Goal: Task Accomplishment & Management: Use online tool/utility

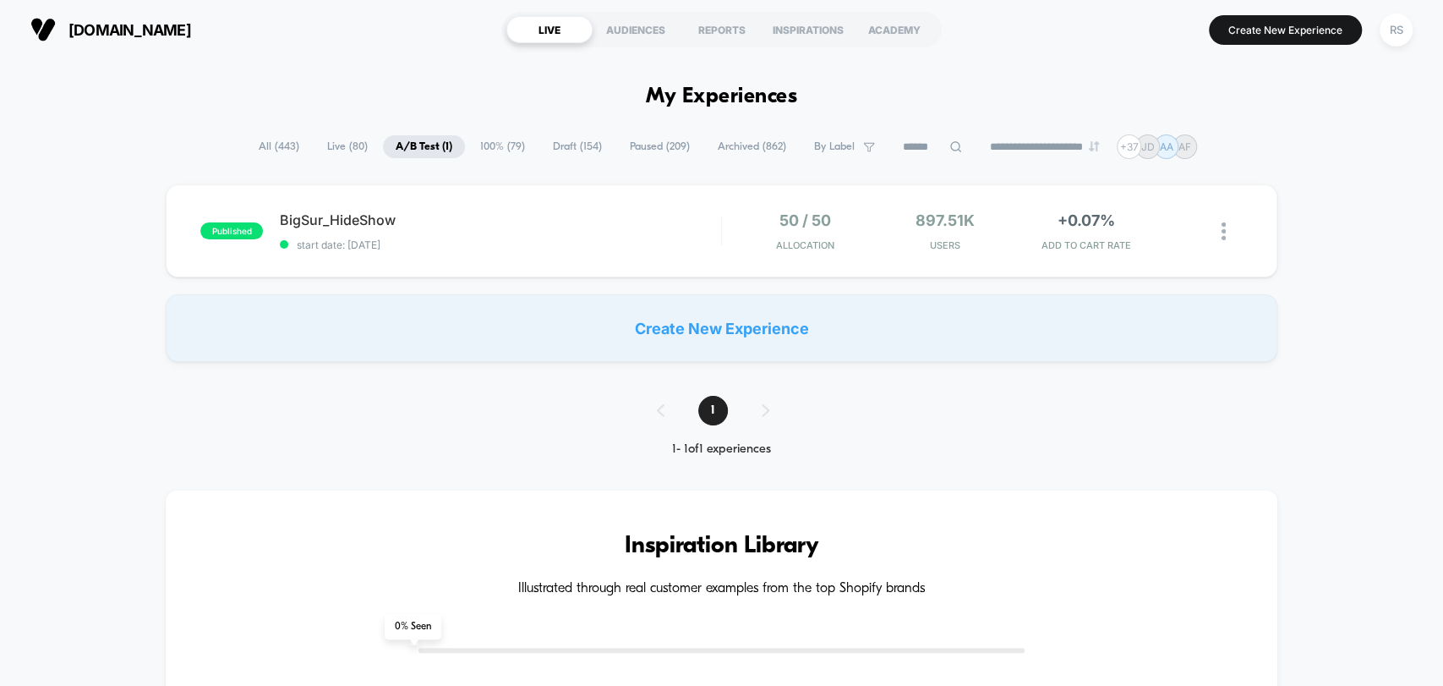
click at [326, 146] on span "Live ( 80 )" at bounding box center [348, 146] width 66 height 23
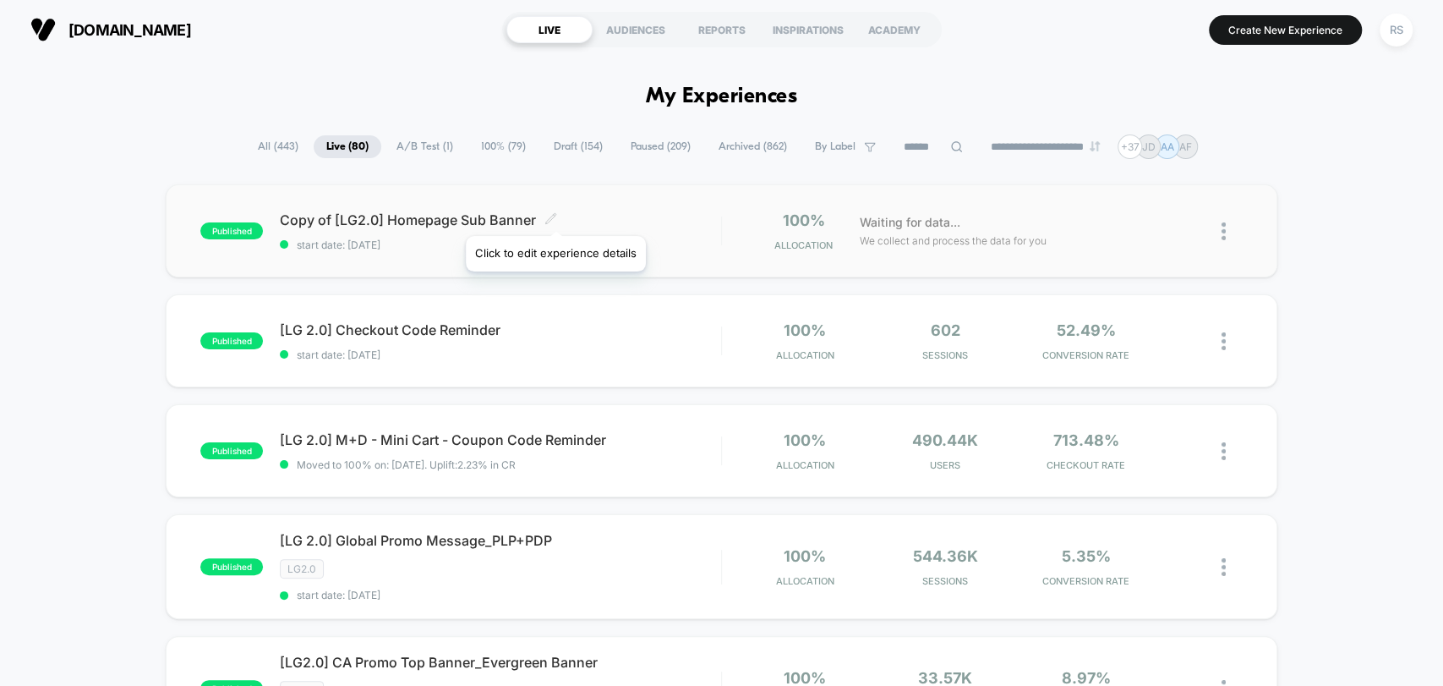
click at [555, 215] on icon at bounding box center [551, 218] width 10 height 10
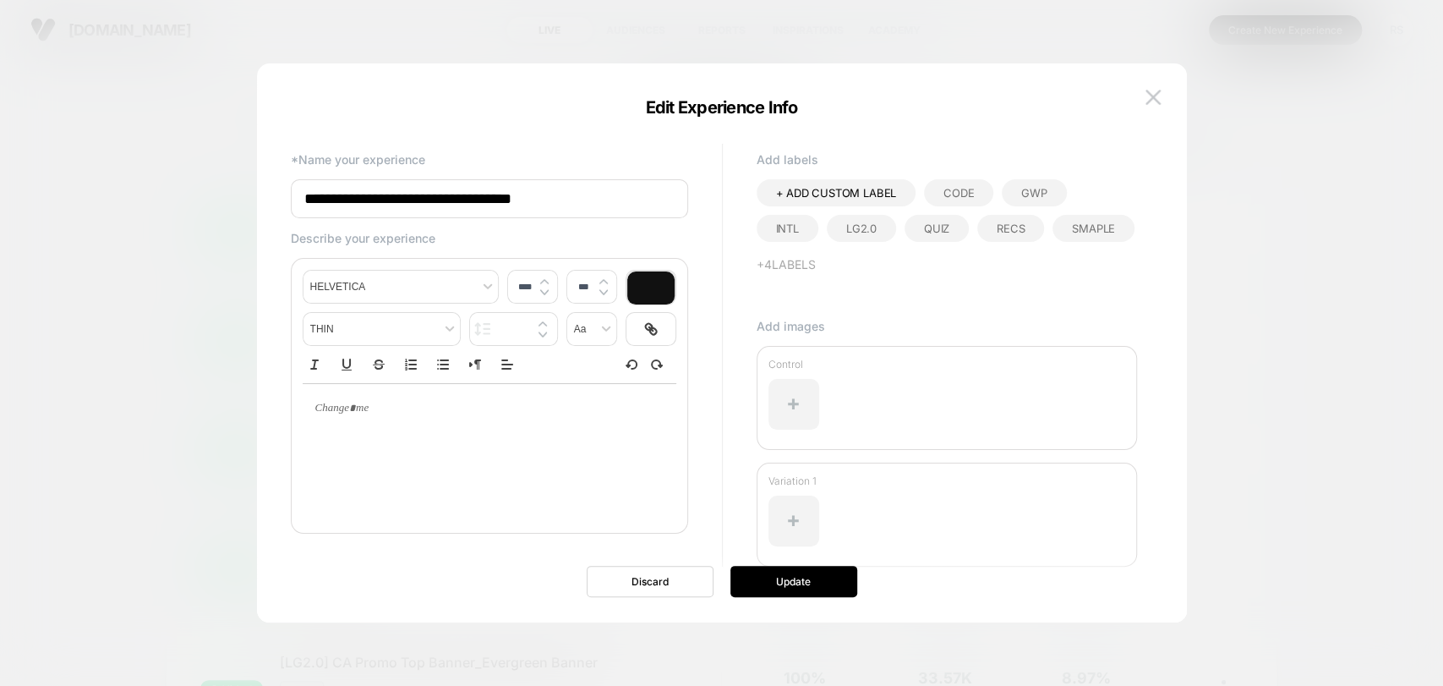
drag, startPoint x: 360, startPoint y: 202, endPoint x: 264, endPoint y: 206, distance: 96.5
click at [265, 206] on div "**********" at bounding box center [722, 351] width 930 height 542
click at [363, 194] on input "**********" at bounding box center [489, 198] width 397 height 39
type input "**********"
click at [798, 579] on button "Update" at bounding box center [794, 581] width 127 height 31
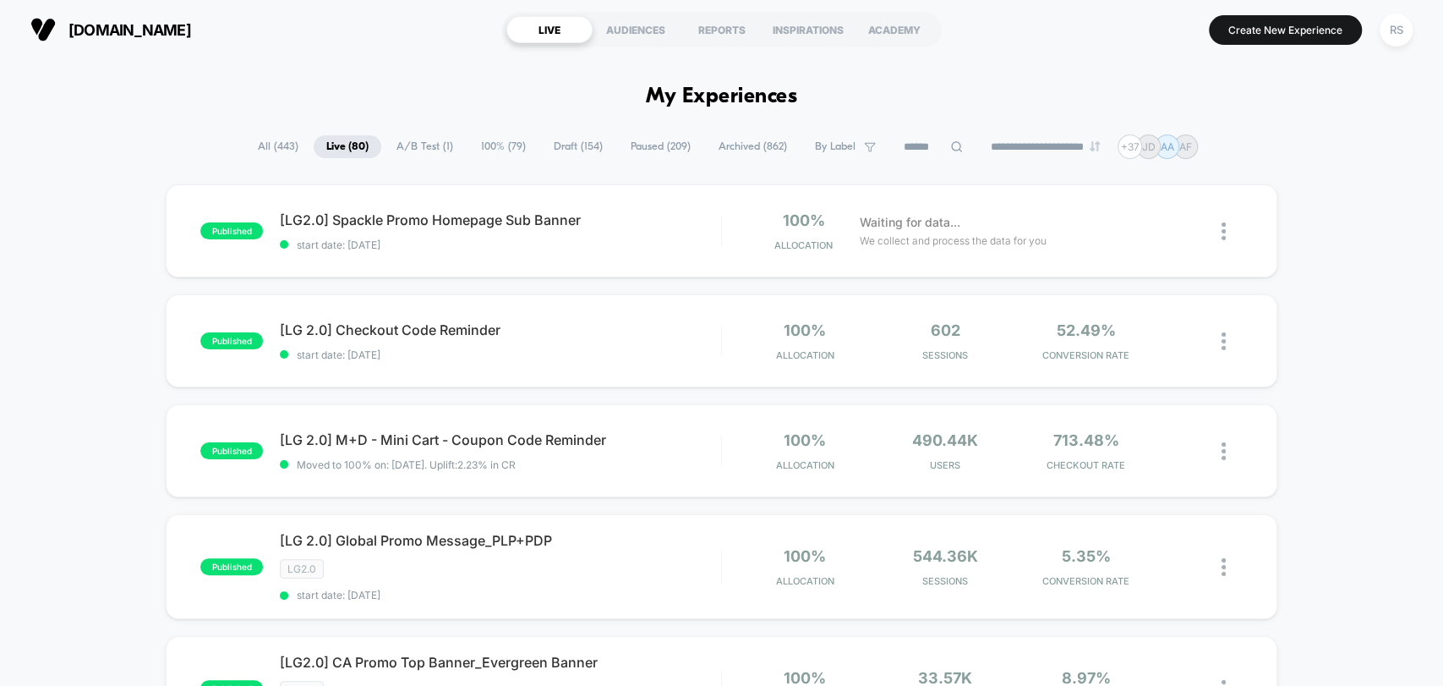
click at [545, 149] on span "Draft ( 154 )" at bounding box center [578, 146] width 74 height 23
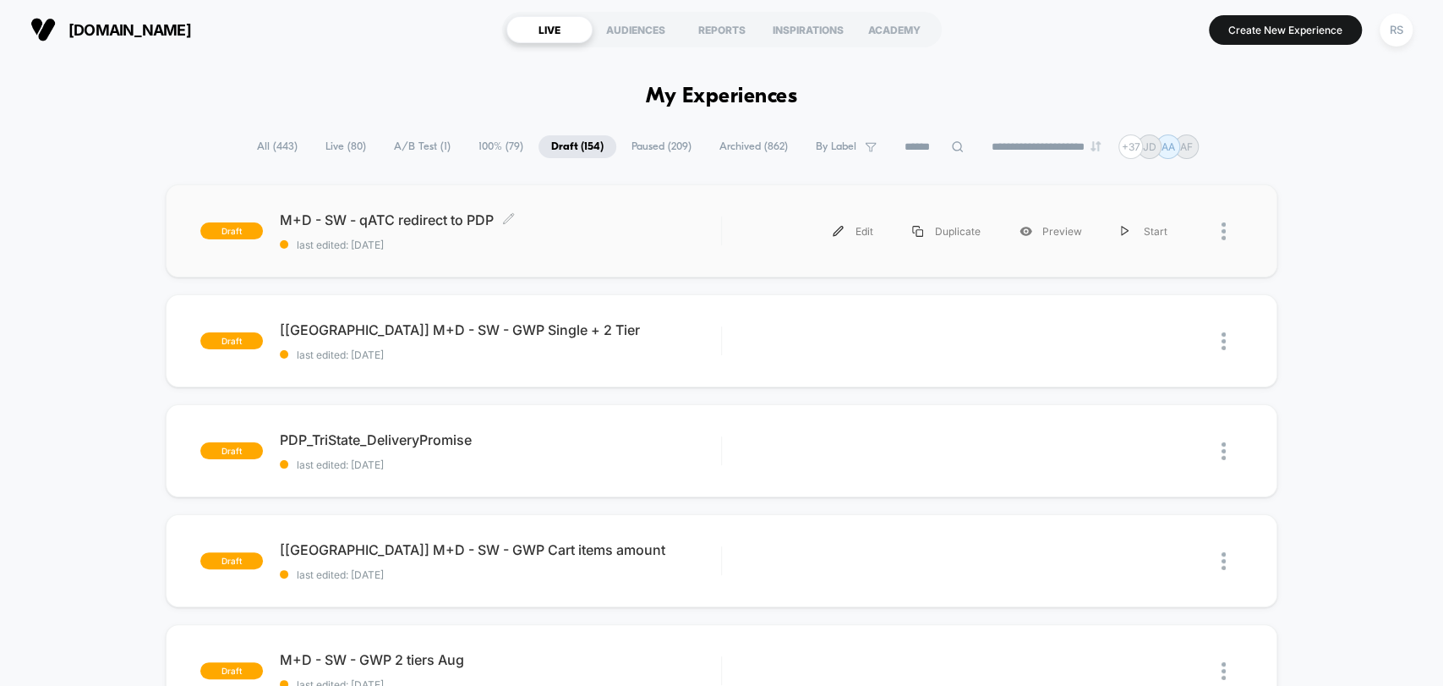
click at [452, 229] on div "M+D - SW - qATC redirect to PDP Click to edit experience details Click to edit …" at bounding box center [500, 231] width 441 height 40
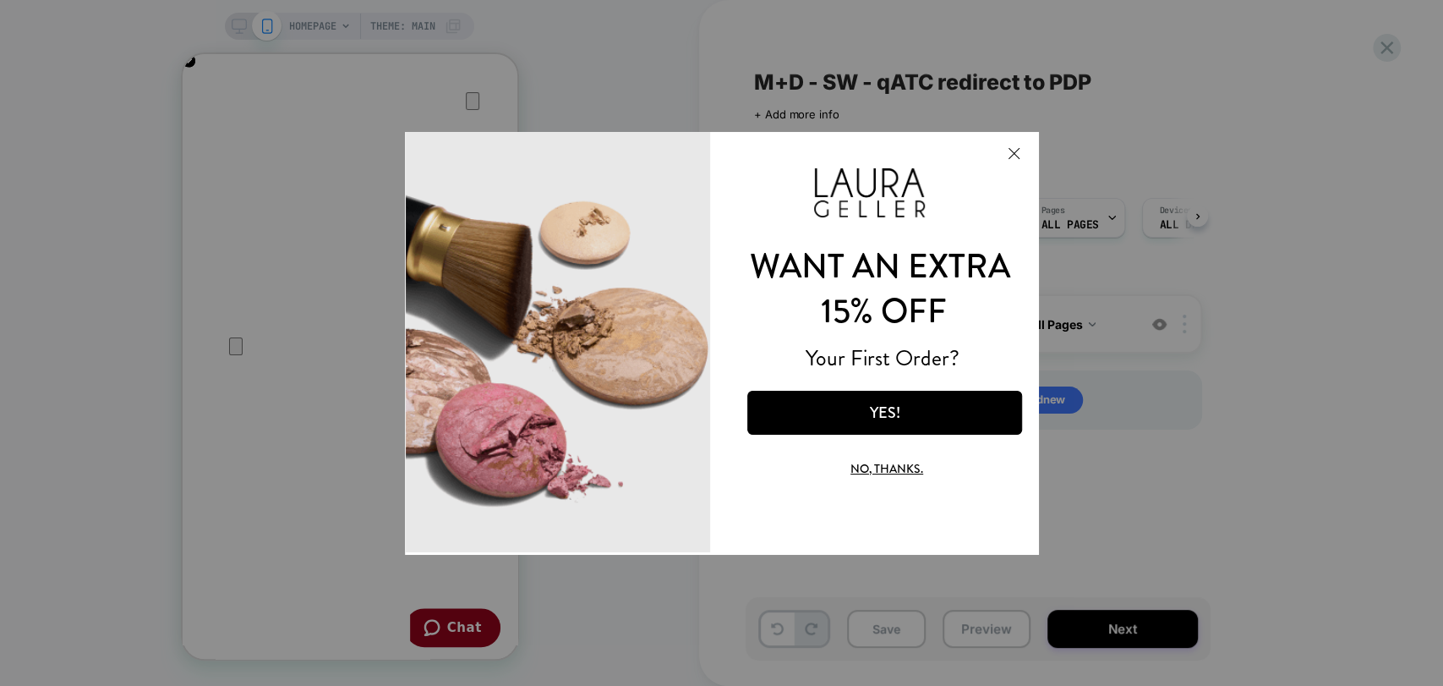
click at [1001, 146] on button "Close Modal" at bounding box center [1013, 152] width 46 height 41
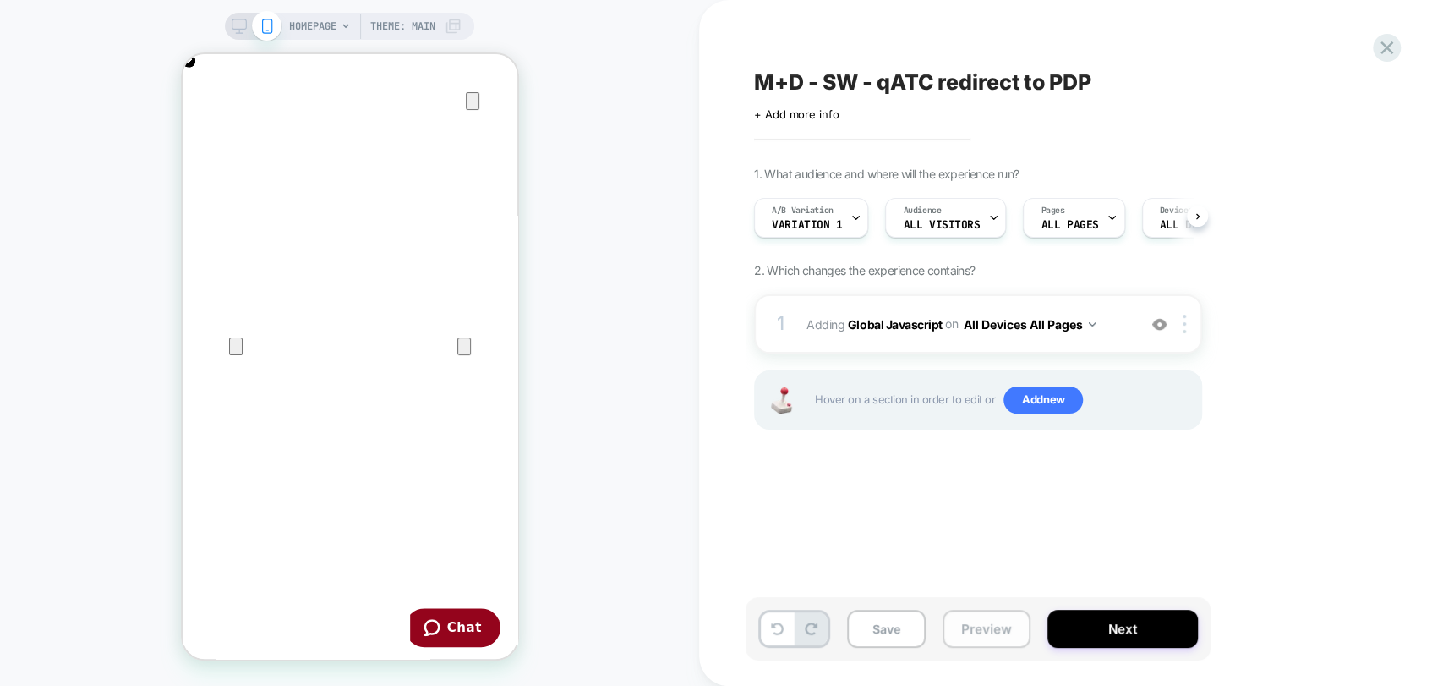
click at [992, 637] on button "Preview" at bounding box center [987, 629] width 88 height 38
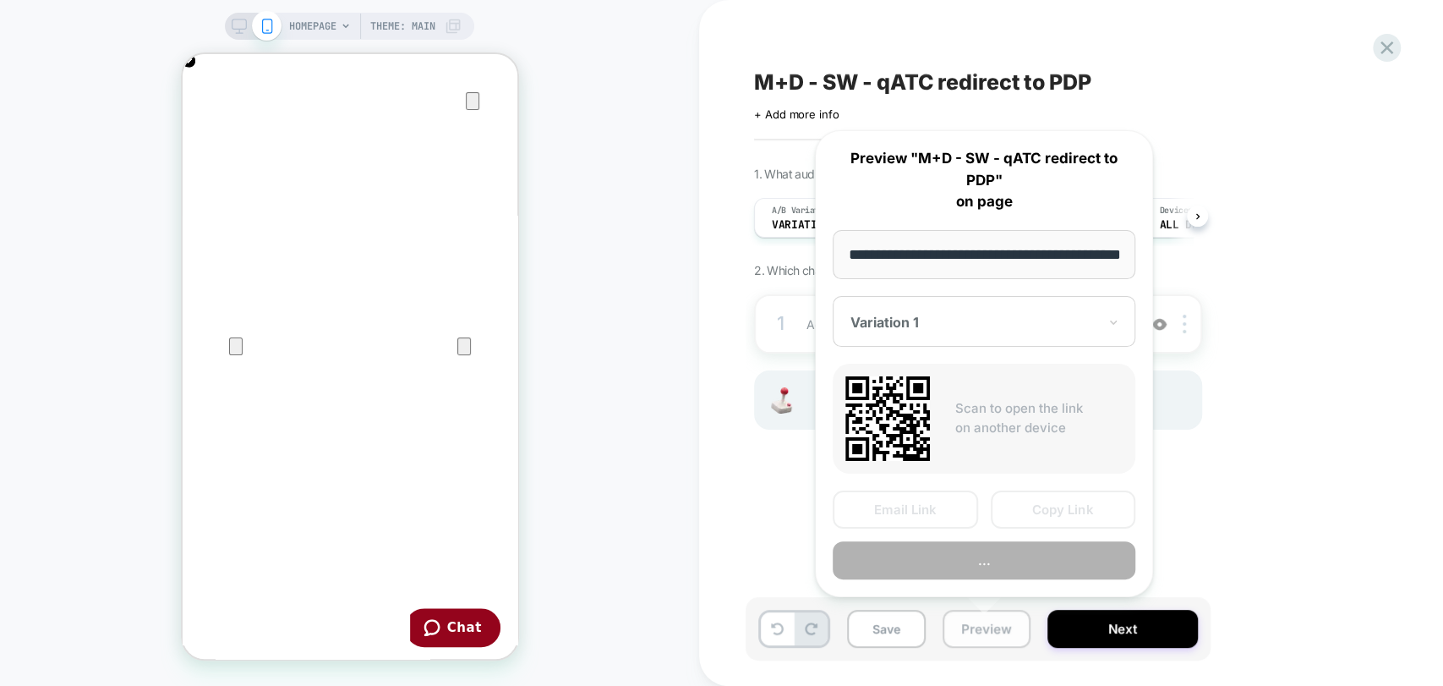
scroll to position [0, 59]
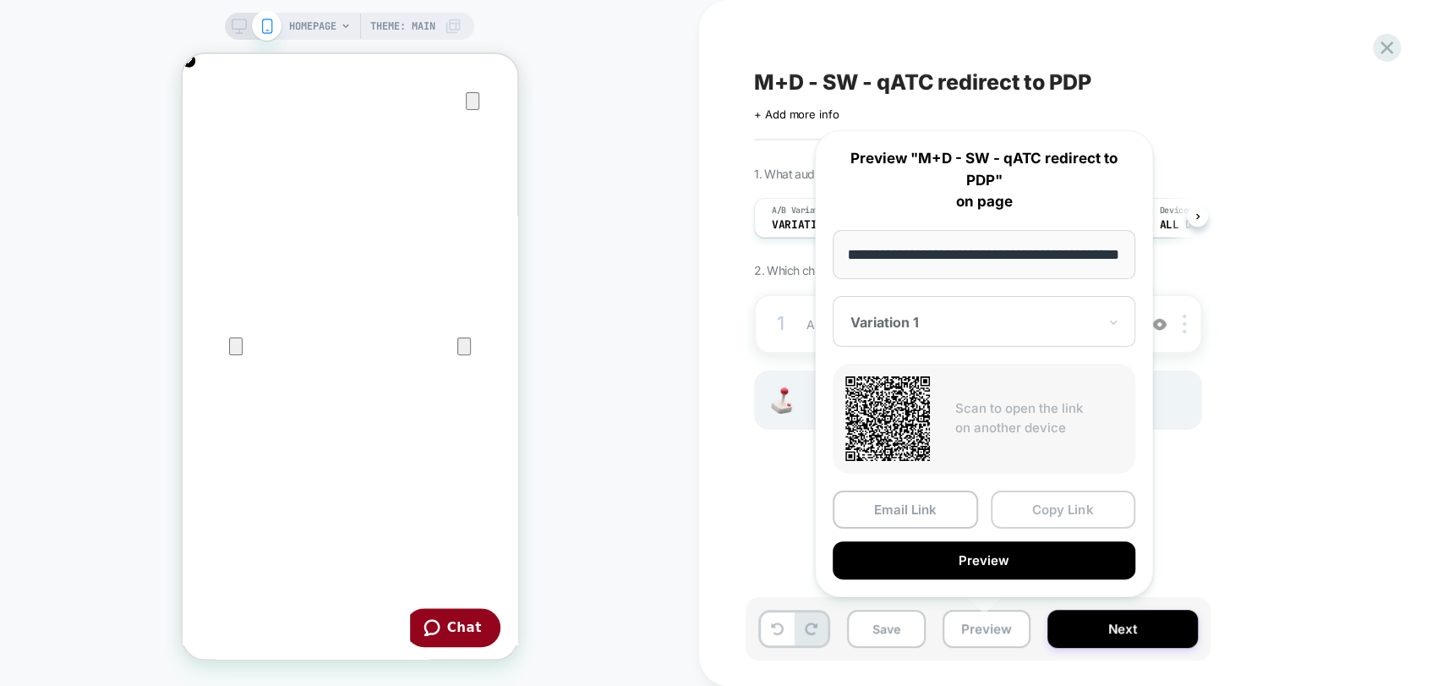
click at [1037, 516] on button "Copy Link" at bounding box center [1063, 509] width 145 height 38
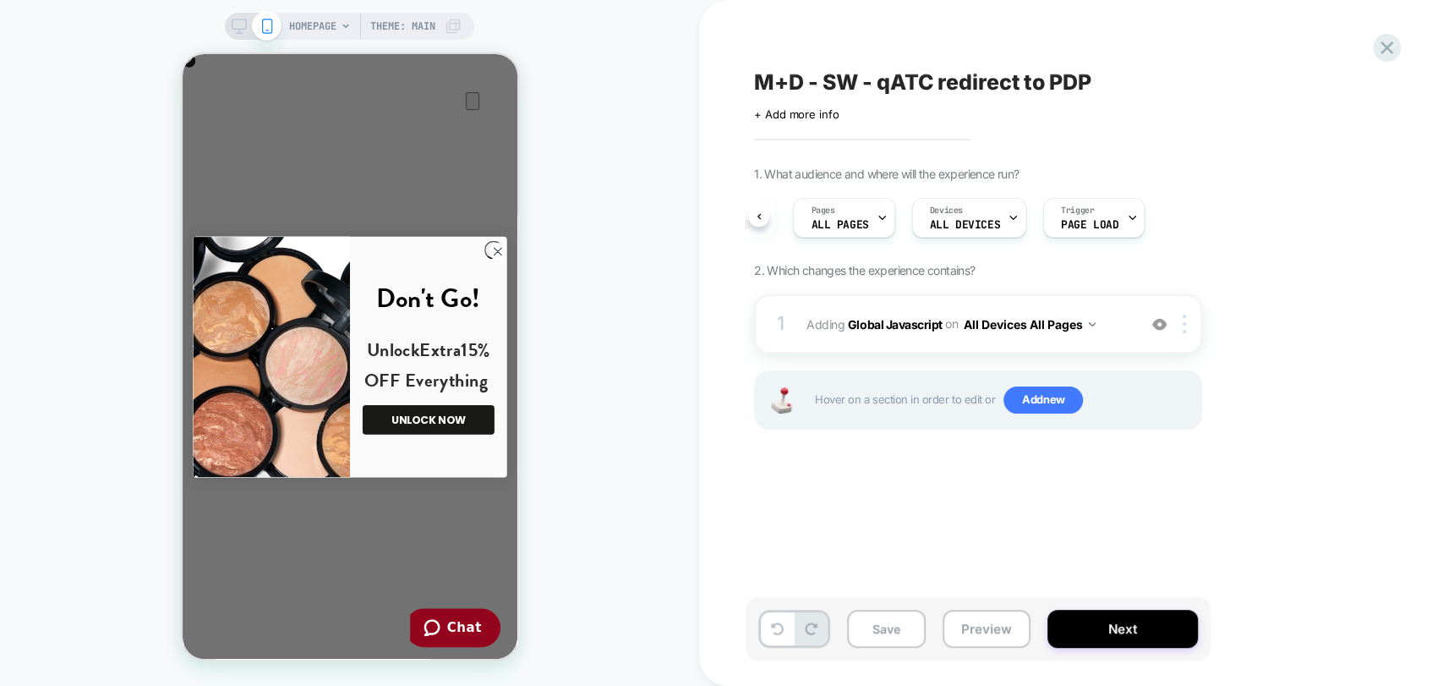
scroll to position [0, 670]
click at [1127, 209] on div at bounding box center [1132, 218] width 11 height 38
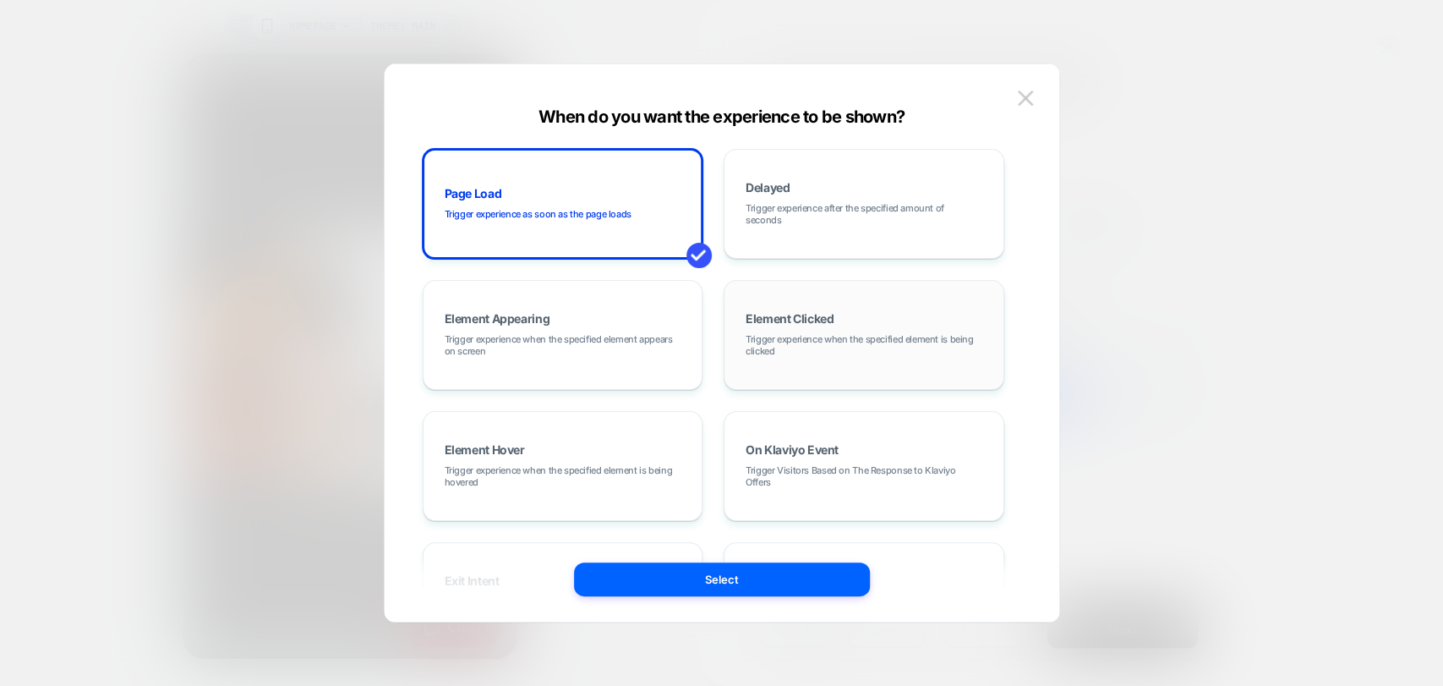
scroll to position [0, 0]
click at [0, 0] on img at bounding box center [0, 0] width 0 height 0
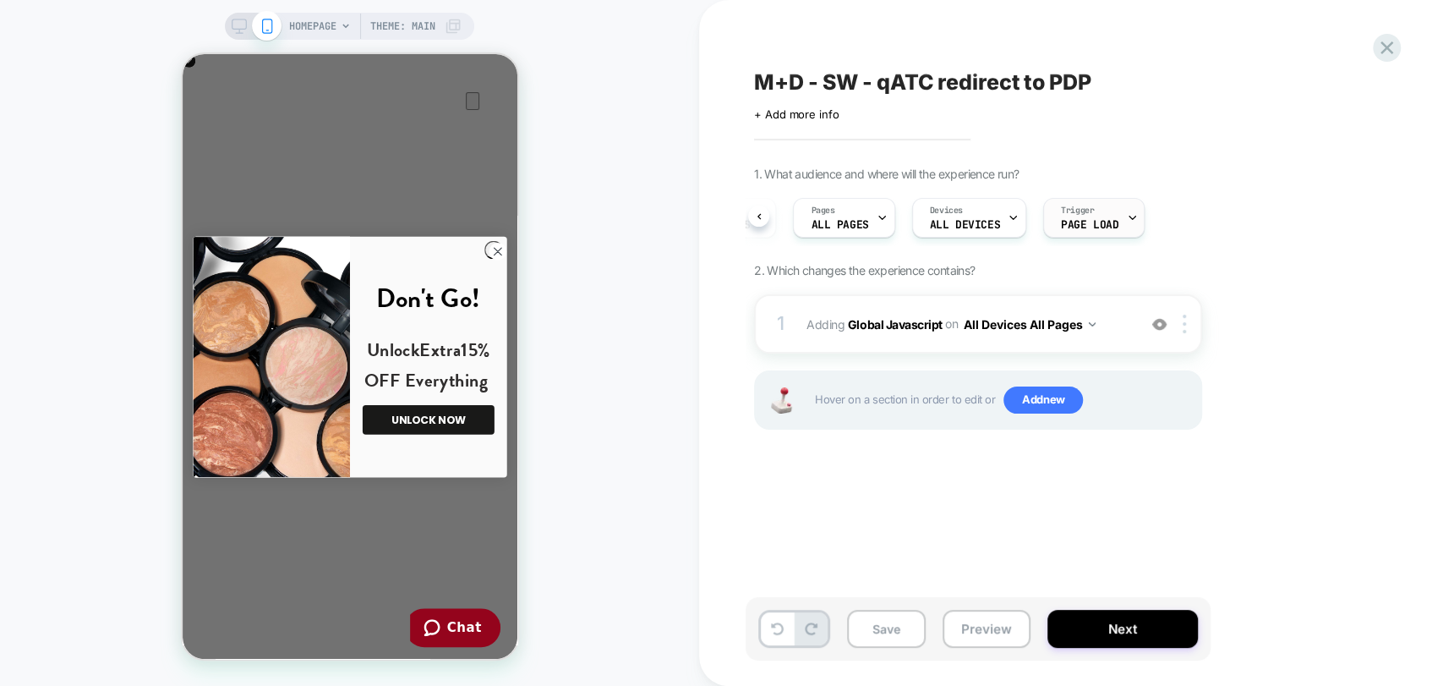
scroll to position [0, 335]
click at [1070, 225] on span "Page Load" at bounding box center [1089, 225] width 57 height 12
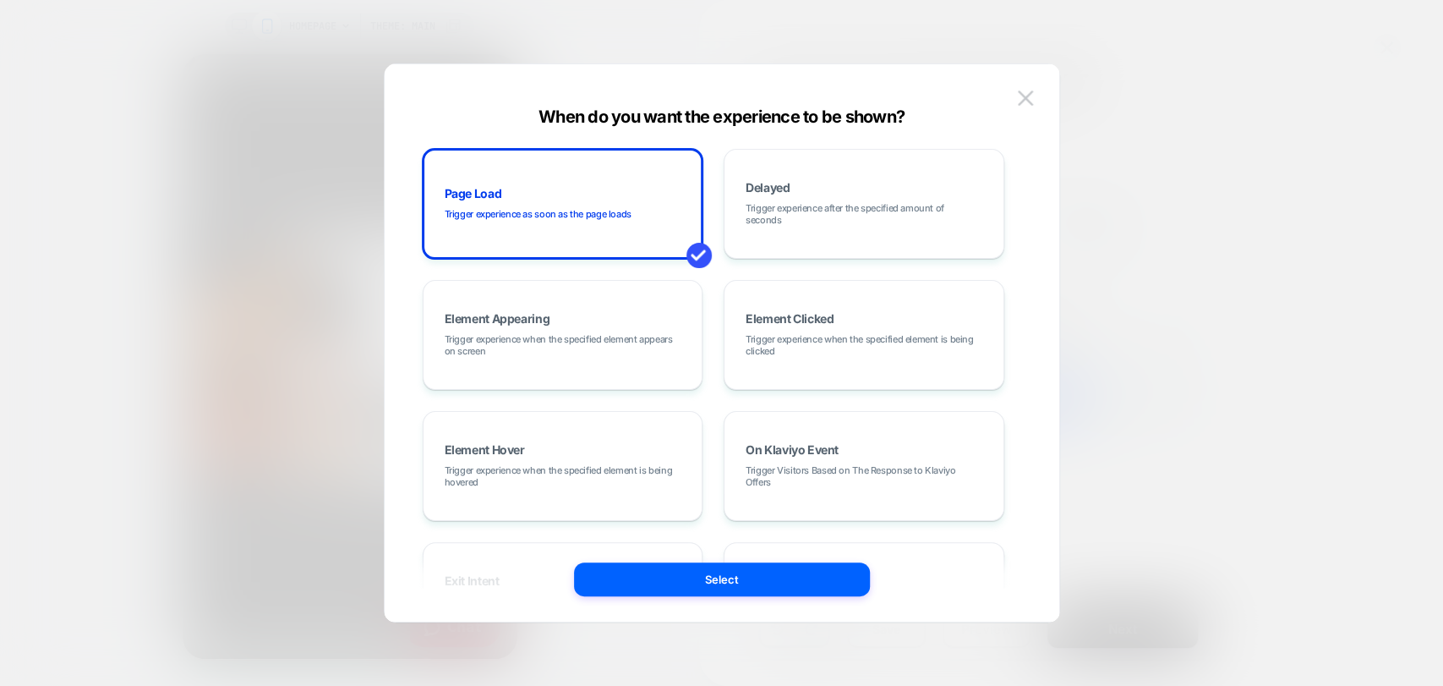
drag, startPoint x: 537, startPoint y: 114, endPoint x: 839, endPoint y: 117, distance: 301.9
click at [0, 0] on div "When do you want the experience to be shown?" at bounding box center [0, 0] width 0 height 0
click at [907, 346] on span "Trigger experience when the specified element is being clicked" at bounding box center [864, 345] width 237 height 24
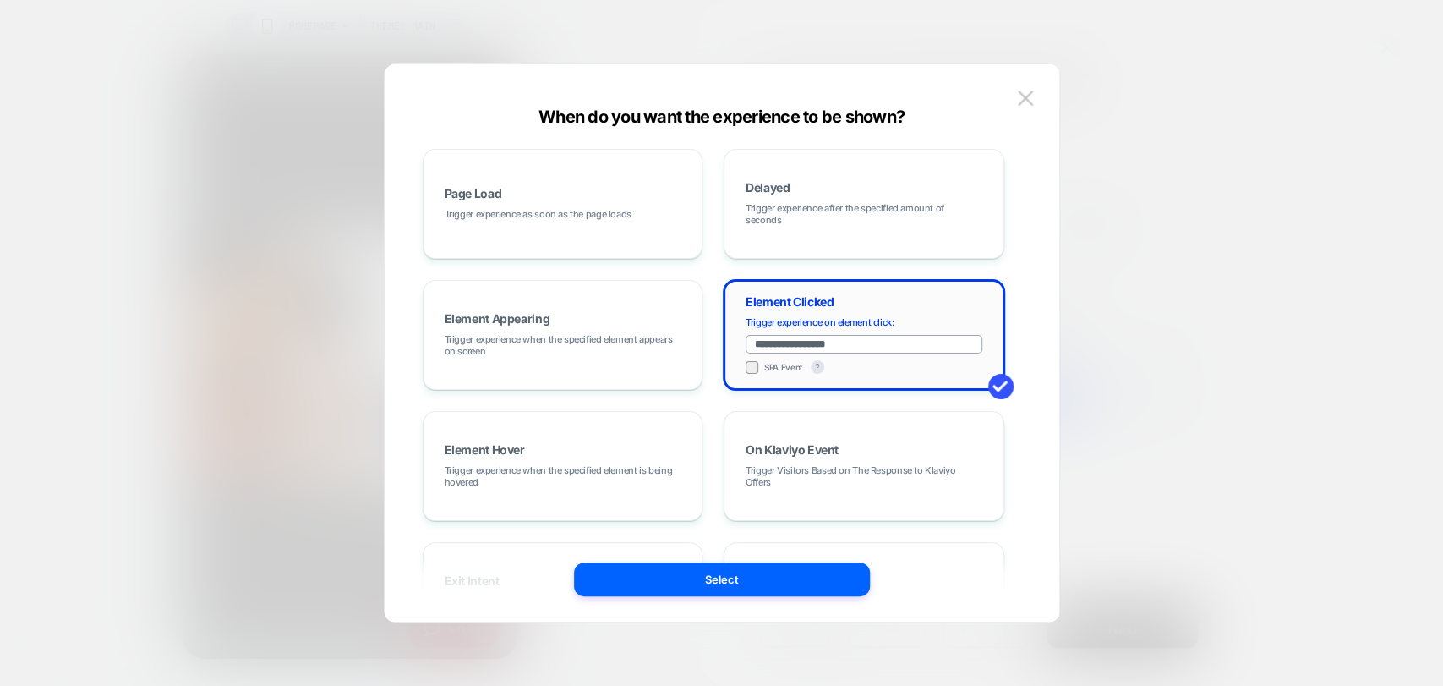
click at [872, 345] on input "**********" at bounding box center [864, 344] width 237 height 19
click at [950, 347] on input "**********" at bounding box center [864, 344] width 237 height 19
click at [1032, 103] on img at bounding box center [1025, 97] width 15 height 14
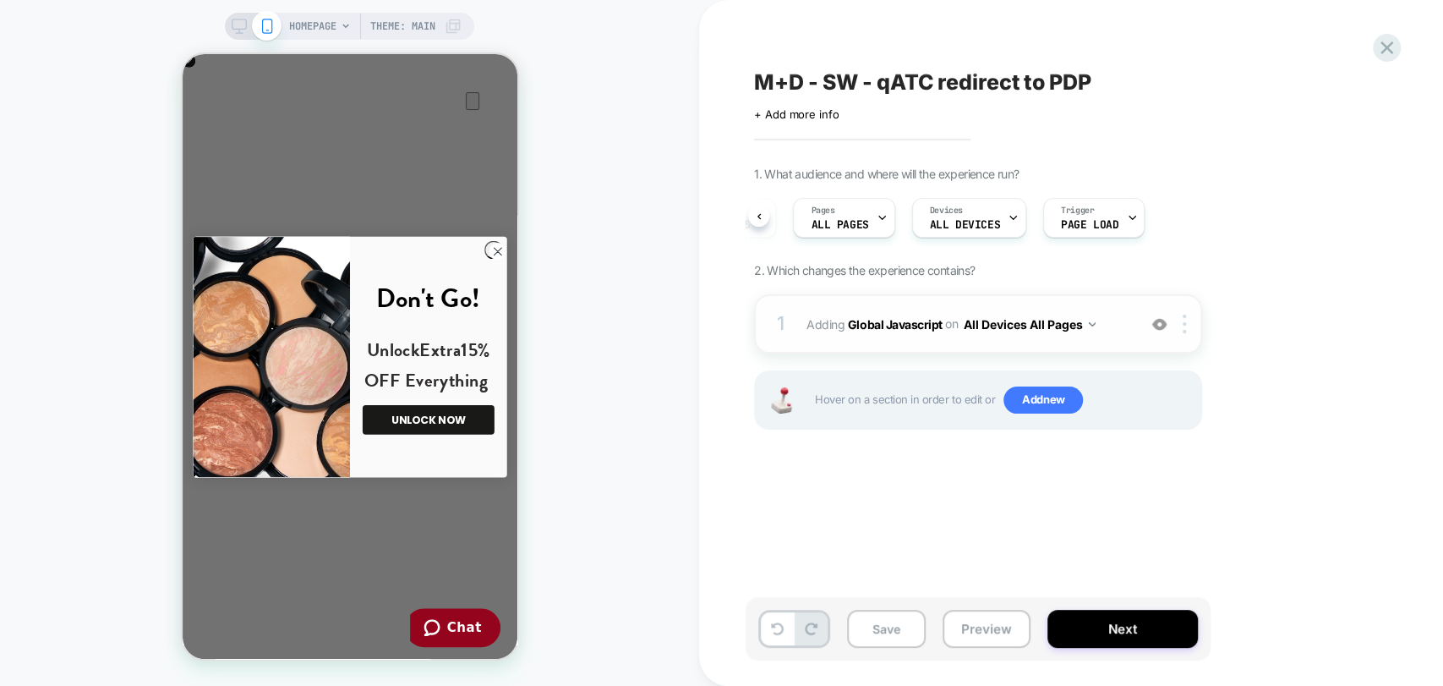
click at [965, 349] on div "1 Adding Global Javascript on All Devices All Pages Add Before Add After Target…" at bounding box center [978, 323] width 448 height 59
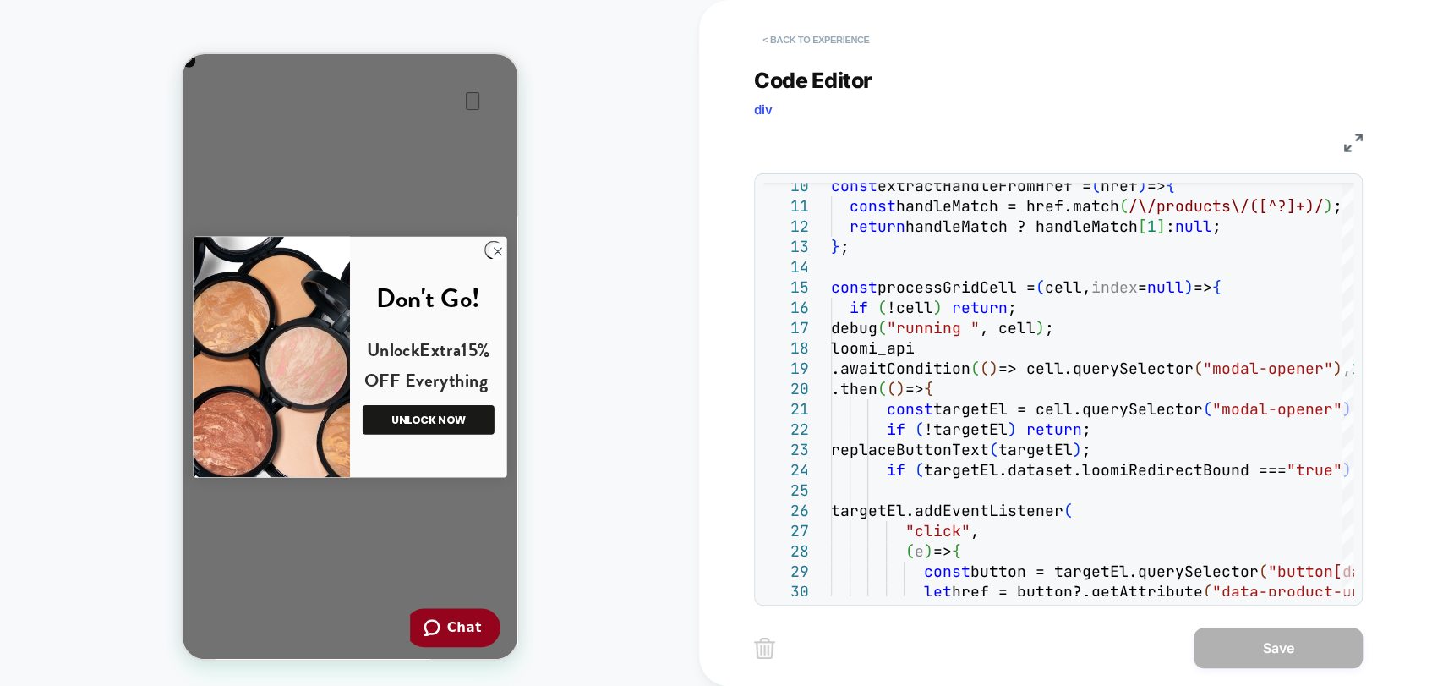
click at [841, 40] on button "< Back to experience" at bounding box center [815, 39] width 123 height 27
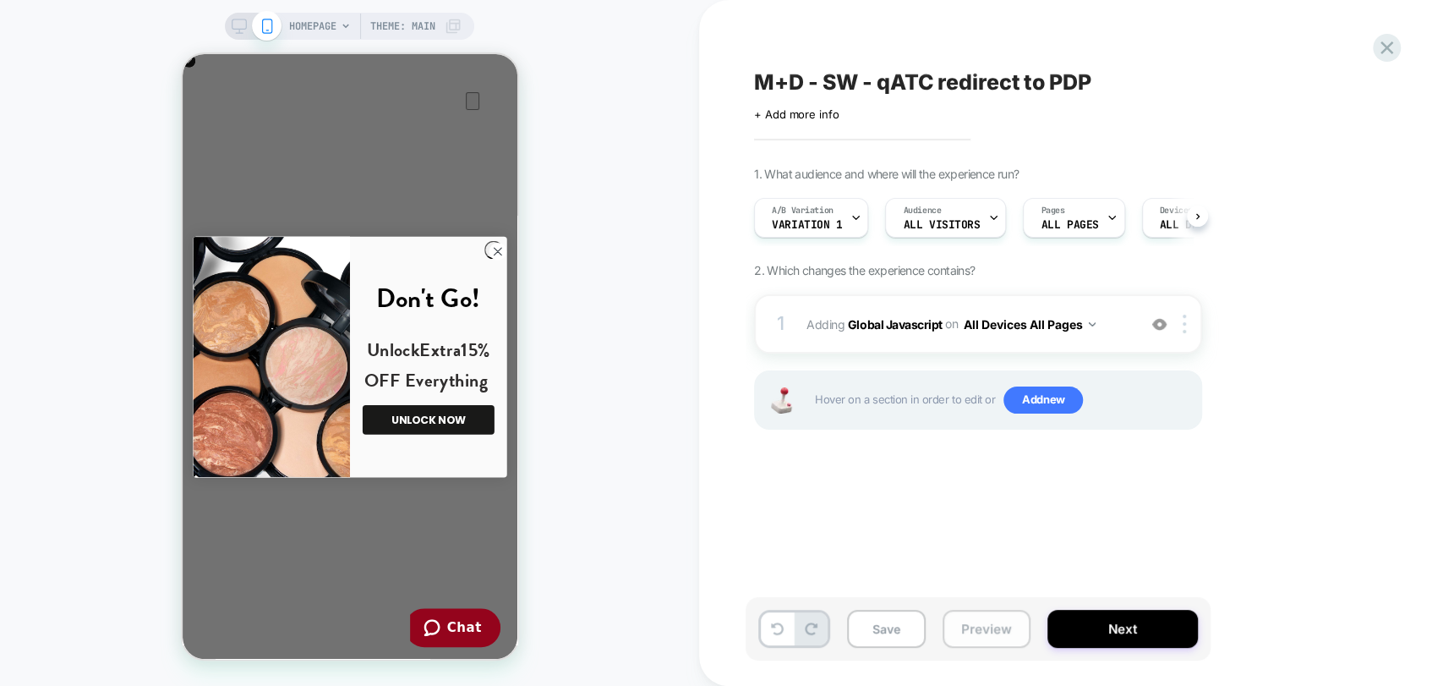
scroll to position [0, 0]
click at [976, 628] on button "Preview" at bounding box center [987, 629] width 88 height 38
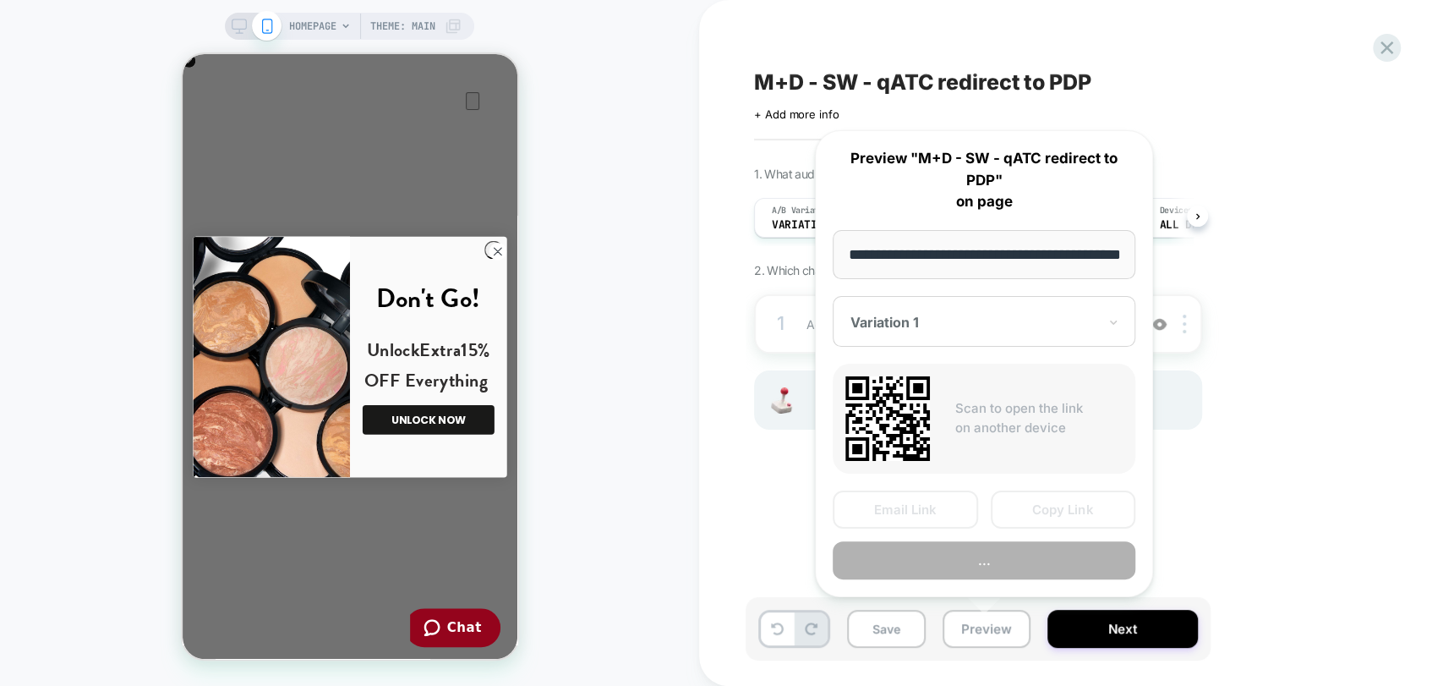
scroll to position [0, 59]
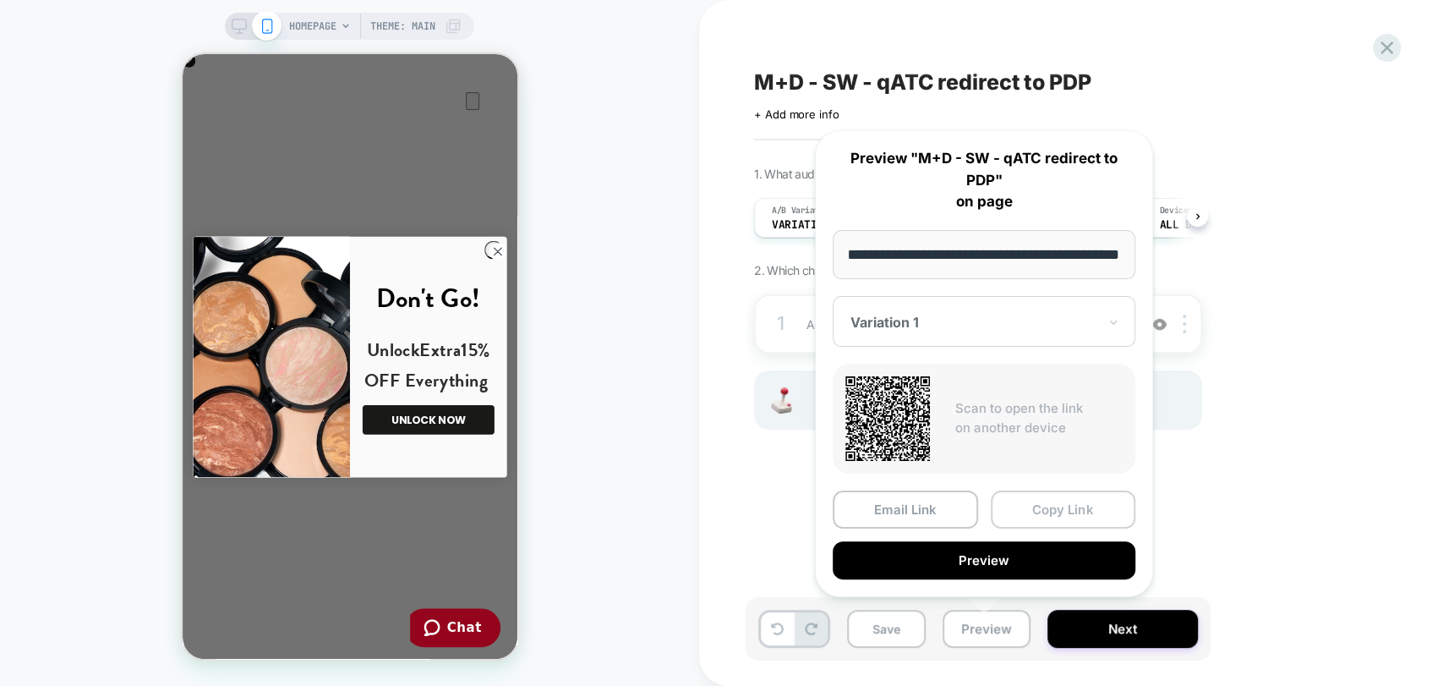
click at [1086, 515] on button "Copy Link" at bounding box center [1063, 509] width 145 height 38
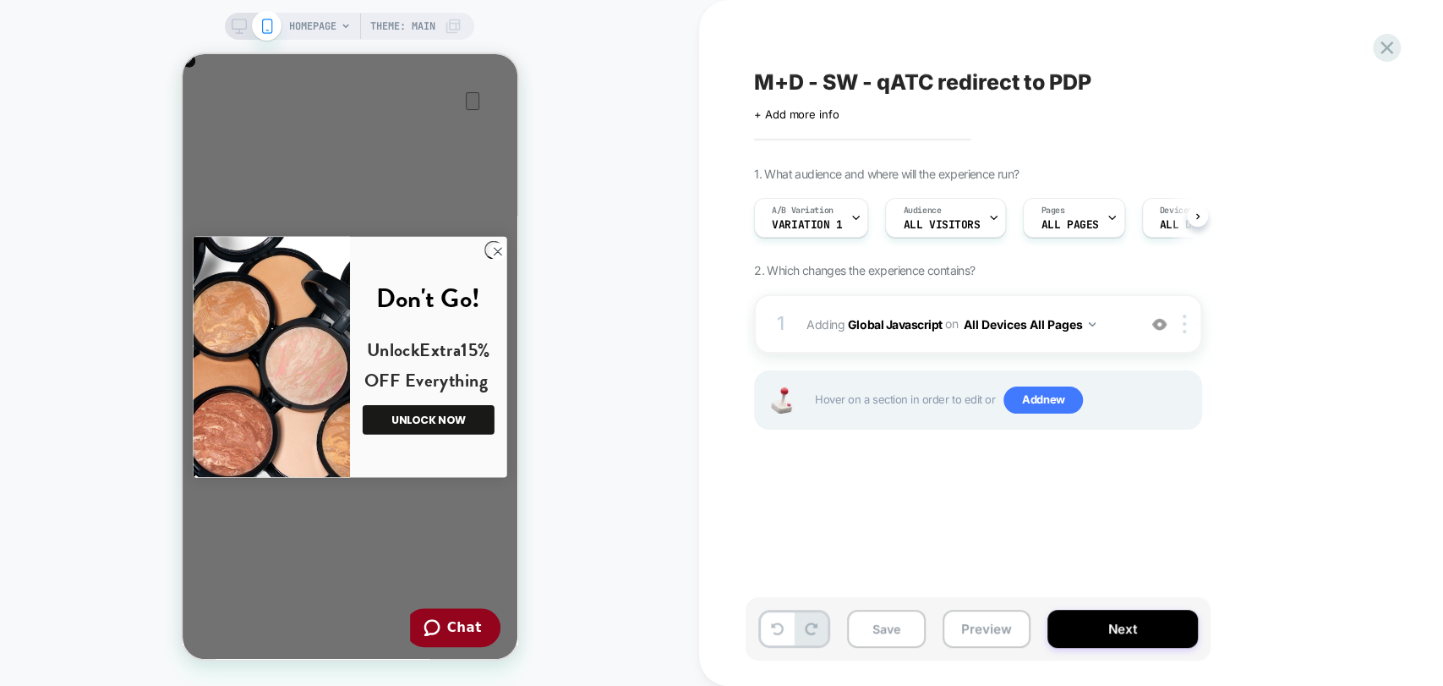
scroll to position [0, 0]
click at [831, 237] on div "A/B Variation Variation 1" at bounding box center [811, 218] width 114 height 40
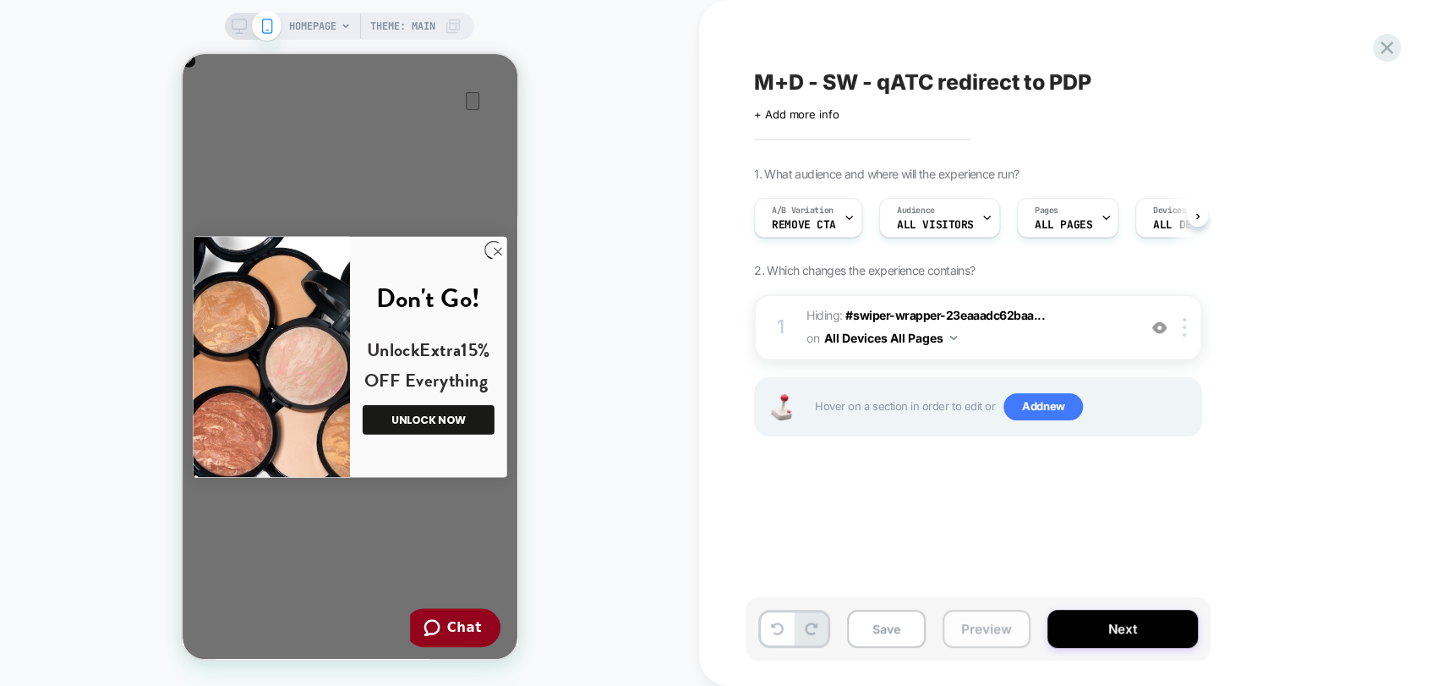
scroll to position [0, 335]
click at [977, 621] on button "Preview" at bounding box center [987, 629] width 88 height 38
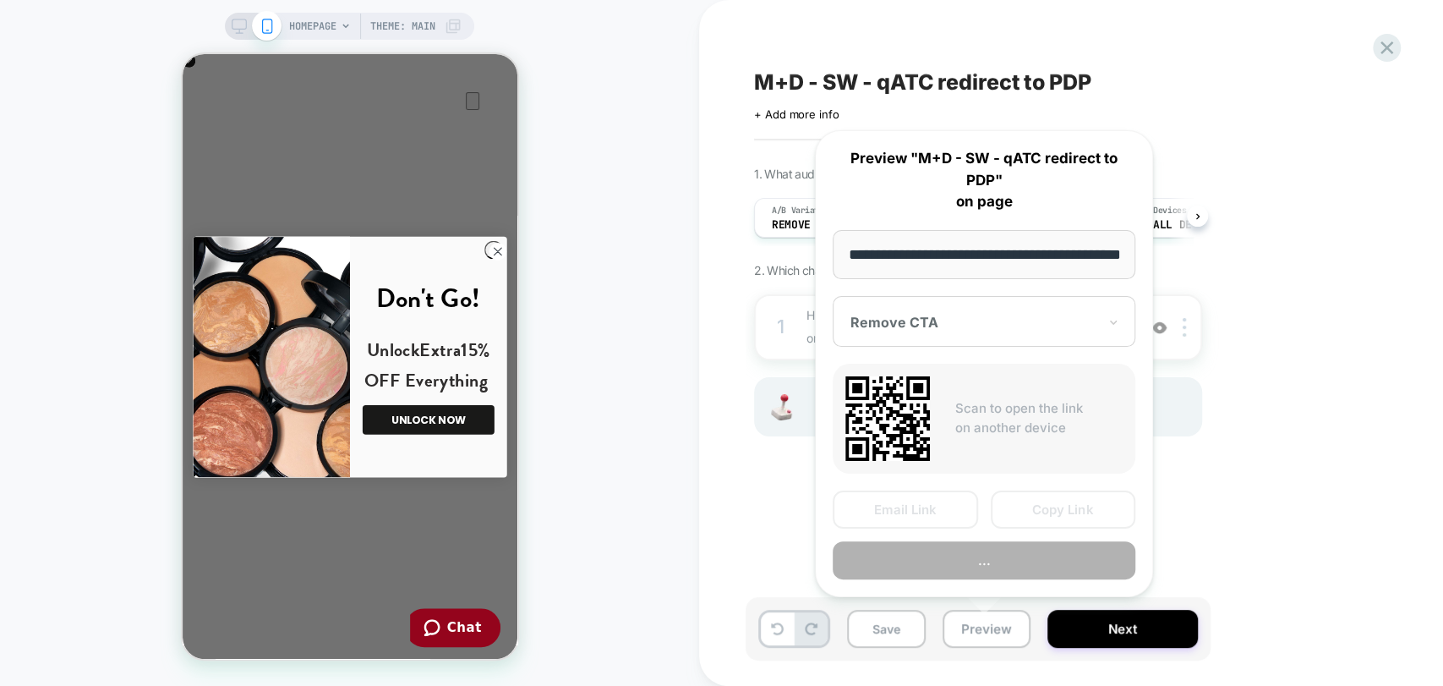
scroll to position [0, 59]
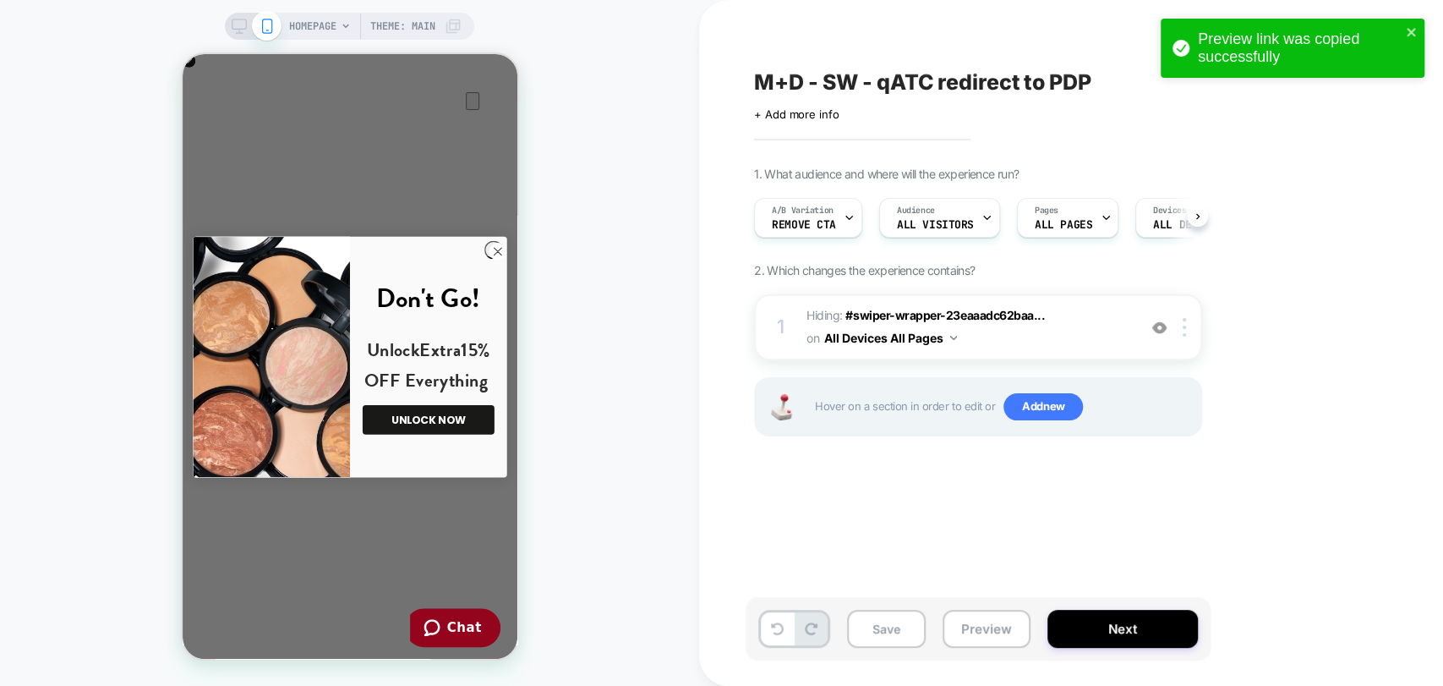
scroll to position [0, 0]
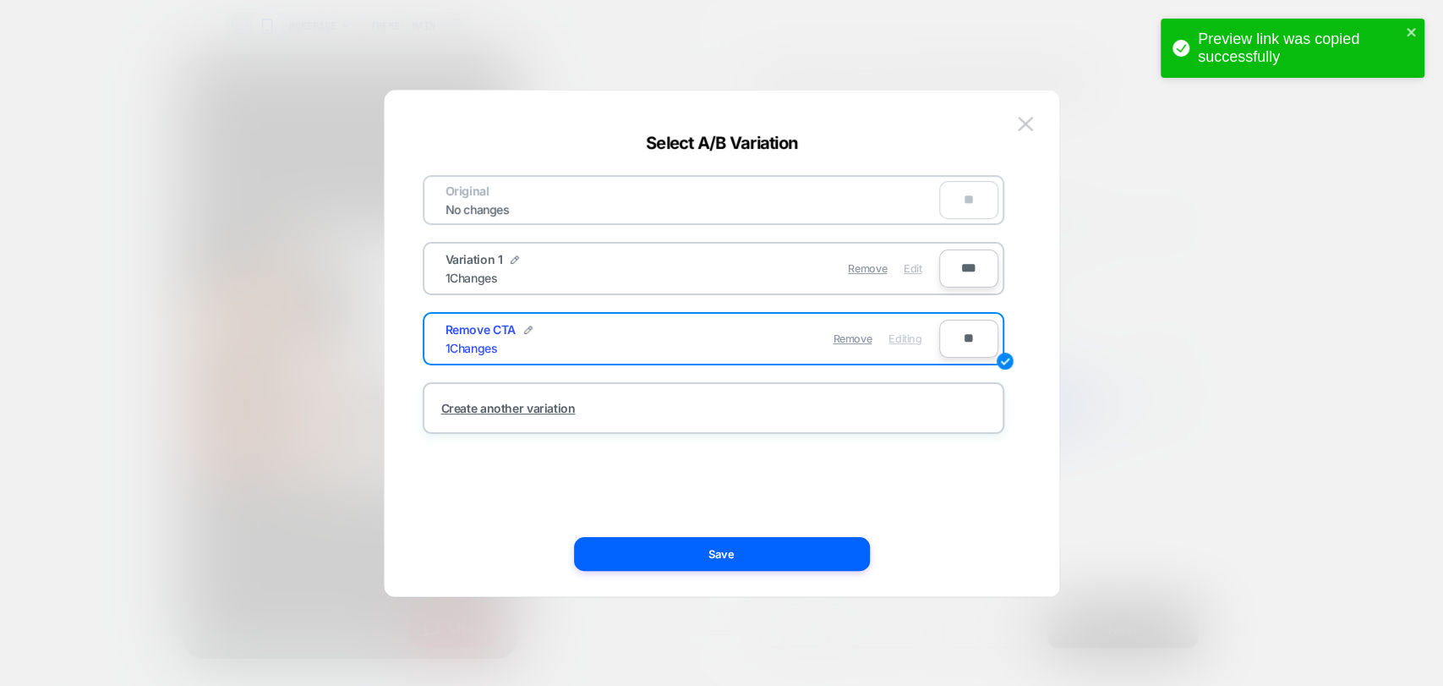
scroll to position [0, 335]
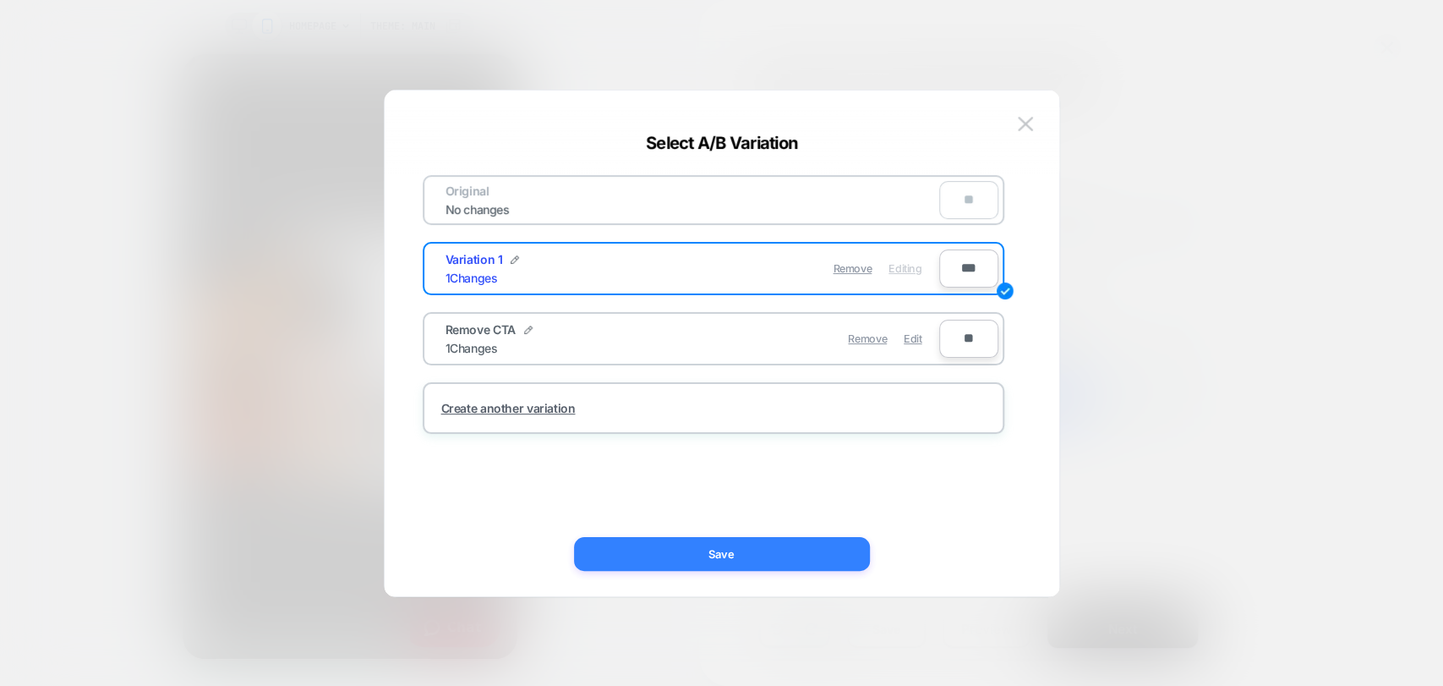
click at [829, 552] on button "Save" at bounding box center [722, 554] width 296 height 34
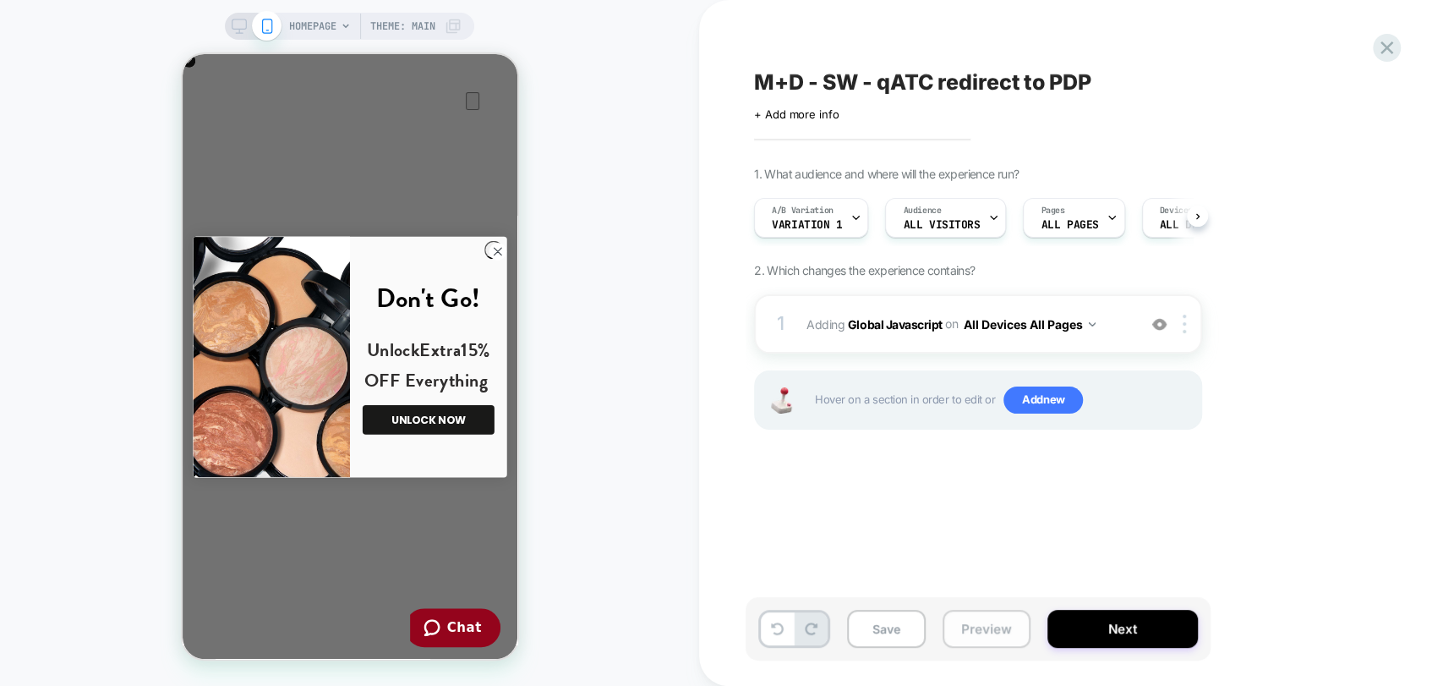
click at [987, 623] on button "Preview" at bounding box center [987, 629] width 88 height 38
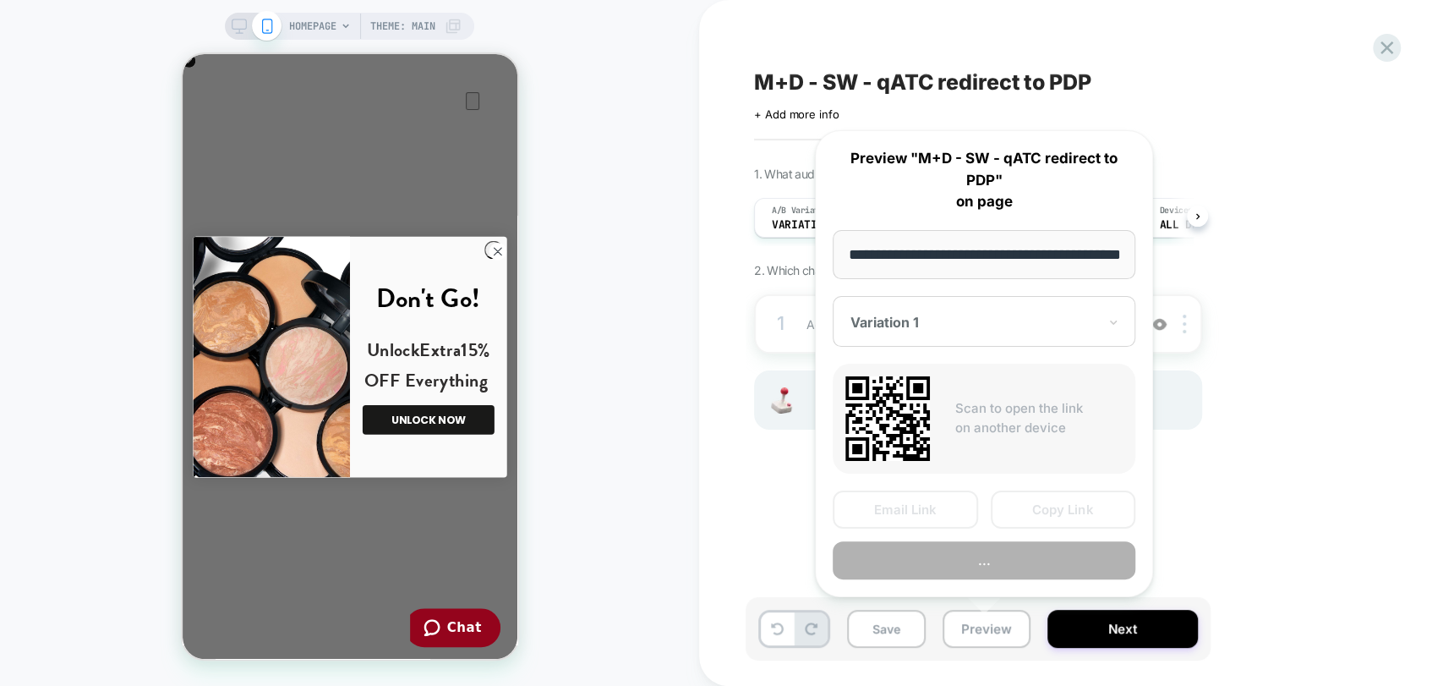
scroll to position [0, 59]
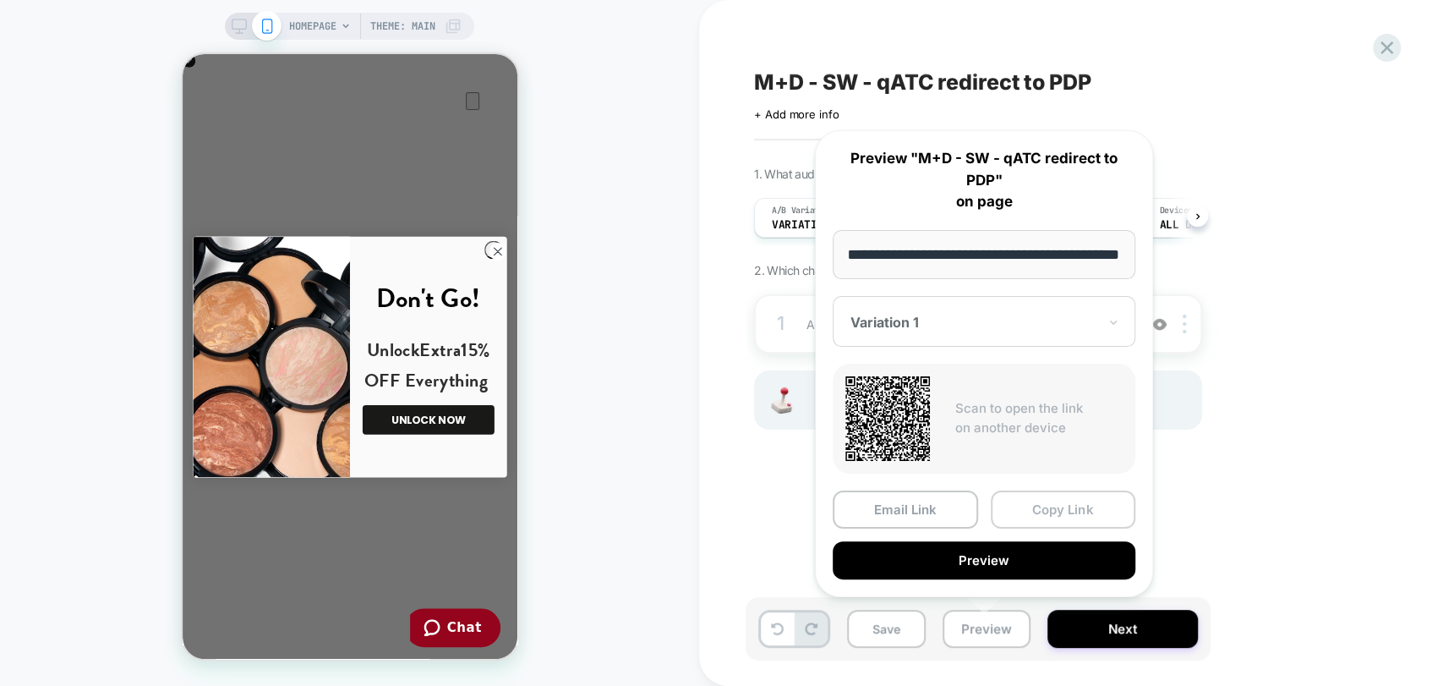
click at [1028, 505] on button "Copy Link" at bounding box center [1063, 509] width 145 height 38
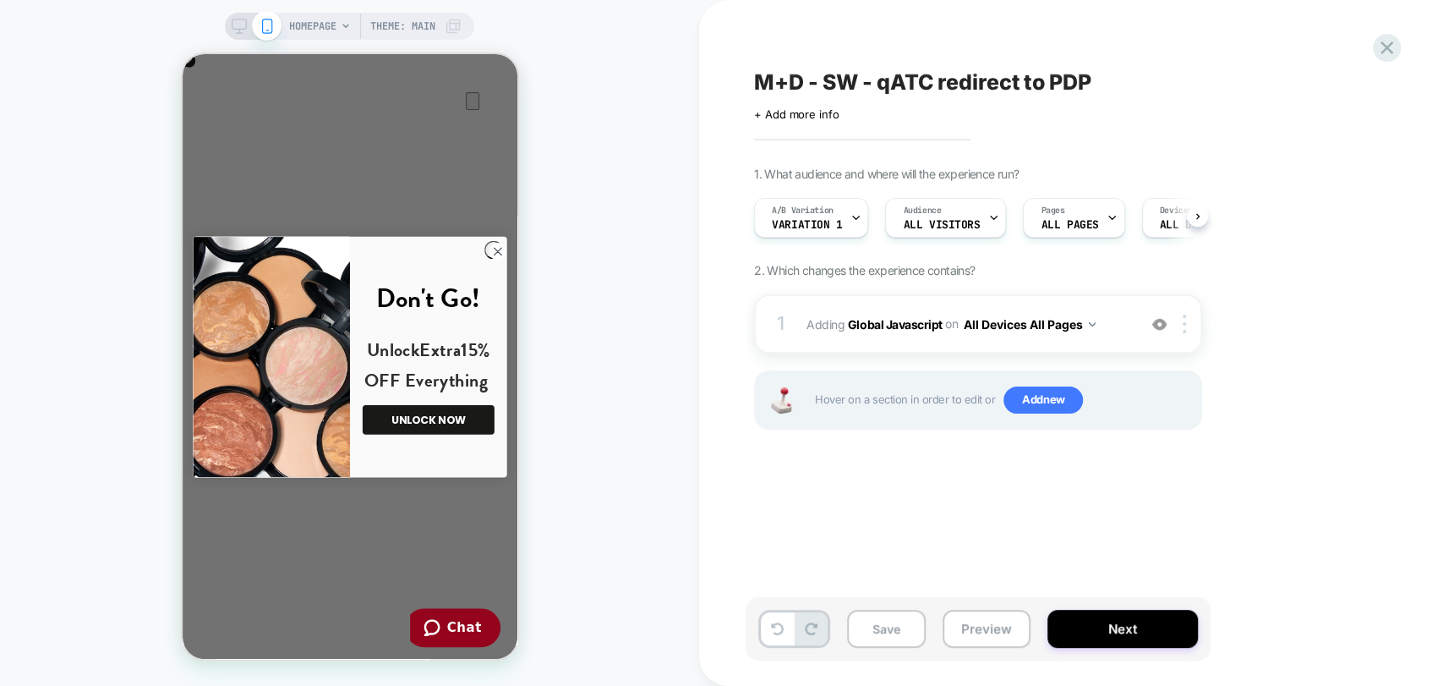
scroll to position [0, 0]
click at [205, 129] on icon "Close" at bounding box center [199, 135] width 12 height 12
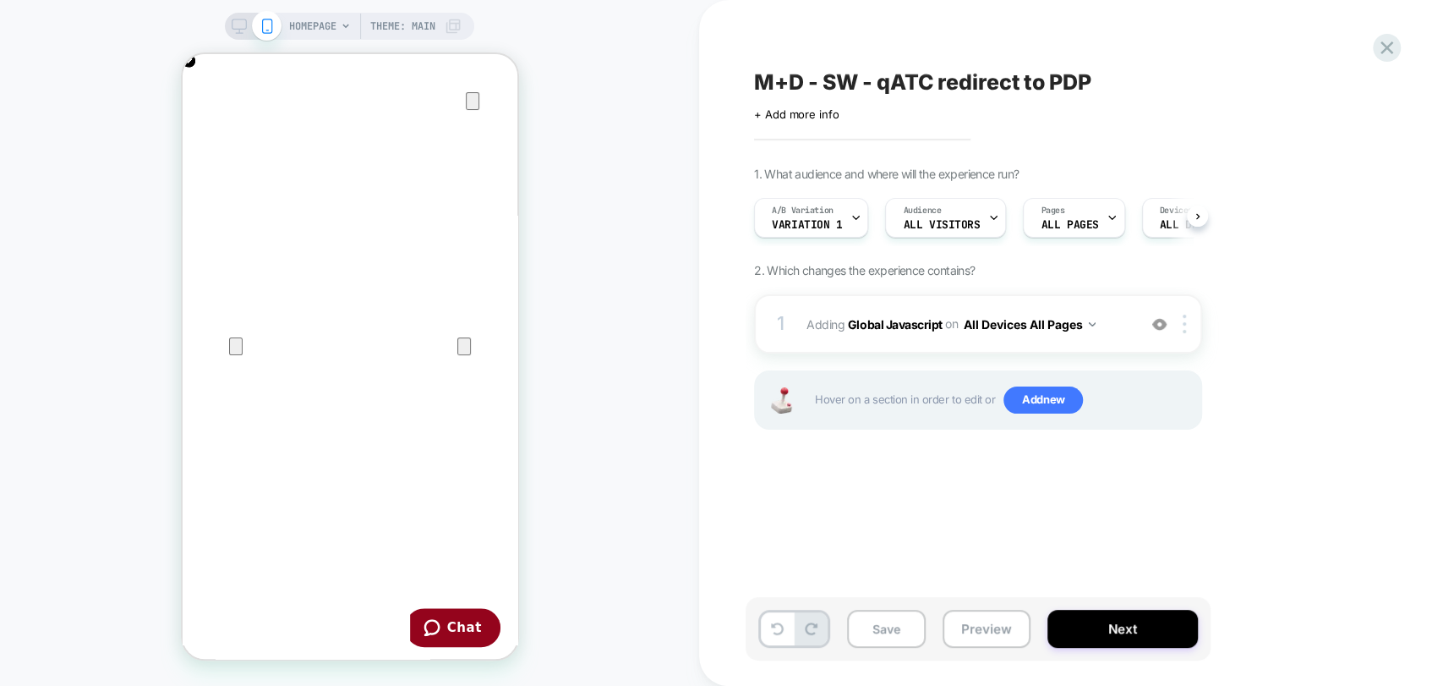
scroll to position [0, 335]
click at [823, 84] on span "M+D - SW - qATC redirect to PDP" at bounding box center [922, 81] width 337 height 25
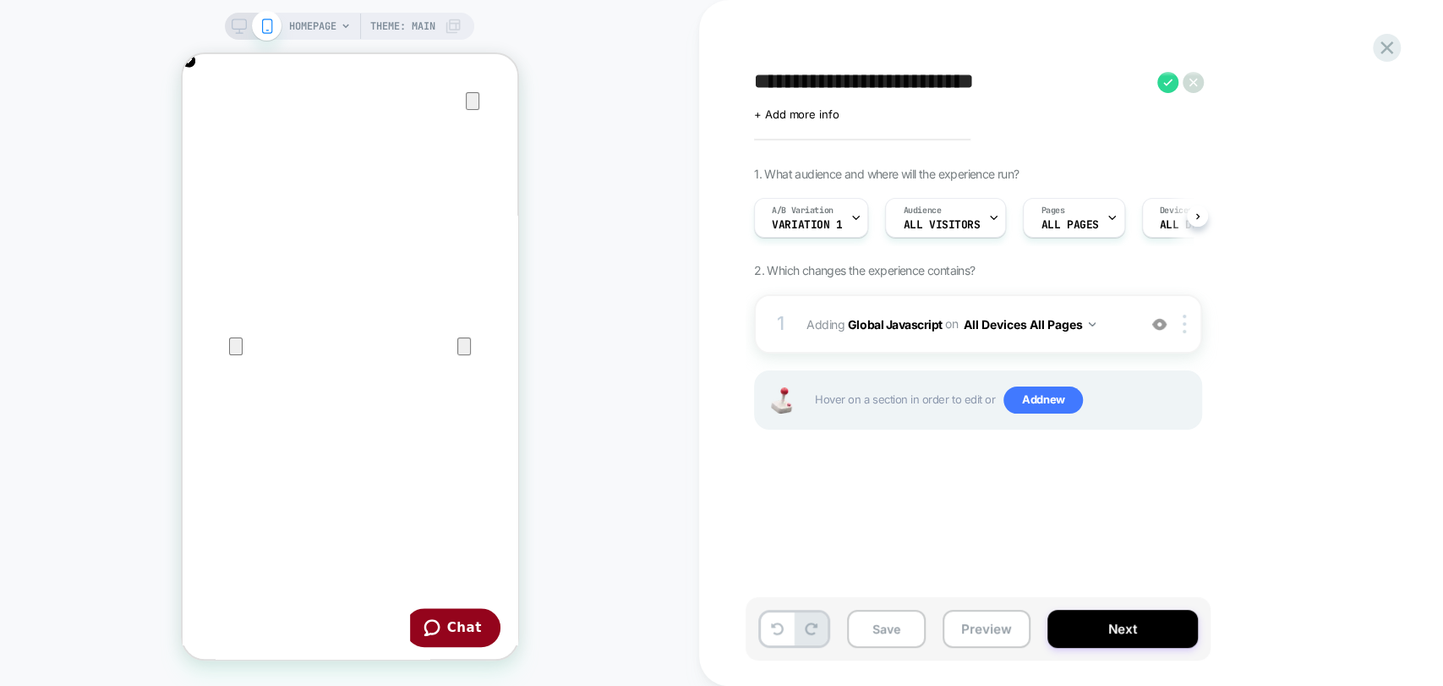
type textarea "**********"
click at [79, 358] on div "HOMEPAGE Theme: MAIN" at bounding box center [349, 343] width 699 height 652
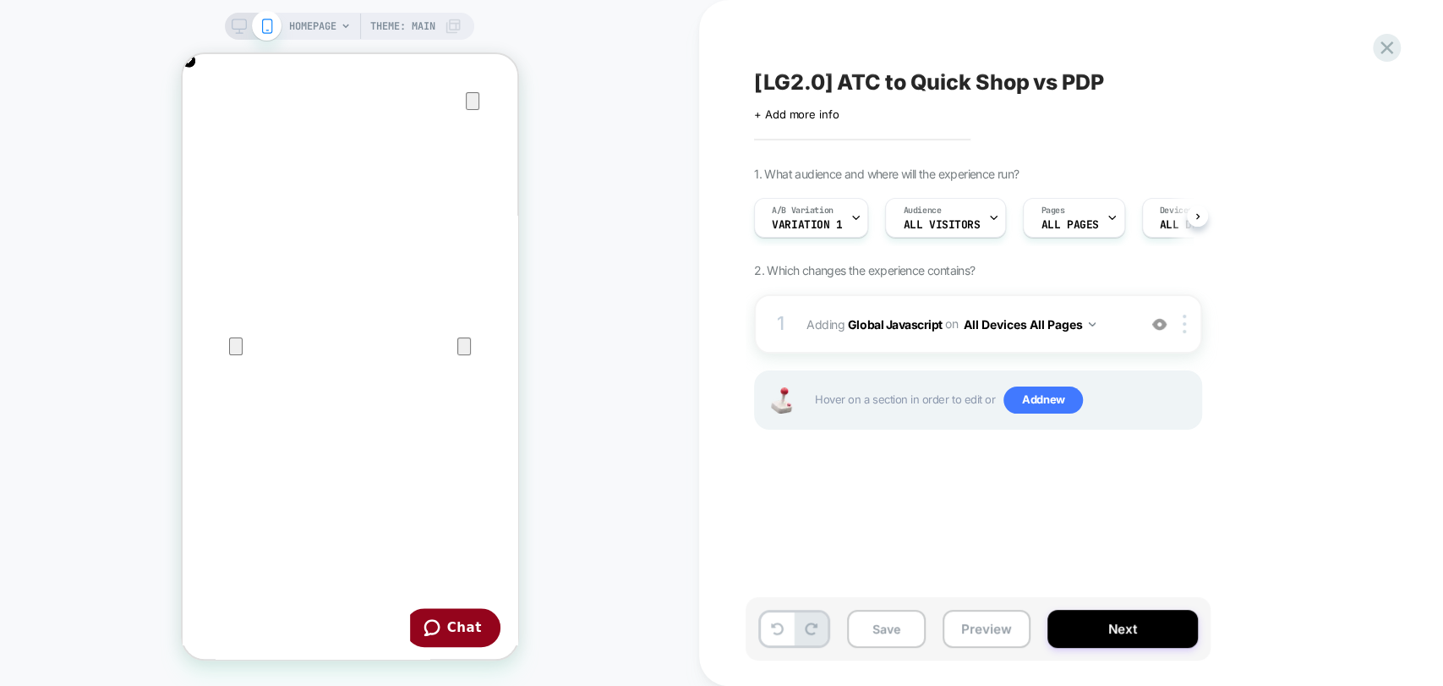
scroll to position [0, 0]
click at [886, 630] on button "Save" at bounding box center [886, 629] width 79 height 38
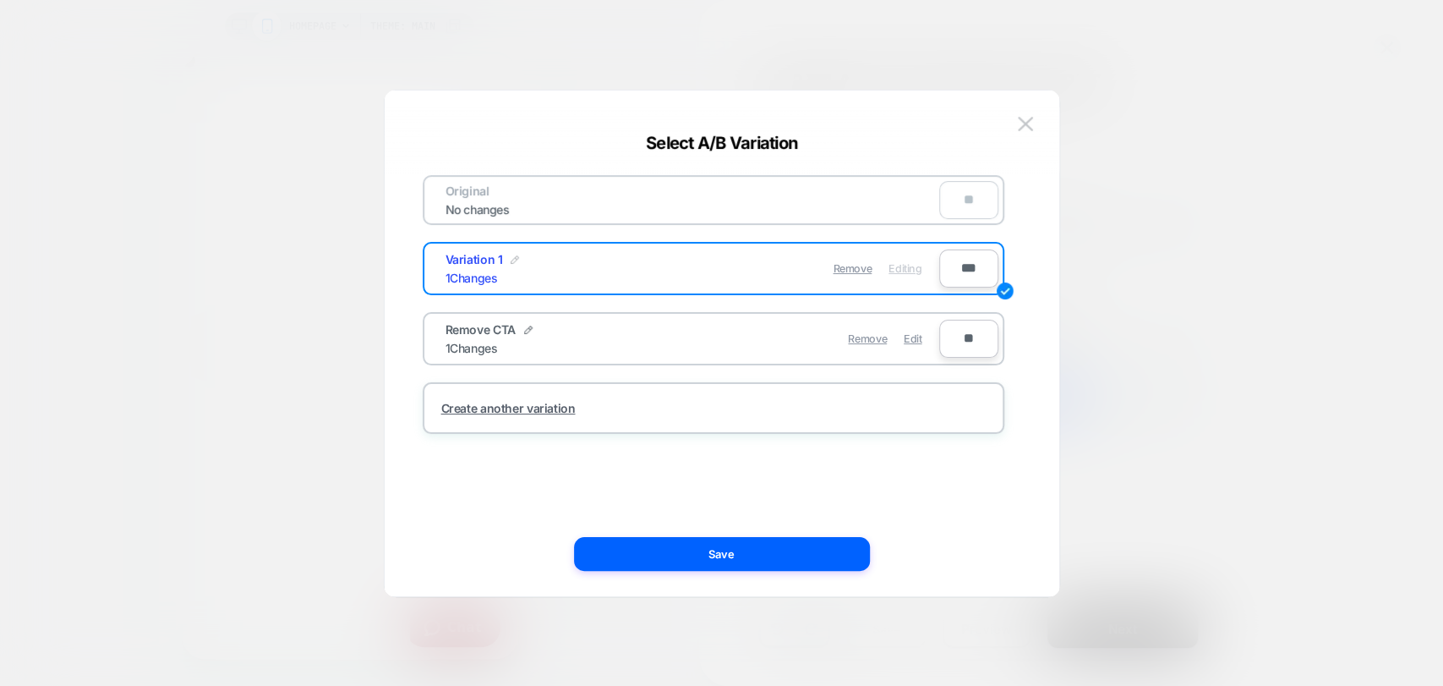
click at [512, 262] on img at bounding box center [515, 259] width 8 height 8
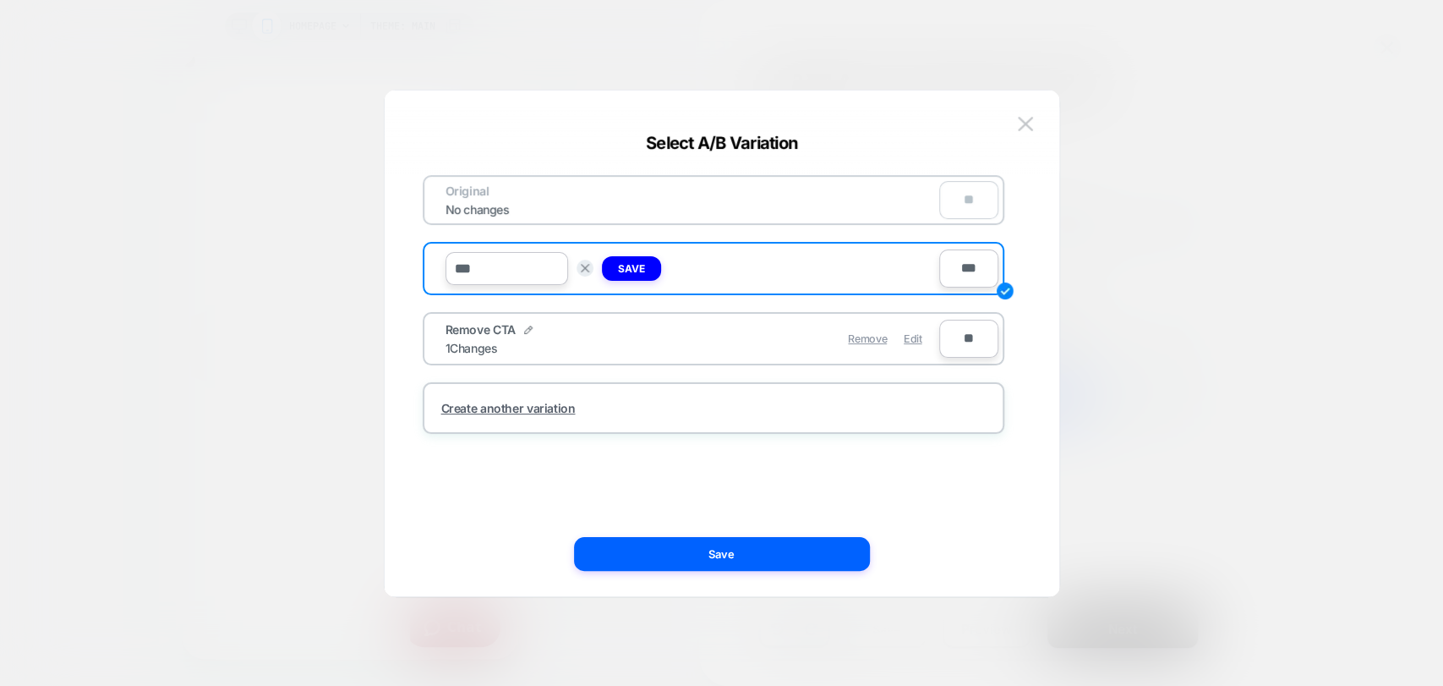
type input "**********"
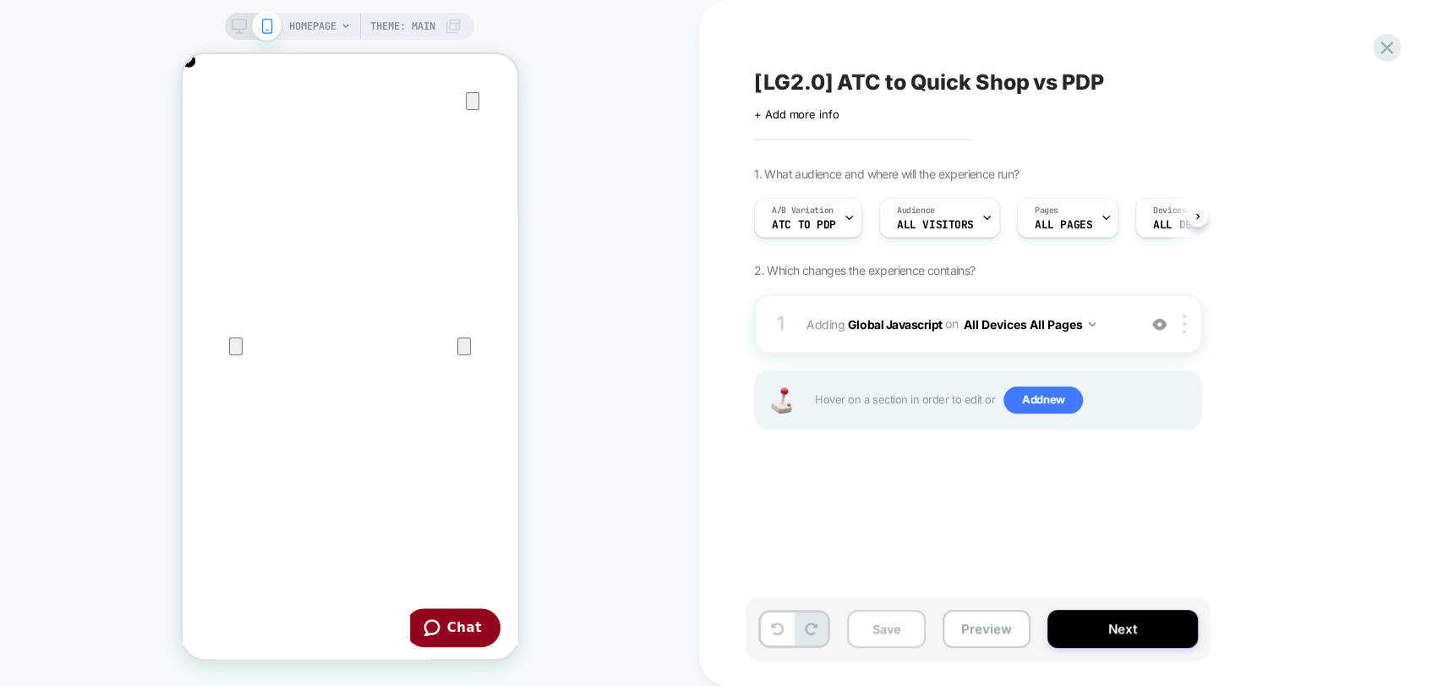
click at [878, 627] on button "Save" at bounding box center [886, 629] width 79 height 38
click at [1055, 225] on span "ALL PAGES" at bounding box center [1063, 225] width 57 height 12
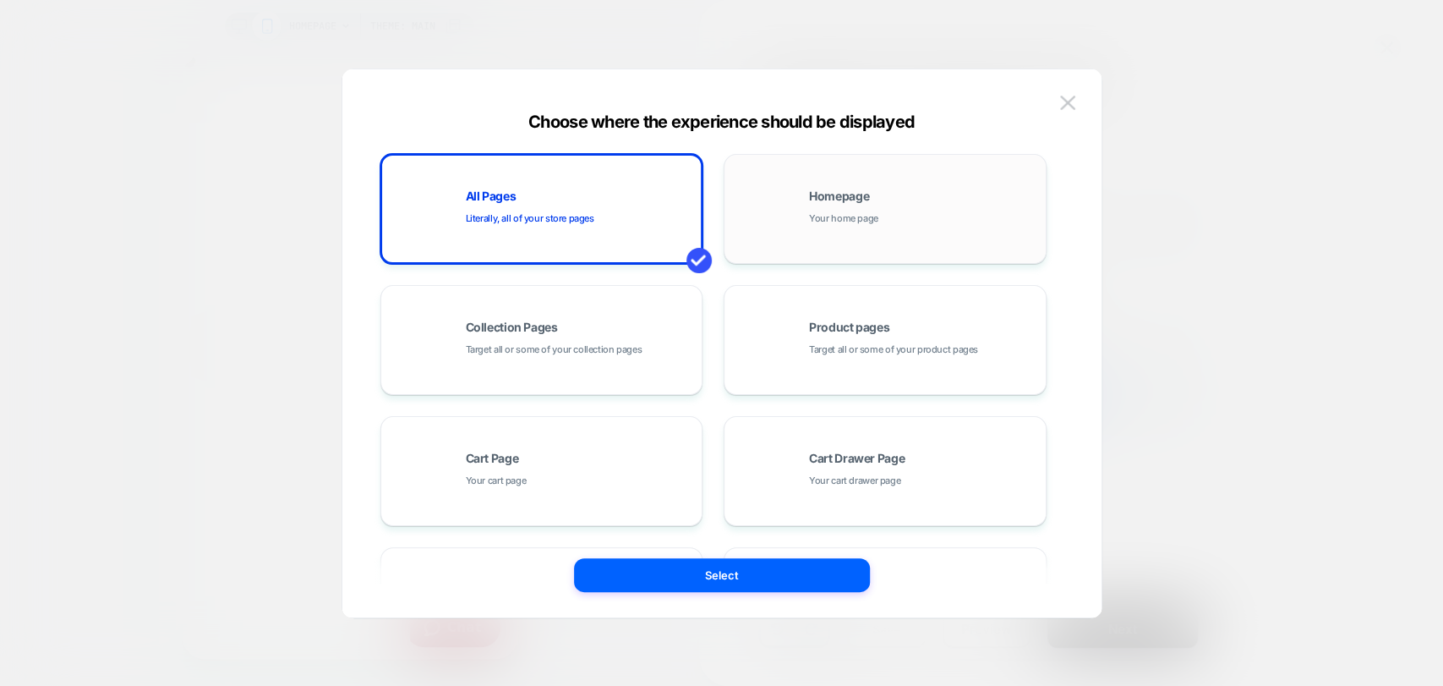
scroll to position [0, 0]
click at [794, 227] on div "Homepage Your home page" at bounding box center [885, 208] width 304 height 93
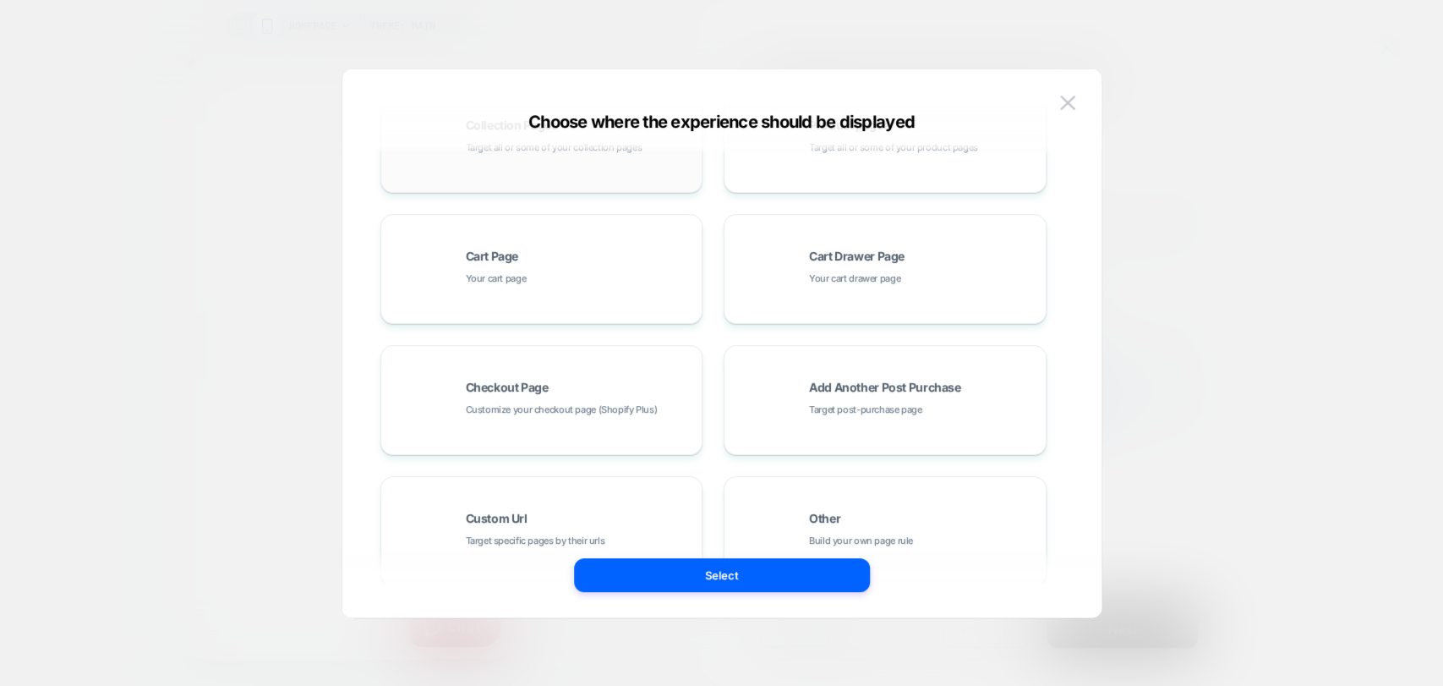
scroll to position [255, 0]
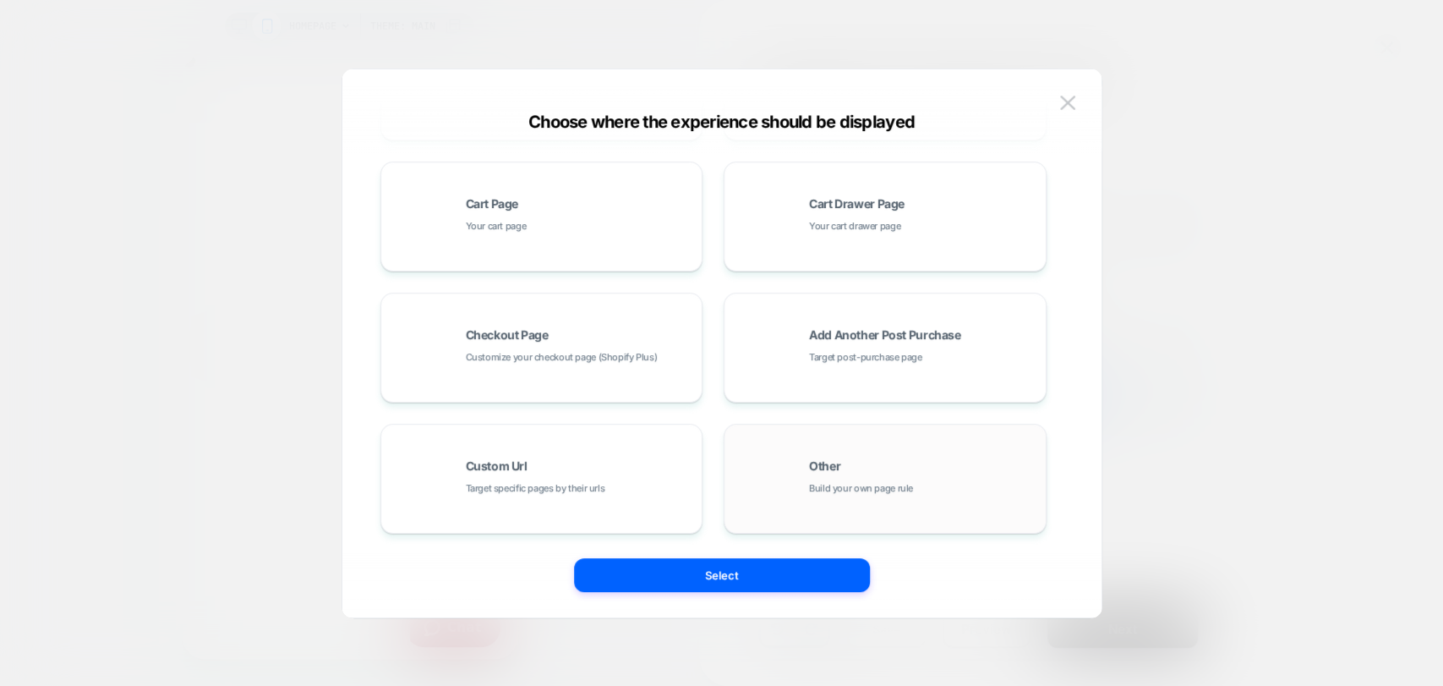
click at [852, 514] on div "Other Build your own page rule" at bounding box center [885, 478] width 304 height 93
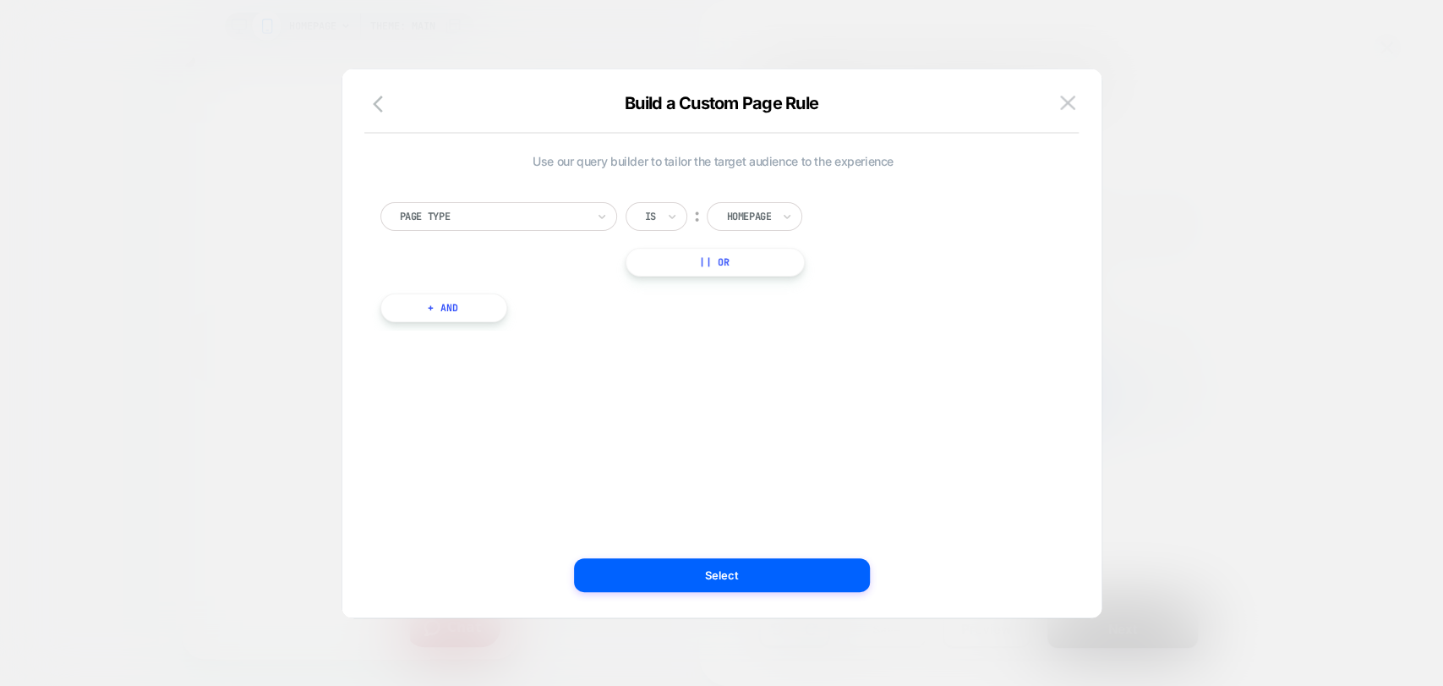
scroll to position [0, 0]
type input "*"
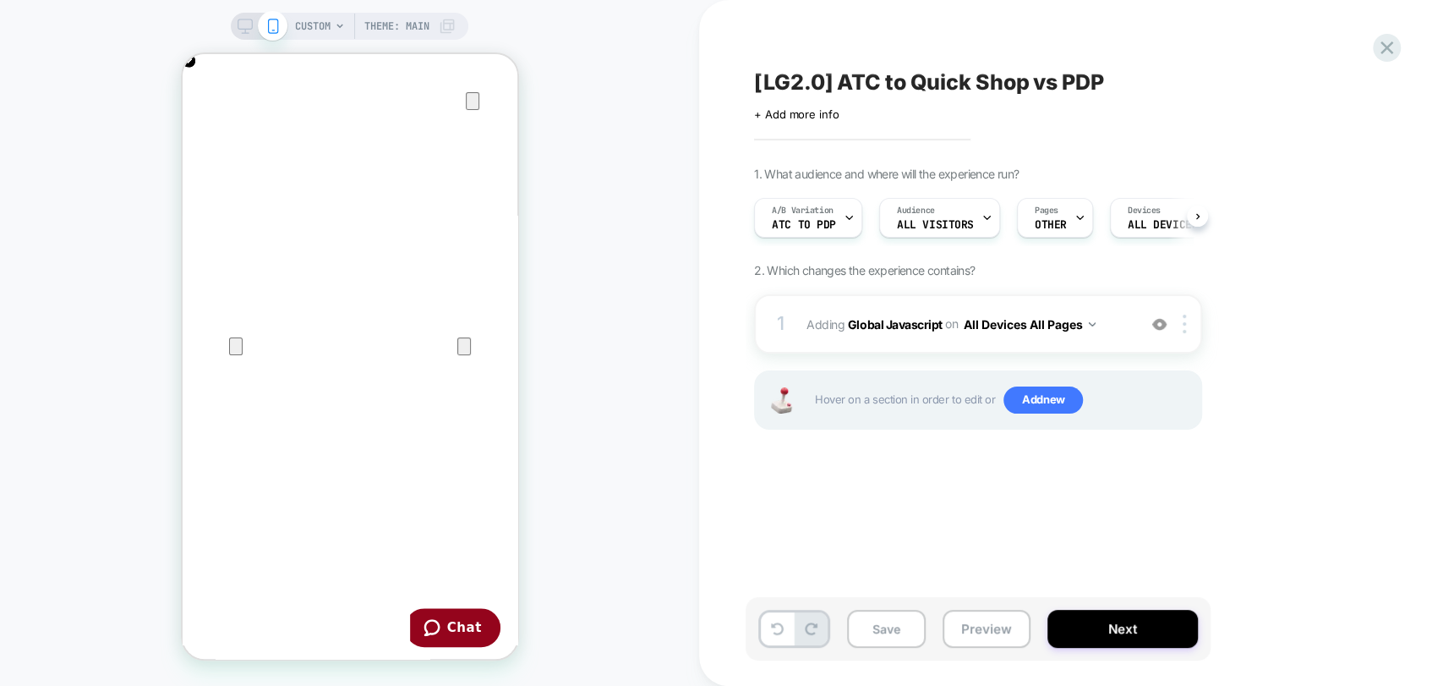
scroll to position [0, 1]
click at [894, 630] on button "Save" at bounding box center [886, 629] width 79 height 38
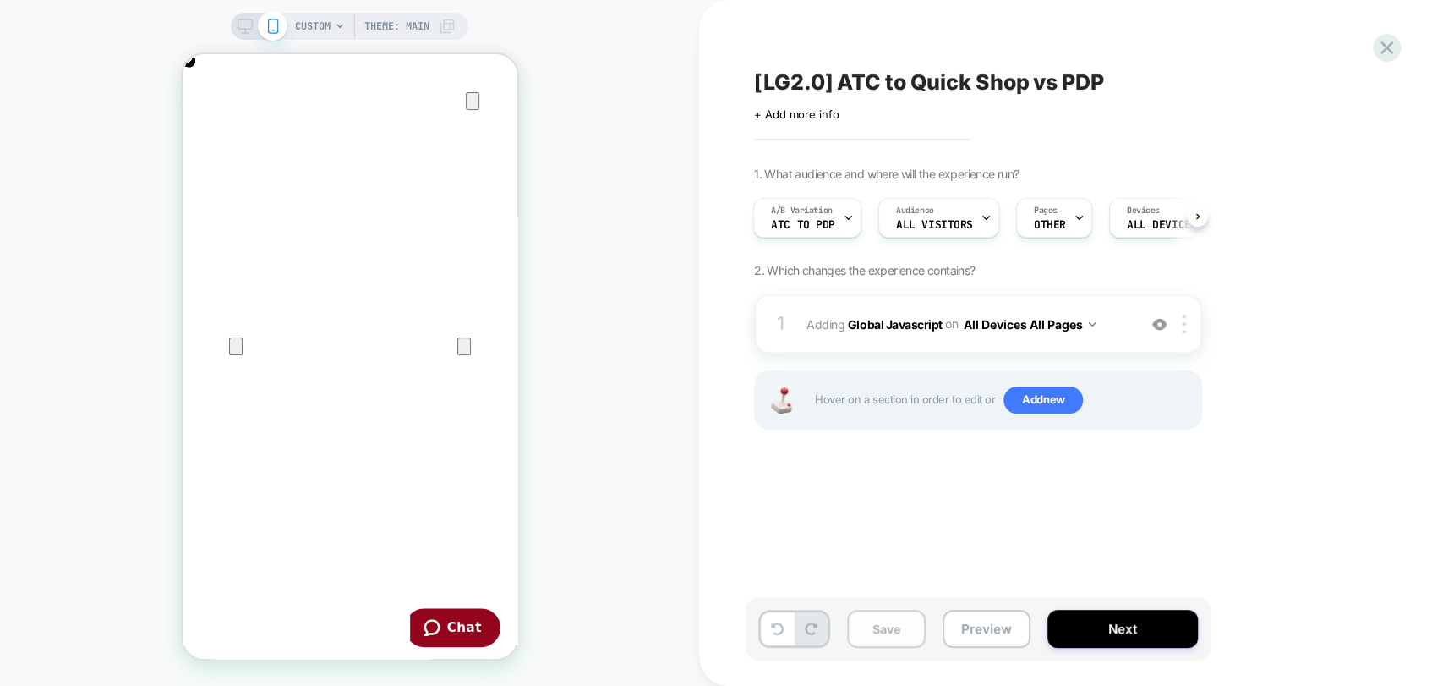
click at [893, 630] on button "Save" at bounding box center [886, 629] width 79 height 38
click at [0, 0] on div "Pages OTHER" at bounding box center [0, 0] width 0 height 0
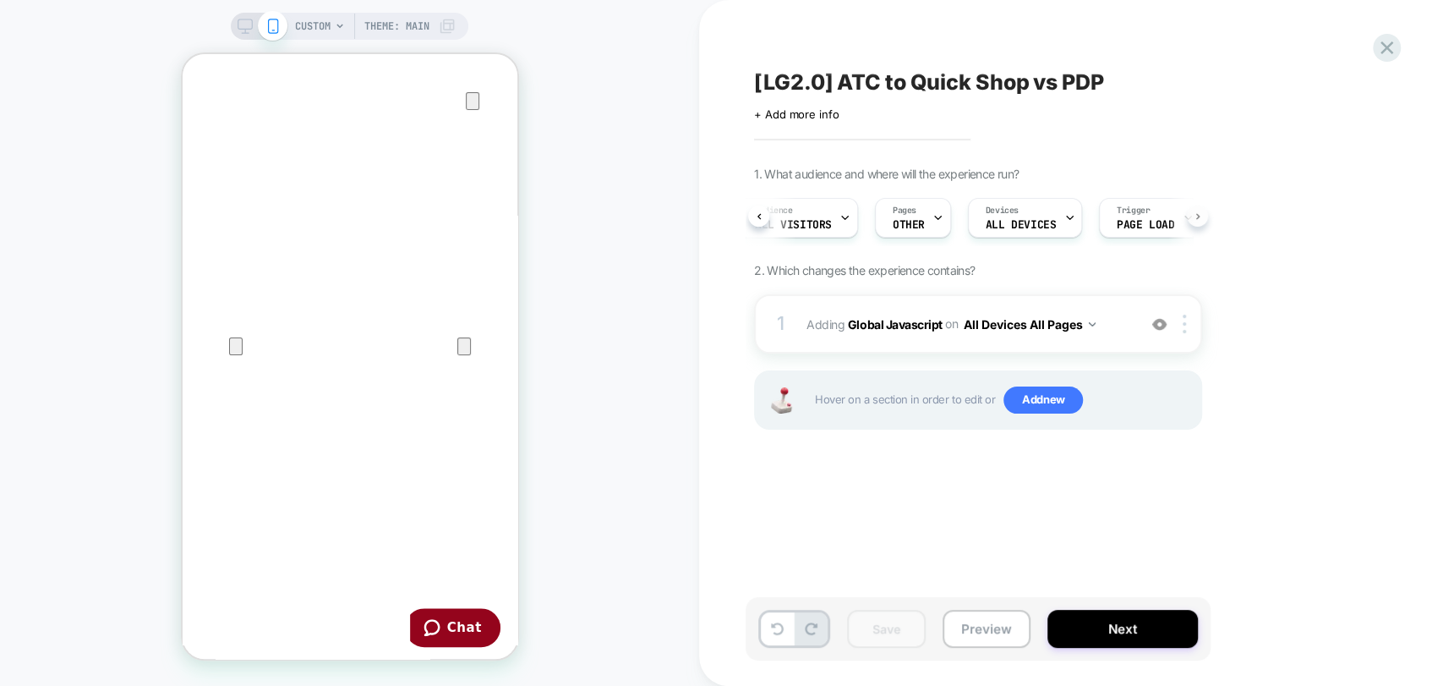
scroll to position [0, 186]
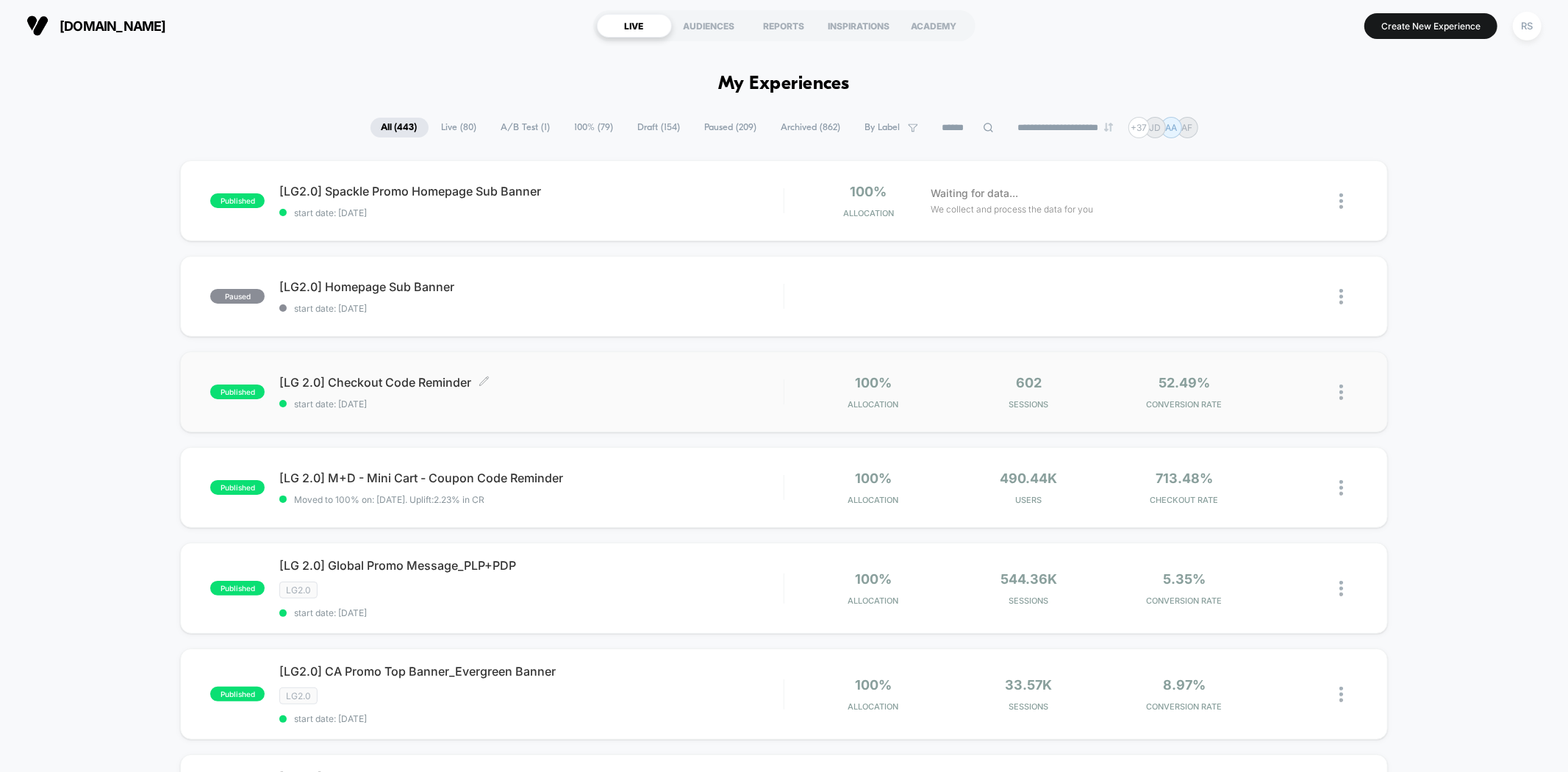
click at [576, 389] on span "[LG 2.0] Checkout Code Reminder Click to edit experience details" at bounding box center [530, 382] width 504 height 15
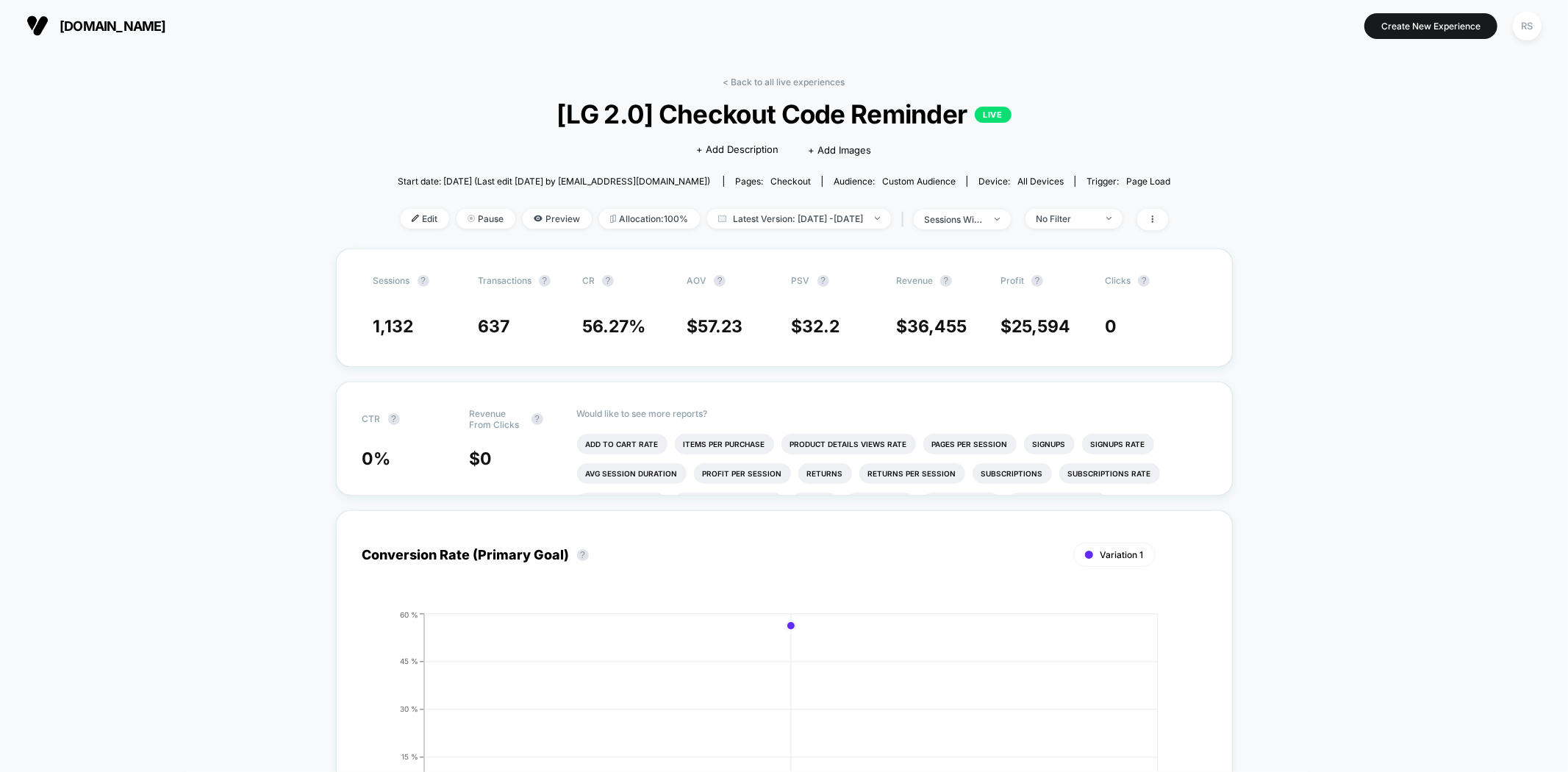
click at [791, 240] on div "< Back to all live experiences [LG 2.0] Checkout Code Reminder LIVE Click to ed…" at bounding box center [784, 163] width 773 height 172
click at [791, 230] on div "< Back to all live experiences [LG 2.0] Checkout Code Reminder LIVE Click to ed…" at bounding box center [784, 163] width 773 height 172
click at [791, 216] on span "Latest Version: Aug 26, 2025 - Aug 26, 2025" at bounding box center [798, 218] width 183 height 20
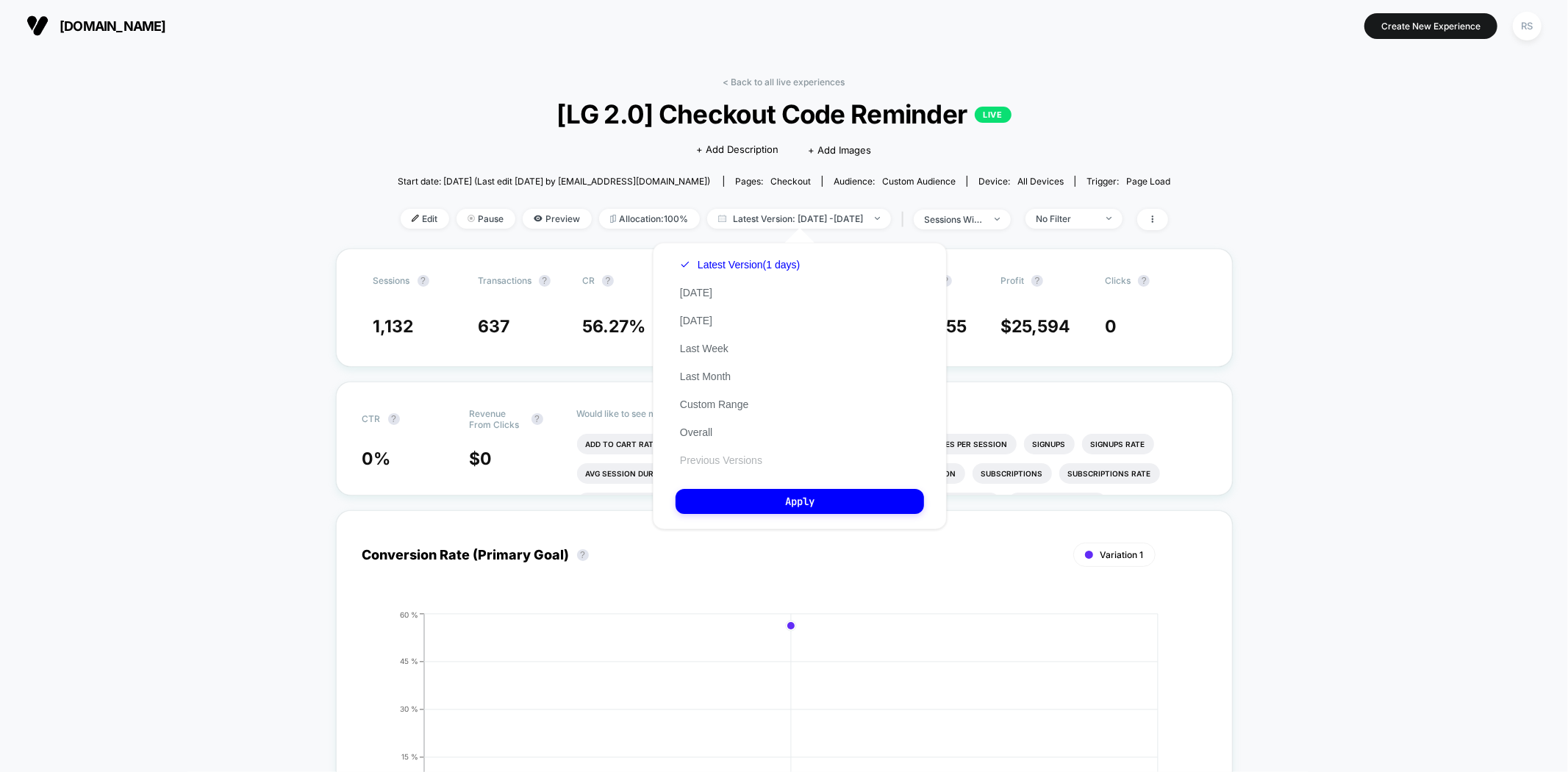
click at [724, 454] on button "Previous Versions" at bounding box center [721, 460] width 91 height 13
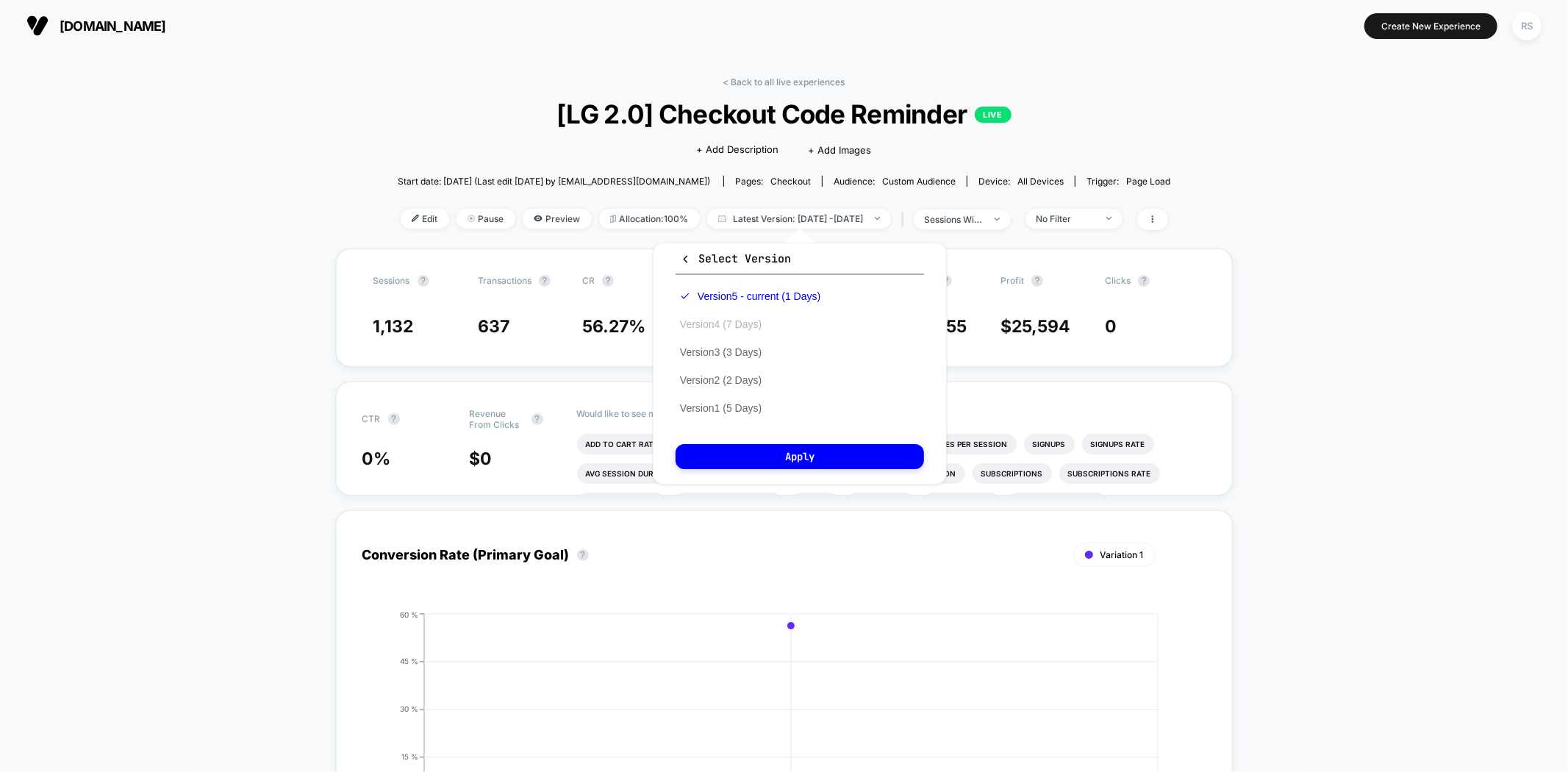
click at [752, 319] on button "Version 4 (7 Days)" at bounding box center [721, 323] width 90 height 13
click at [784, 456] on button "Apply" at bounding box center [800, 456] width 249 height 25
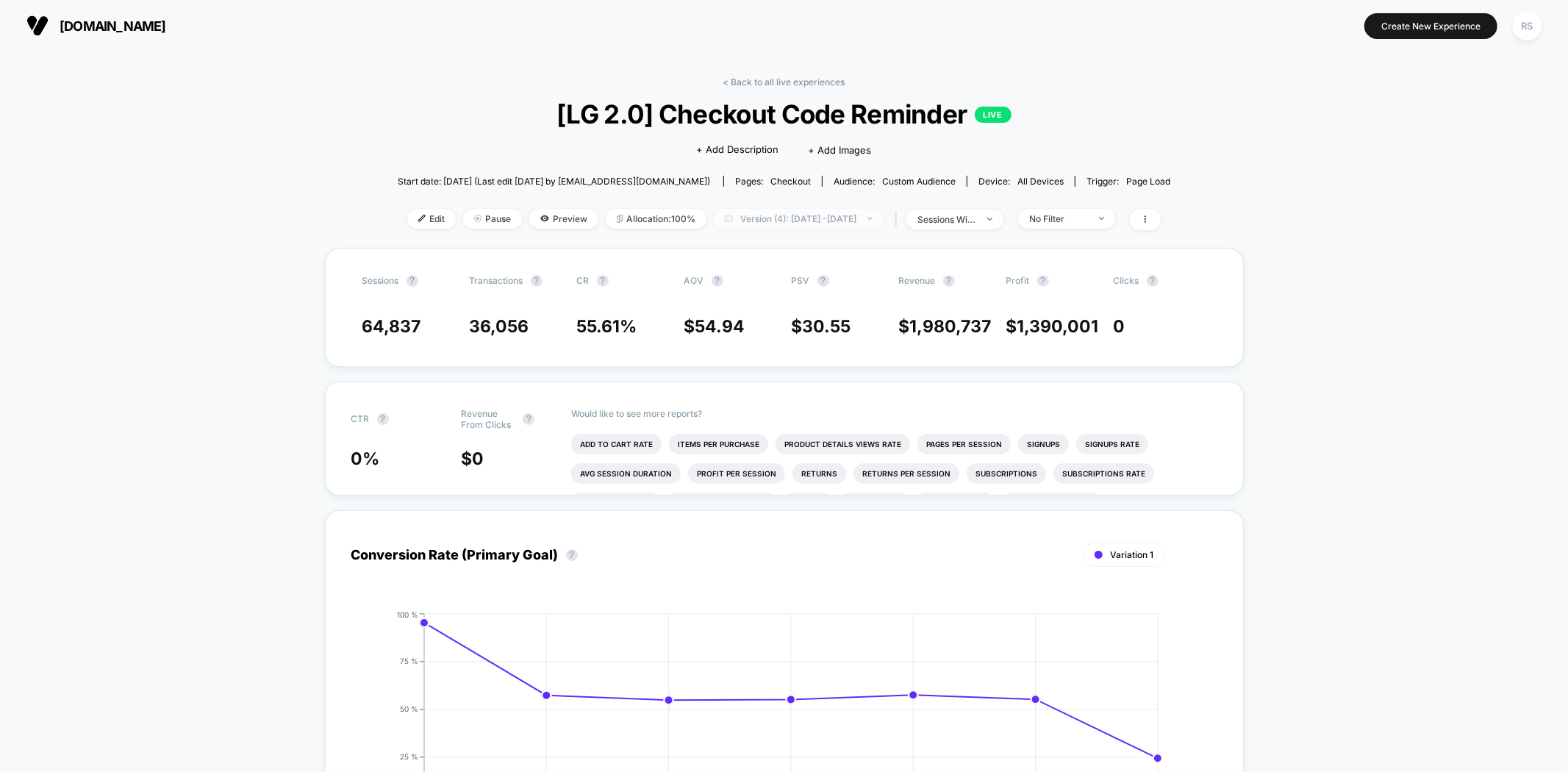
click at [714, 222] on span "Version (4): [DATE] - [DATE]" at bounding box center [798, 218] width 170 height 20
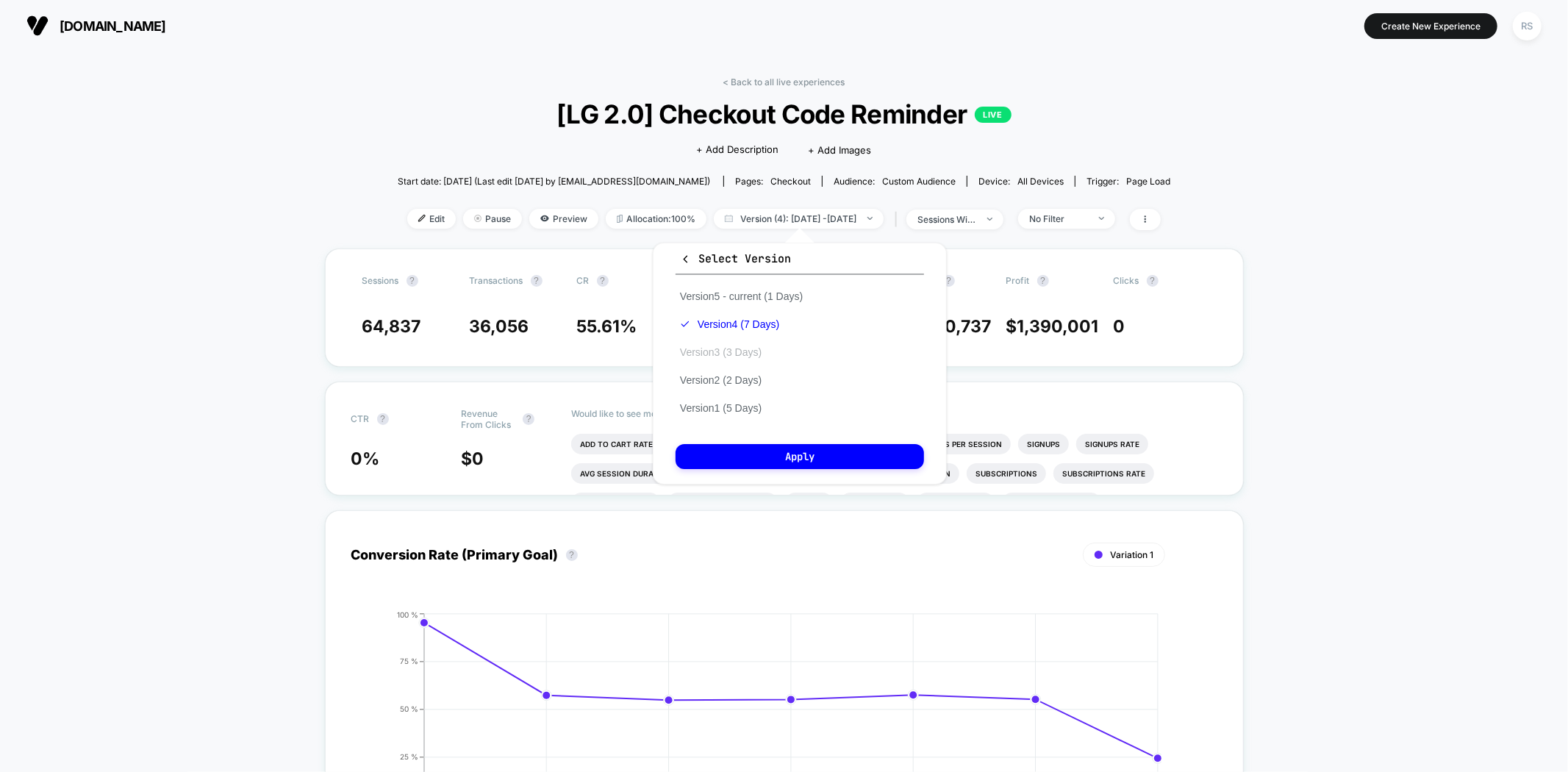
click at [755, 351] on button "Version 3 (3 Days)" at bounding box center [721, 351] width 90 height 13
click at [773, 440] on div "Select Version Version 5 - current (1 Days) Version 4 (7 Days) Version 3 (3 Day…" at bounding box center [800, 363] width 294 height 242
click at [774, 453] on button "Apply" at bounding box center [800, 456] width 249 height 25
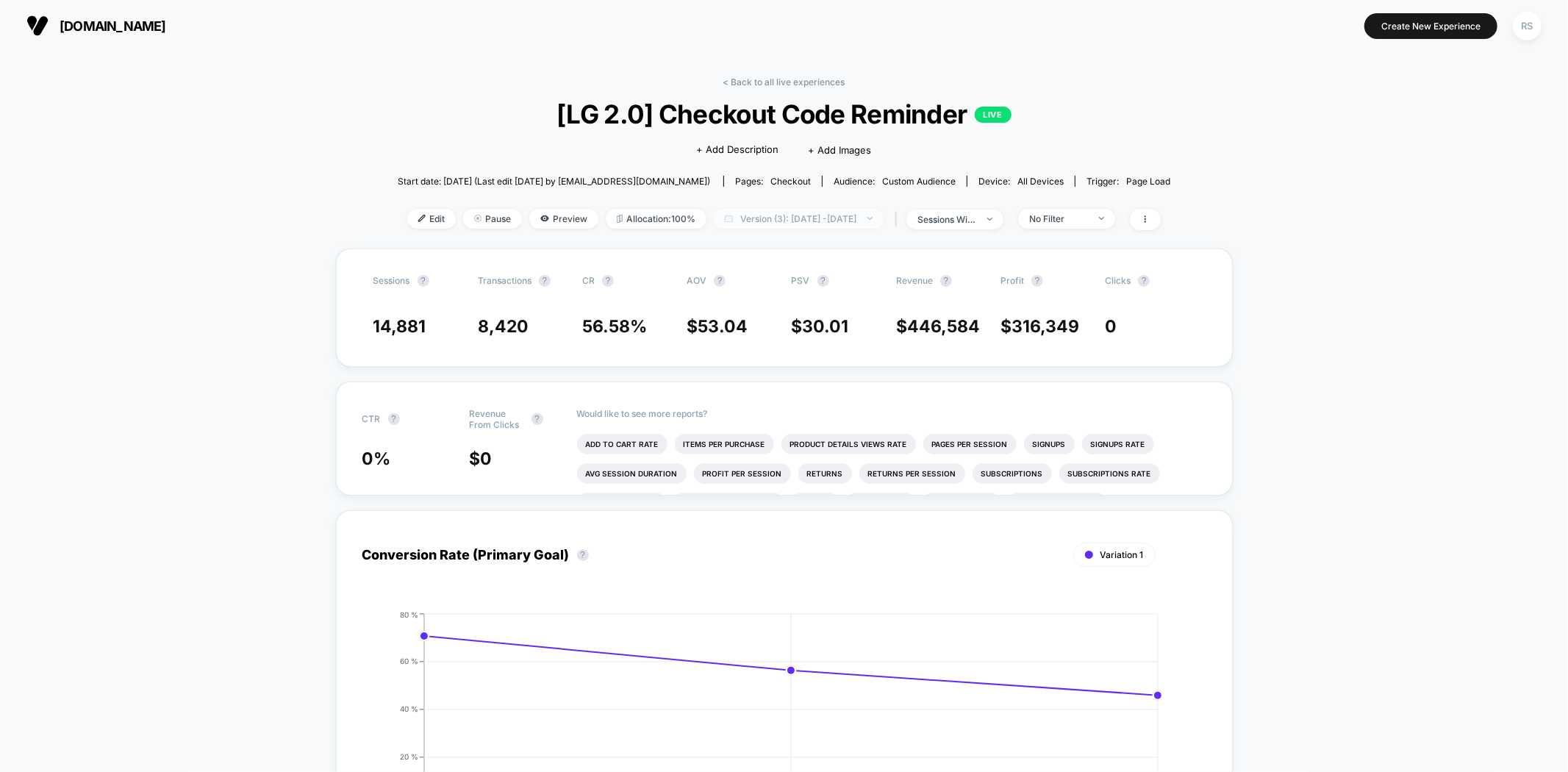
click at [775, 223] on span "Version (3): Aug 17, 2025 - Aug 19, 2025" at bounding box center [798, 218] width 170 height 20
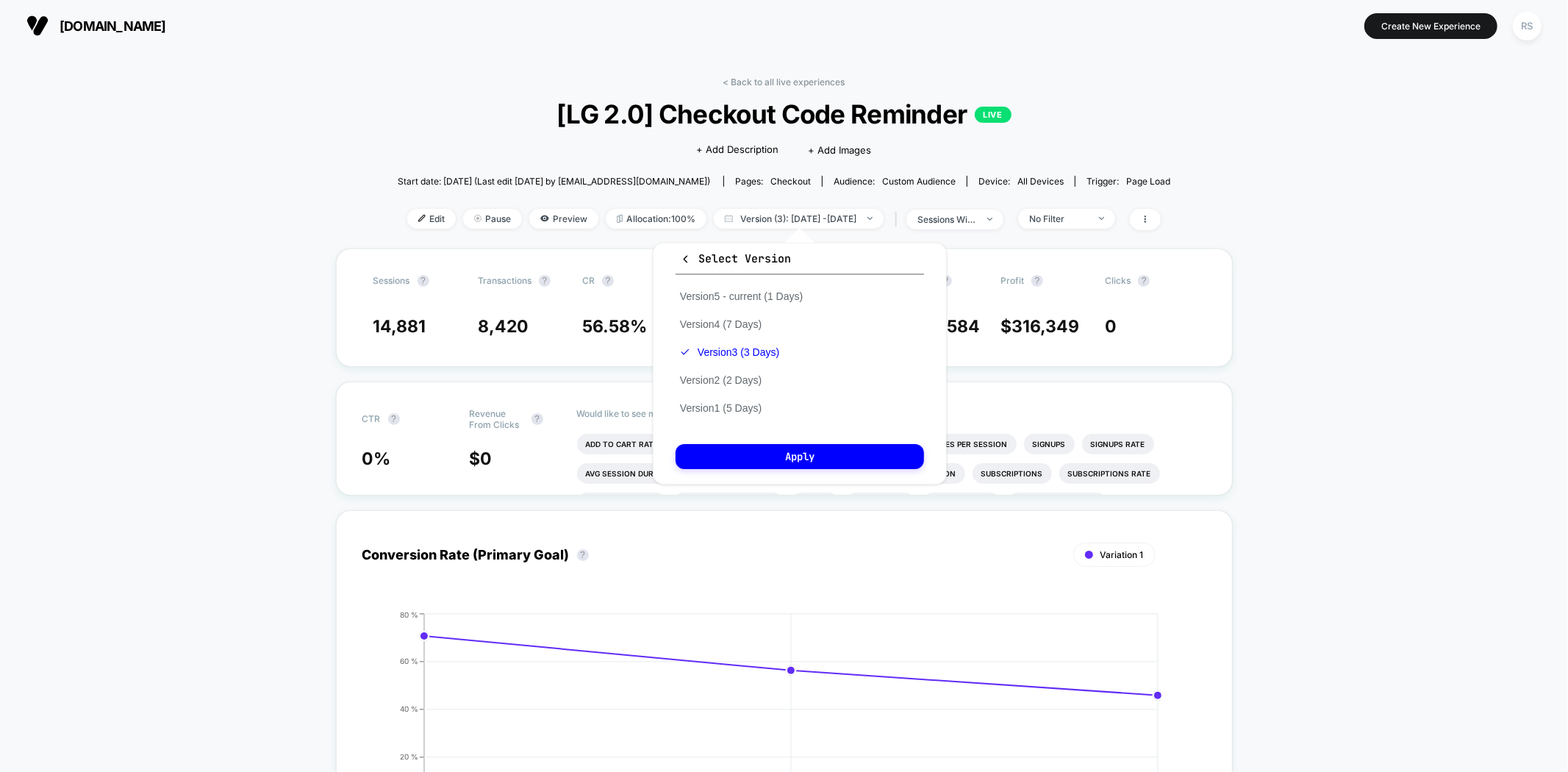
click at [755, 414] on div "Version 5 - current (1 Days) Version 4 (7 Days) Version 3 (3 Days) Version 2 (2…" at bounding box center [741, 352] width 131 height 140
click at [751, 393] on div "Version 5 - current (1 Days) Version 4 (7 Days) Version 3 (3 Days) Version 2 (2…" at bounding box center [741, 352] width 131 height 140
click at [751, 402] on button "Version 1 (5 Days)" at bounding box center [721, 408] width 90 height 13
click at [780, 456] on button "Apply" at bounding box center [800, 456] width 249 height 25
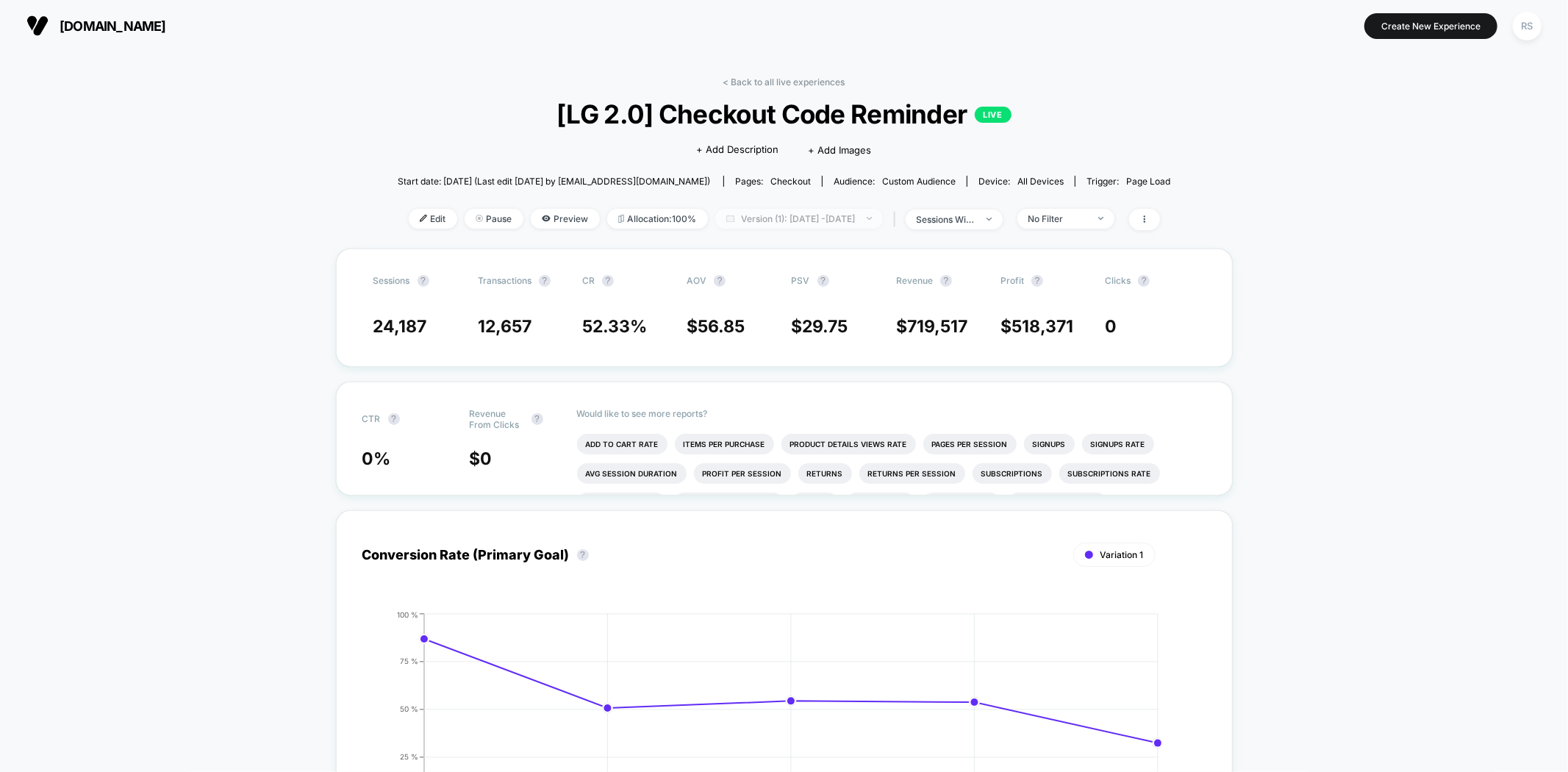
click at [812, 216] on span "Version (1): Aug 12, 2025 - Aug 16, 2025" at bounding box center [799, 218] width 168 height 20
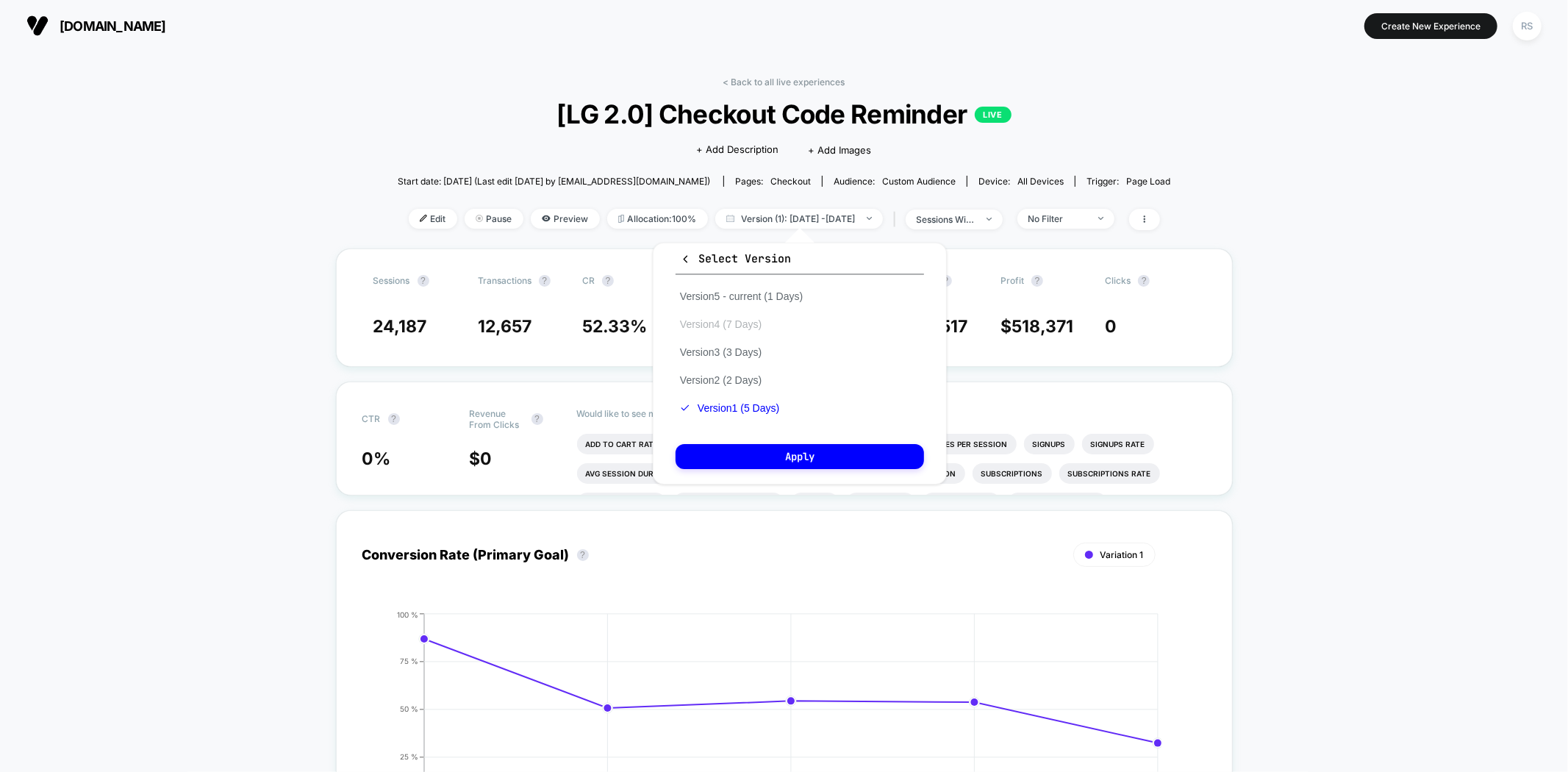
click at [765, 317] on button "Version 4 (7 Days)" at bounding box center [721, 323] width 90 height 13
click at [776, 468] on div "Select Version Version 5 - current (1 Days) Version 4 (7 Days) Version 3 (3 Day…" at bounding box center [800, 363] width 294 height 242
click at [776, 459] on button "Apply" at bounding box center [800, 456] width 249 height 25
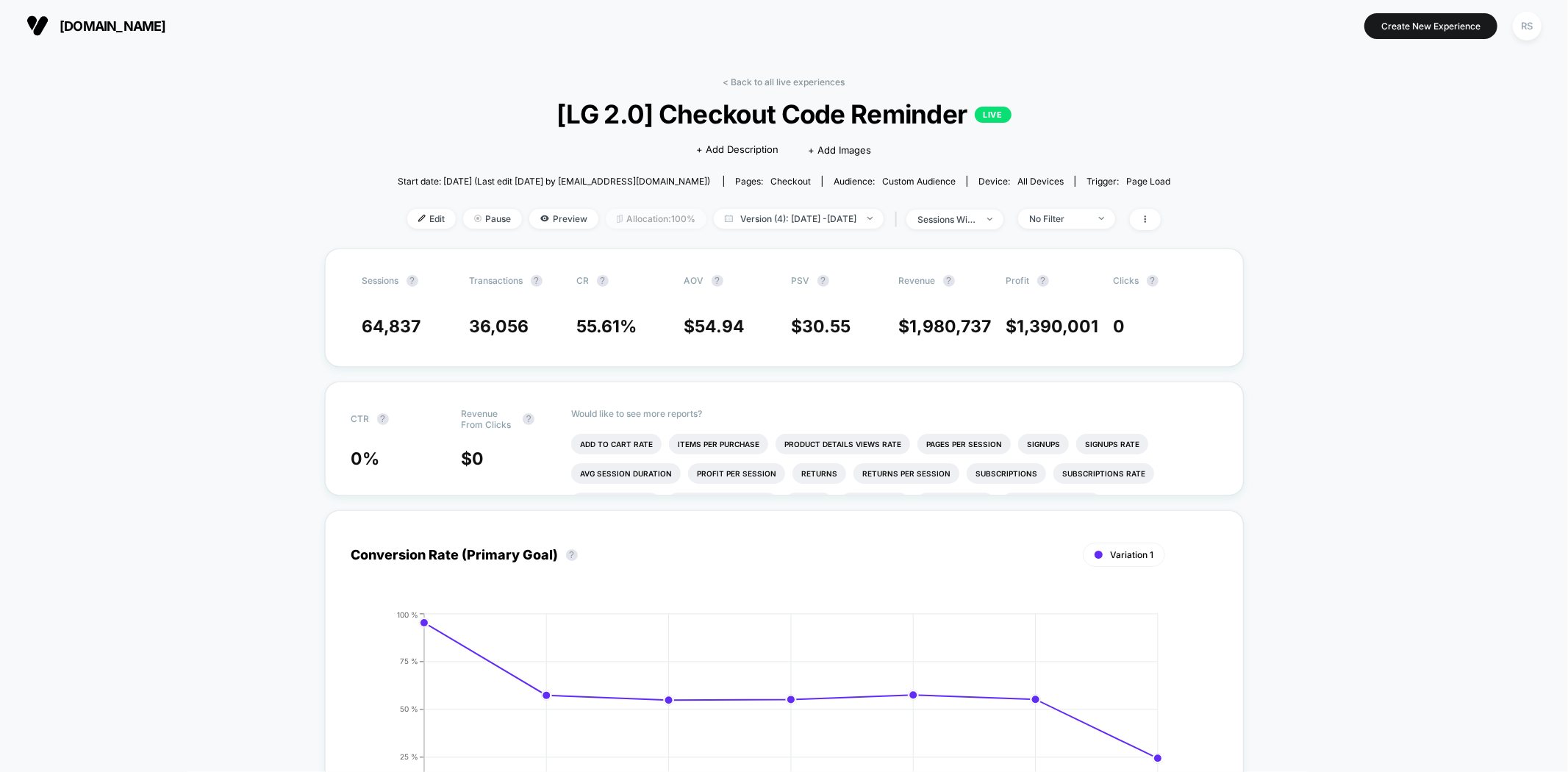
click at [655, 210] on span "Allocation: 100%" at bounding box center [657, 218] width 101 height 20
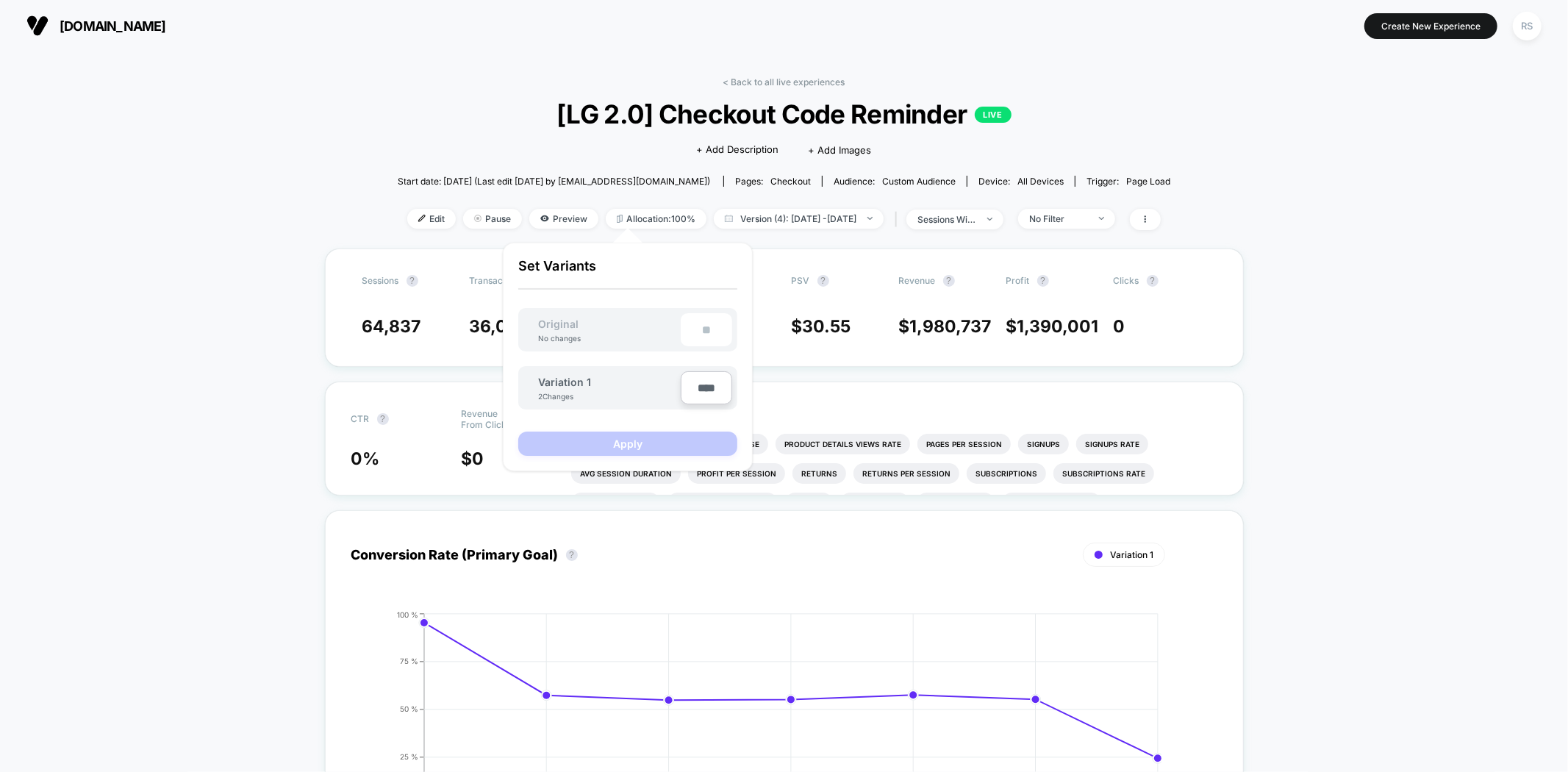
click at [737, 182] on div "Pages: checkout" at bounding box center [773, 181] width 76 height 11
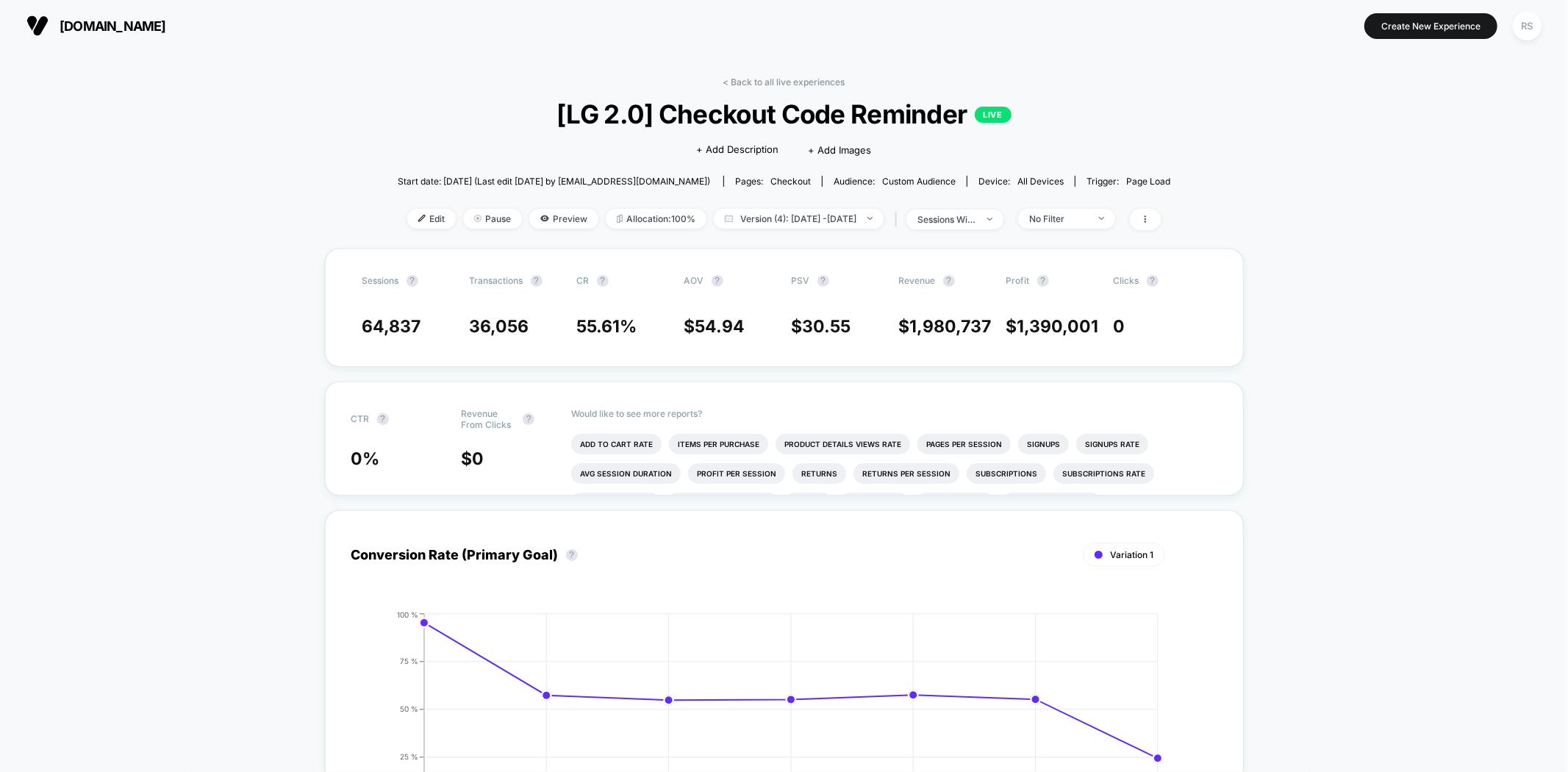
click at [755, 207] on div "< Back to all live experiences [LG 2.0] Checkout Code Reminder LIVE Click to ed…" at bounding box center [784, 163] width 773 height 172
click at [758, 212] on span "Version (4): Aug 19, 2025 - Aug 25, 2025" at bounding box center [798, 218] width 170 height 20
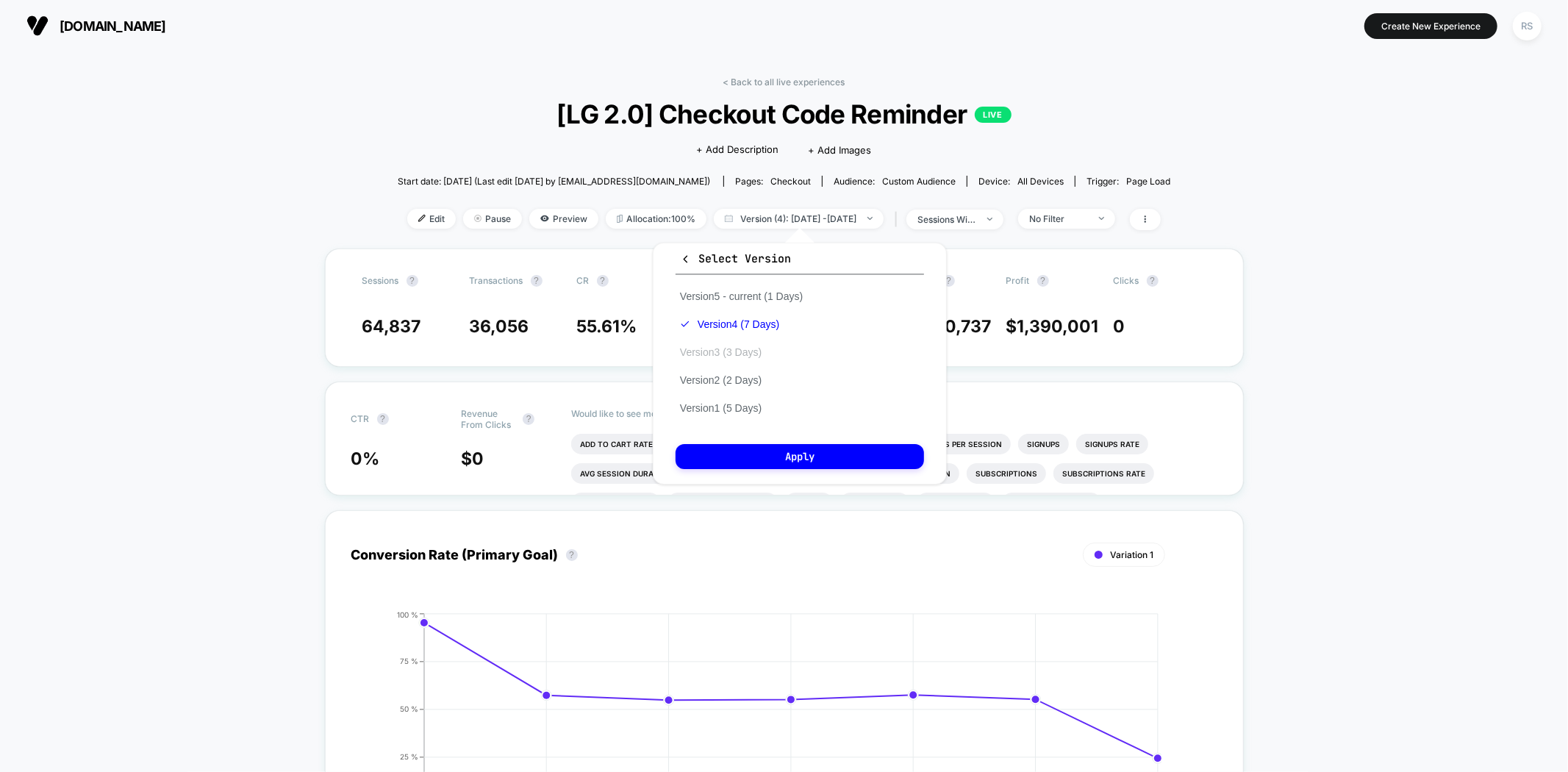
click at [751, 345] on button "Version 3 (3 Days)" at bounding box center [721, 351] width 90 height 13
click at [770, 440] on div "Select Version Version 5 - current (1 Days) Version 4 (7 Days) Version 3 (3 Day…" at bounding box center [800, 363] width 294 height 242
click at [776, 463] on button "Apply" at bounding box center [800, 456] width 249 height 25
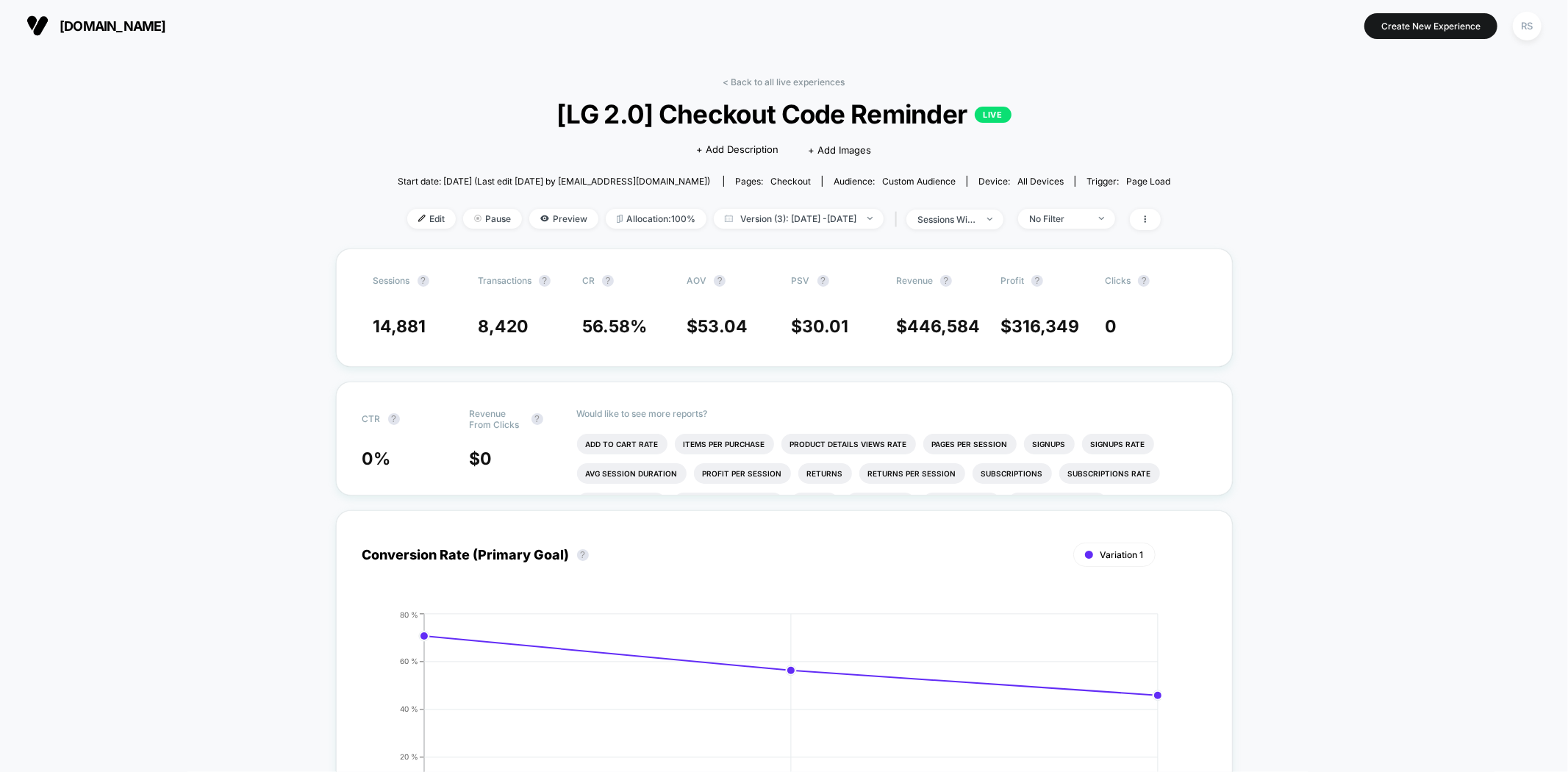
click at [791, 203] on div "< Back to all live experiences [LG 2.0] Checkout Code Reminder LIVE Click to ed…" at bounding box center [784, 163] width 773 height 172
click at [791, 216] on span "Version (3): Aug 17, 2025 - Aug 19, 2025" at bounding box center [798, 218] width 170 height 20
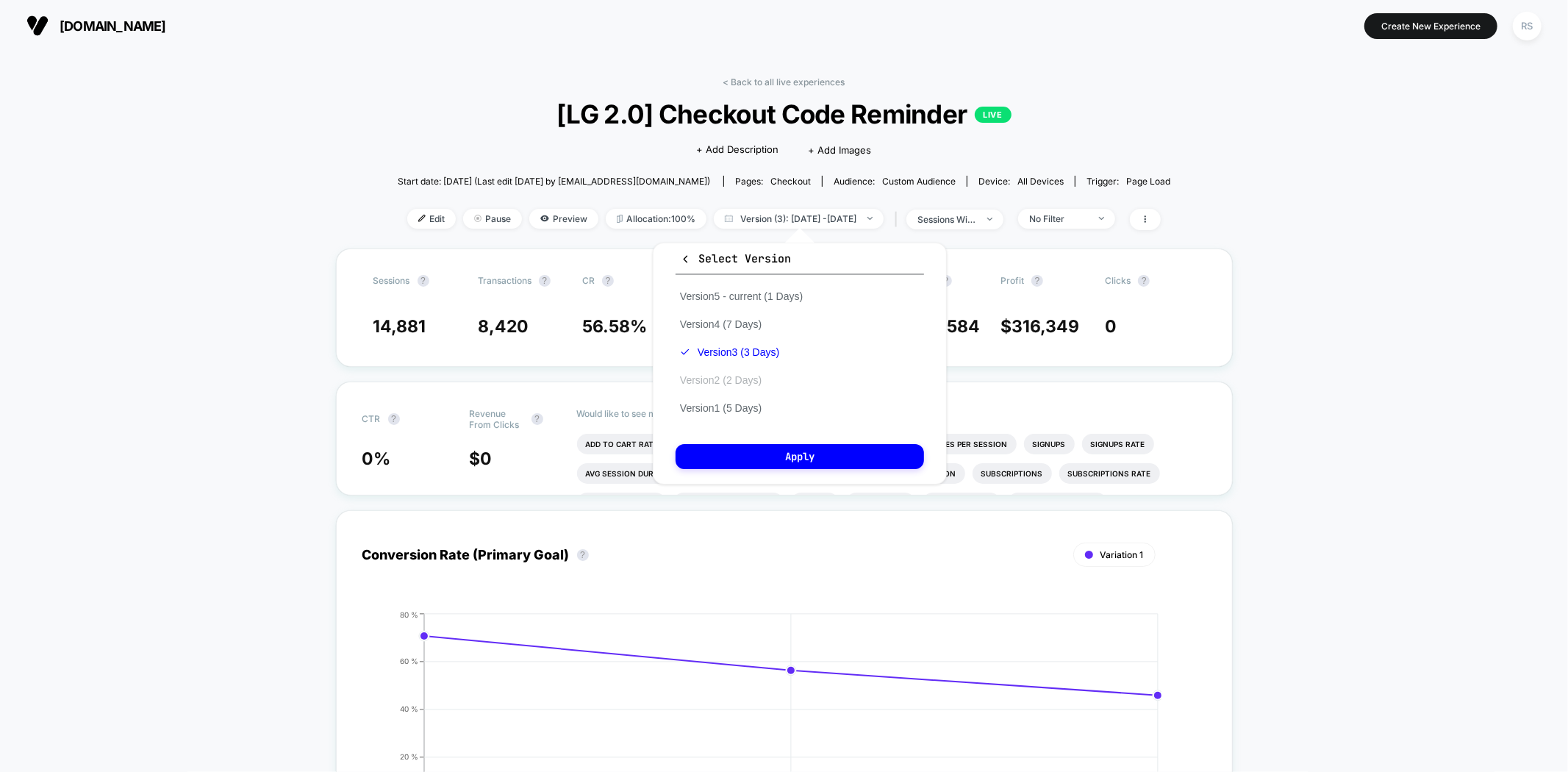
click at [743, 383] on button "Version 2 (2 Days)" at bounding box center [721, 380] width 90 height 13
click at [750, 450] on button "Apply" at bounding box center [800, 456] width 249 height 25
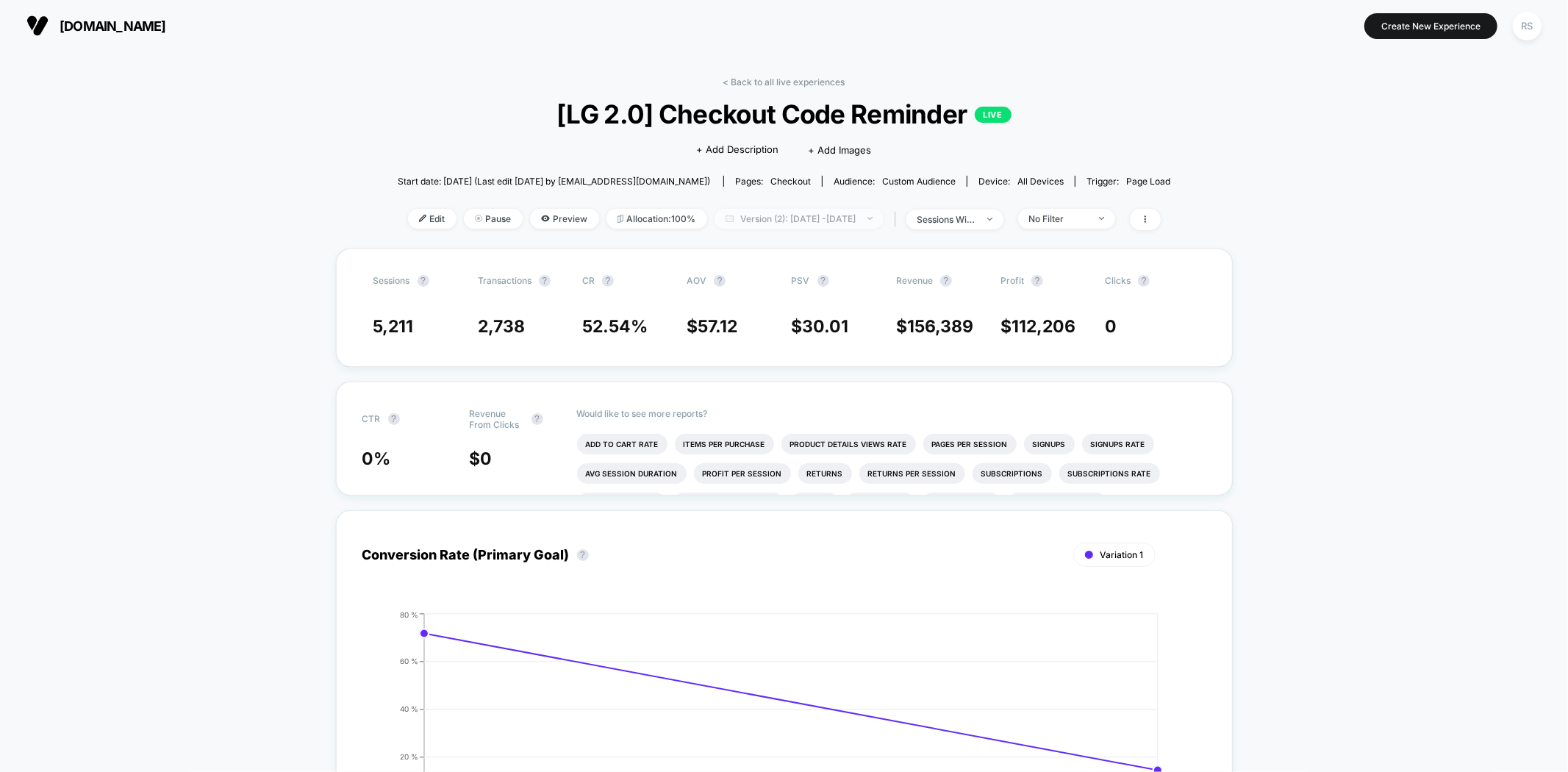
click at [797, 222] on span "Version (2): Aug 16, 2025 - Aug 17, 2025" at bounding box center [799, 218] width 169 height 20
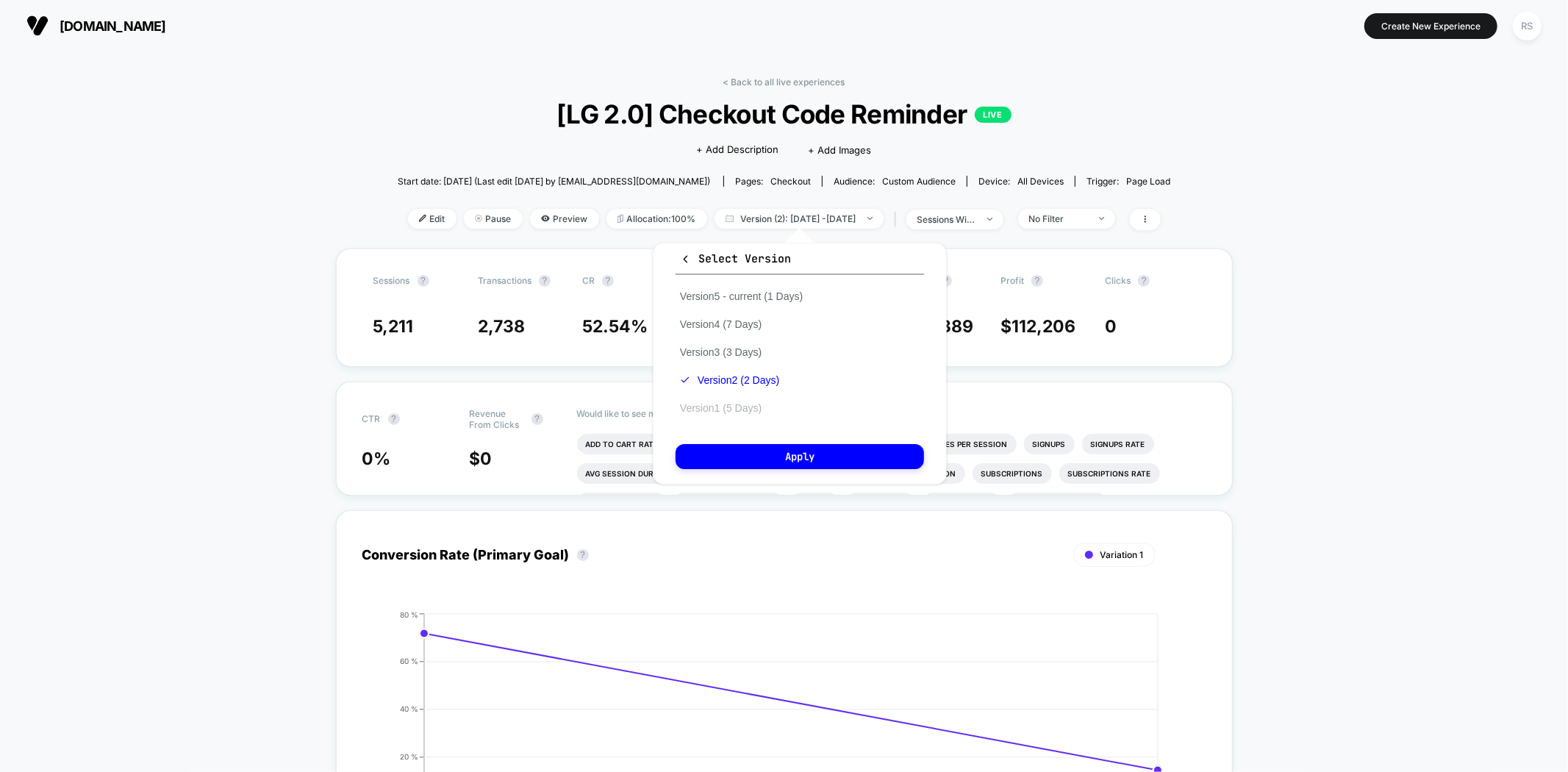
click at [746, 404] on button "Version 1 (5 Days)" at bounding box center [721, 408] width 90 height 13
click at [769, 458] on button "Apply" at bounding box center [800, 456] width 249 height 25
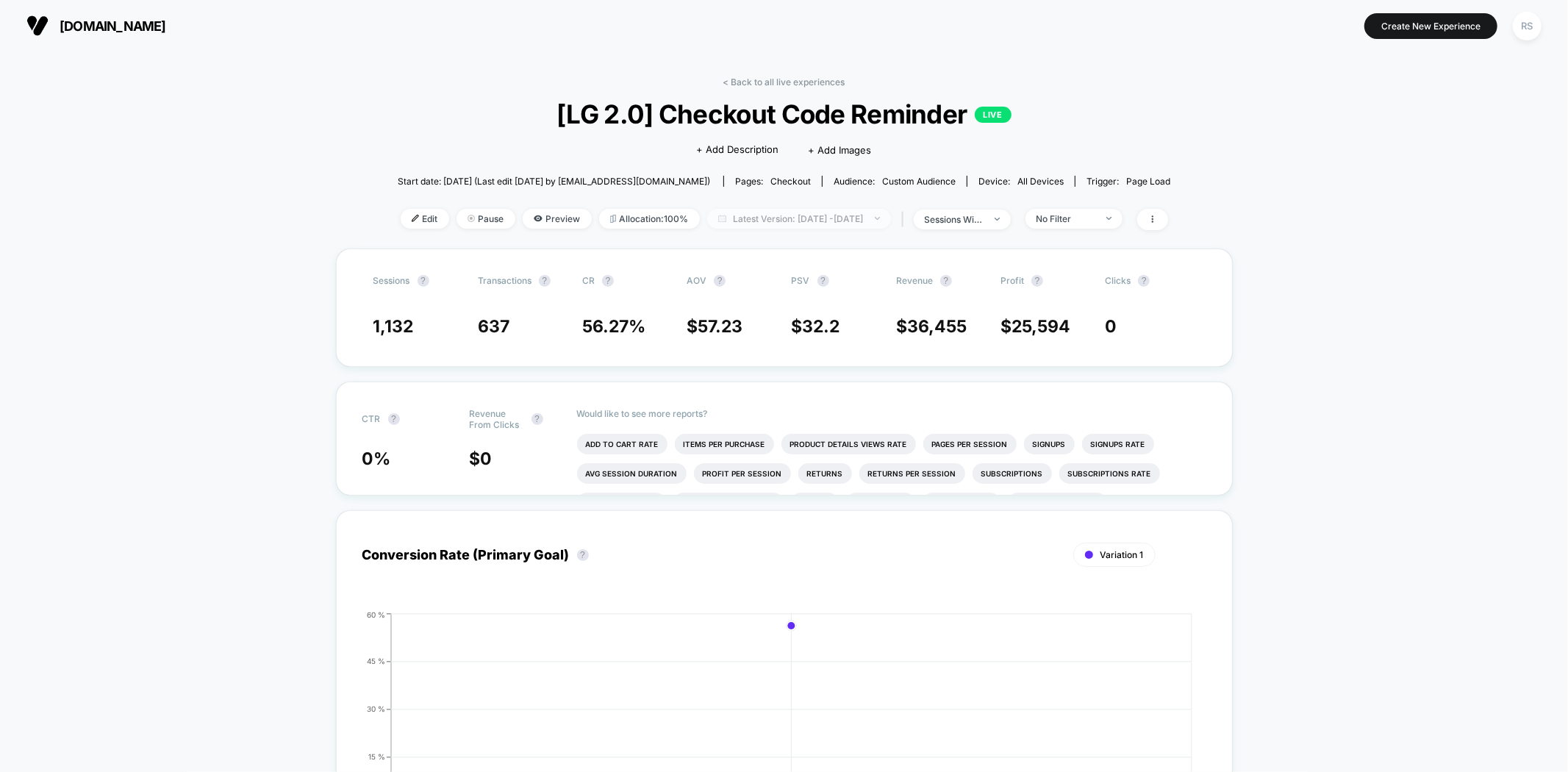
click at [831, 210] on span "Latest Version: [DATE] - [DATE]" at bounding box center [798, 218] width 183 height 20
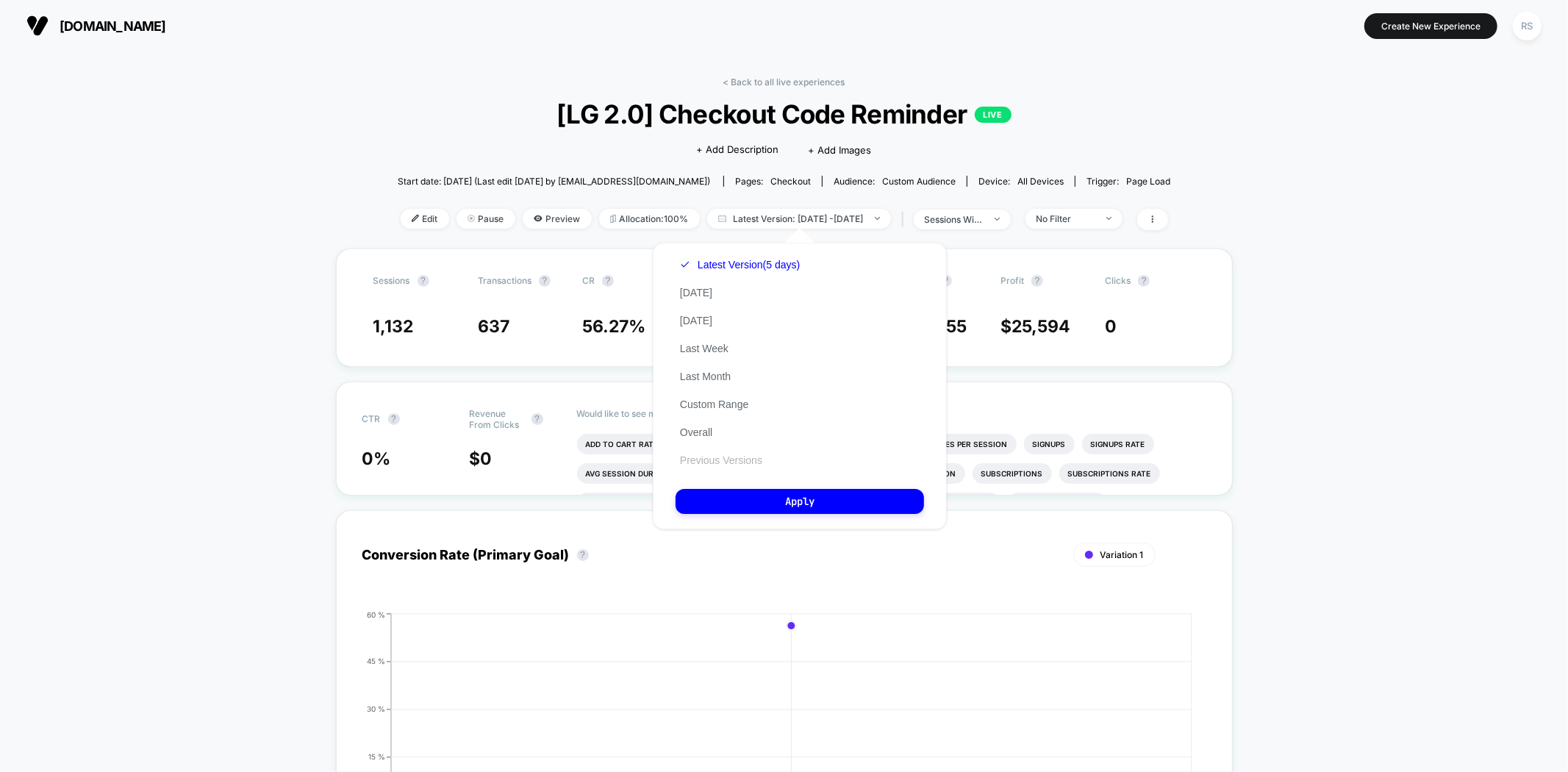
click at [744, 462] on button "Previous Versions" at bounding box center [721, 460] width 91 height 13
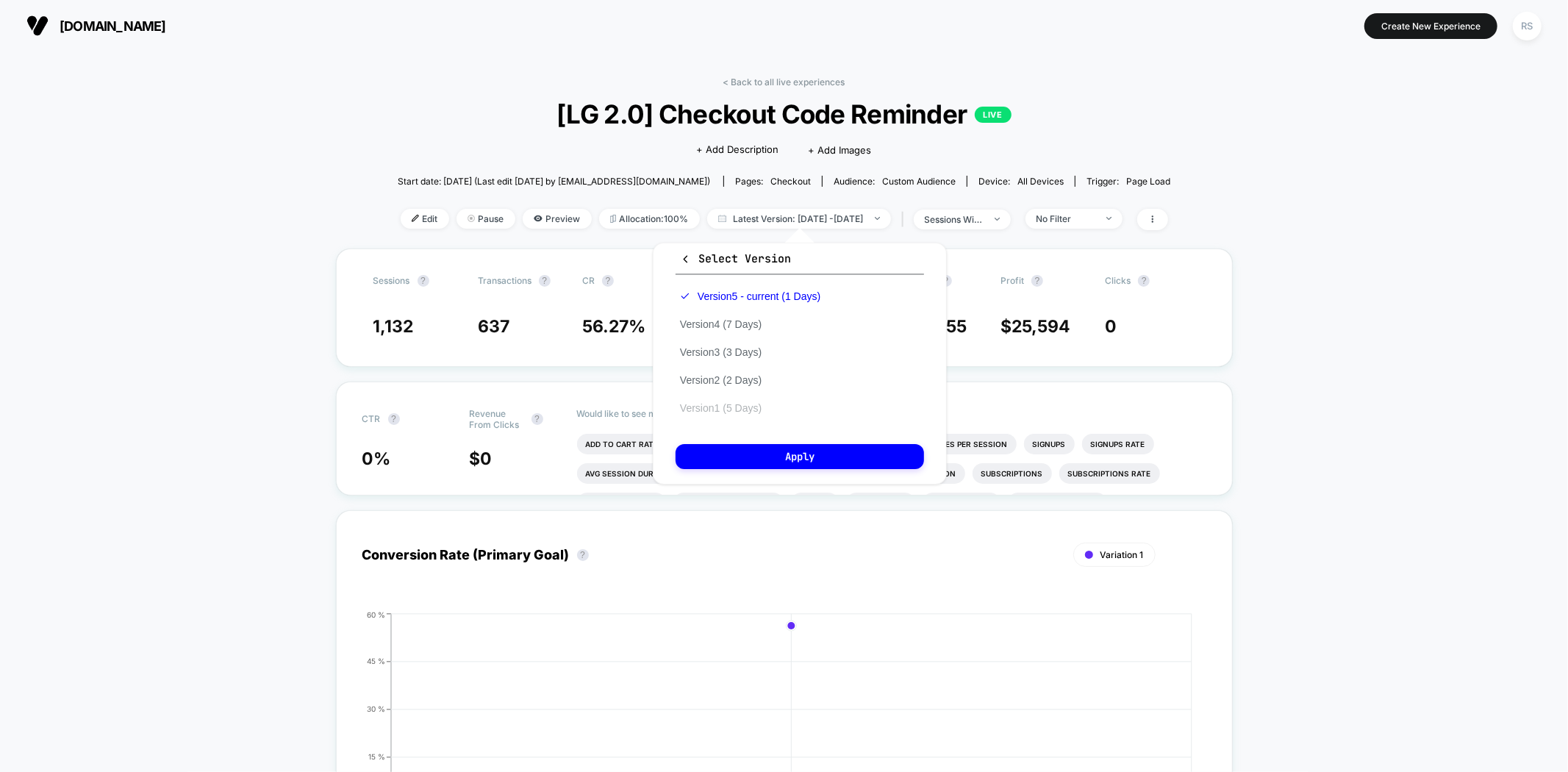
click at [746, 405] on button "Version 1 (5 Days)" at bounding box center [721, 408] width 90 height 13
click at [792, 479] on div "Select Version Version 5 - current (1 Days) Version 4 (7 Days) Version 3 (3 Day…" at bounding box center [800, 363] width 294 height 242
click at [792, 462] on button "Apply" at bounding box center [800, 456] width 249 height 25
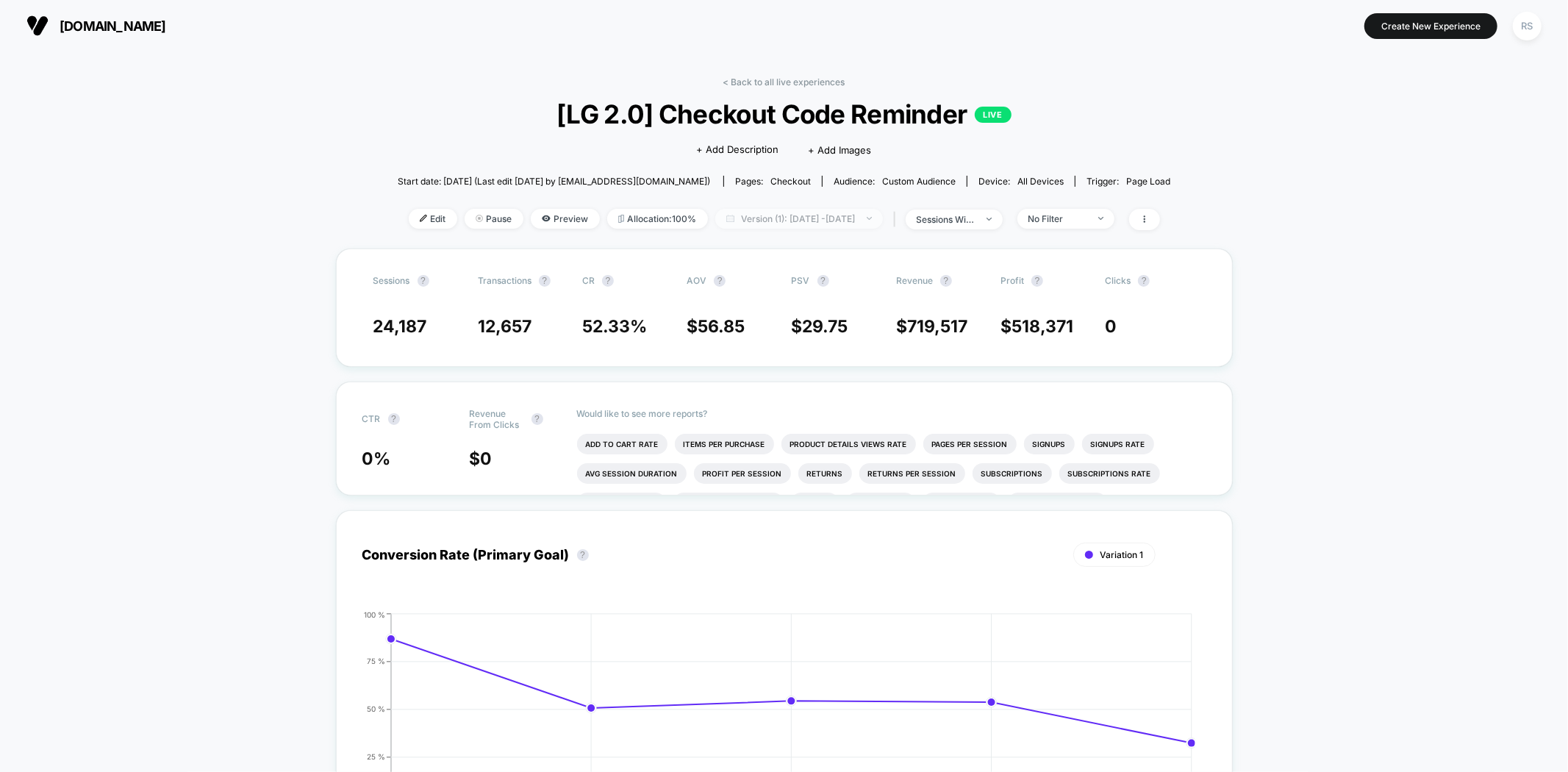
click at [797, 217] on span "Version (1): Aug 12, 2025 - Aug 16, 2025" at bounding box center [799, 218] width 168 height 20
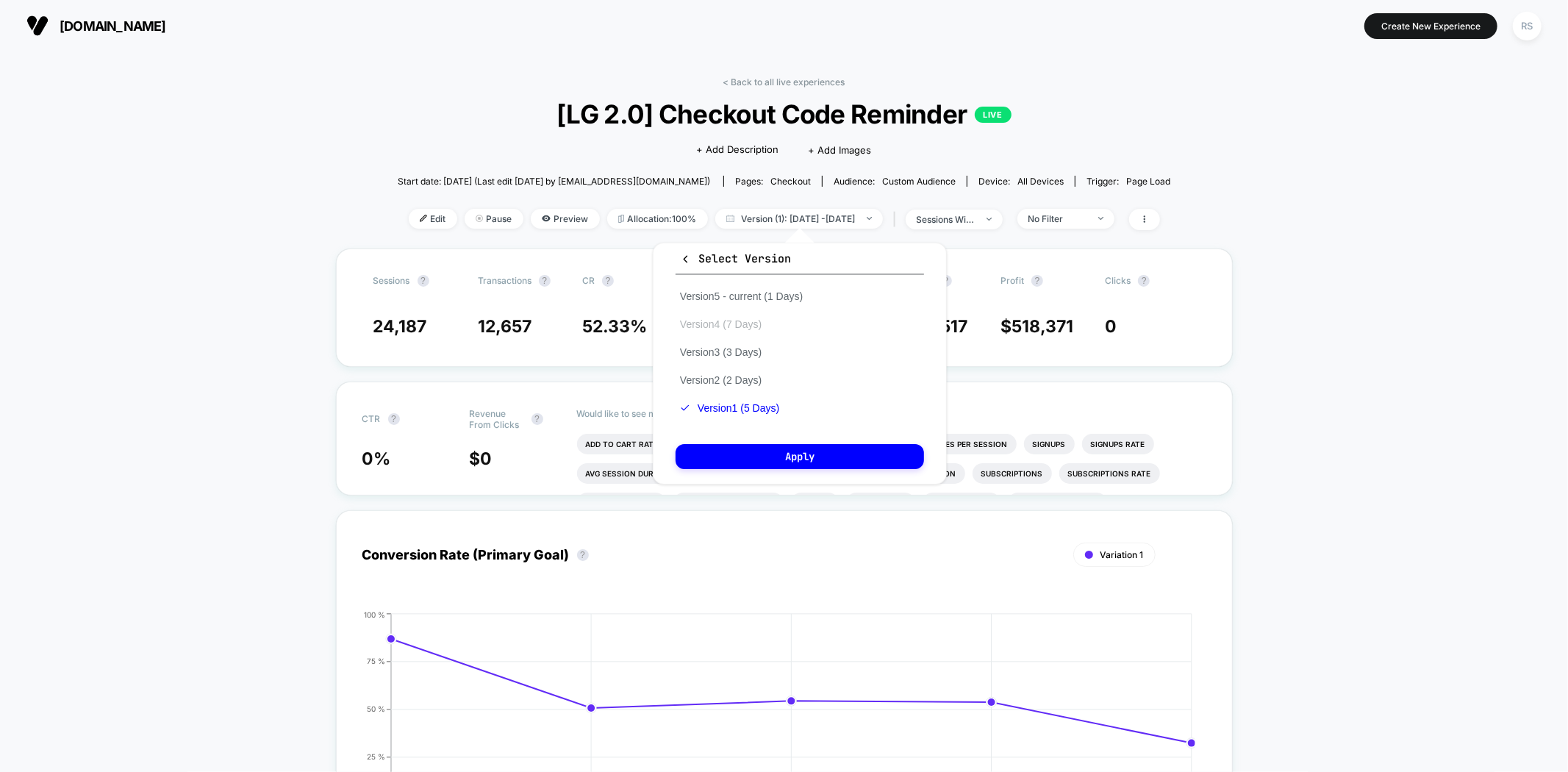
click at [757, 326] on button "Version 4 (7 Days)" at bounding box center [721, 323] width 90 height 13
click at [771, 467] on button "Apply" at bounding box center [800, 456] width 249 height 25
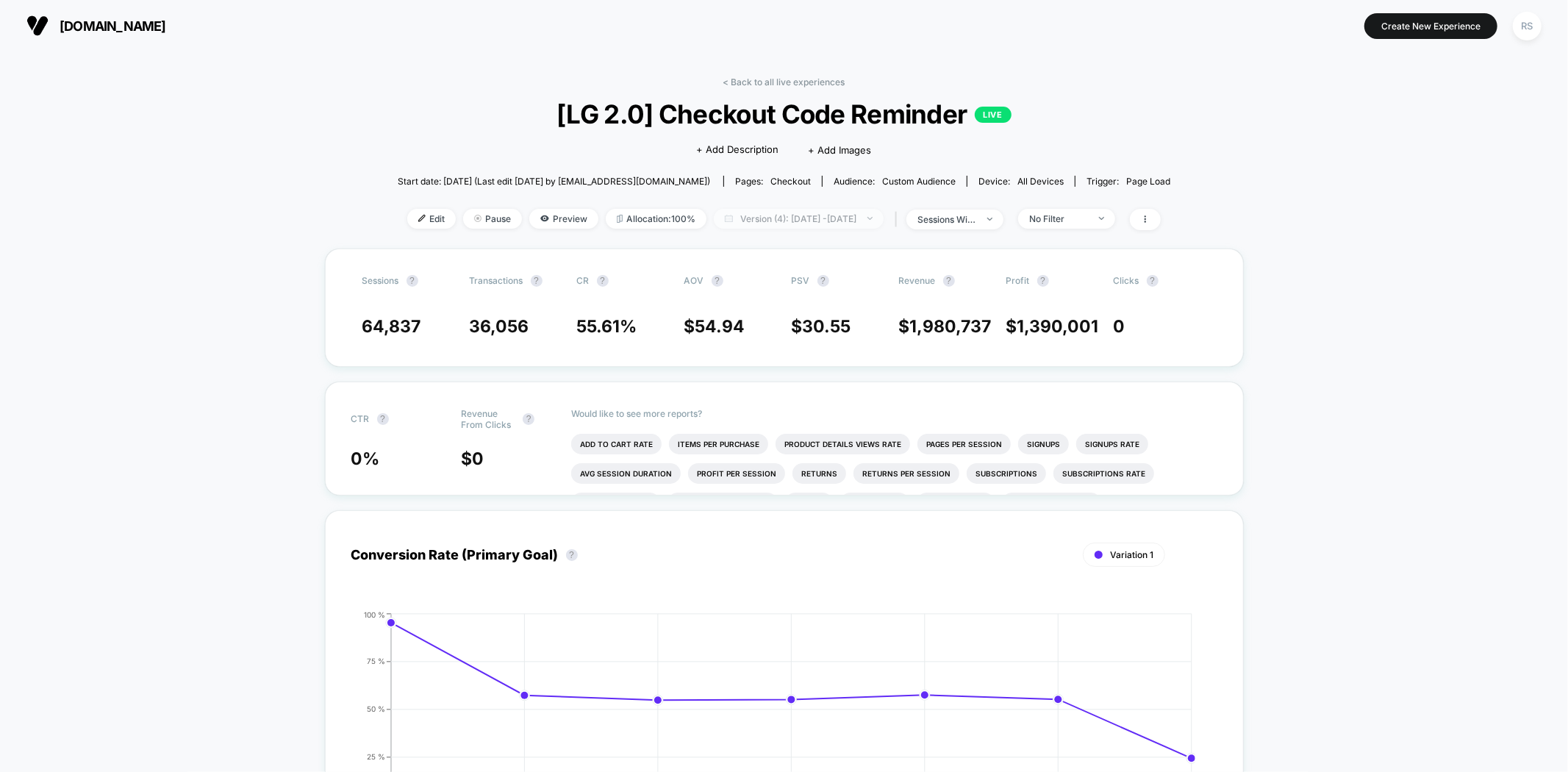
click at [804, 211] on span "Version (4): Aug 19, 2025 - Aug 25, 2025" at bounding box center [798, 218] width 170 height 20
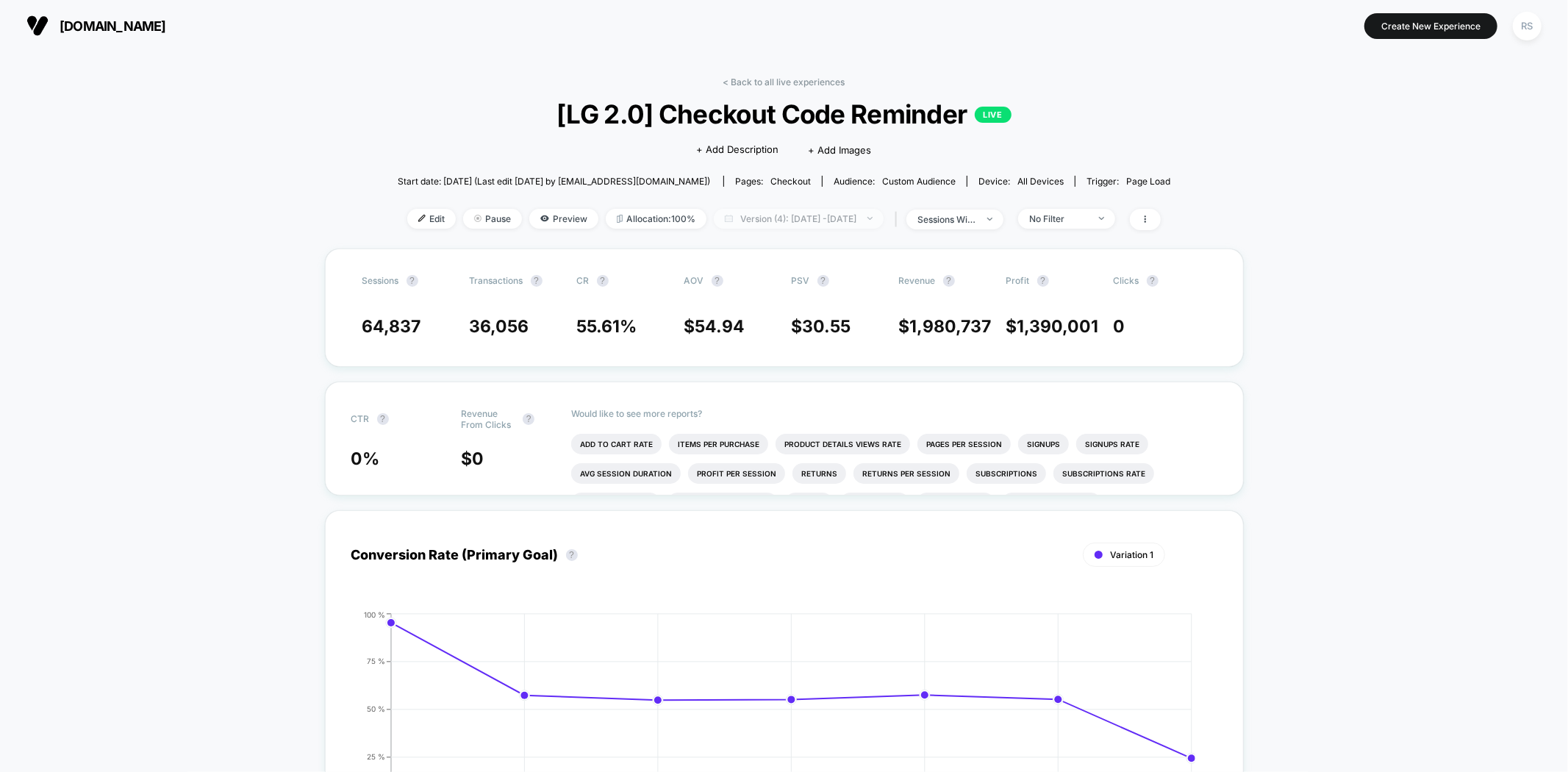
click at [777, 212] on span "Version (4): Aug 19, 2025 - Aug 25, 2025" at bounding box center [798, 218] width 170 height 20
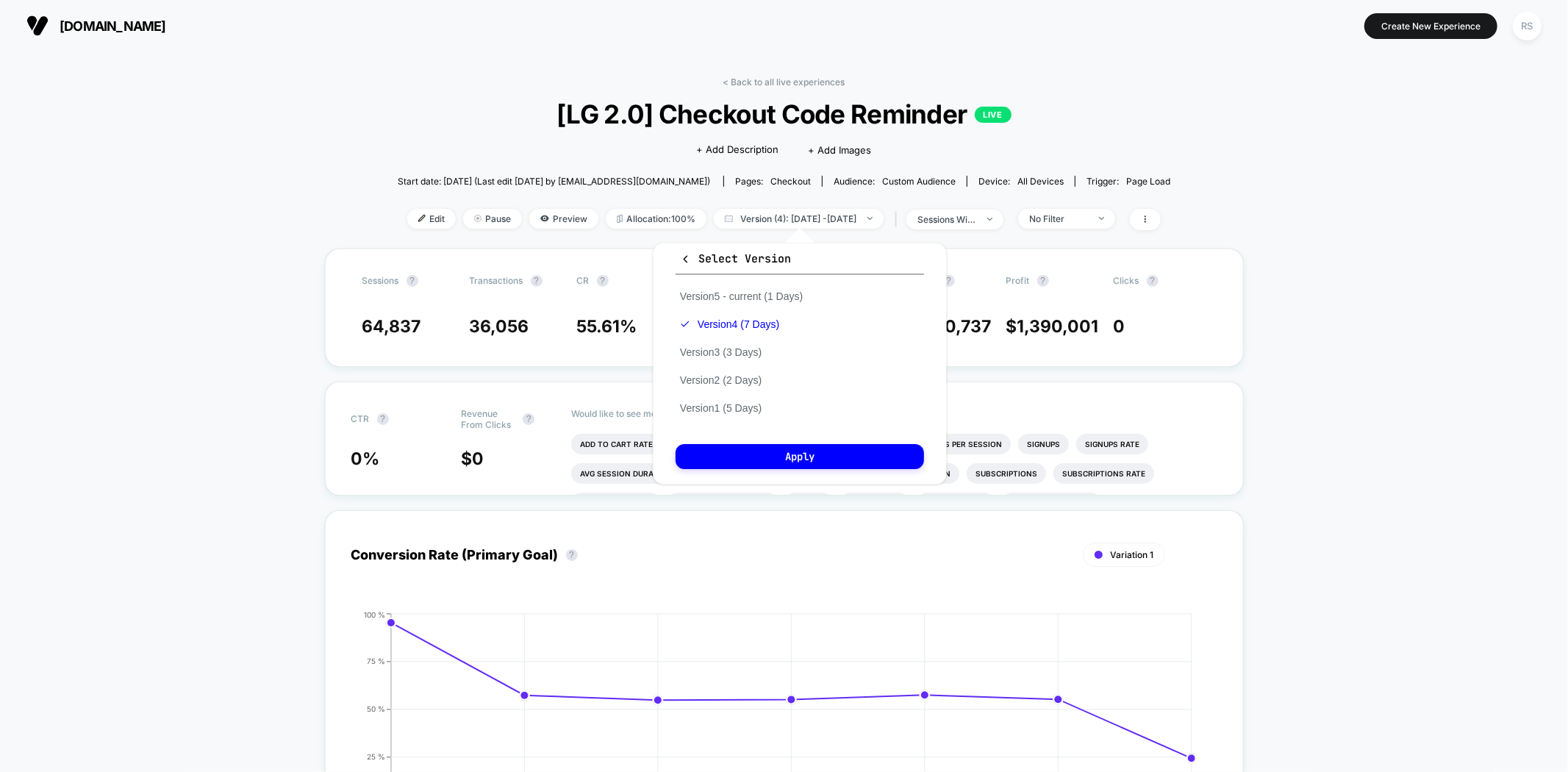
drag, startPoint x: 752, startPoint y: 407, endPoint x: 756, endPoint y: 430, distance: 23.3
click at [751, 407] on button "Version 1 (5 Days)" at bounding box center [721, 408] width 90 height 13
click at [759, 444] on button "Apply" at bounding box center [800, 456] width 249 height 25
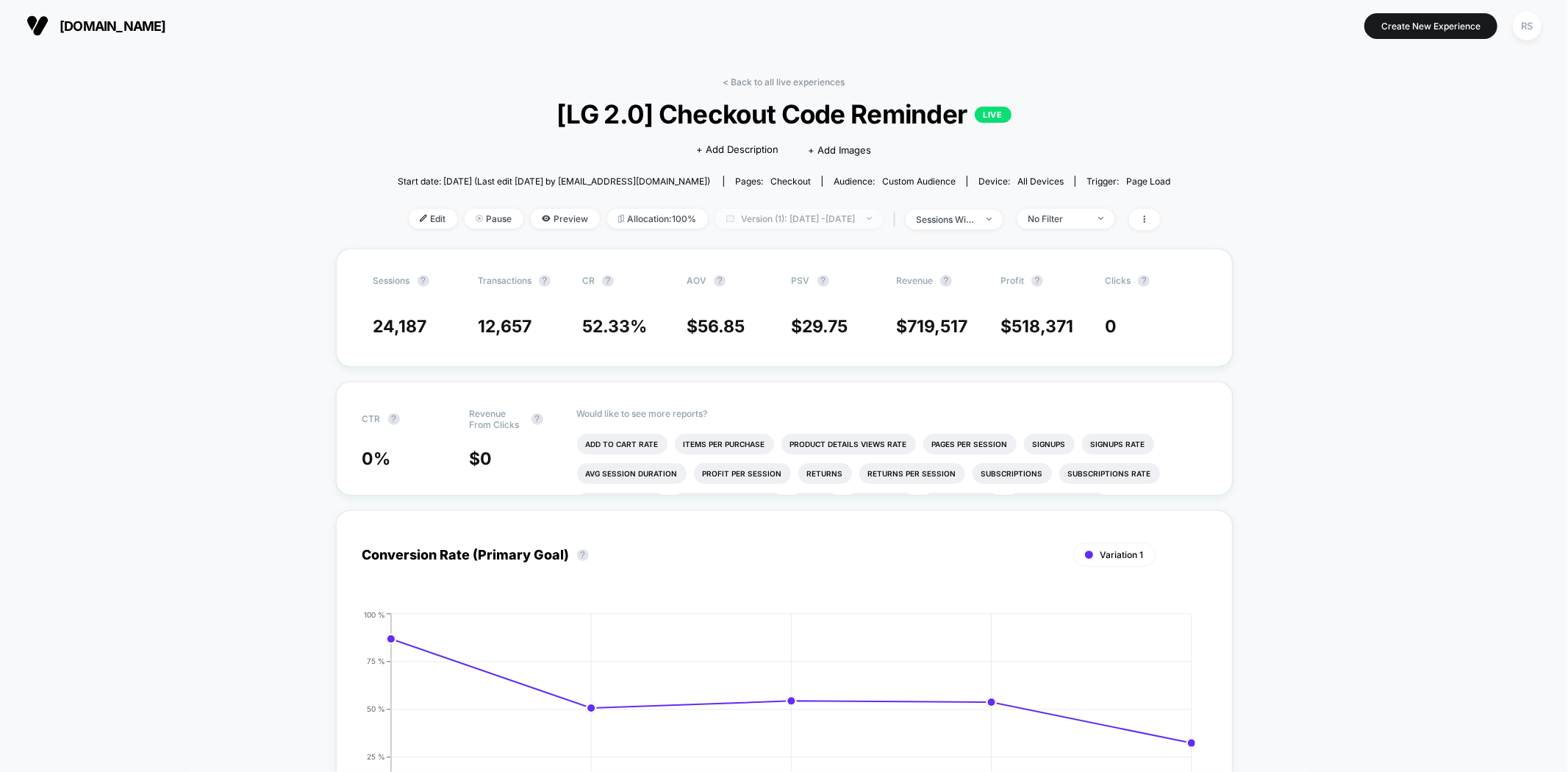
click at [788, 210] on span "Version (1): Aug 12, 2025 - Aug 16, 2025" at bounding box center [799, 218] width 168 height 20
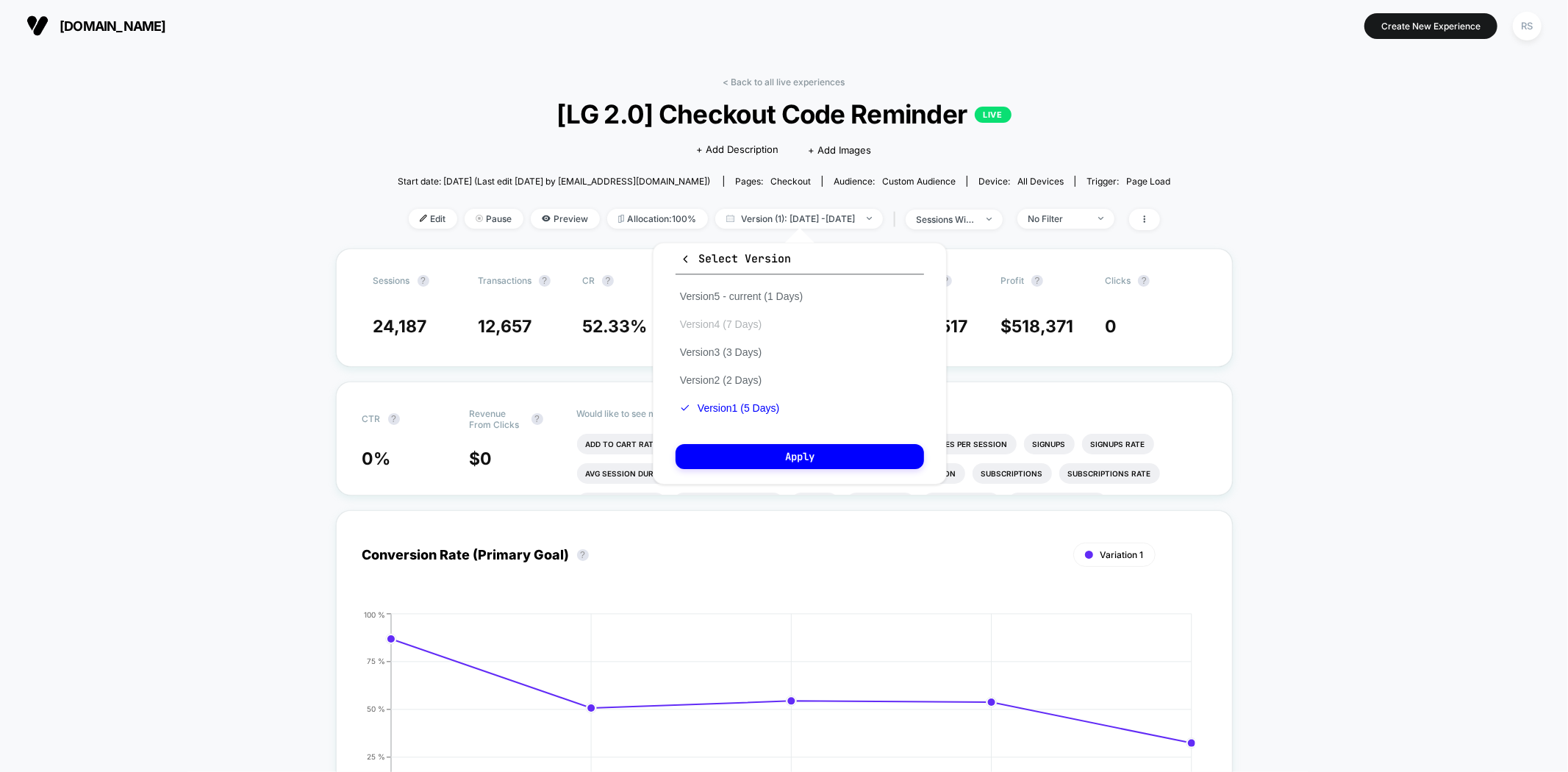
click at [745, 317] on button "Version 4 (7 Days)" at bounding box center [721, 323] width 90 height 13
click at [788, 457] on button "Apply" at bounding box center [800, 456] width 249 height 25
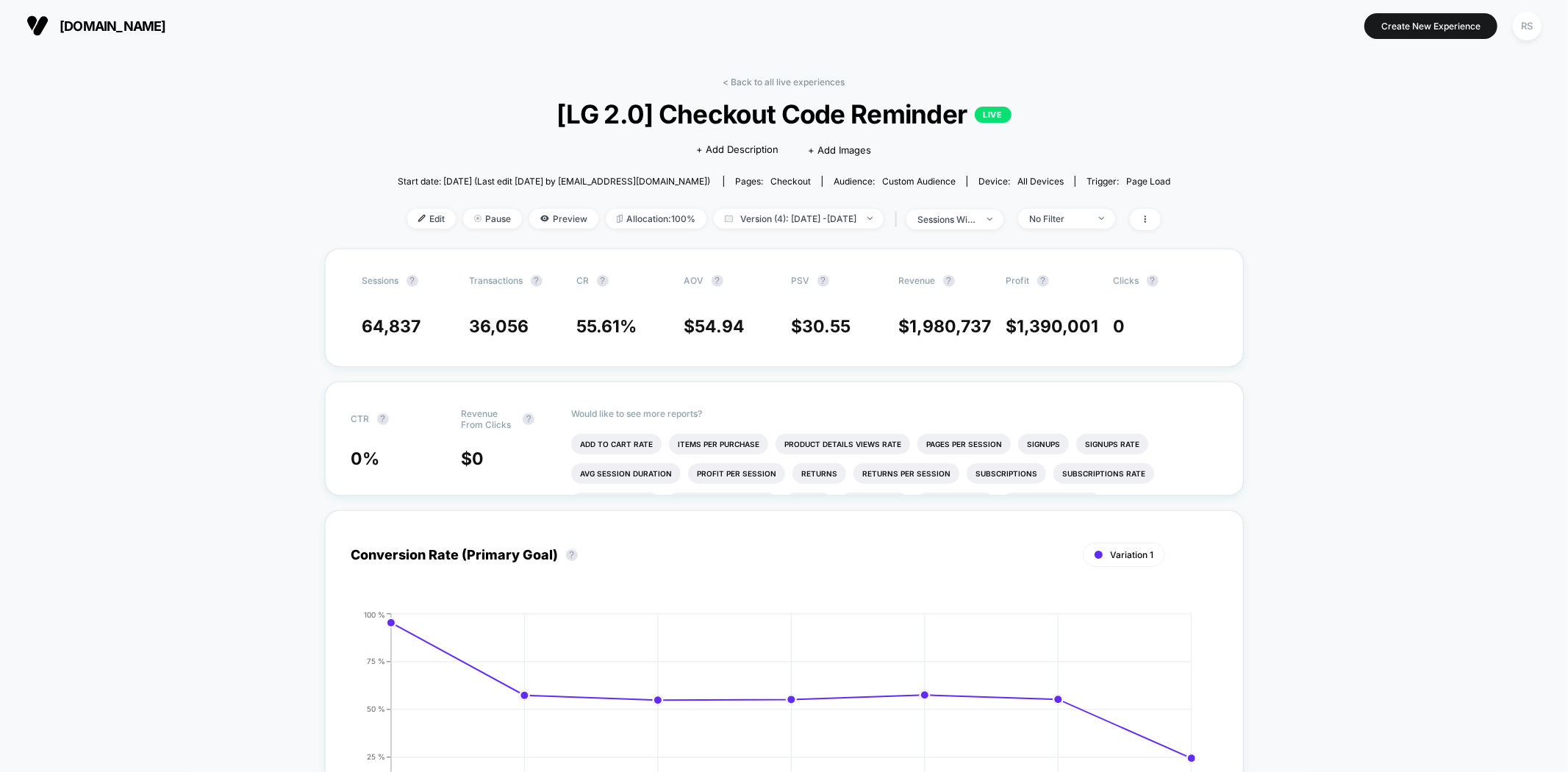
click at [740, 199] on div "< Back to all live experiences [LG 2.0] Checkout Code Reminder LIVE Click to ed…" at bounding box center [784, 163] width 773 height 172
click at [740, 216] on span "Version (4): Aug 19, 2025 - Aug 25, 2025" at bounding box center [798, 218] width 170 height 20
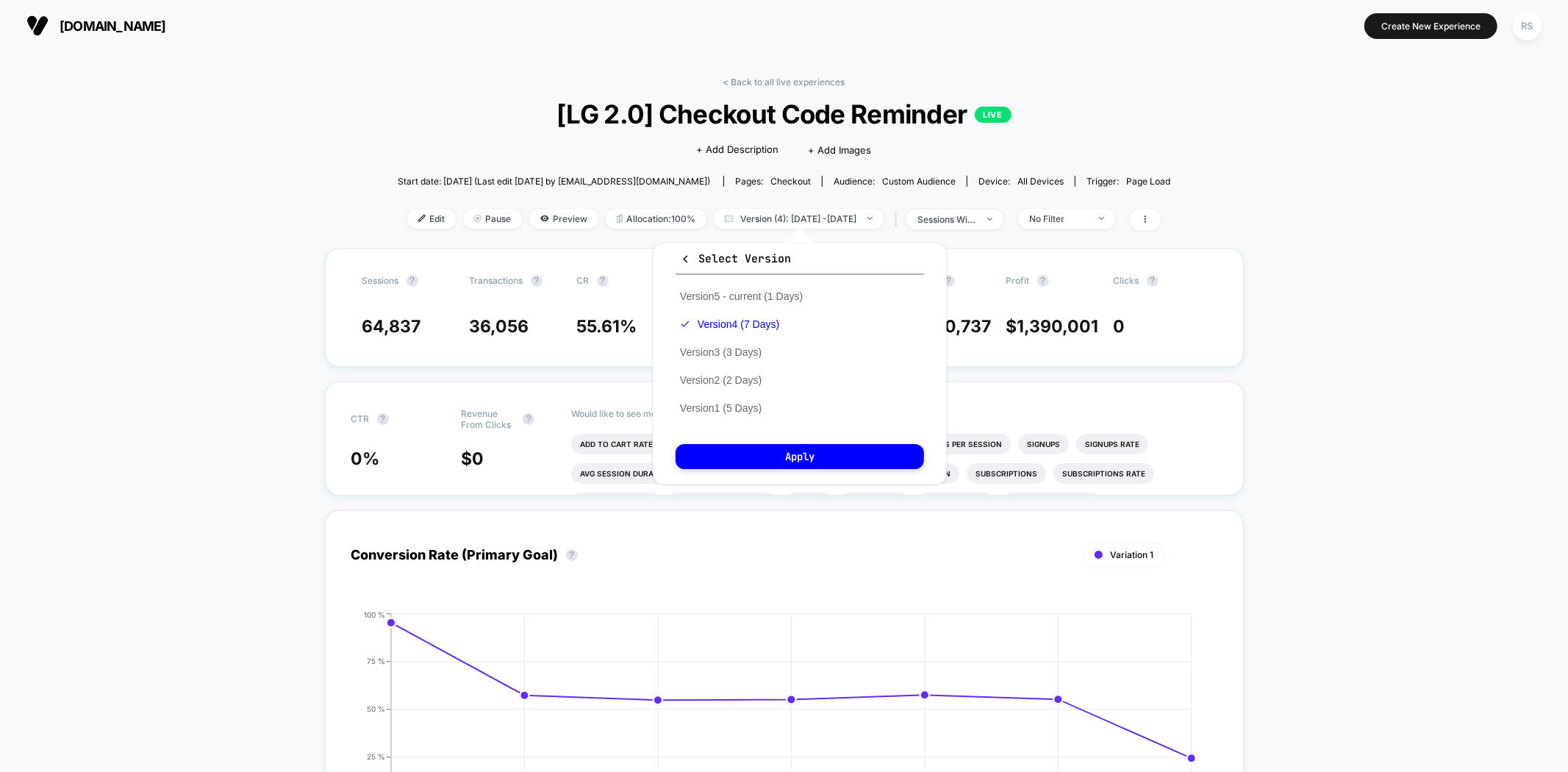
click at [734, 366] on div "Version 5 - current (1 Days) Version 4 (7 Days) Version 3 (3 Days) Version 2 (2…" at bounding box center [741, 352] width 131 height 140
click at [746, 403] on button "Version 1 (5 Days)" at bounding box center [721, 408] width 90 height 13
click at [751, 444] on button "Apply" at bounding box center [800, 456] width 249 height 25
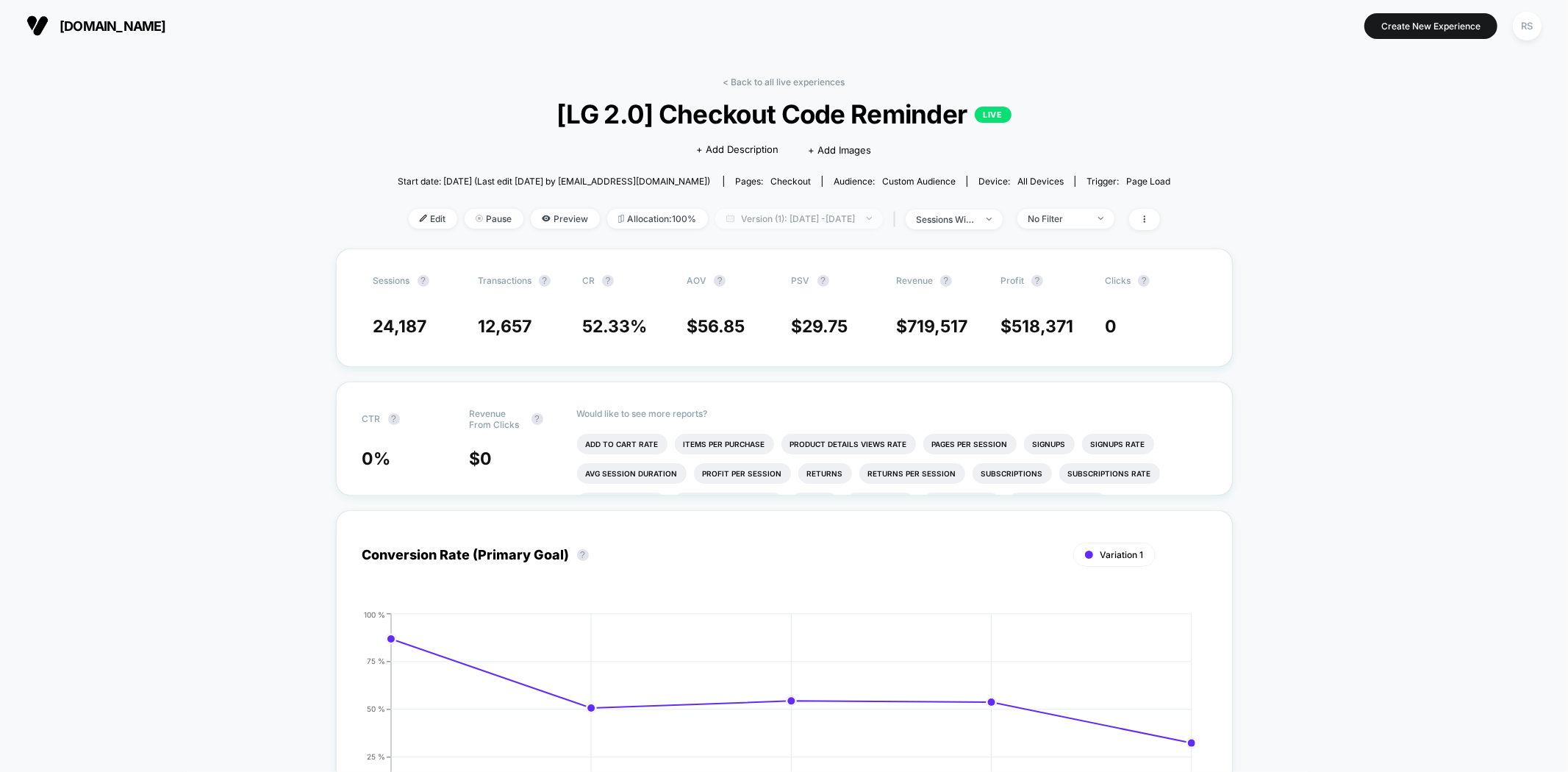
click at [817, 221] on span "Version (1): Aug 12, 2025 - Aug 16, 2025" at bounding box center [799, 218] width 168 height 20
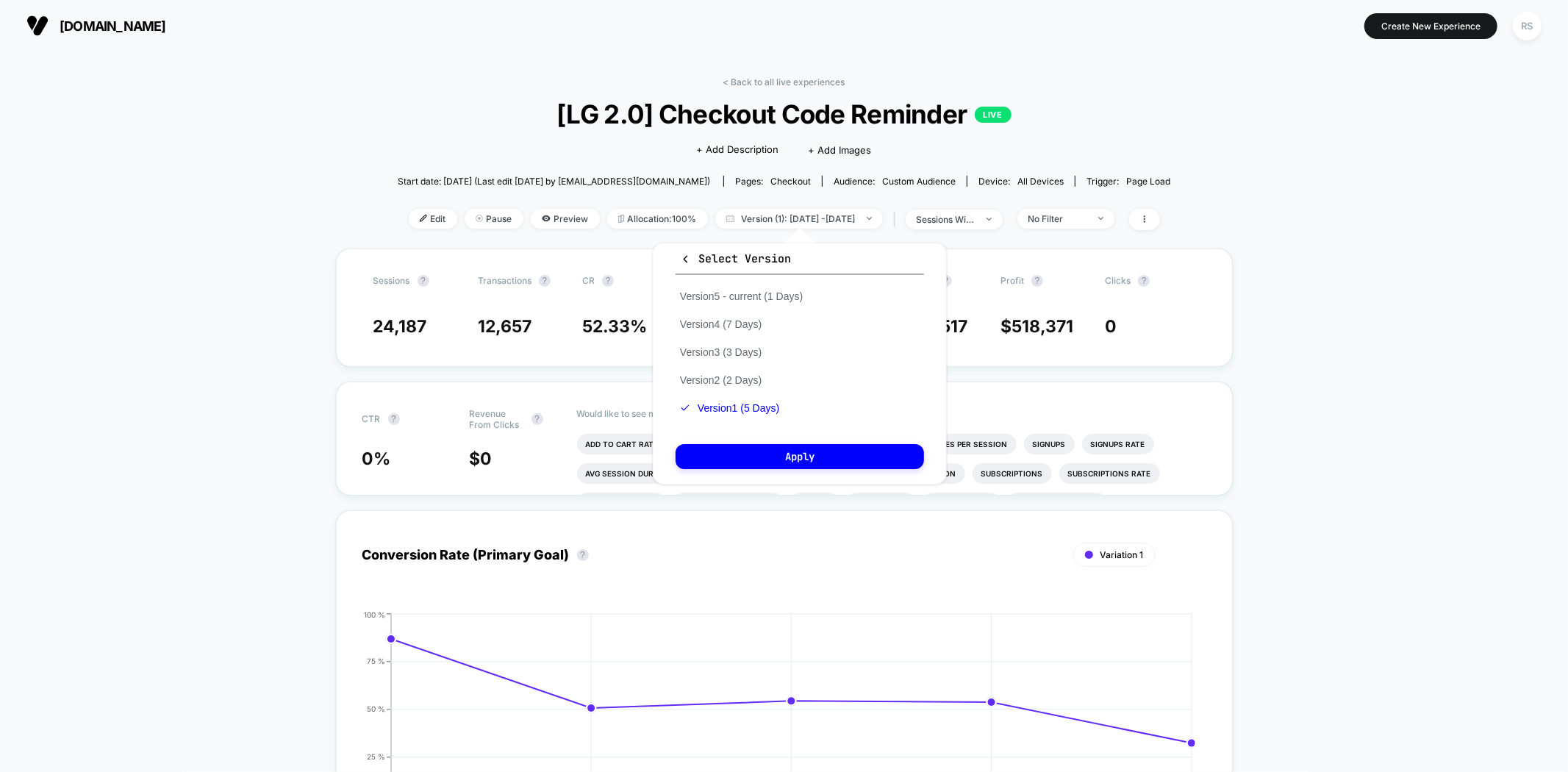
click at [762, 303] on div "Version 5 - current (1 Days) Version 4 (7 Days) Version 3 (3 Days) Version 2 (2…" at bounding box center [741, 352] width 131 height 140
click at [764, 297] on button "Version 5 - current (1 Days)" at bounding box center [741, 296] width 131 height 13
click at [795, 459] on button "Apply" at bounding box center [800, 456] width 249 height 25
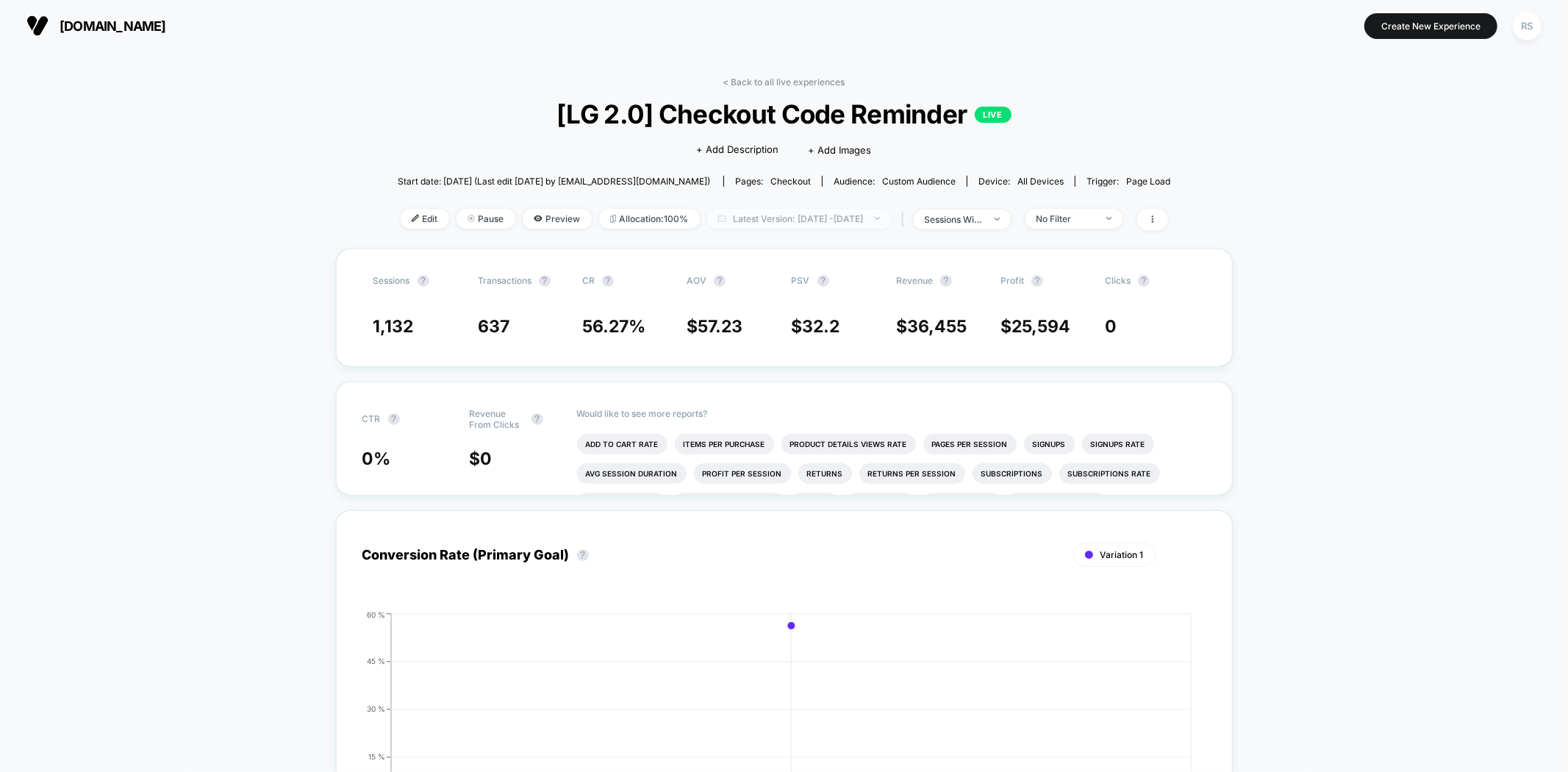
click at [814, 214] on span "Latest Version: Aug 25, 2025 - Aug 25, 2025" at bounding box center [798, 218] width 183 height 20
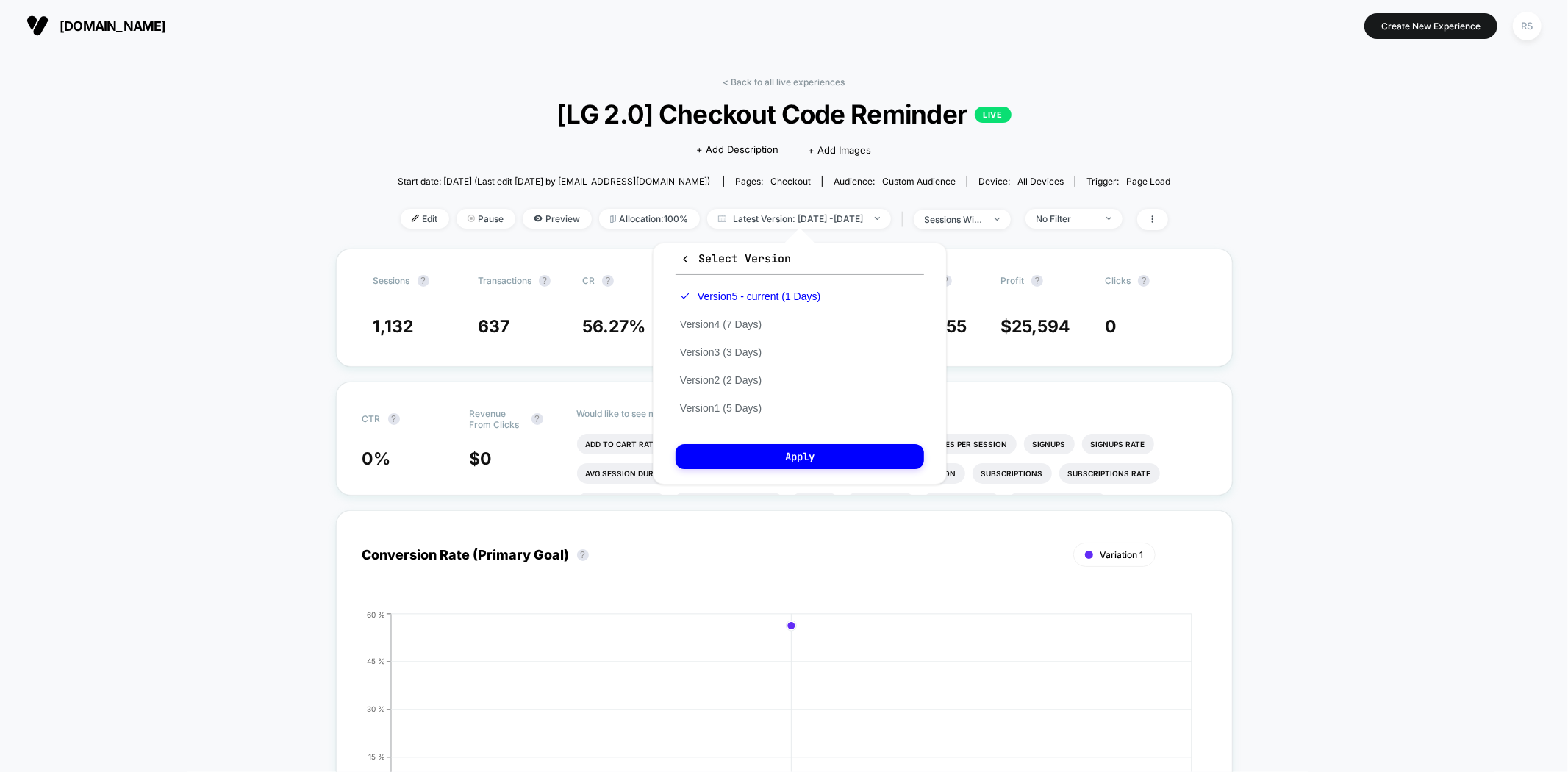
click at [751, 314] on div "Version 5 - current (1 Days) Version 4 (7 Days) Version 3 (3 Days) Version 2 (2…" at bounding box center [751, 352] width 150 height 140
click at [755, 309] on div "Version 5 - current (1 Days) Version 4 (7 Days) Version 3 (3 Days) Version 2 (2…" at bounding box center [751, 352] width 150 height 140
click at [759, 323] on button "Version 4 (7 Days)" at bounding box center [721, 323] width 90 height 13
click at [771, 463] on button "Apply" at bounding box center [800, 456] width 249 height 25
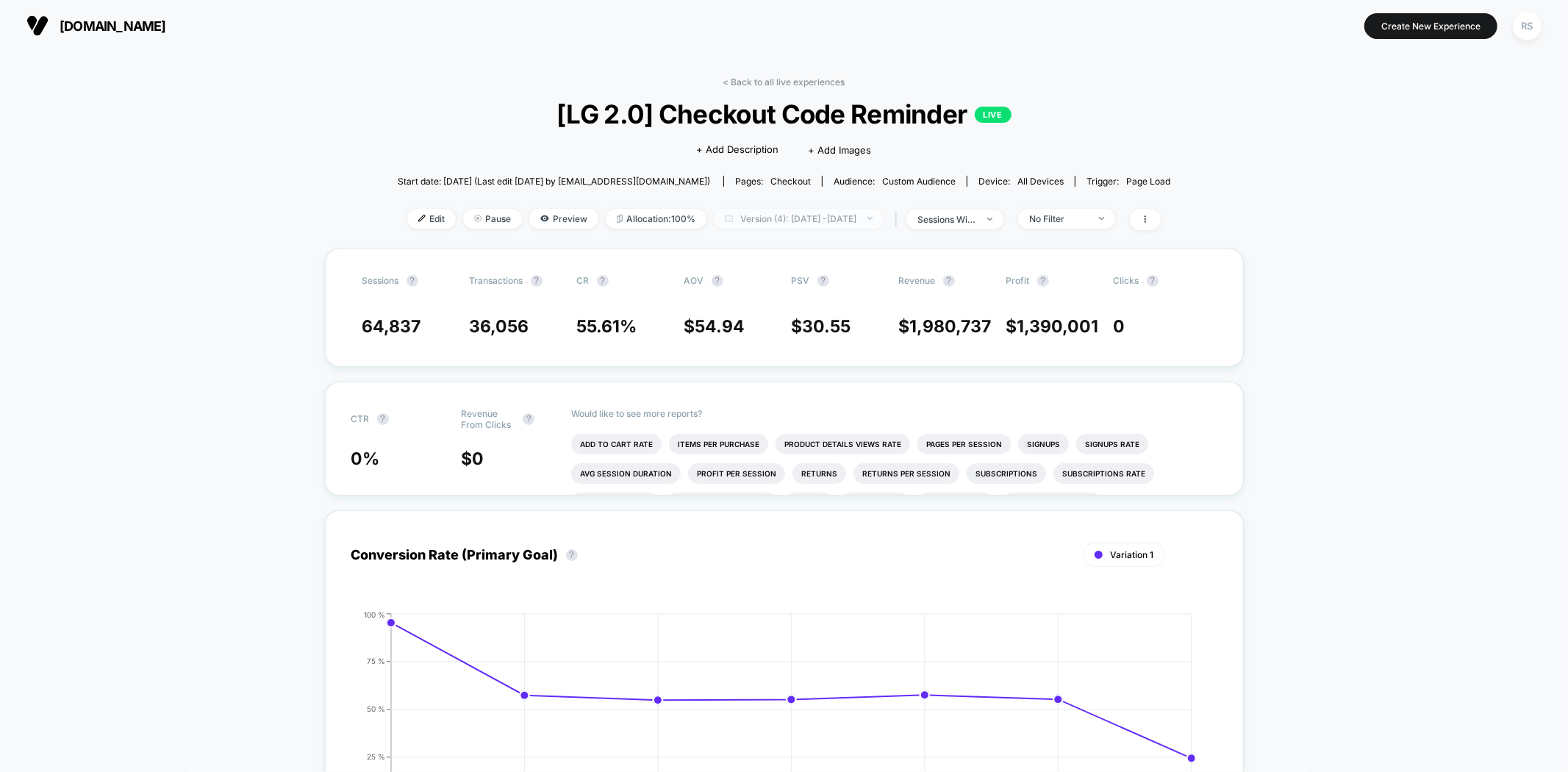
click at [787, 218] on span "Version (4): Aug 19, 2025 - Aug 25, 2025" at bounding box center [798, 218] width 170 height 20
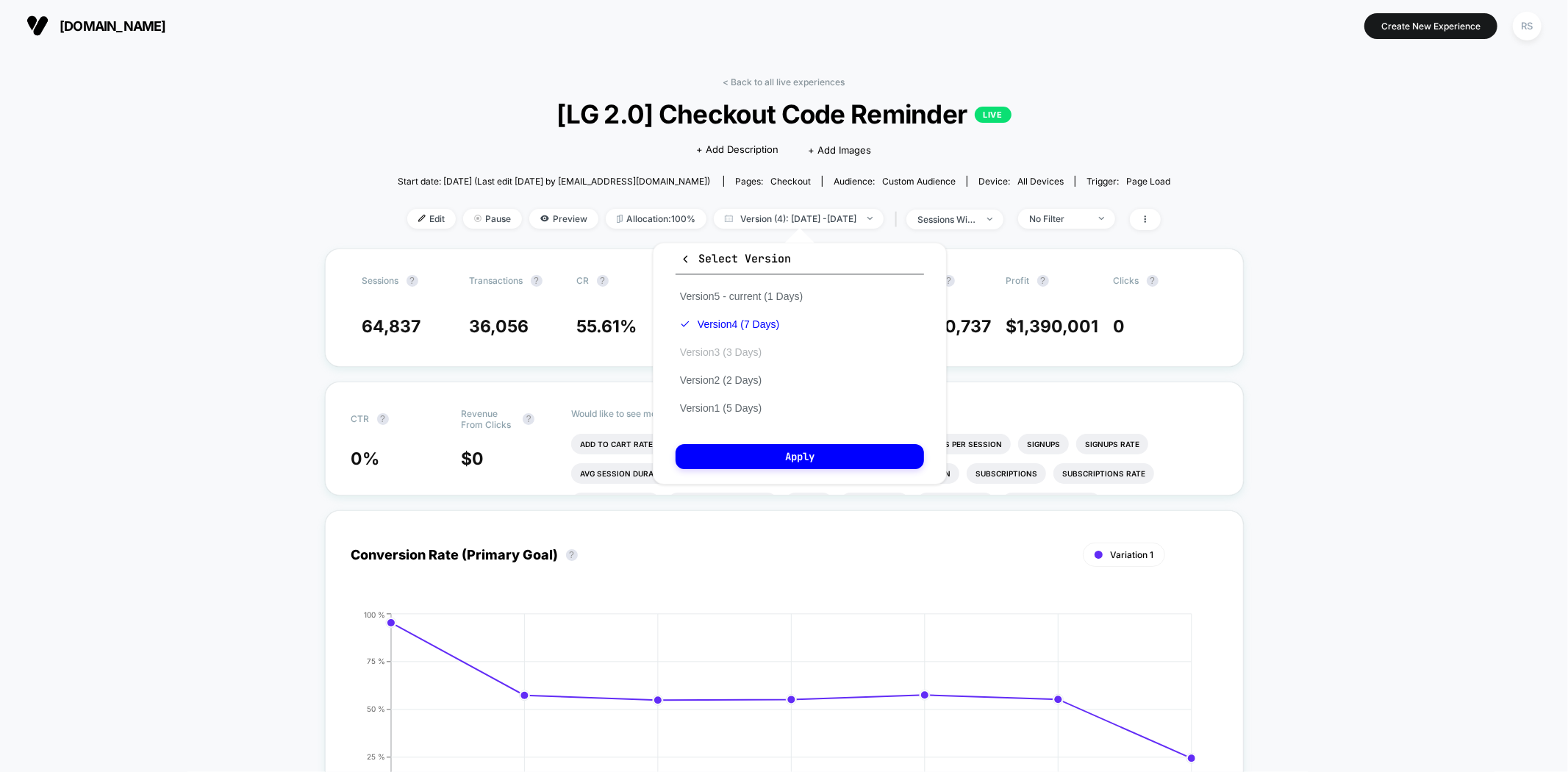
click at [746, 356] on button "Version 3 (3 Days)" at bounding box center [721, 351] width 90 height 13
click at [777, 466] on button "Apply" at bounding box center [800, 456] width 249 height 25
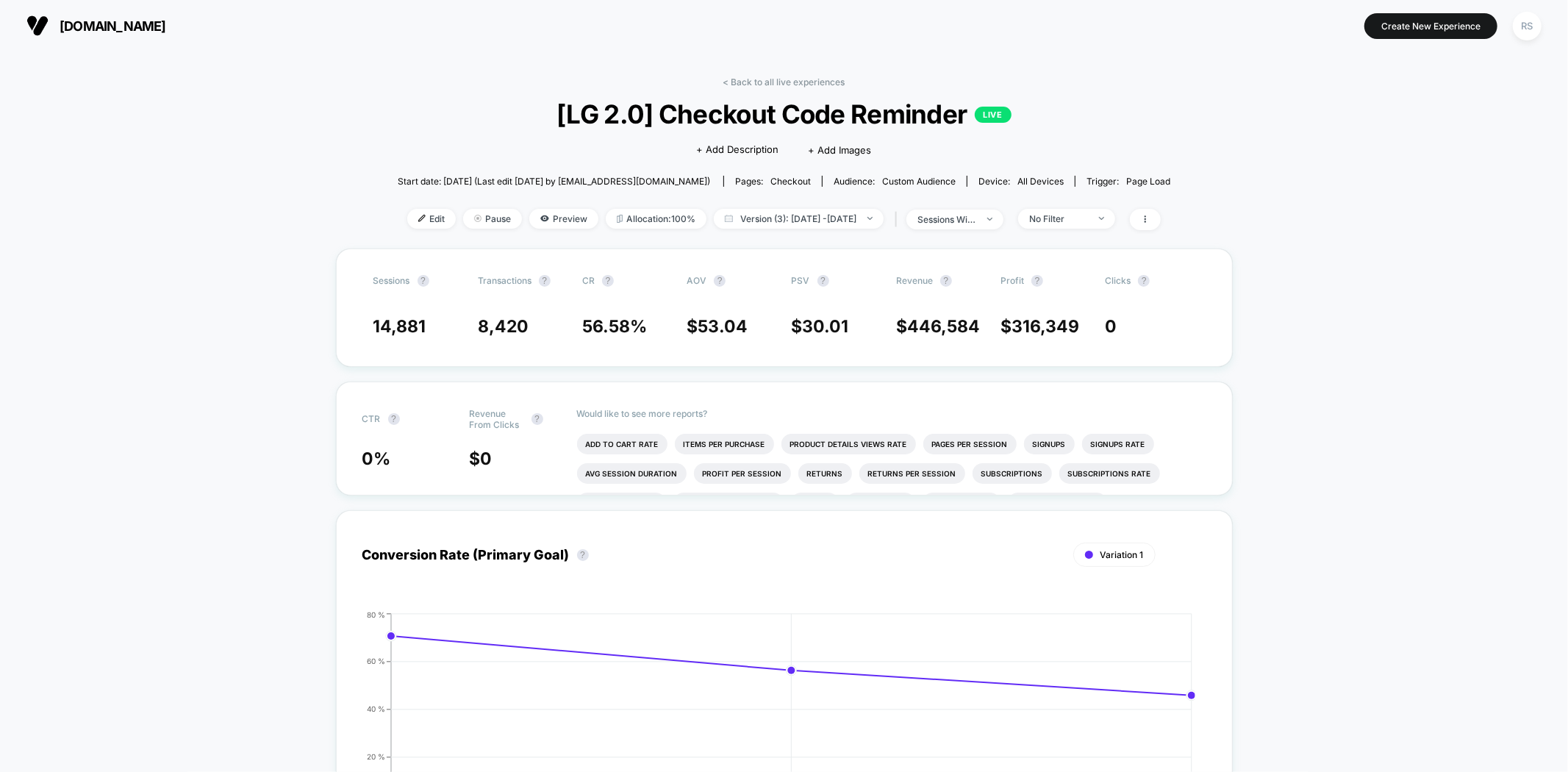
click at [802, 230] on div "Edit Pause Preview Allocation: 100% Version (3): Aug 17, 2025 - Aug 19, 2025 | …" at bounding box center [784, 219] width 773 height 22
click at [798, 218] on span "Version (3): Aug 17, 2025 - Aug 19, 2025" at bounding box center [798, 218] width 170 height 20
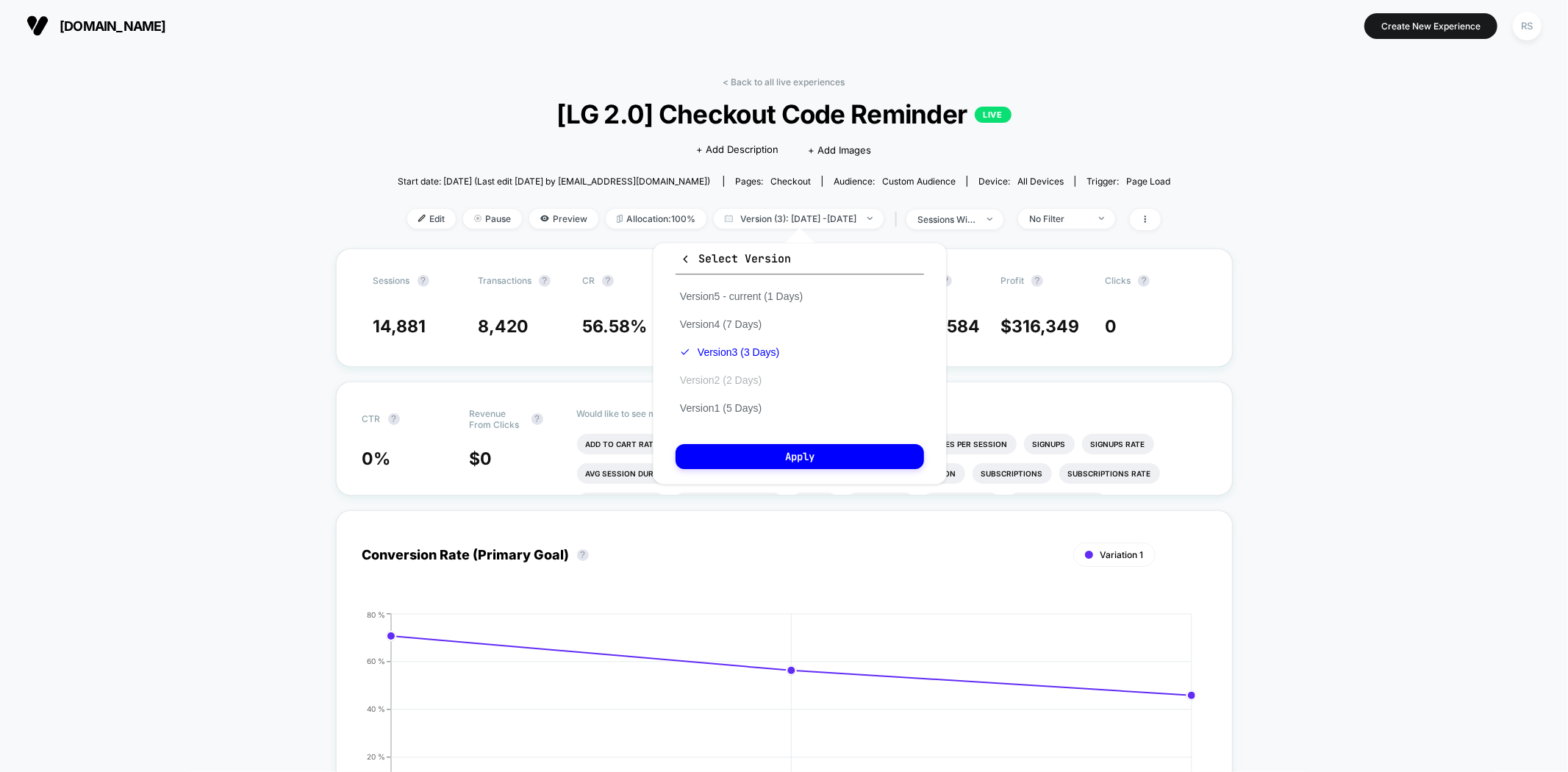
click at [740, 374] on button "Version 2 (2 Days)" at bounding box center [721, 380] width 90 height 13
click at [759, 430] on div "Select Version Version 5 - current (1 Days) Version 4 (7 Days) Version 3 (3 Day…" at bounding box center [800, 363] width 294 height 242
click at [760, 439] on div "Select Version Version 5 - current (1 Days) Version 4 (7 Days) Version 3 (3 Day…" at bounding box center [800, 363] width 294 height 242
click at [768, 450] on button "Apply" at bounding box center [800, 456] width 249 height 25
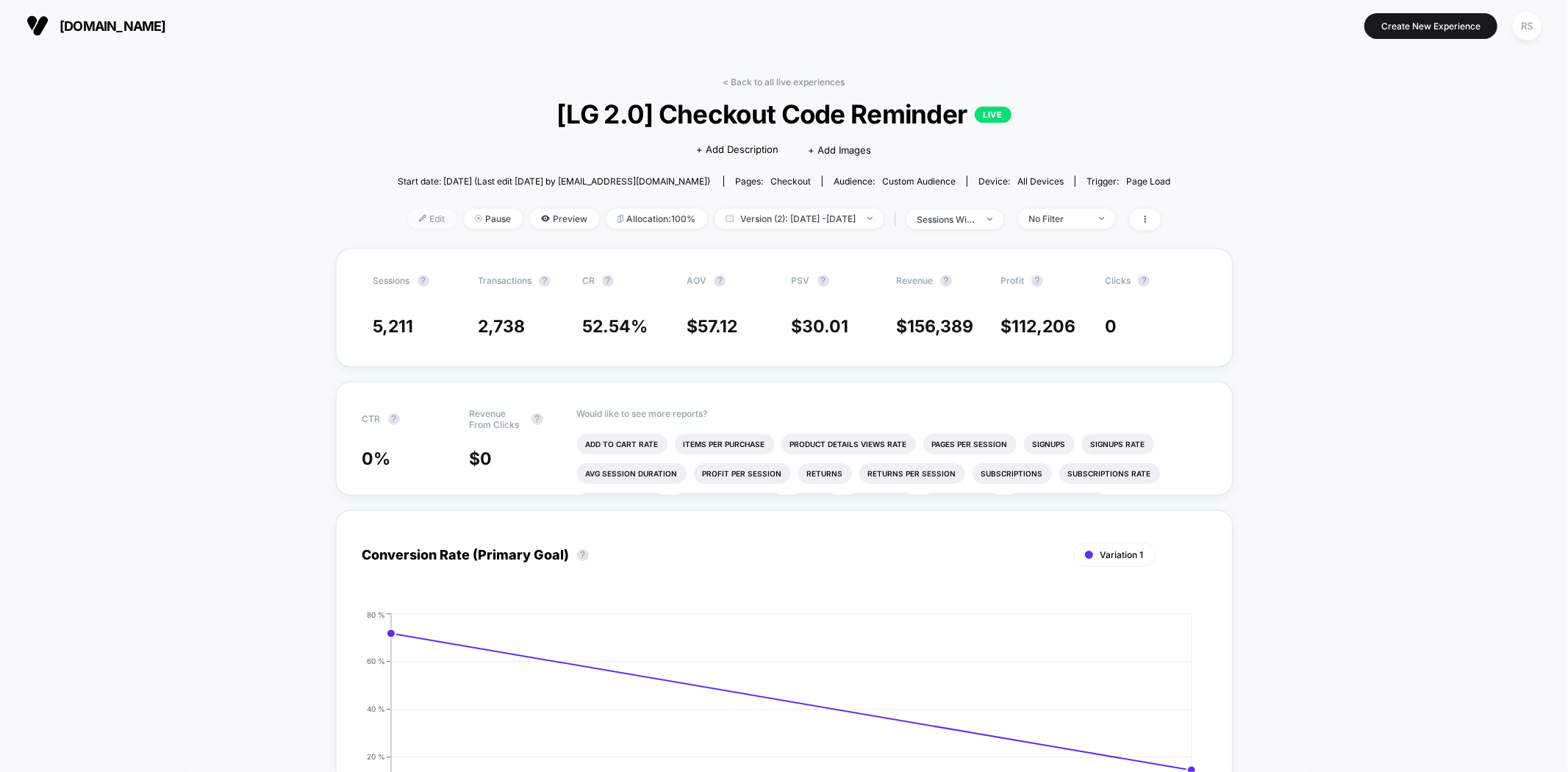
click at [410, 228] on span "Edit" at bounding box center [432, 218] width 49 height 20
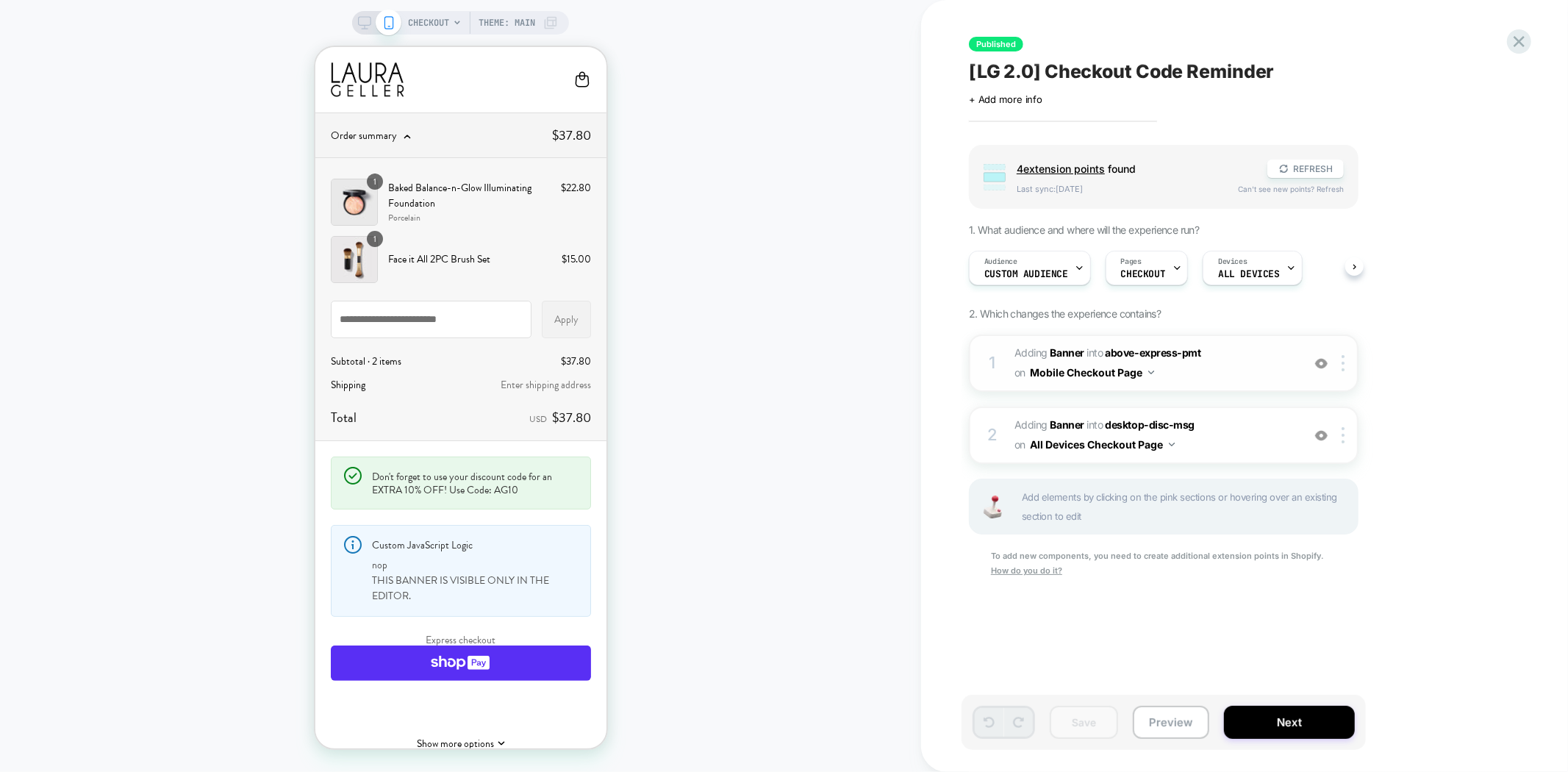
click at [1318, 360] on img at bounding box center [1322, 363] width 12 height 12
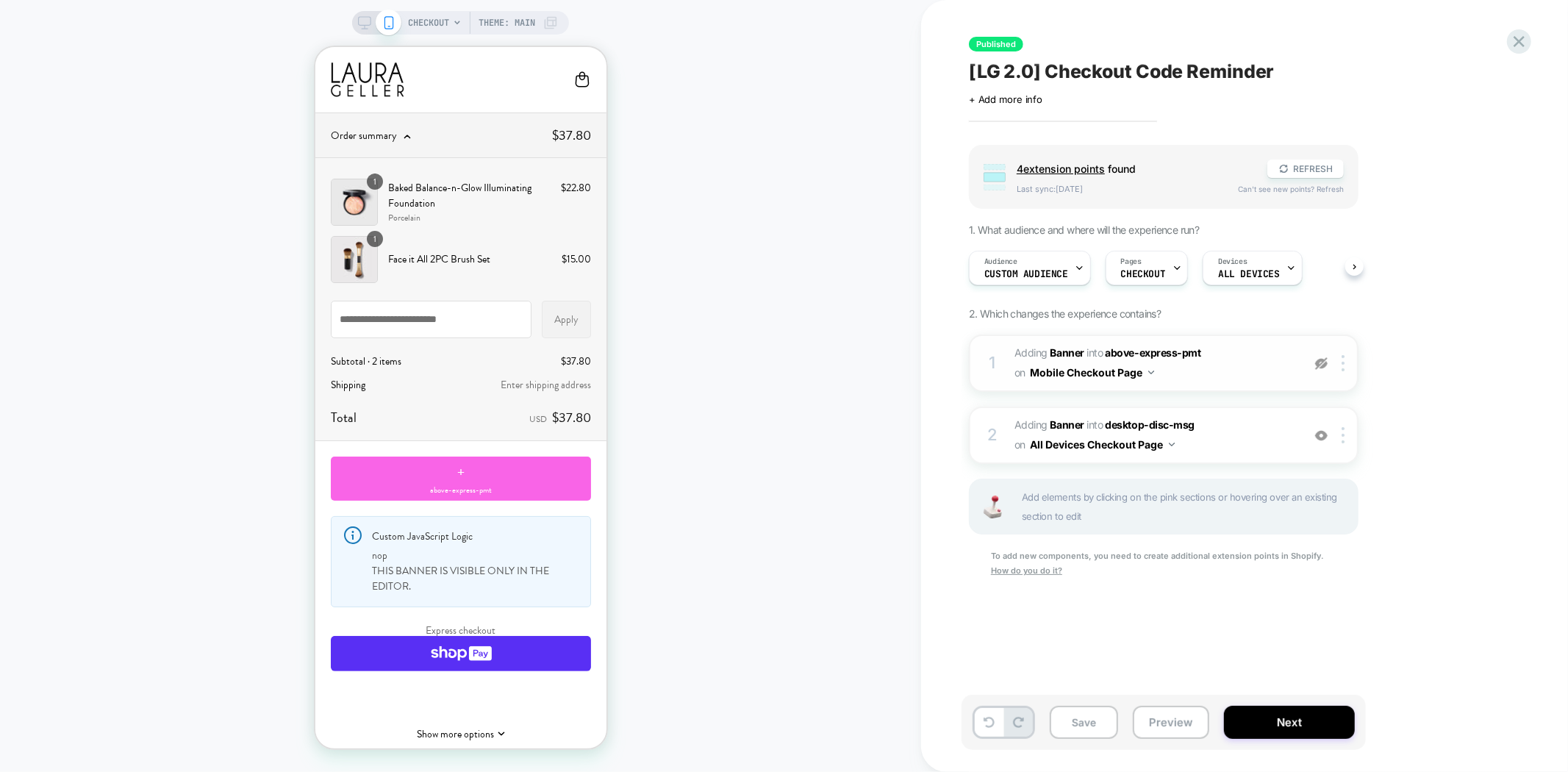
click at [415, 126] on span "Order summary Original price $37.80" at bounding box center [460, 134] width 291 height 44
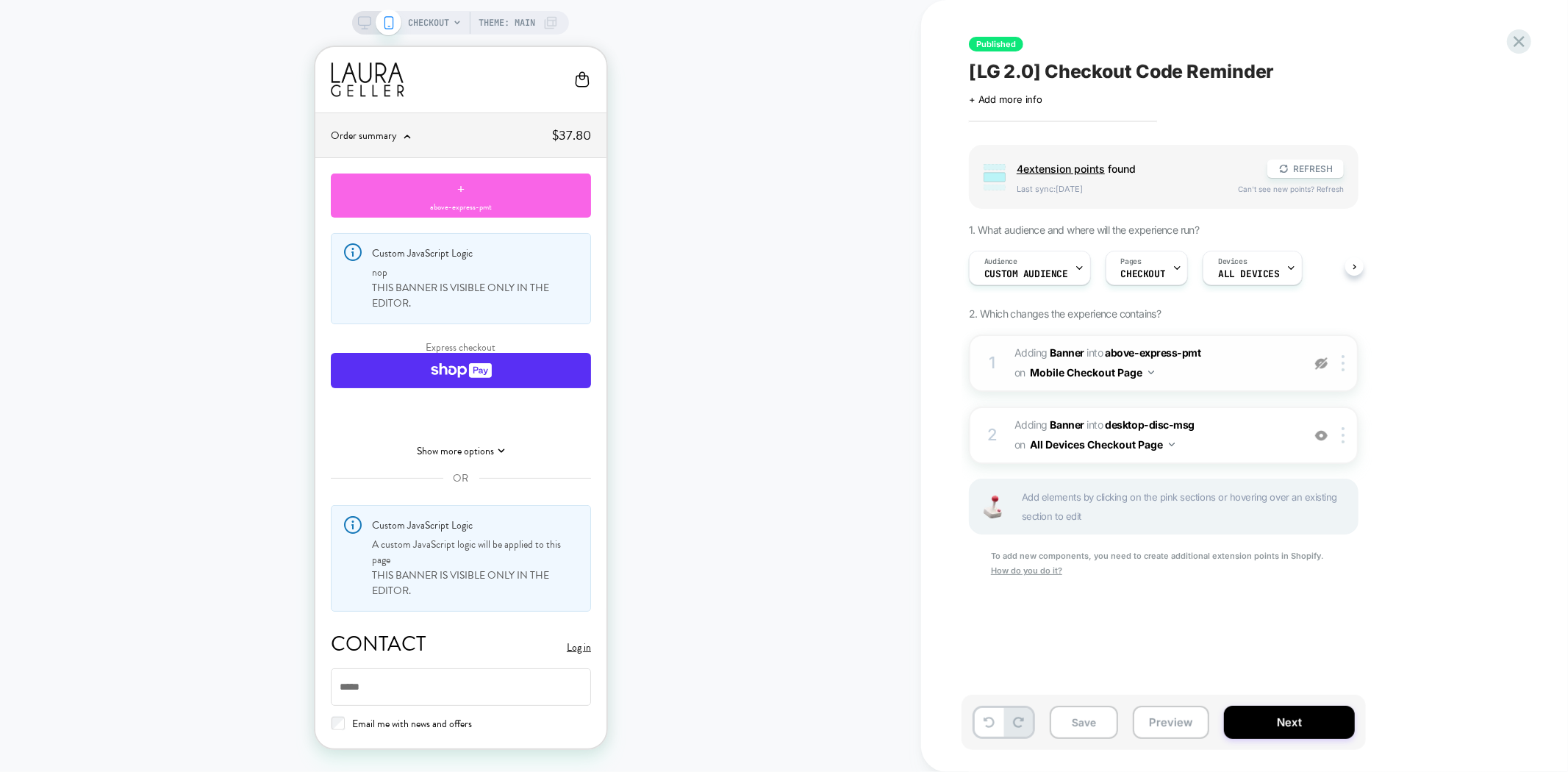
click at [1319, 357] on img at bounding box center [1322, 363] width 12 height 12
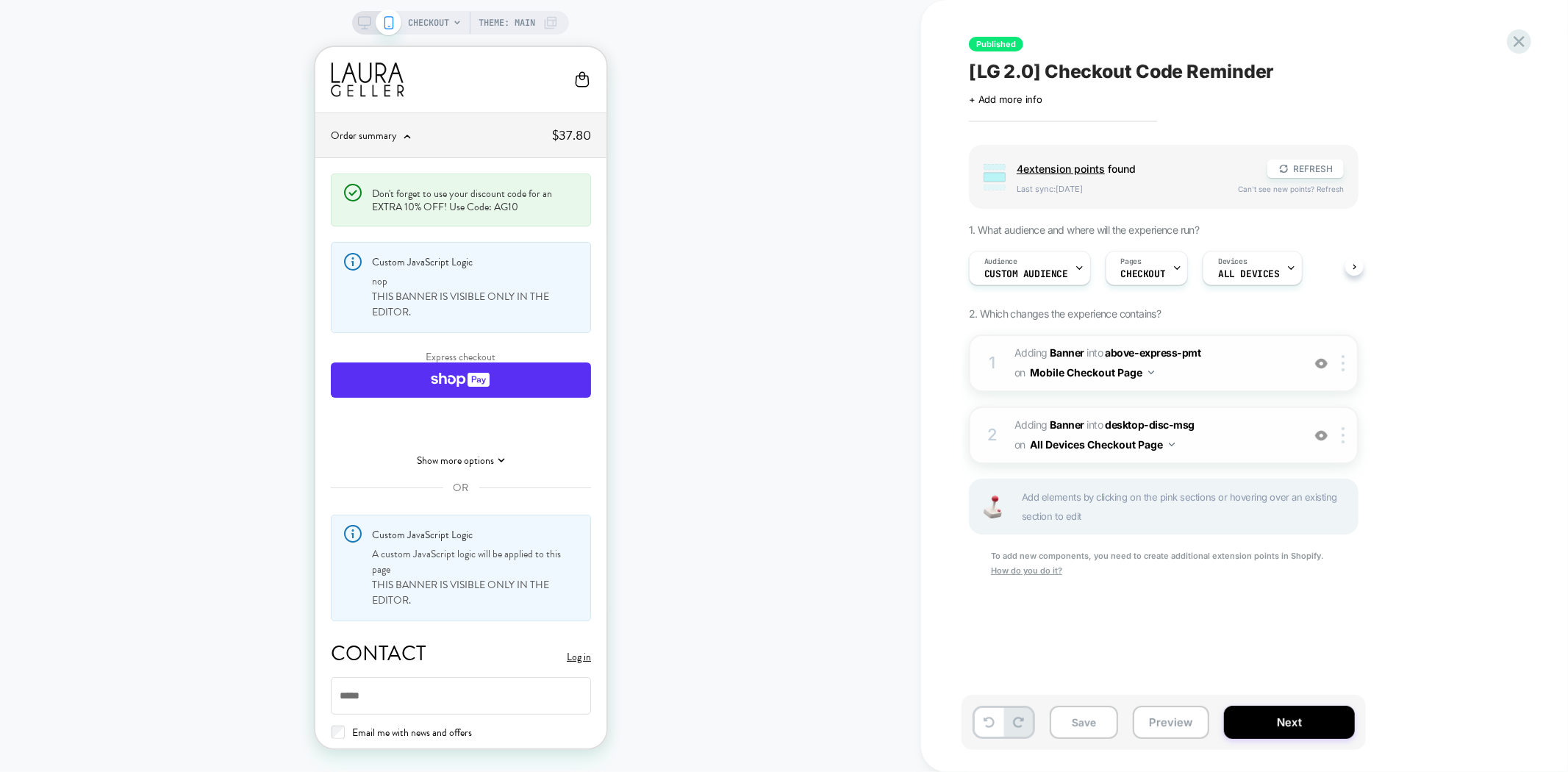
click at [1328, 429] on img at bounding box center [1322, 436] width 12 height 12
click at [1521, 40] on icon at bounding box center [1519, 41] width 11 height 11
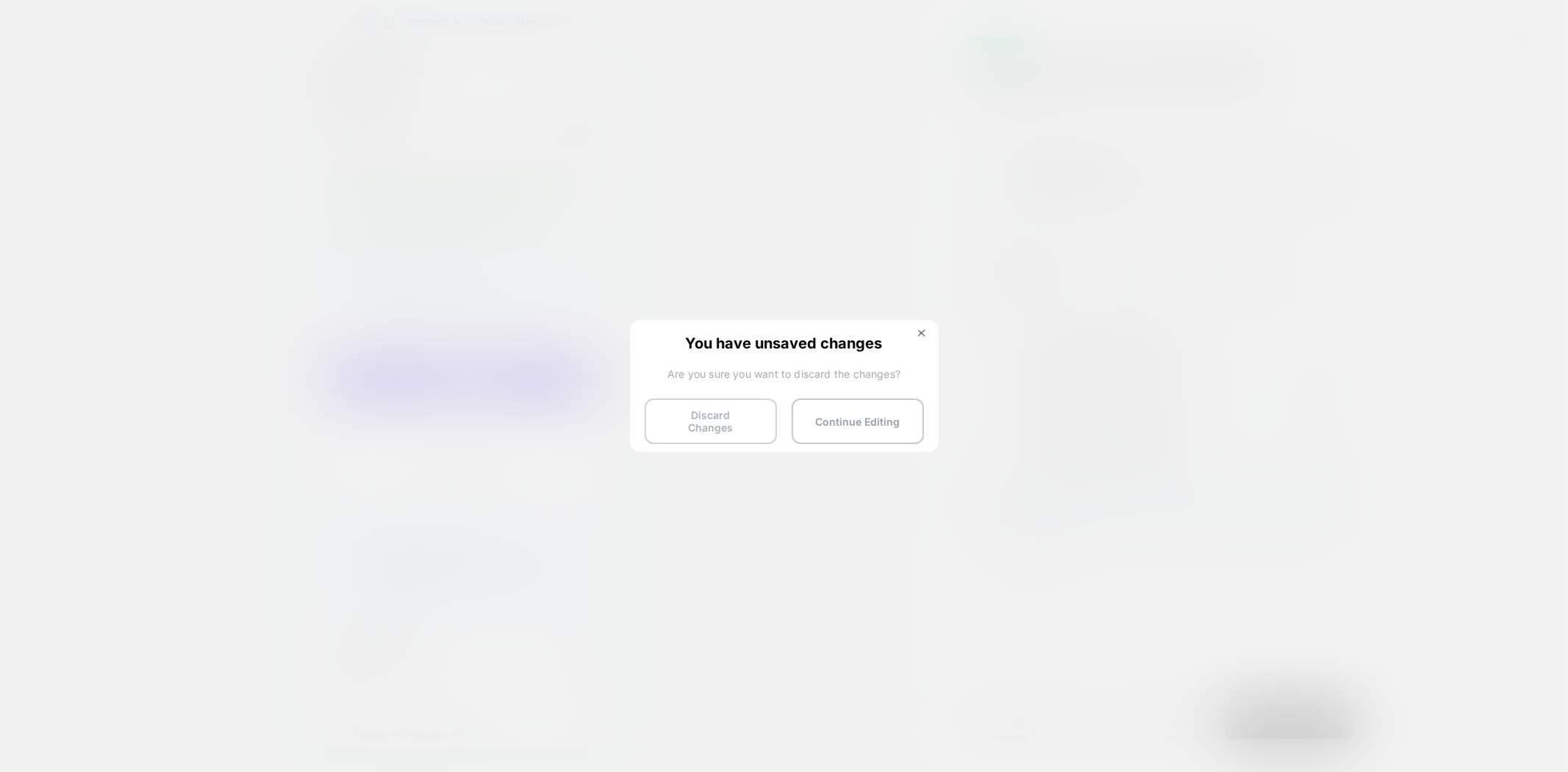
click at [721, 428] on button "Discard Changes" at bounding box center [711, 421] width 132 height 45
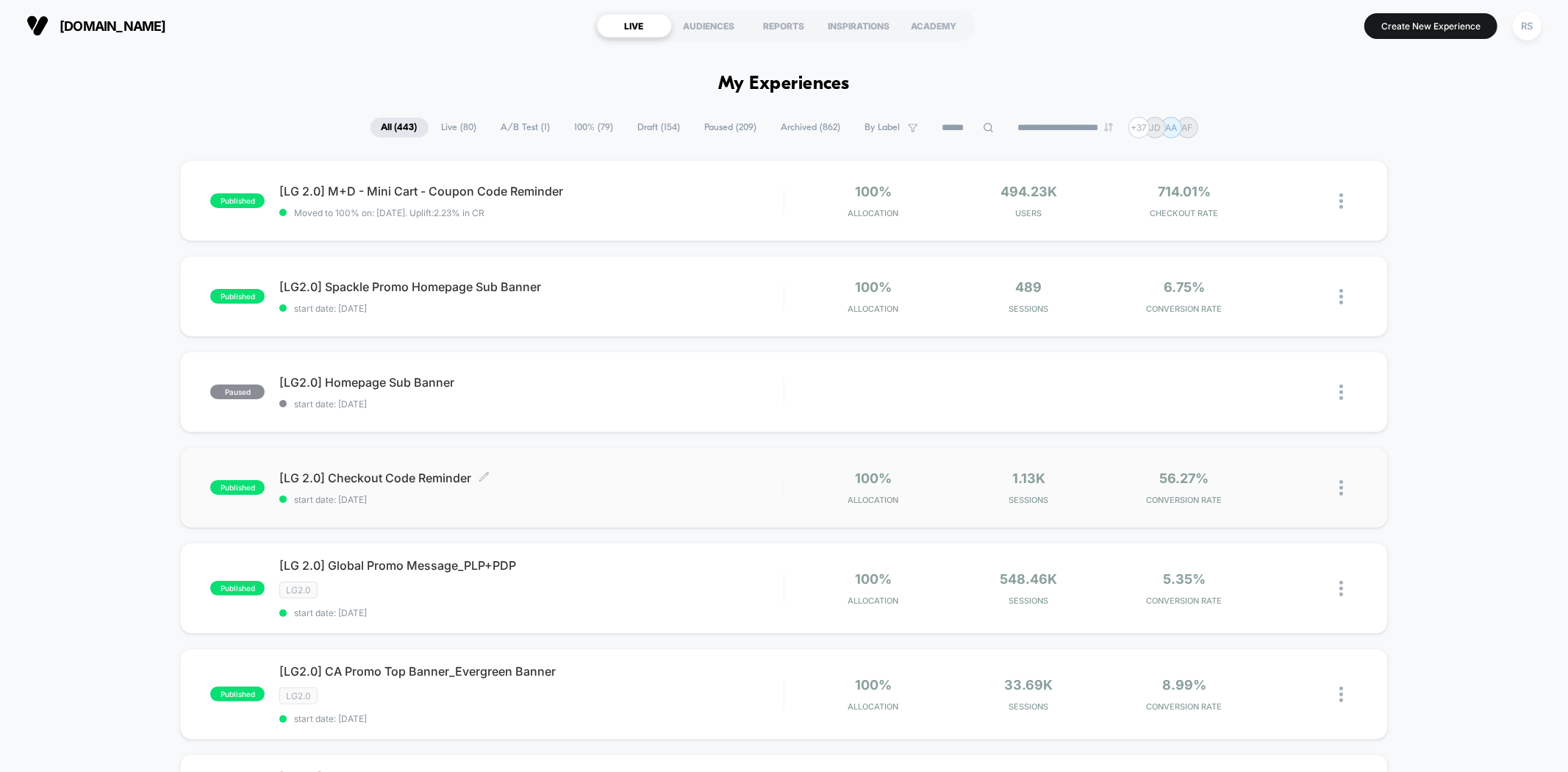
click at [621, 502] on span "start date: [DATE]" at bounding box center [530, 499] width 504 height 11
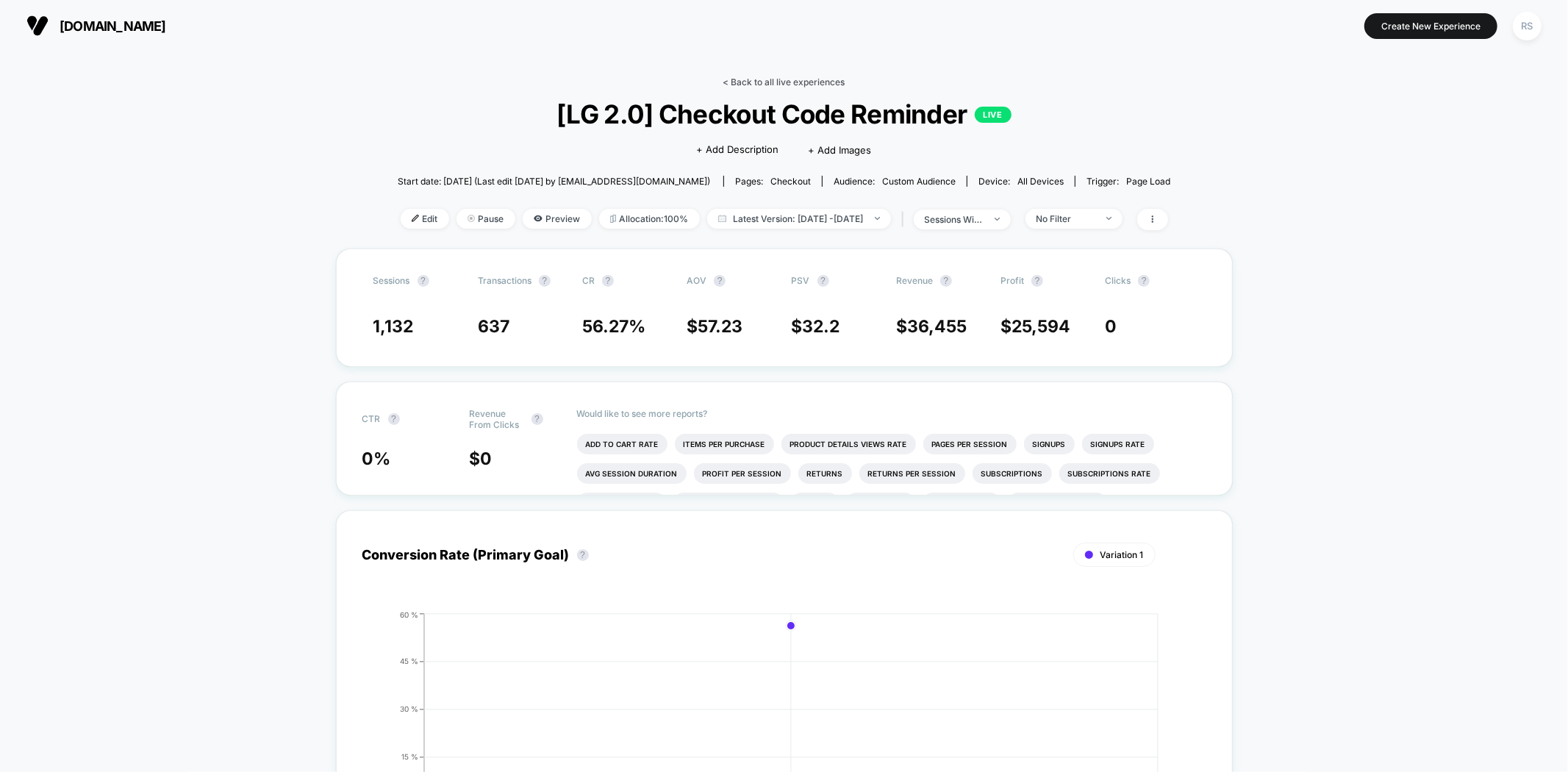
click at [826, 77] on link "< Back to all live experiences" at bounding box center [784, 82] width 122 height 11
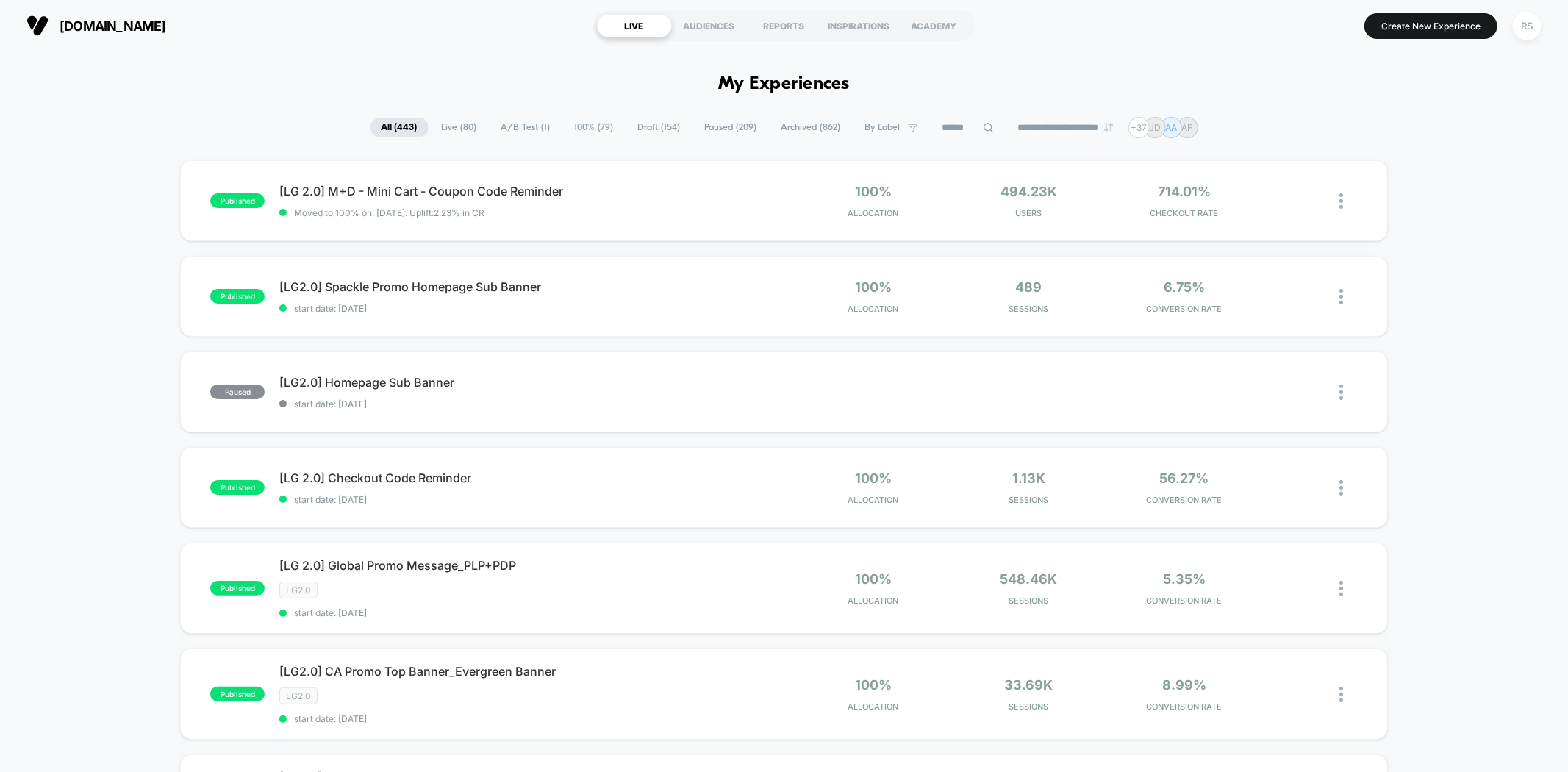
click at [635, 126] on span "Draft ( 154 )" at bounding box center [659, 127] width 64 height 20
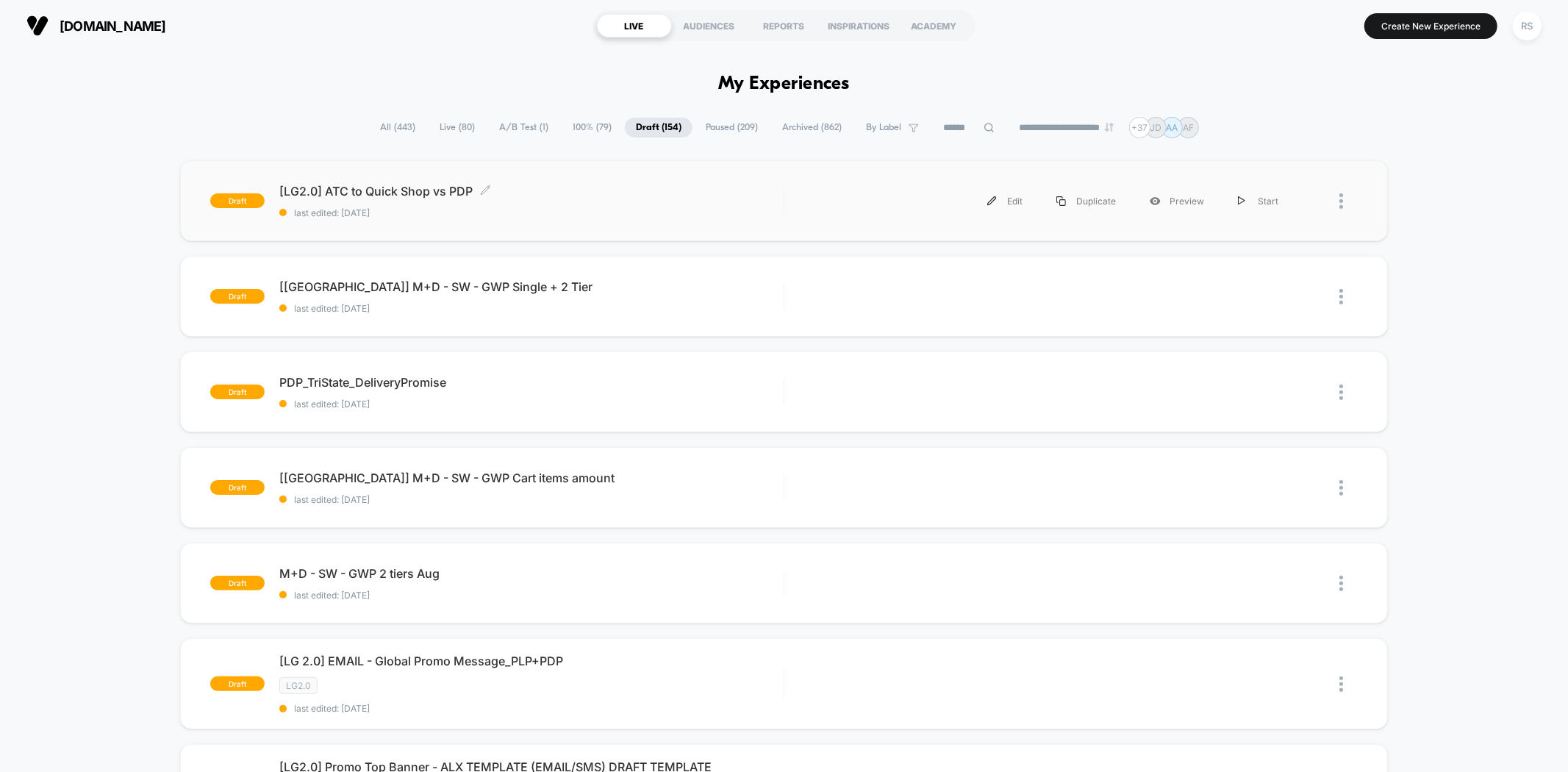
click at [644, 198] on span "[LG2.0] ATC to Quick Shop vs PDP Click to edit experience details" at bounding box center [530, 190] width 504 height 15
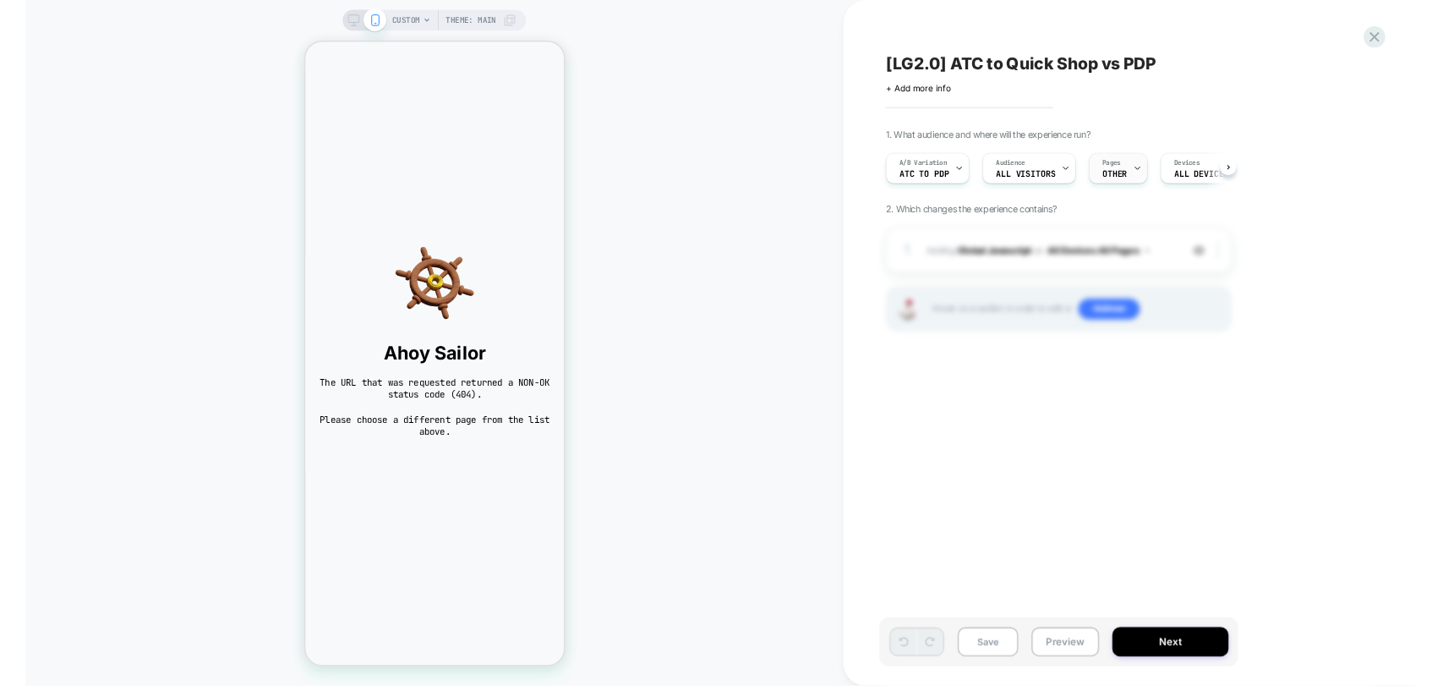
scroll to position [0, 1]
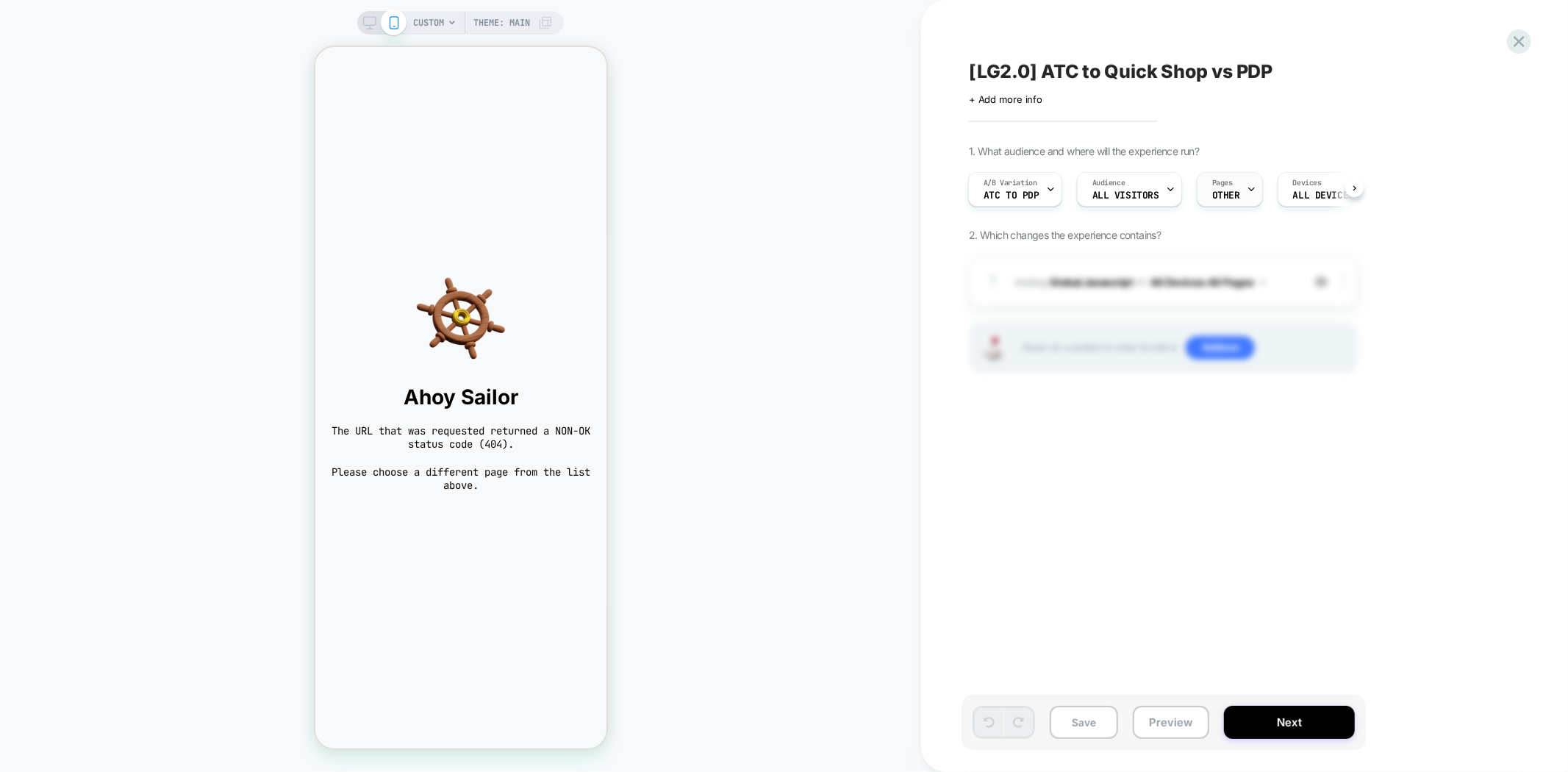
click at [1237, 190] on div "Pages OTHER" at bounding box center [1226, 190] width 57 height 33
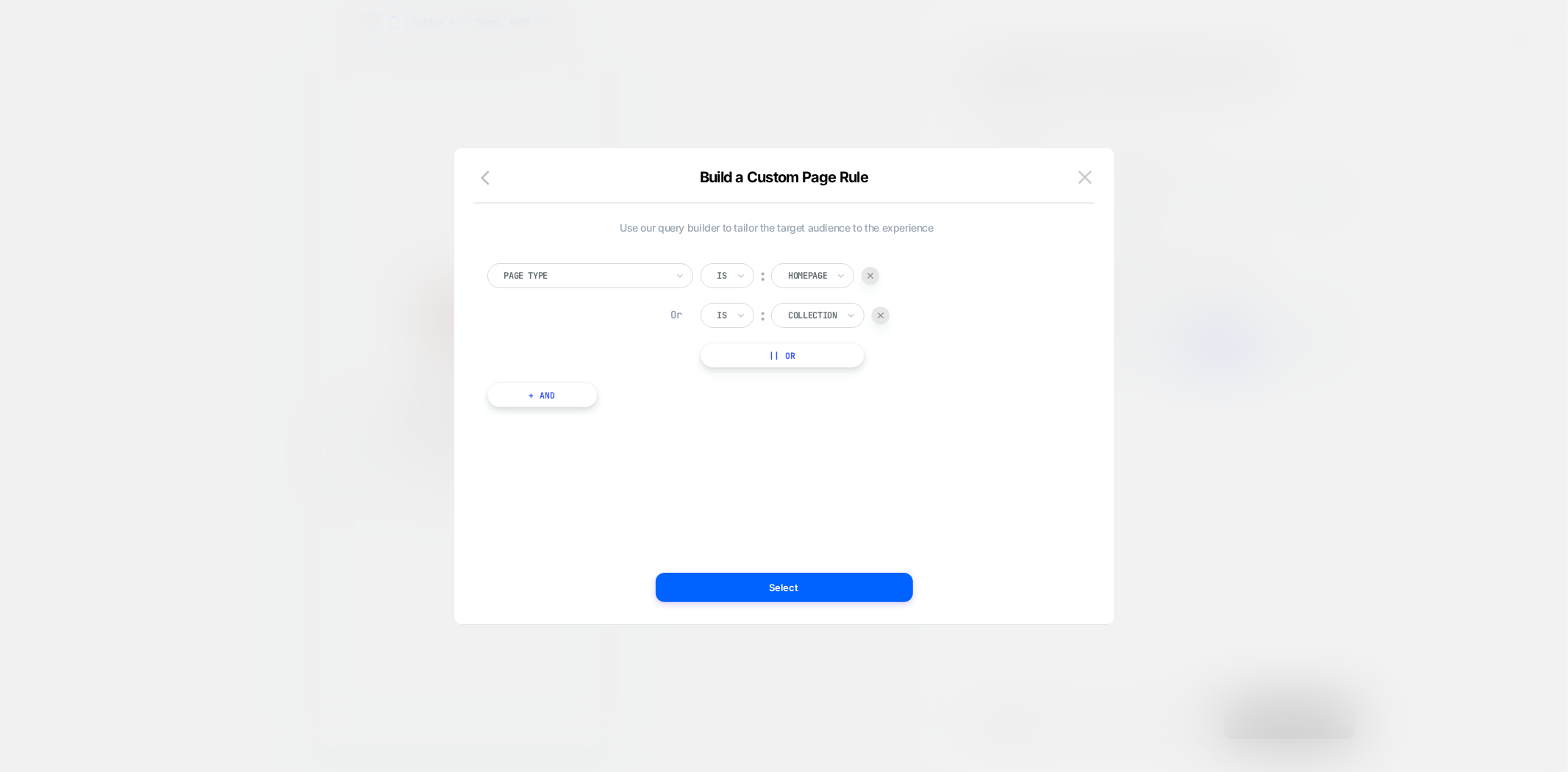
click at [1310, 320] on div at bounding box center [784, 386] width 1568 height 772
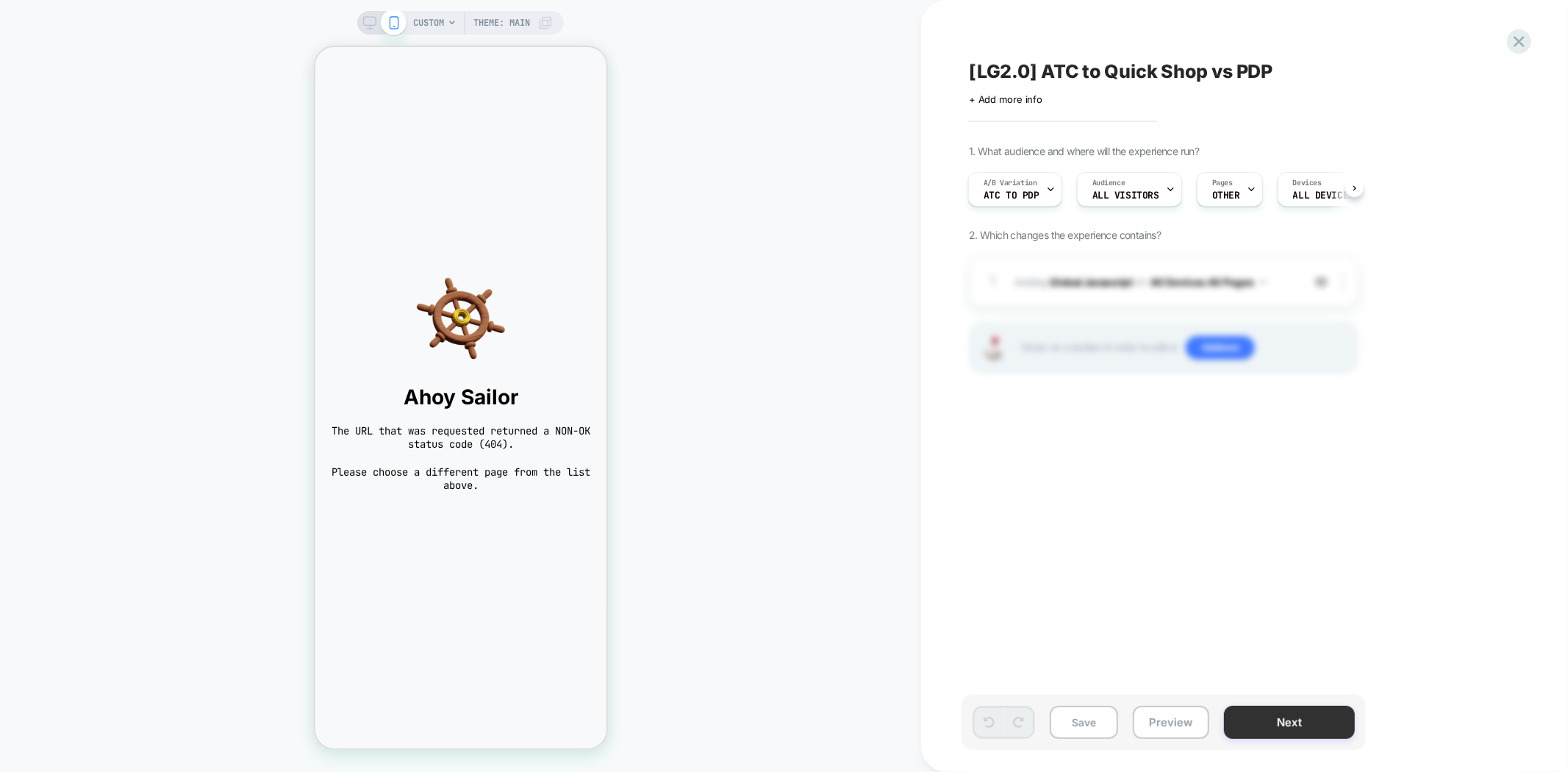
click at [1306, 722] on button "Next" at bounding box center [1290, 722] width 131 height 33
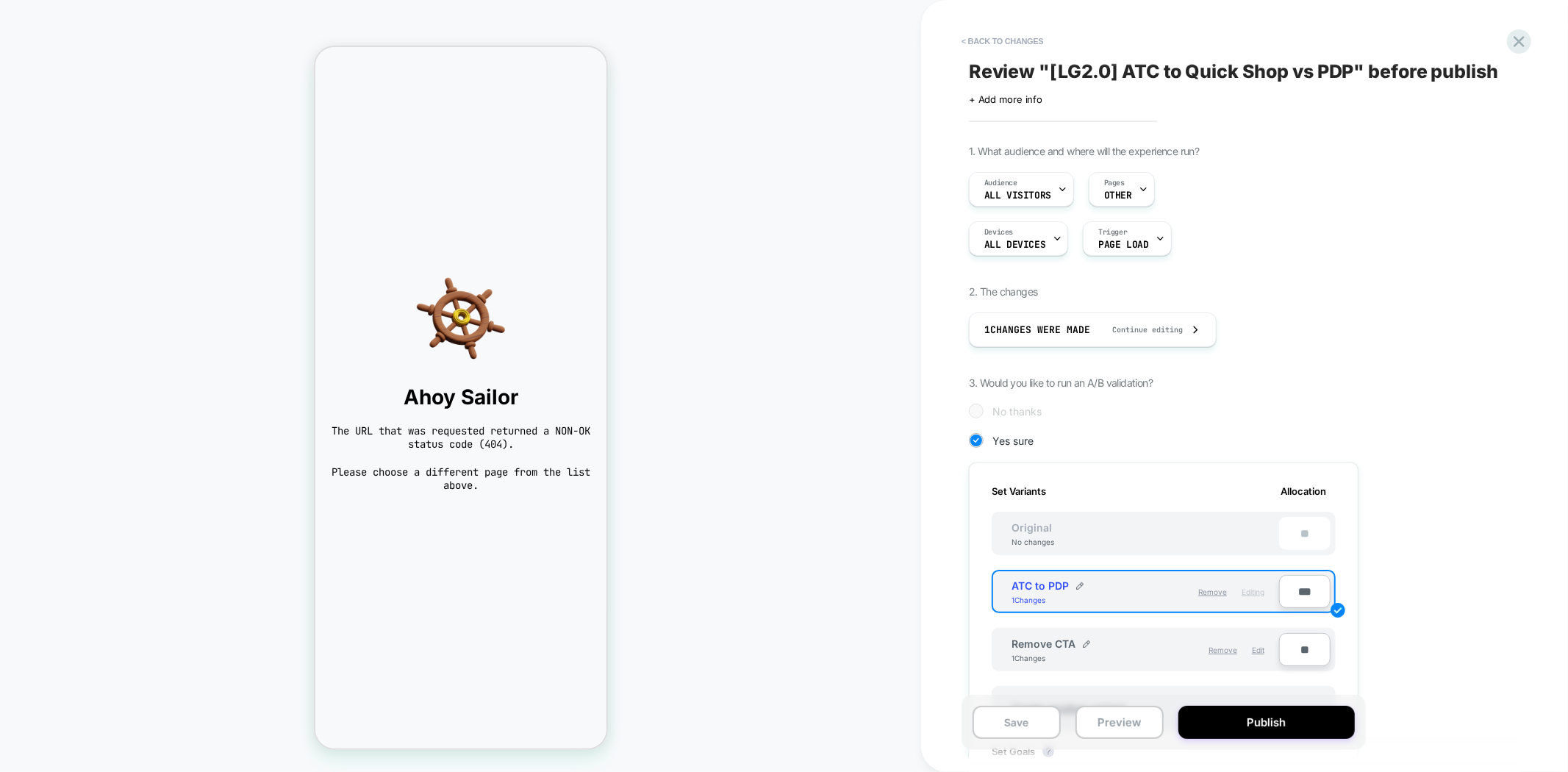
click at [1306, 722] on button "Publish" at bounding box center [1266, 722] width 177 height 33
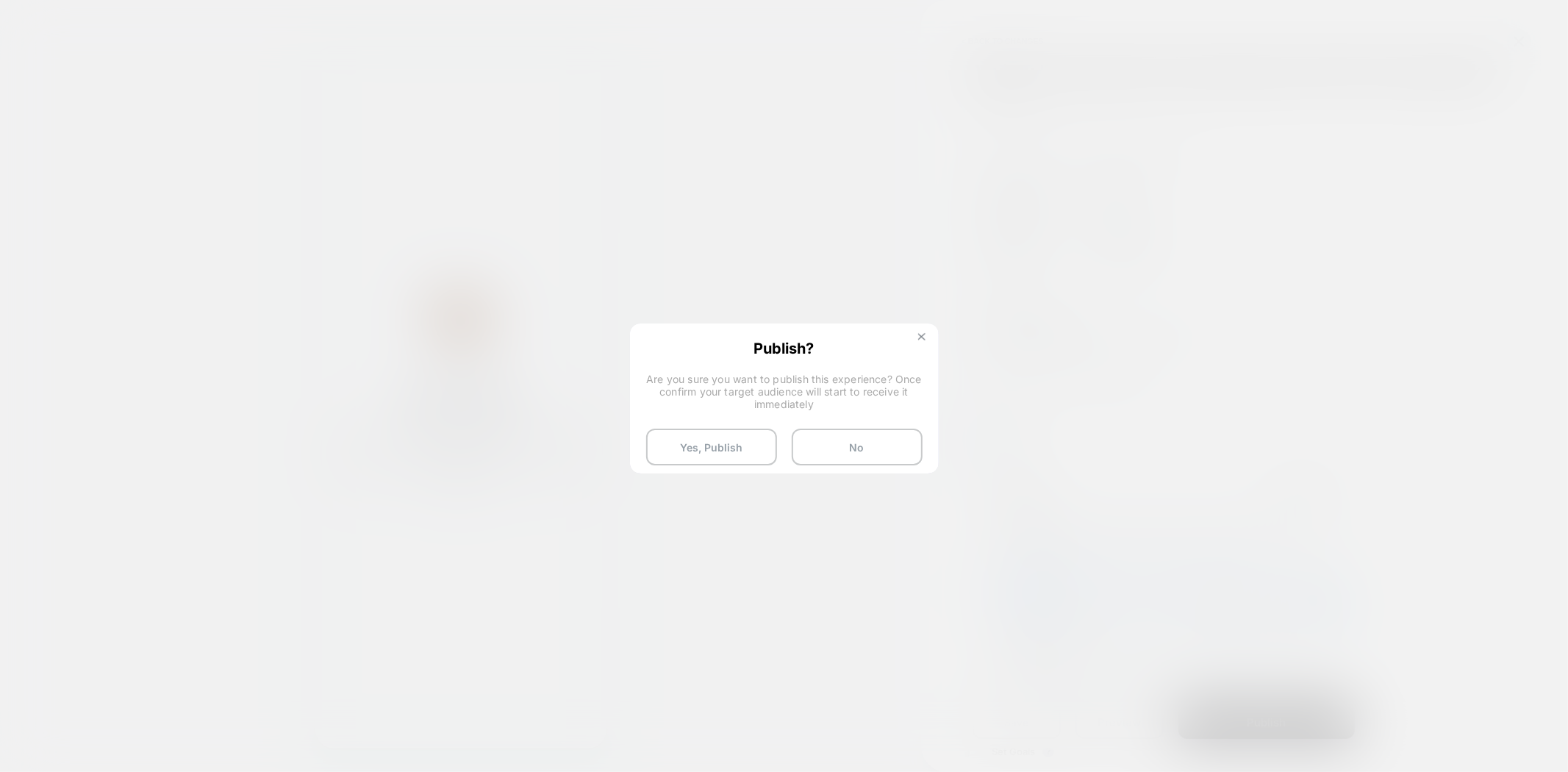
click at [918, 334] on img at bounding box center [922, 336] width 7 height 7
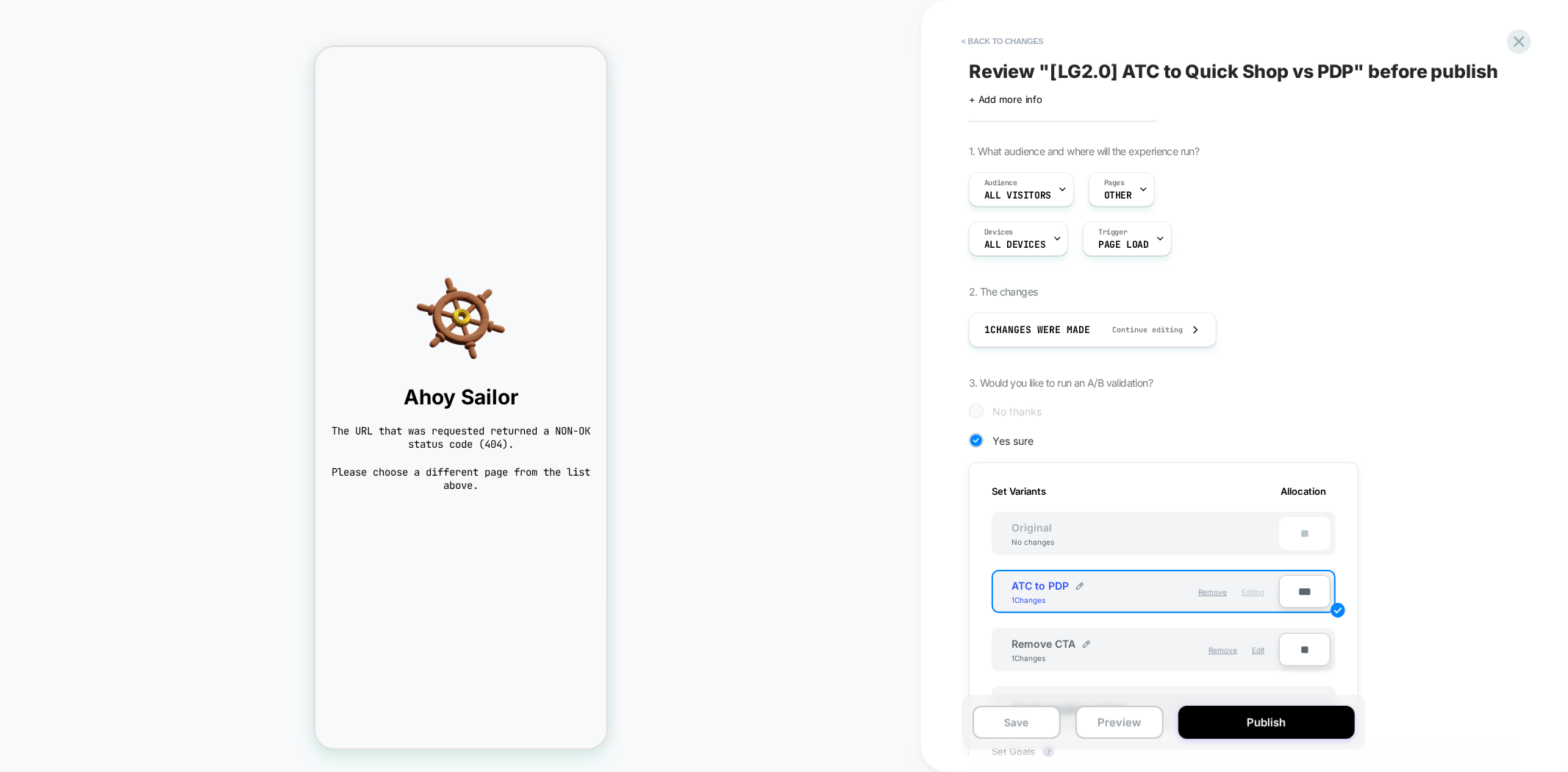
click at [1291, 652] on input "**" at bounding box center [1304, 649] width 51 height 33
type input "***"
type input "**"
click at [1523, 626] on div "< Back to changes Review " [LG2.0] ATC to Quick Shop vs PDP " before publish Cl…" at bounding box center [1244, 386] width 647 height 772
click at [1005, 714] on button "Save" at bounding box center [1017, 722] width 88 height 33
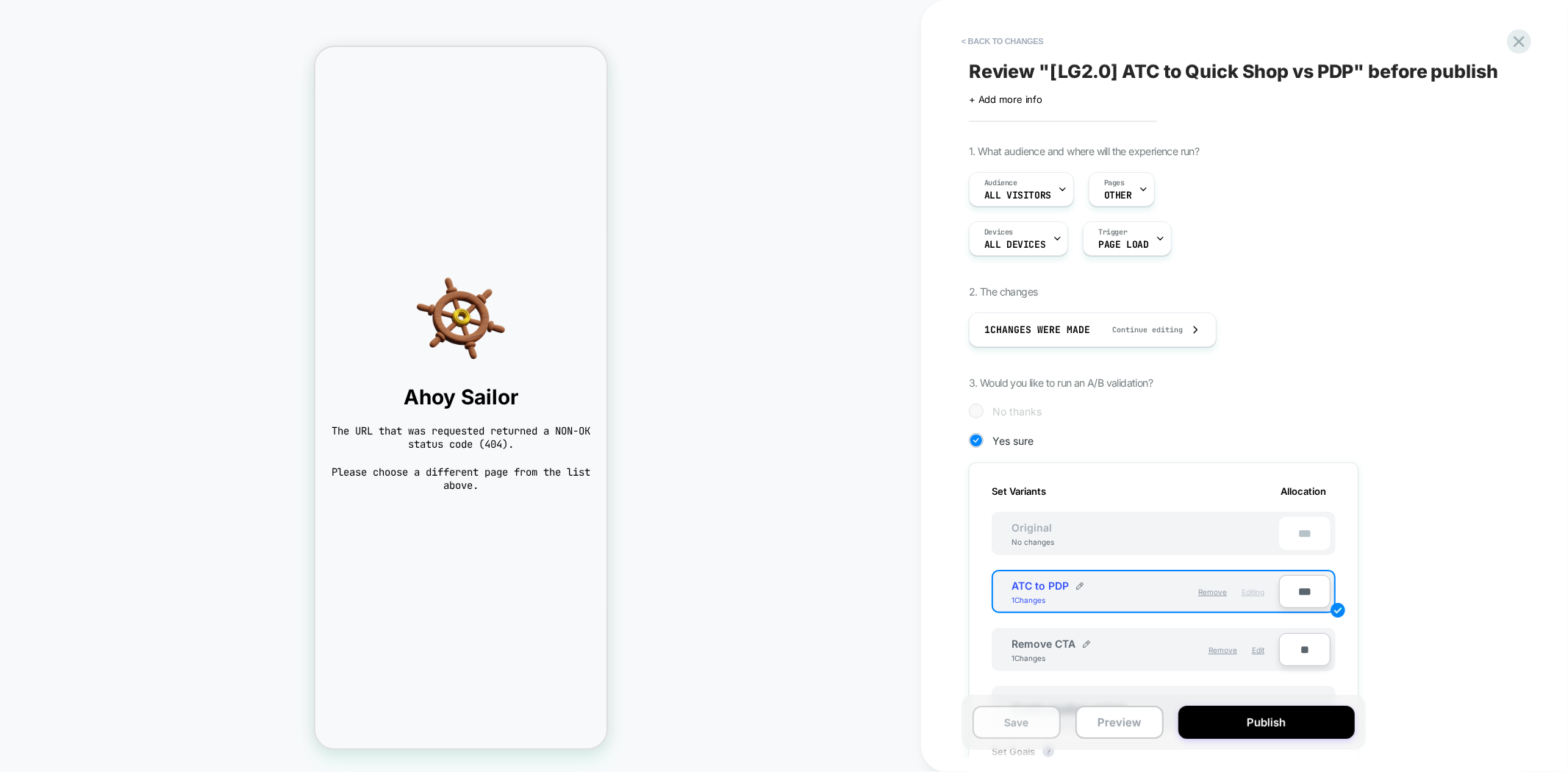
click at [1005, 714] on button "Save" at bounding box center [1017, 722] width 88 height 33
click at [1224, 721] on button "Publish" at bounding box center [1266, 722] width 177 height 33
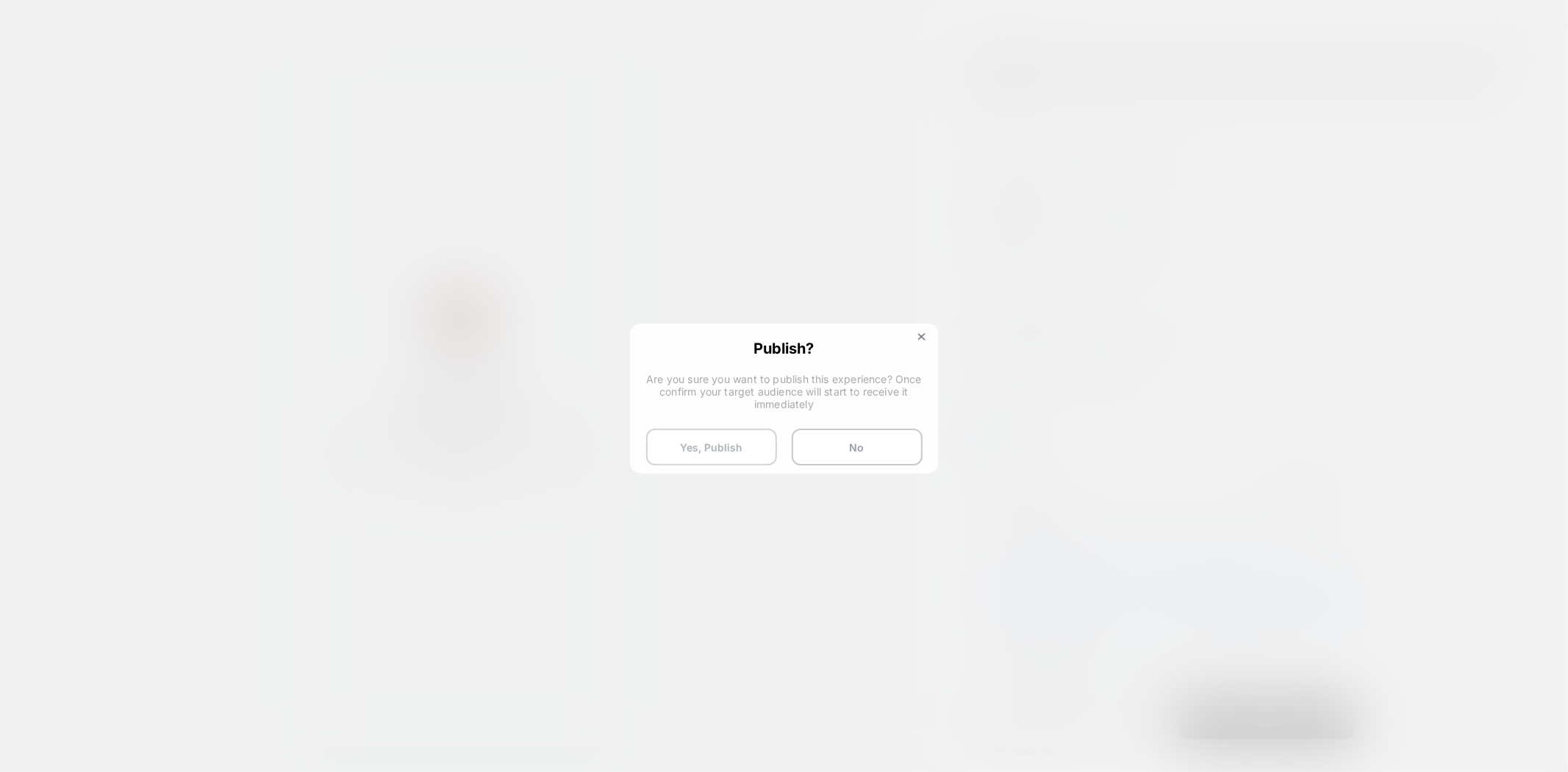
click at [717, 437] on button "Yes, Publish" at bounding box center [711, 447] width 131 height 37
click at [717, 447] on button "Yes, Publish" at bounding box center [711, 447] width 131 height 37
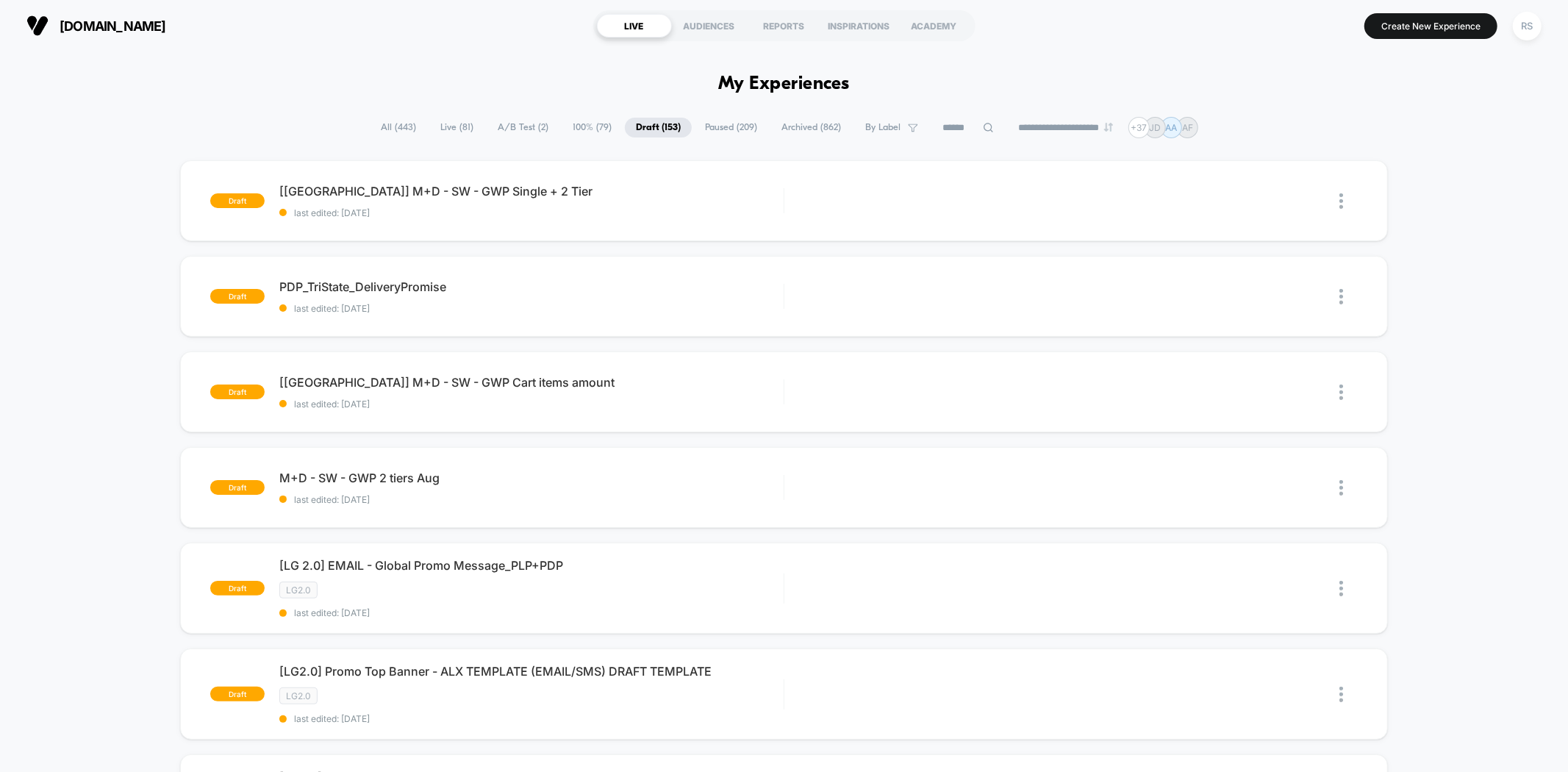
click at [399, 122] on span "All ( 443 )" at bounding box center [398, 127] width 57 height 20
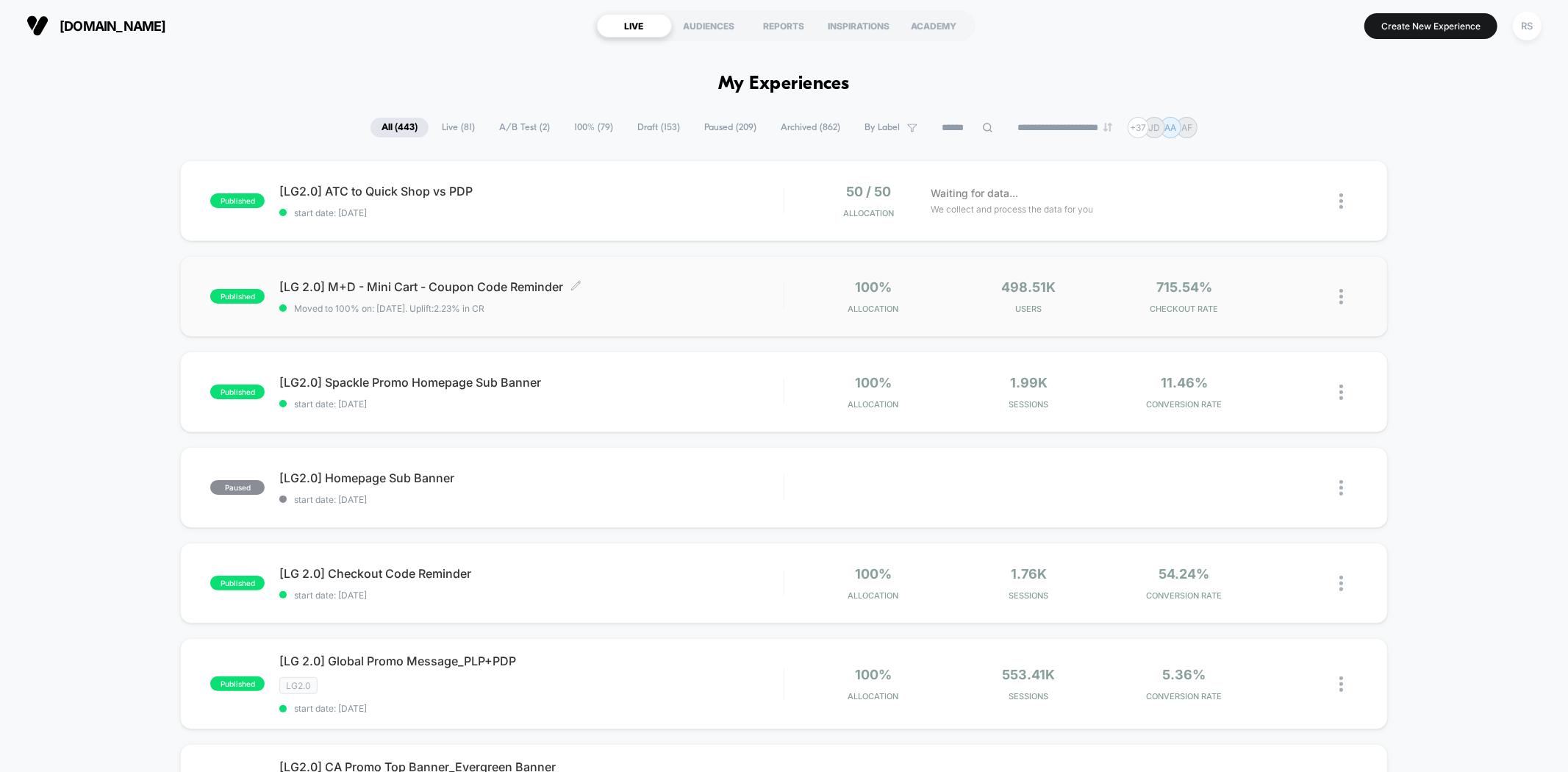
click at [530, 303] on span "Moved to 100% on: 8/20/2025 . Uplift: 2.23% in CR" at bounding box center [530, 308] width 504 height 11
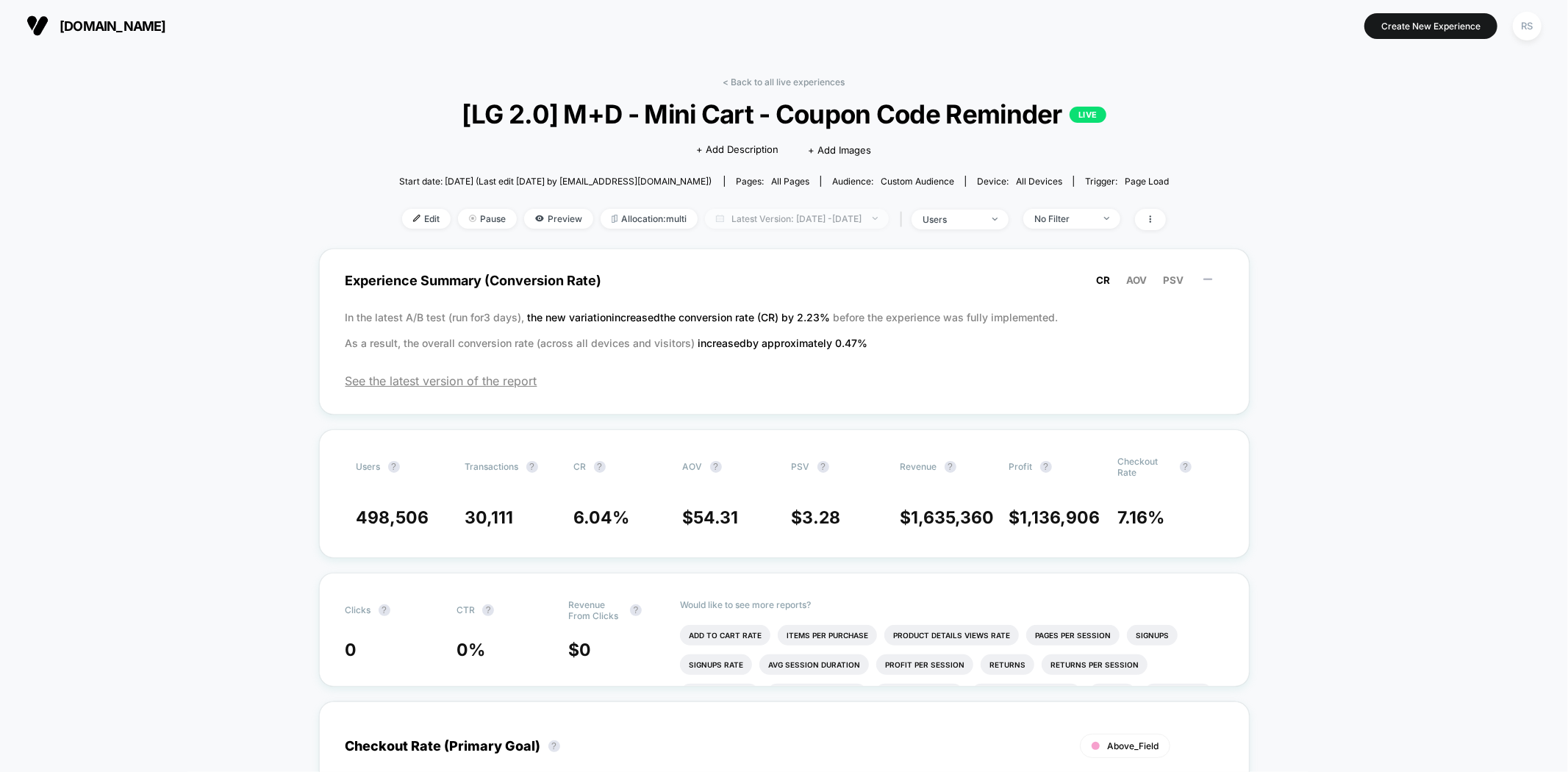
click at [752, 223] on span "Latest Version: [DATE] - [DATE]" at bounding box center [797, 218] width 183 height 20
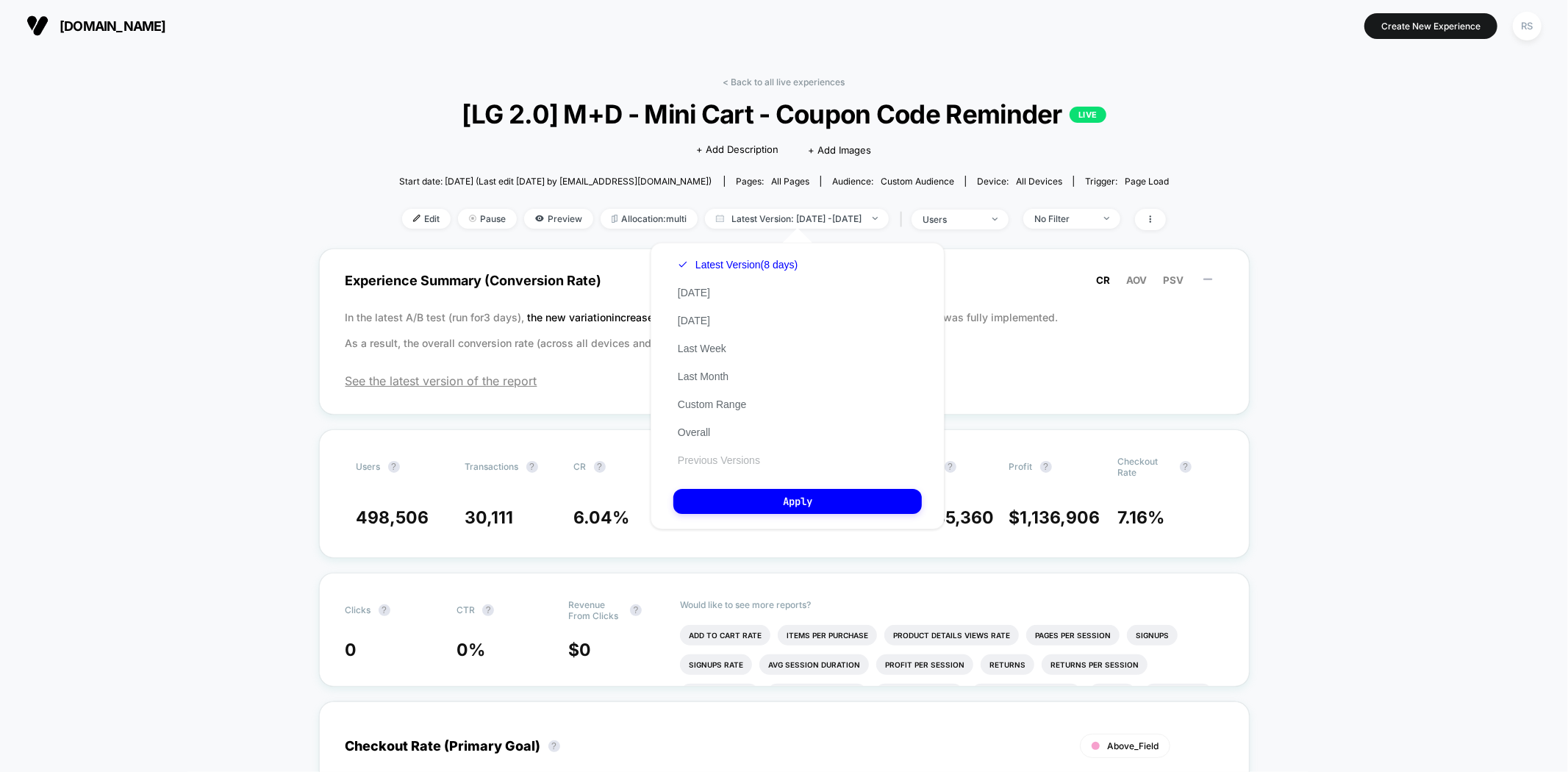
click at [745, 464] on button "Previous Versions" at bounding box center [718, 460] width 91 height 13
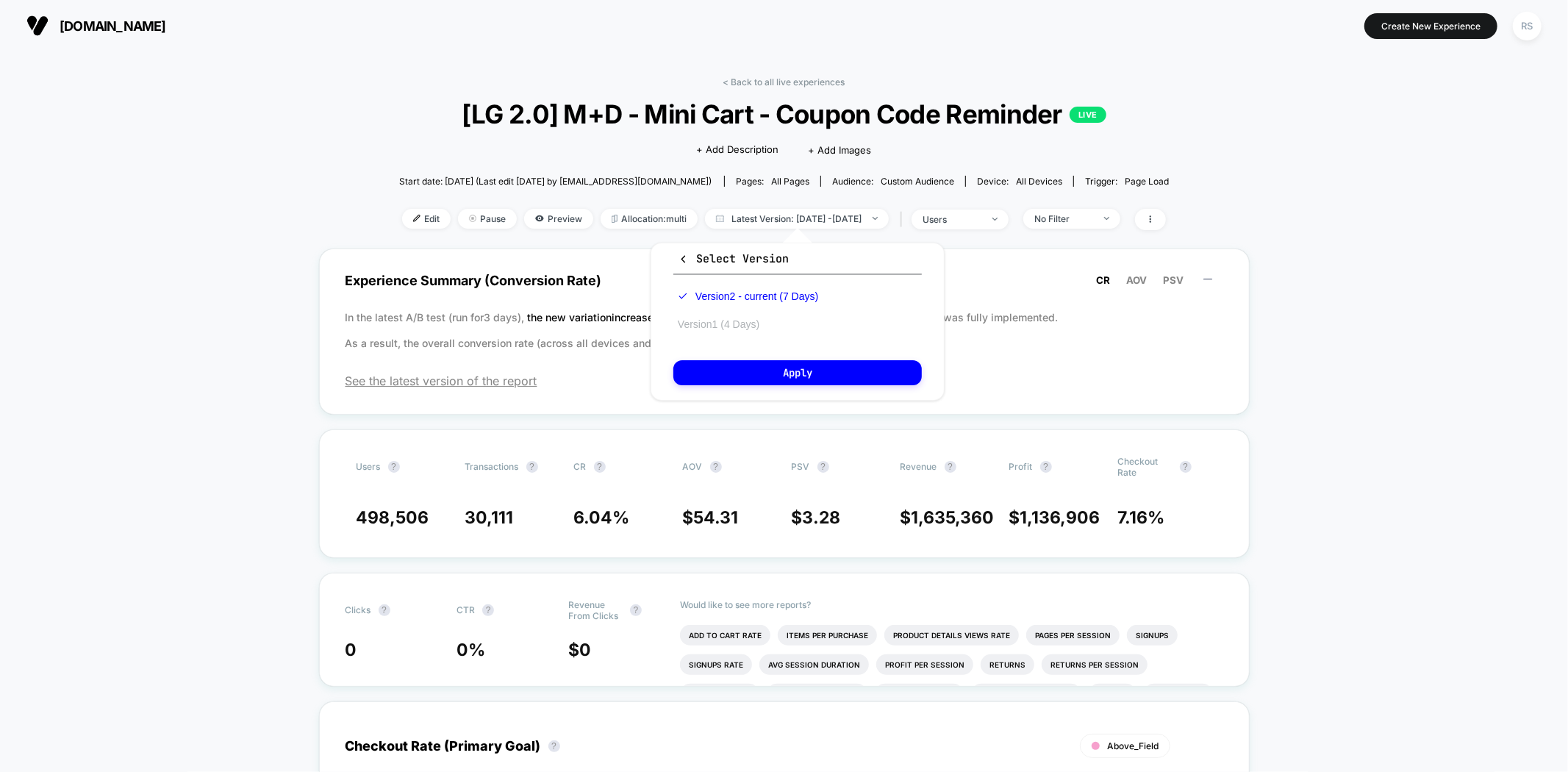
click at [745, 325] on button "Version 1 (4 Days)" at bounding box center [718, 323] width 90 height 13
click at [766, 365] on button "Apply" at bounding box center [797, 372] width 249 height 25
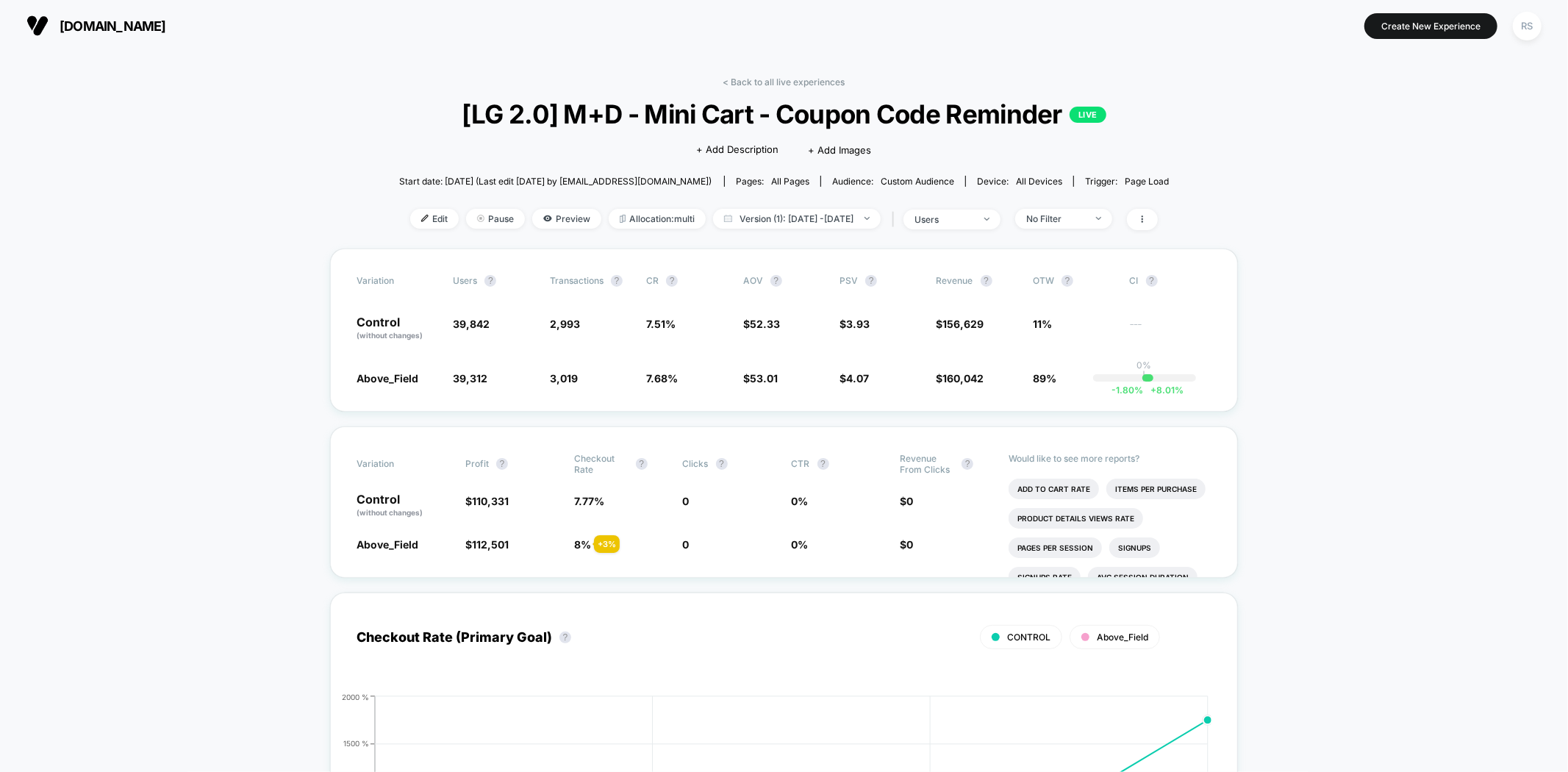
click at [838, 207] on div "< Back to all live experiences [LG 2.0] M+D - Mini Cart - Coupon Code Reminder …" at bounding box center [784, 163] width 771 height 172
click at [837, 211] on span "Version (1): Aug 17, 2025 - Aug 20, 2025" at bounding box center [797, 218] width 168 height 20
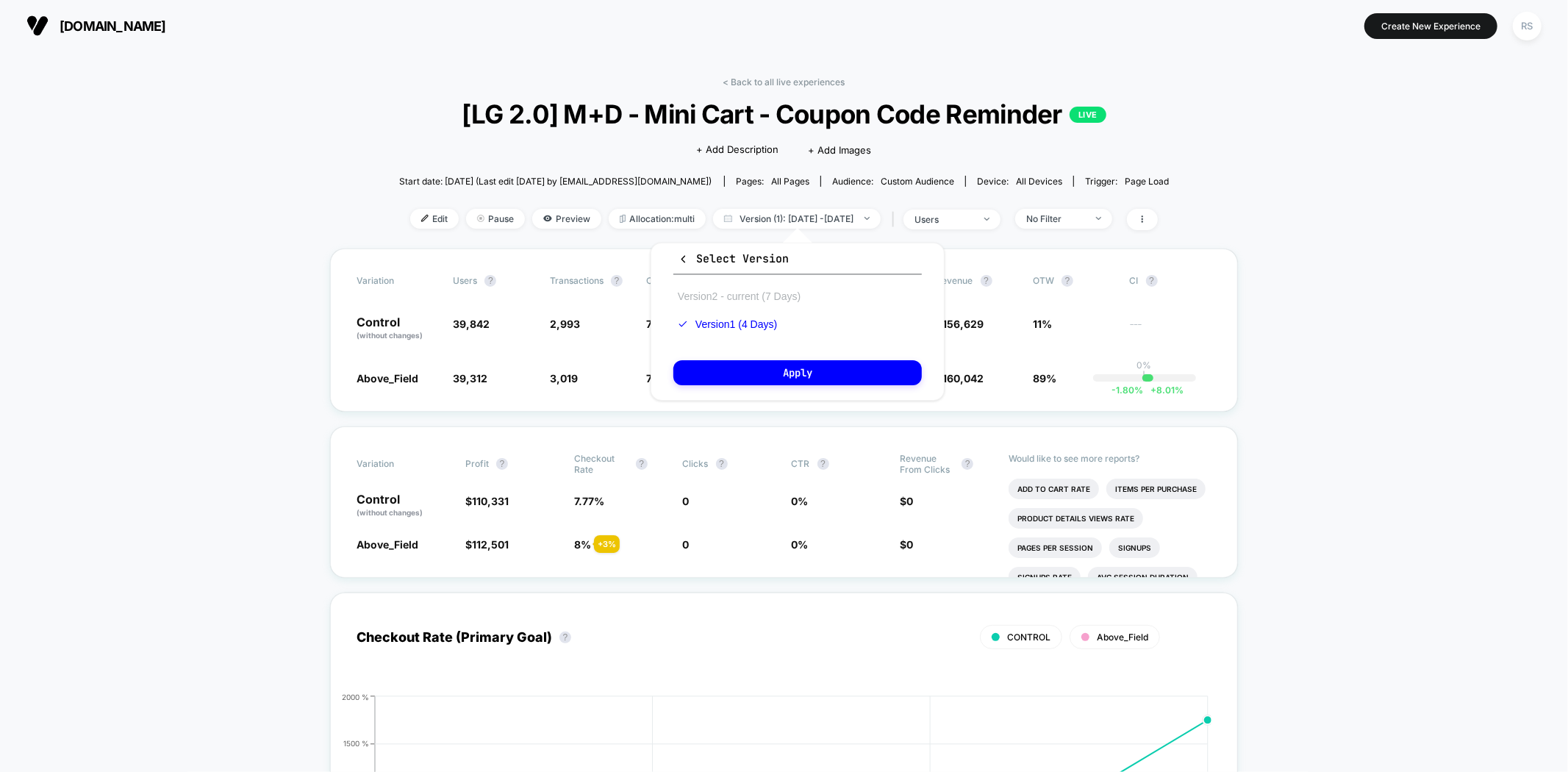
click at [774, 298] on button "Version 2 - current (7 Days)" at bounding box center [738, 296] width 131 height 13
click at [759, 377] on button "Apply" at bounding box center [797, 372] width 249 height 25
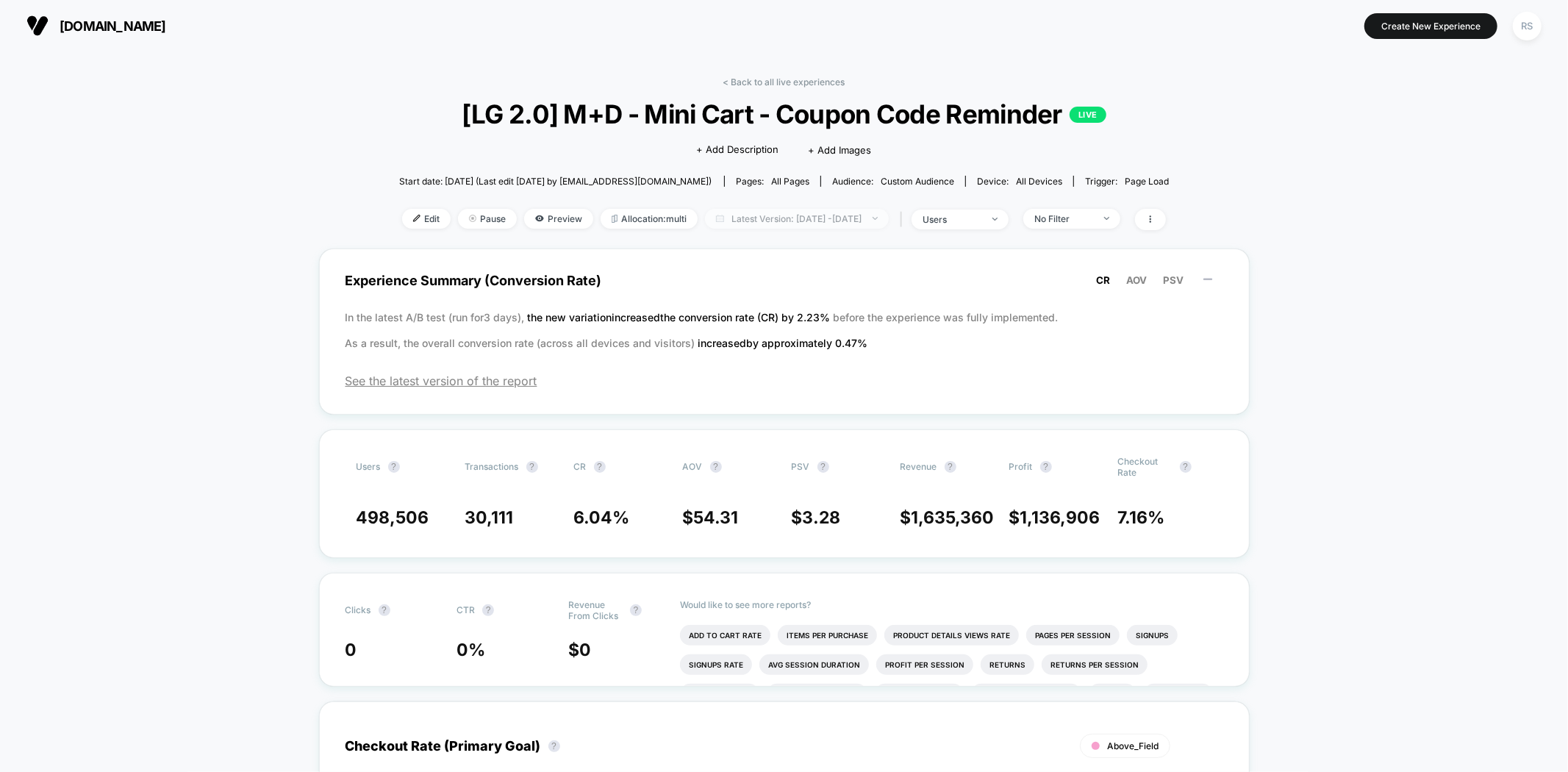
click at [764, 210] on span "Latest Version: Aug 19, 2025 - Aug 25, 2025" at bounding box center [797, 218] width 183 height 20
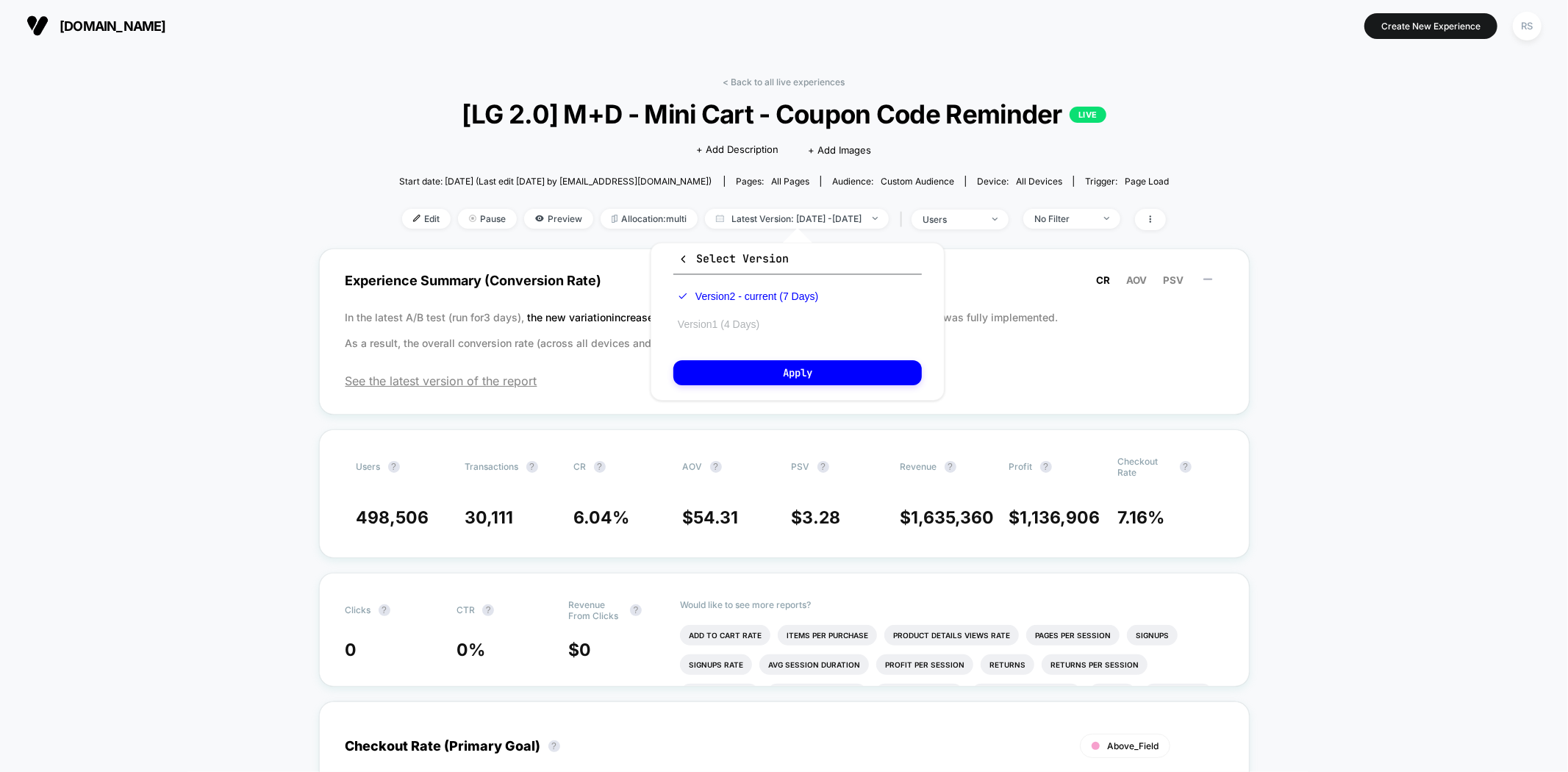
click at [752, 319] on button "Version 1 (4 Days)" at bounding box center [718, 323] width 90 height 13
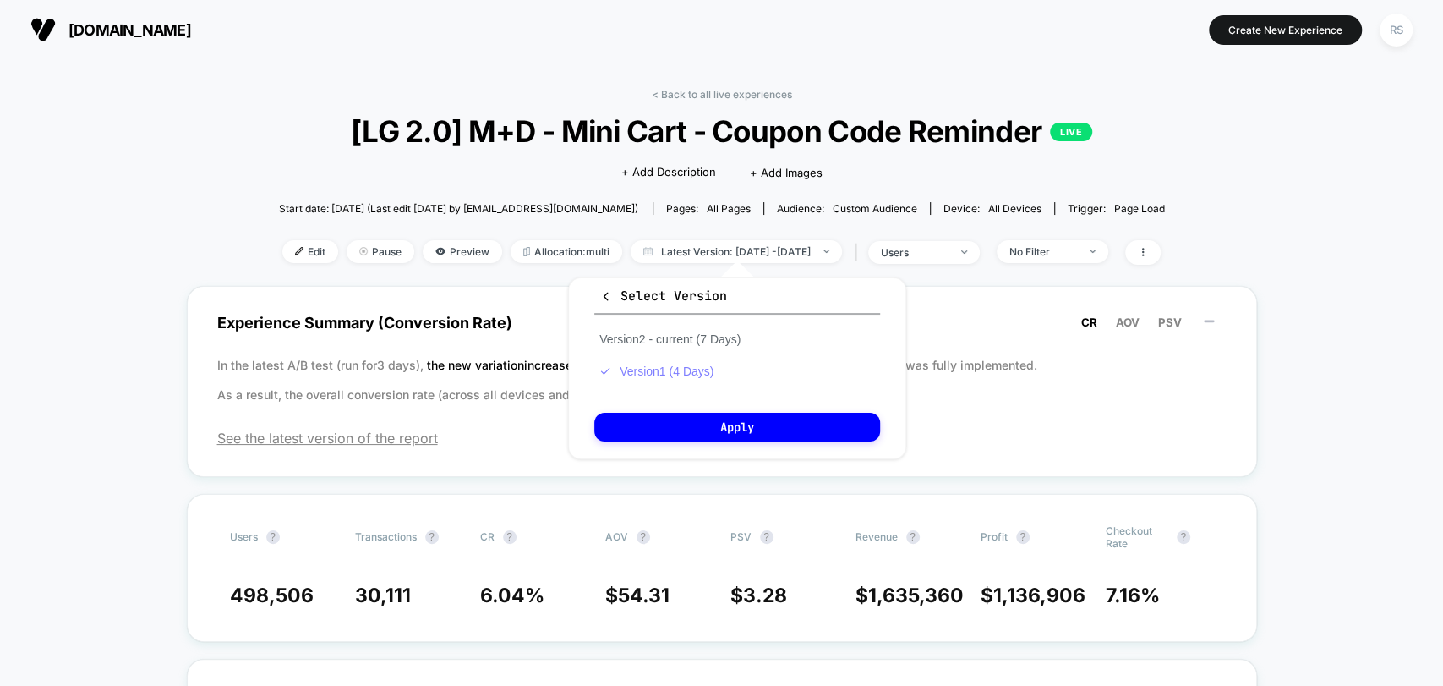
click at [691, 375] on button "Version 1 (4 Days)" at bounding box center [656, 371] width 124 height 15
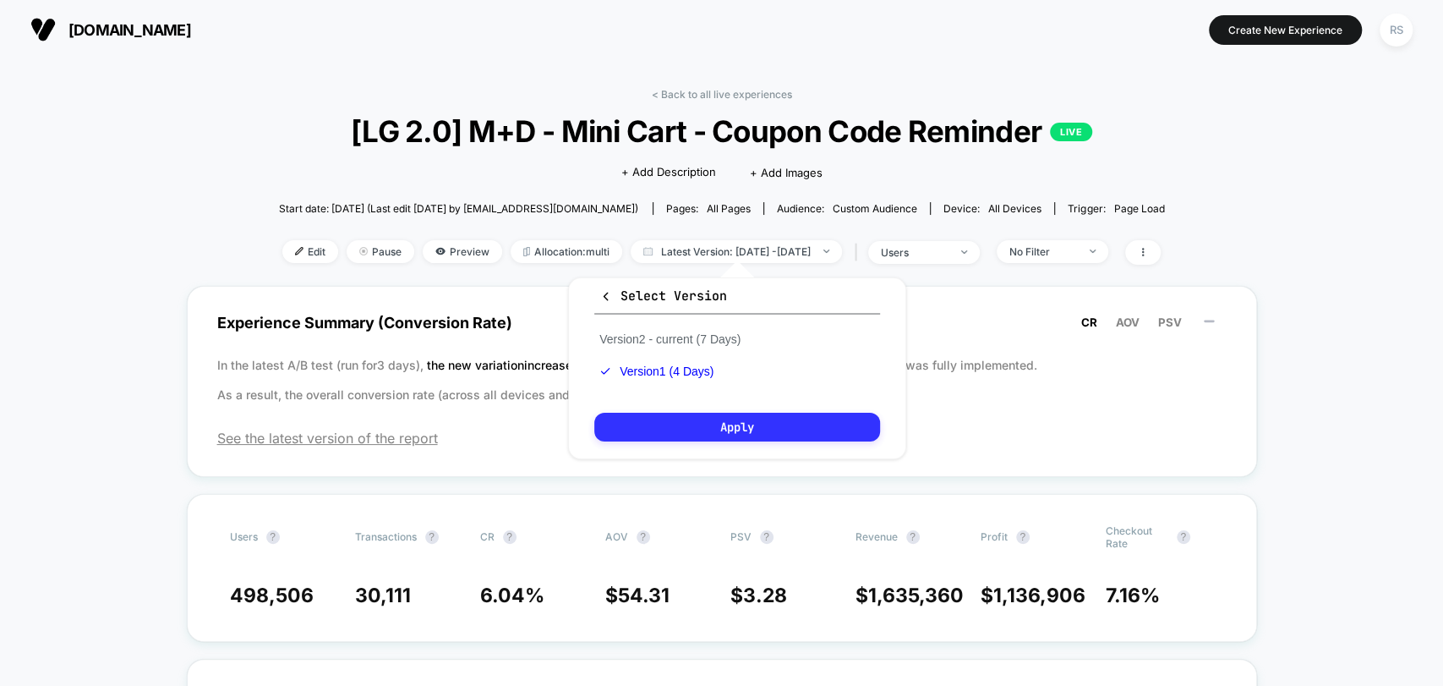
click at [709, 430] on button "Apply" at bounding box center [737, 427] width 286 height 29
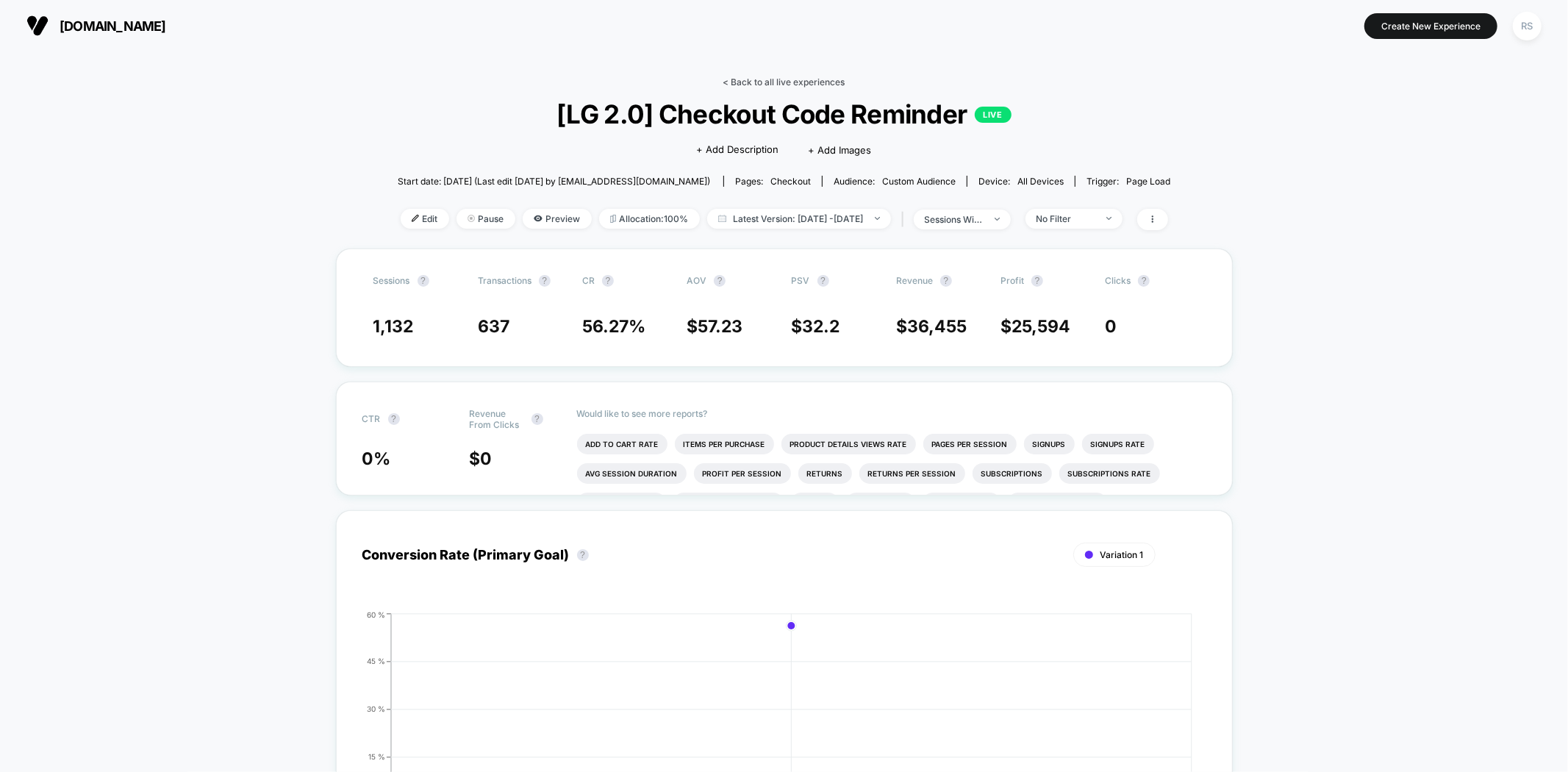
click at [810, 78] on link "< Back to all live experiences" at bounding box center [784, 82] width 122 height 11
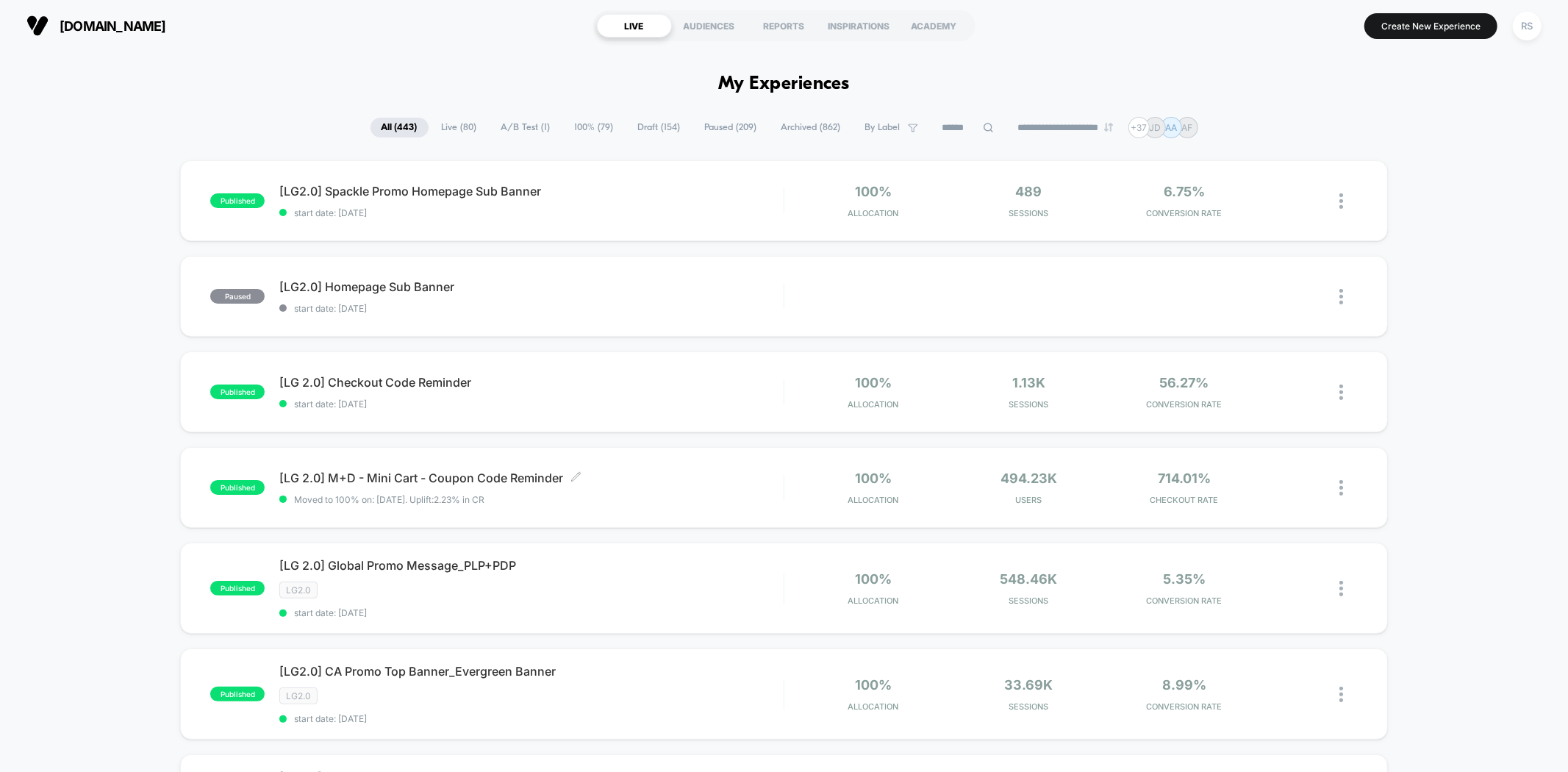
click at [652, 474] on span "[LG 2.0] M+D - Mini Cart - Coupon Code Reminder Click to edit experience details" at bounding box center [530, 477] width 504 height 15
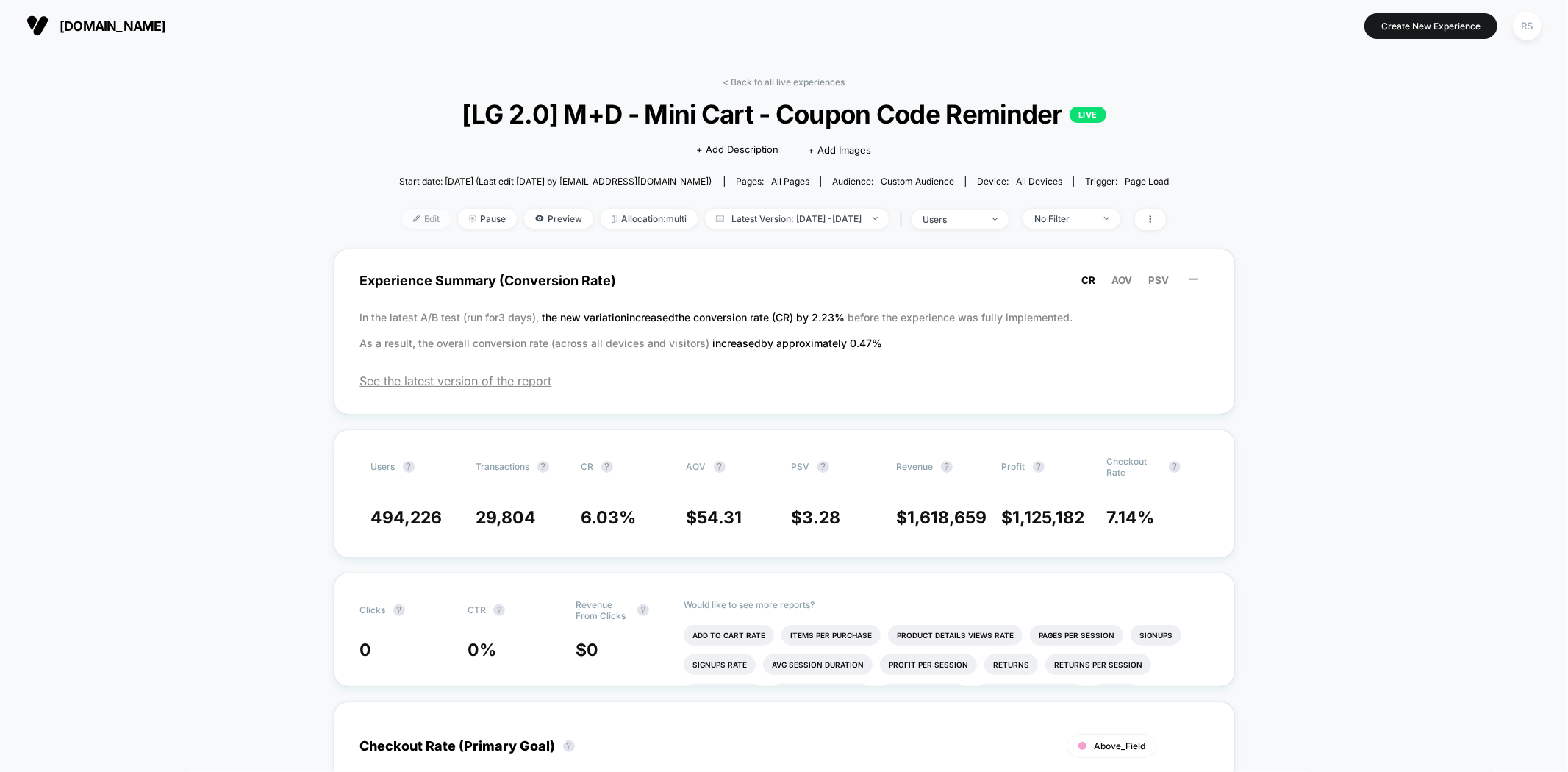
click at [403, 210] on span "Edit" at bounding box center [427, 218] width 49 height 20
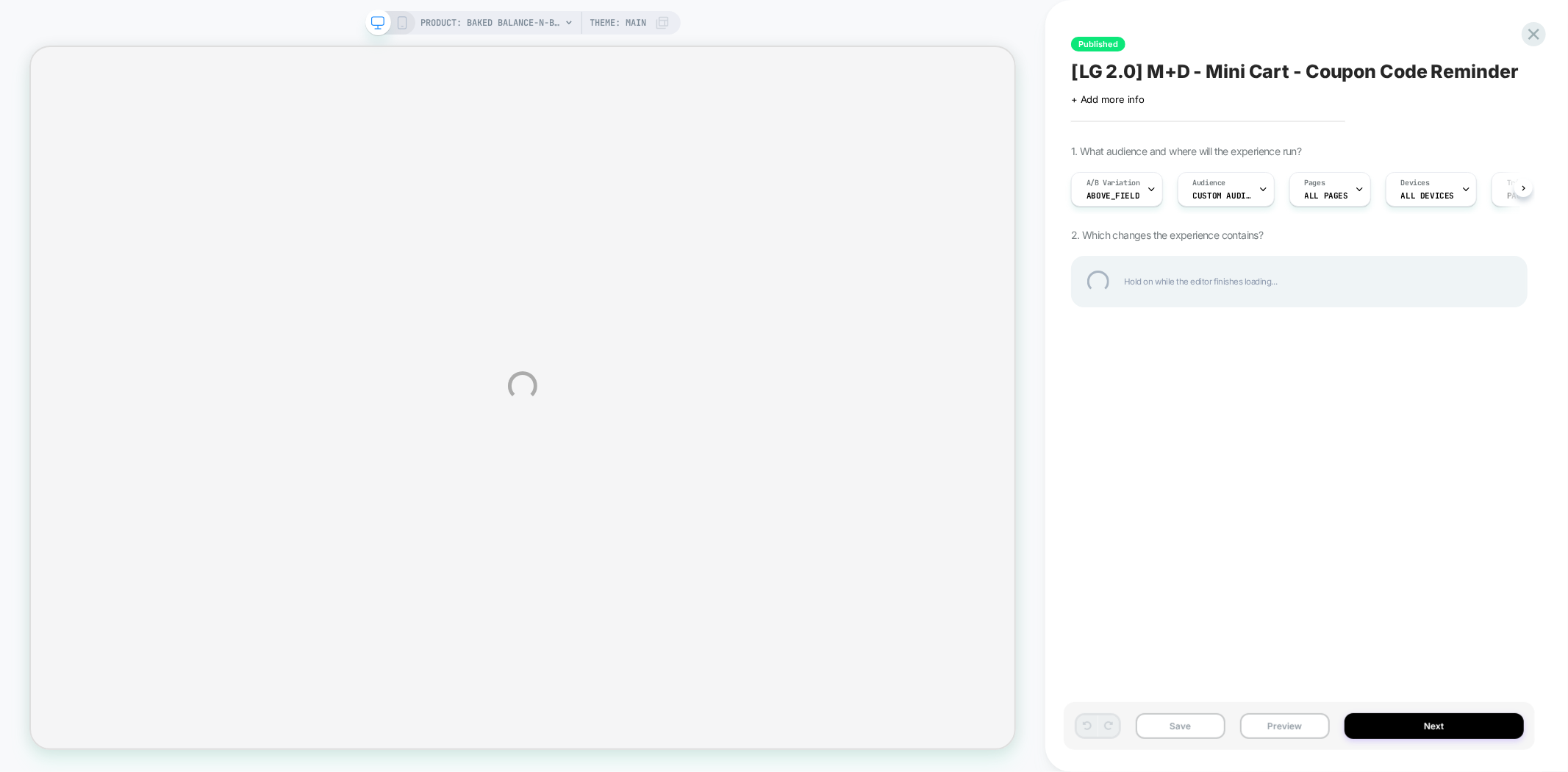
click at [399, 20] on div "PRODUCT: Baked Balance-n-Brighten Color Correcting Foundation PRODUCT: Baked Ba…" at bounding box center [784, 386] width 1568 height 772
click at [405, 24] on div "PRODUCT: Baked Balance-n-Brighten Color Correcting Foundation PRODUCT: Baked Ba…" at bounding box center [784, 386] width 1568 height 772
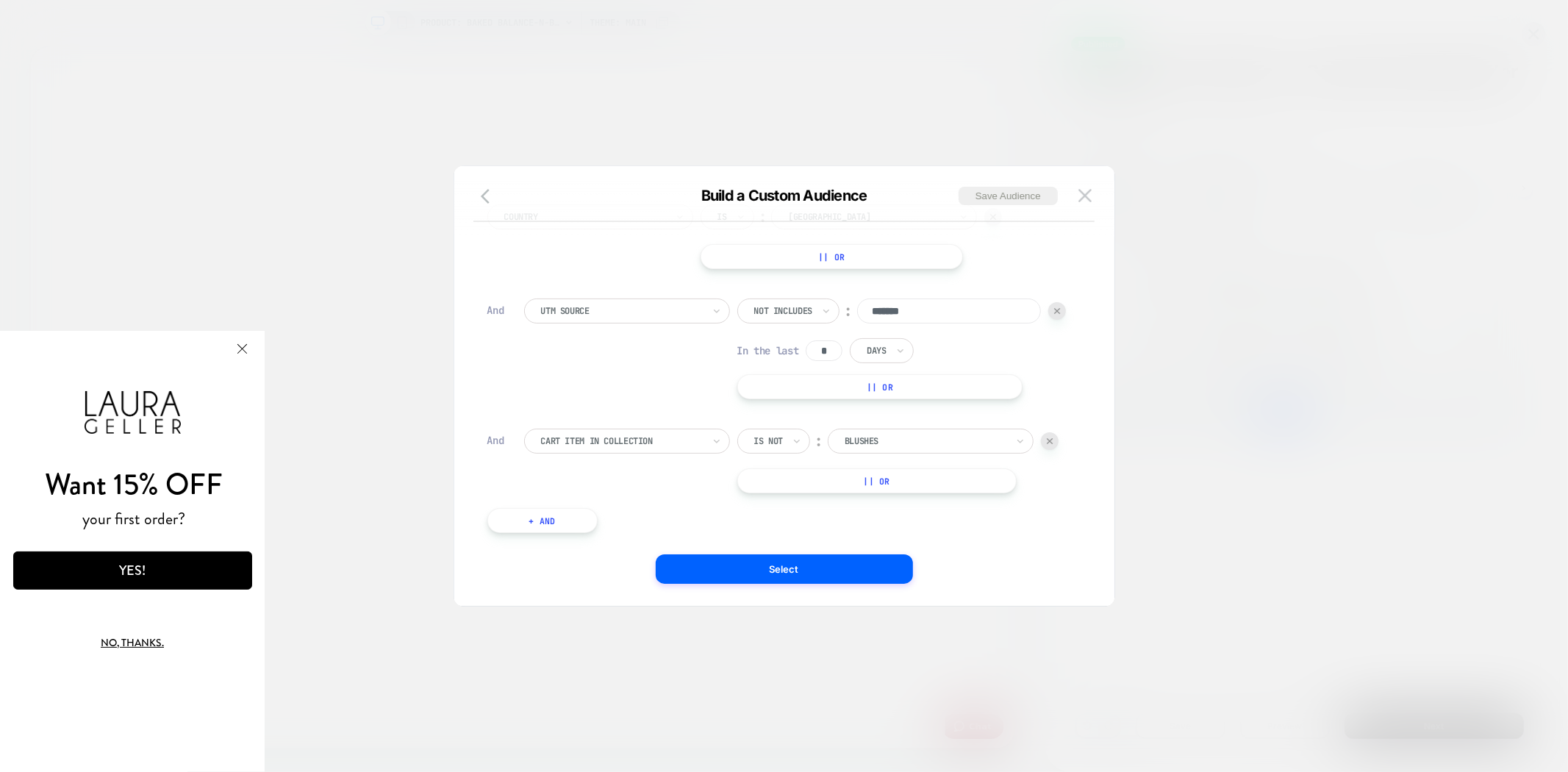
scroll to position [116, 0]
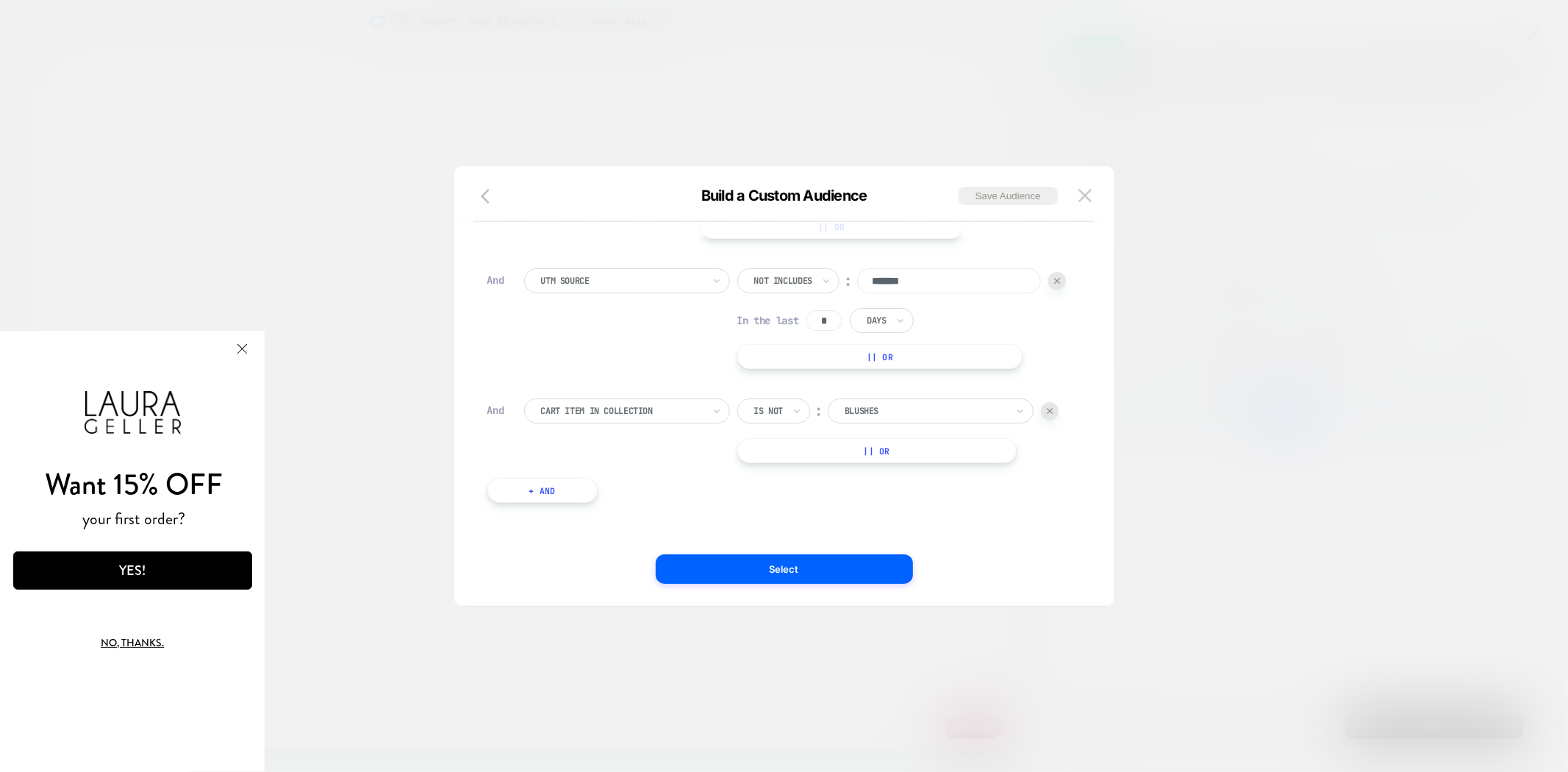
click at [1050, 415] on div at bounding box center [1050, 411] width 17 height 17
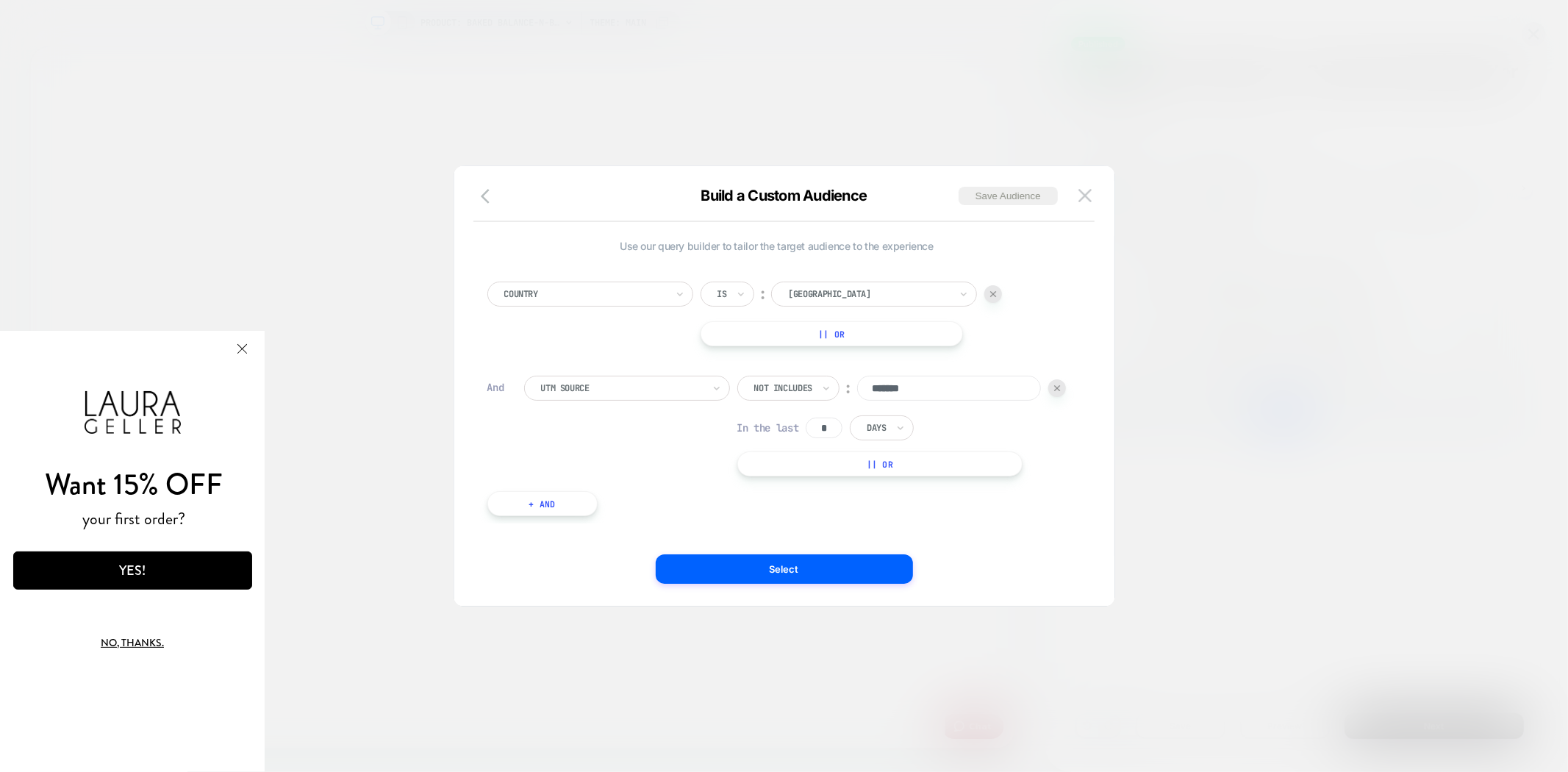
scroll to position [0, 0]
click at [805, 572] on button "Select" at bounding box center [784, 569] width 257 height 30
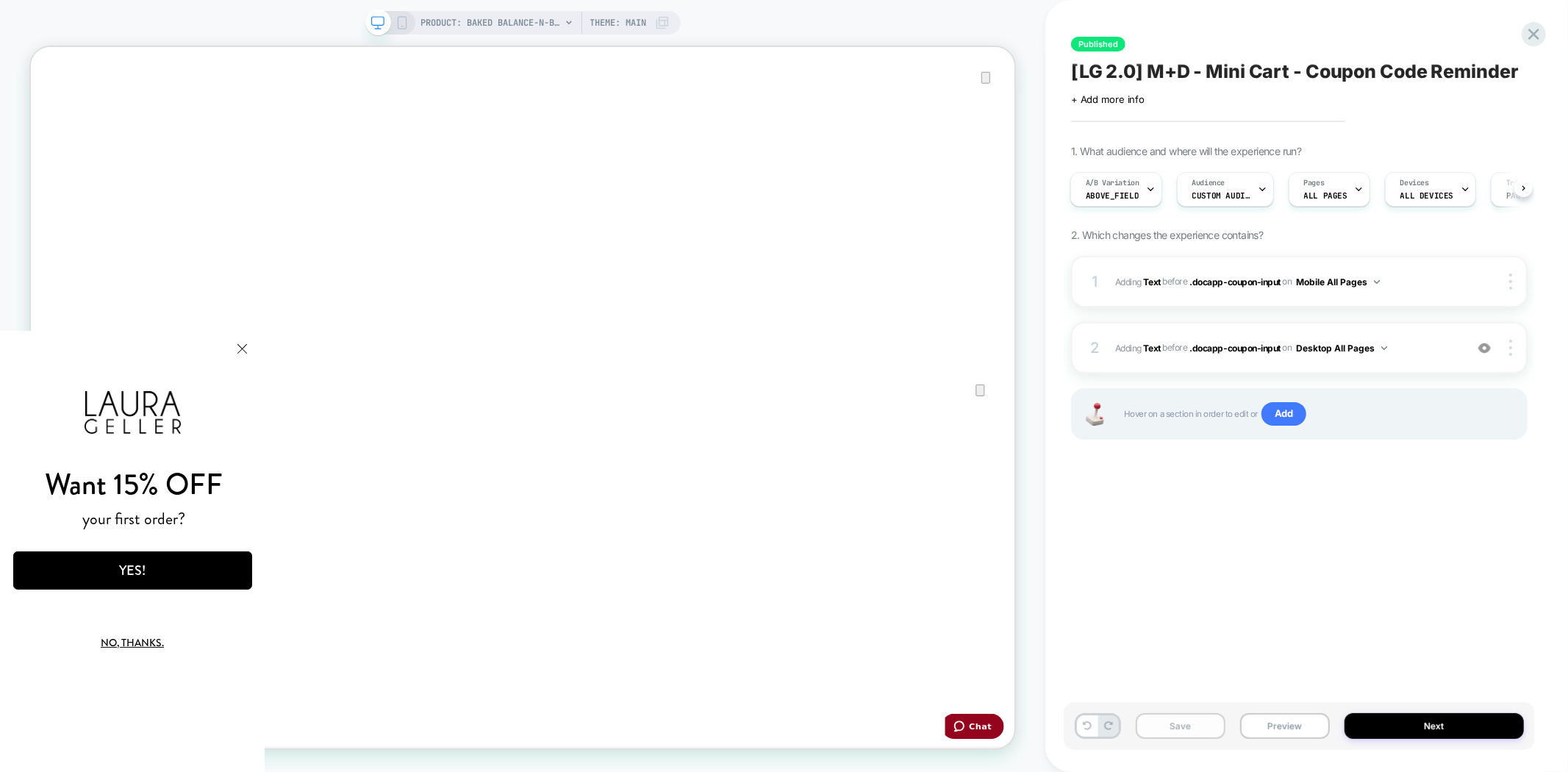
click at [1193, 725] on button "Save" at bounding box center [1180, 726] width 90 height 26
click at [1335, 177] on div "Pages ALL PAGES" at bounding box center [1326, 190] width 73 height 33
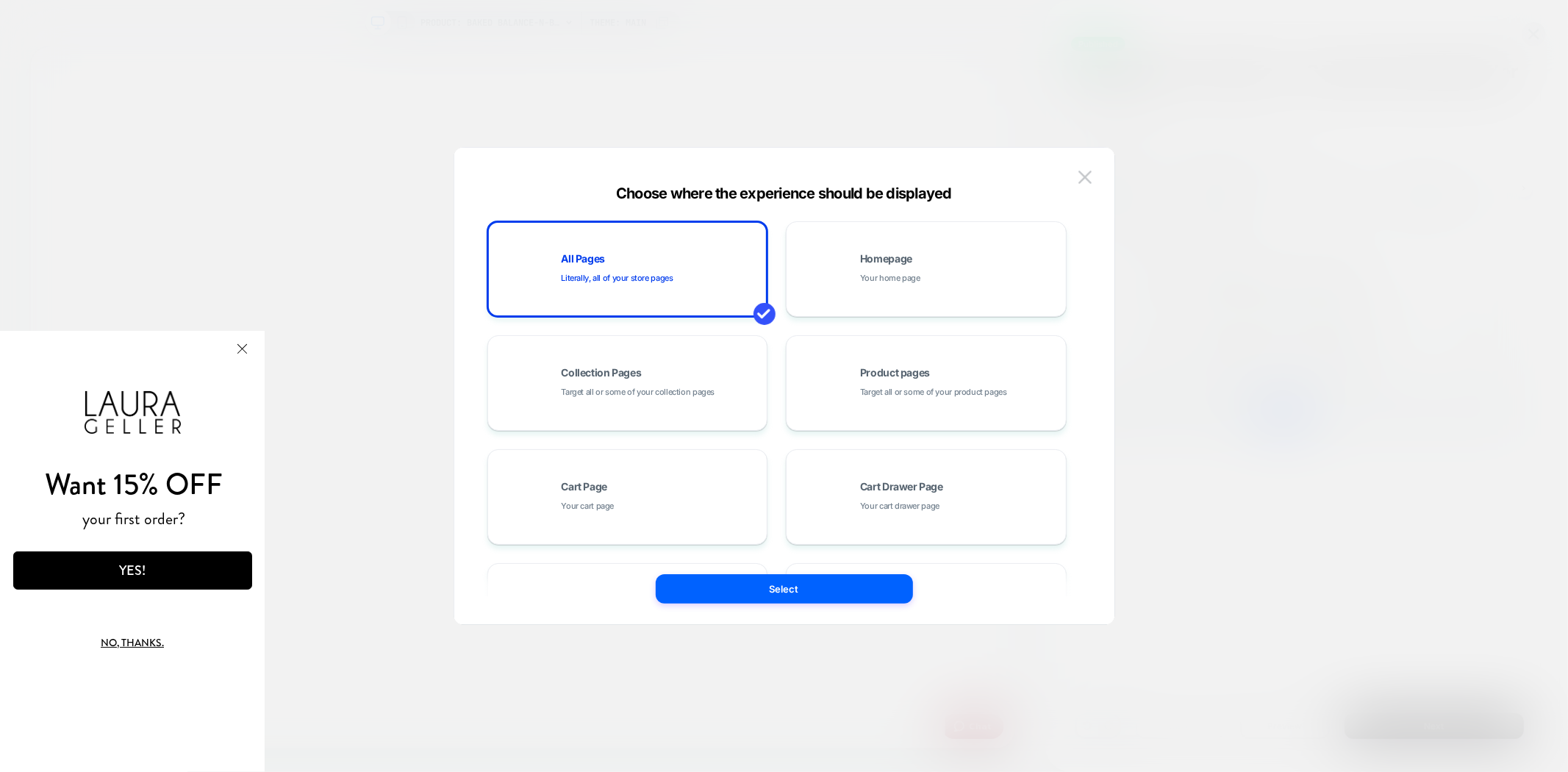
click at [1292, 210] on div at bounding box center [784, 386] width 1568 height 772
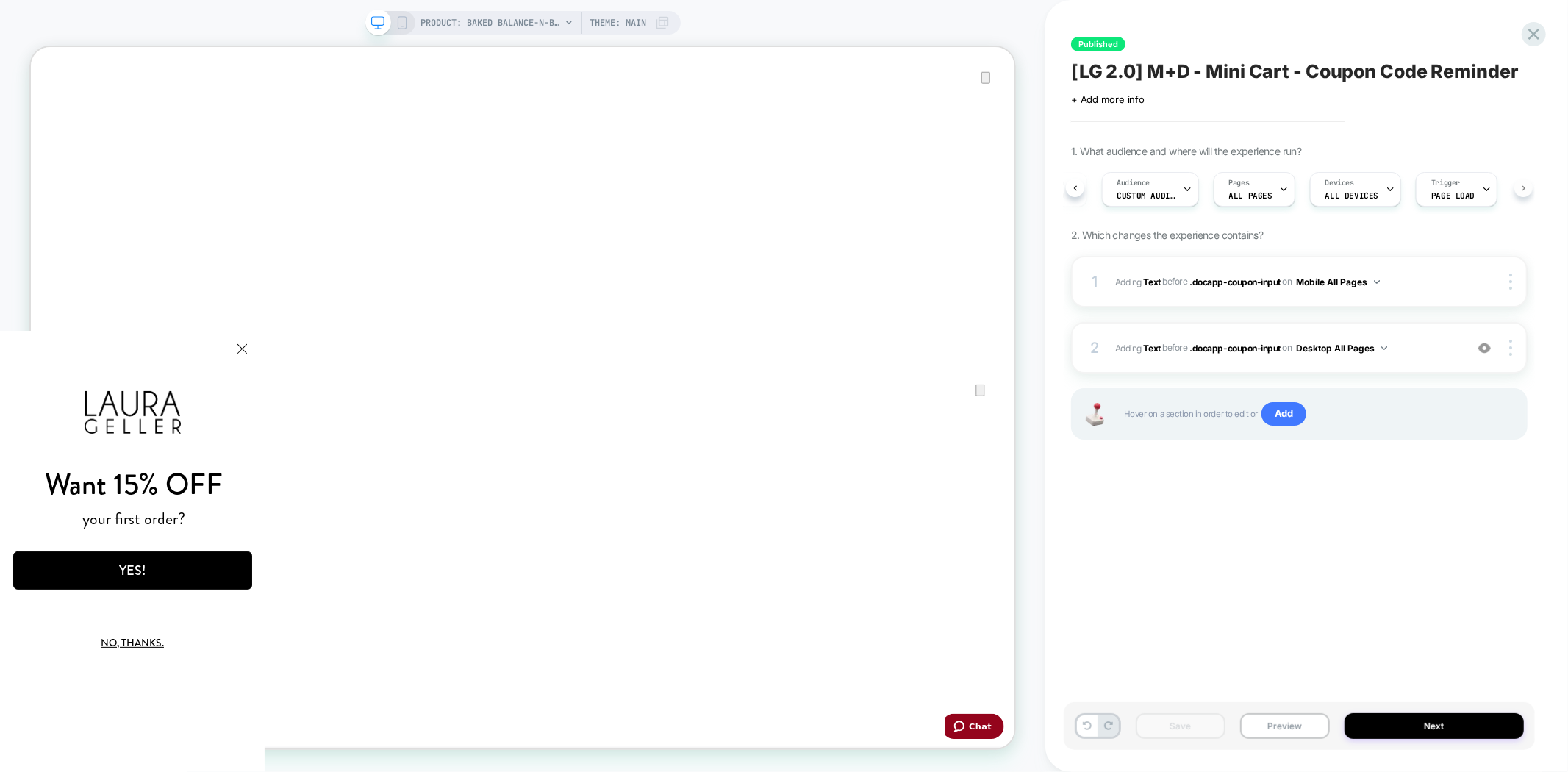
scroll to position [0, 85]
click at [397, 21] on icon at bounding box center [402, 23] width 13 height 13
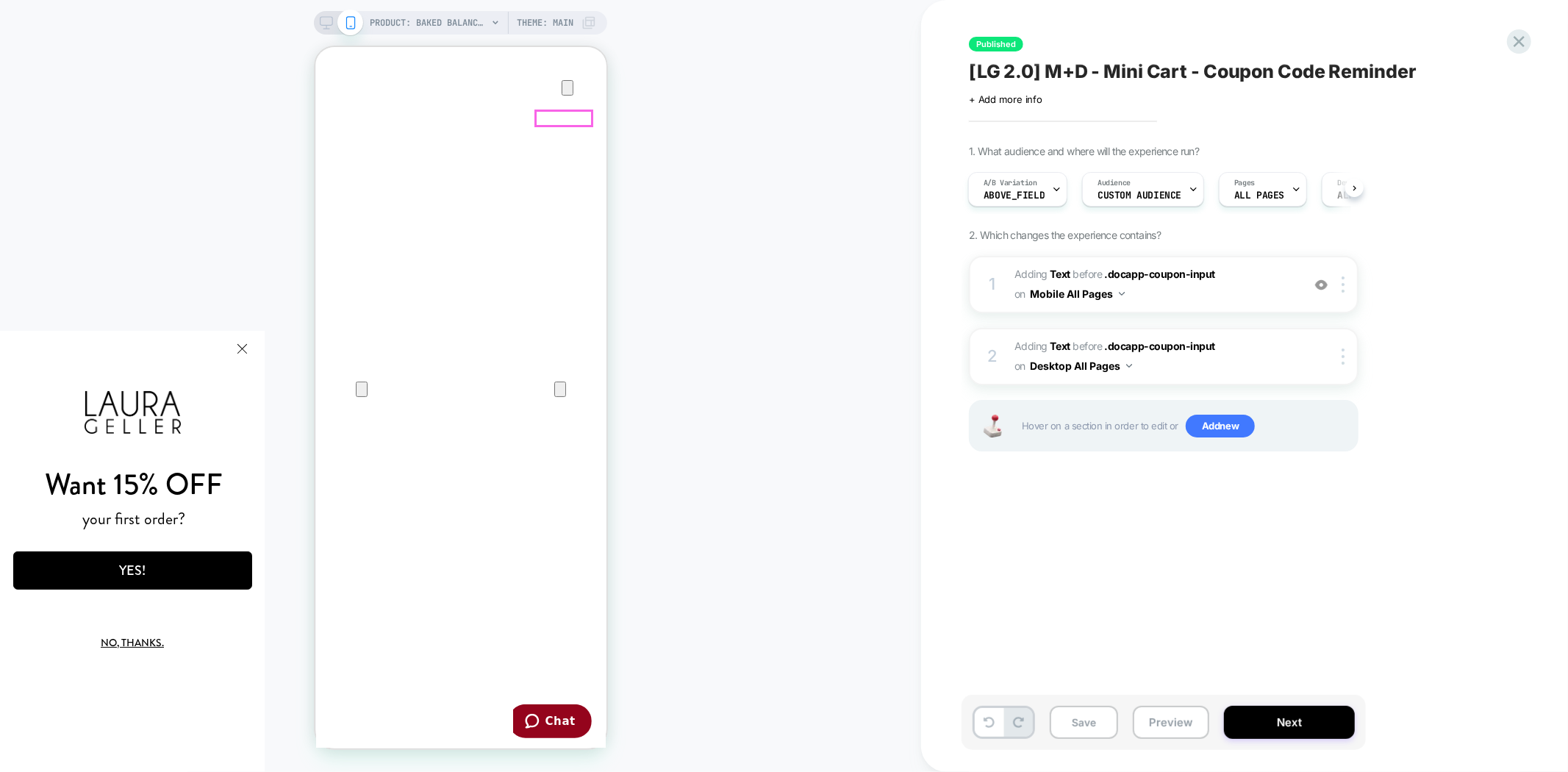
click at [1324, 276] on div at bounding box center [1322, 284] width 24 height 17
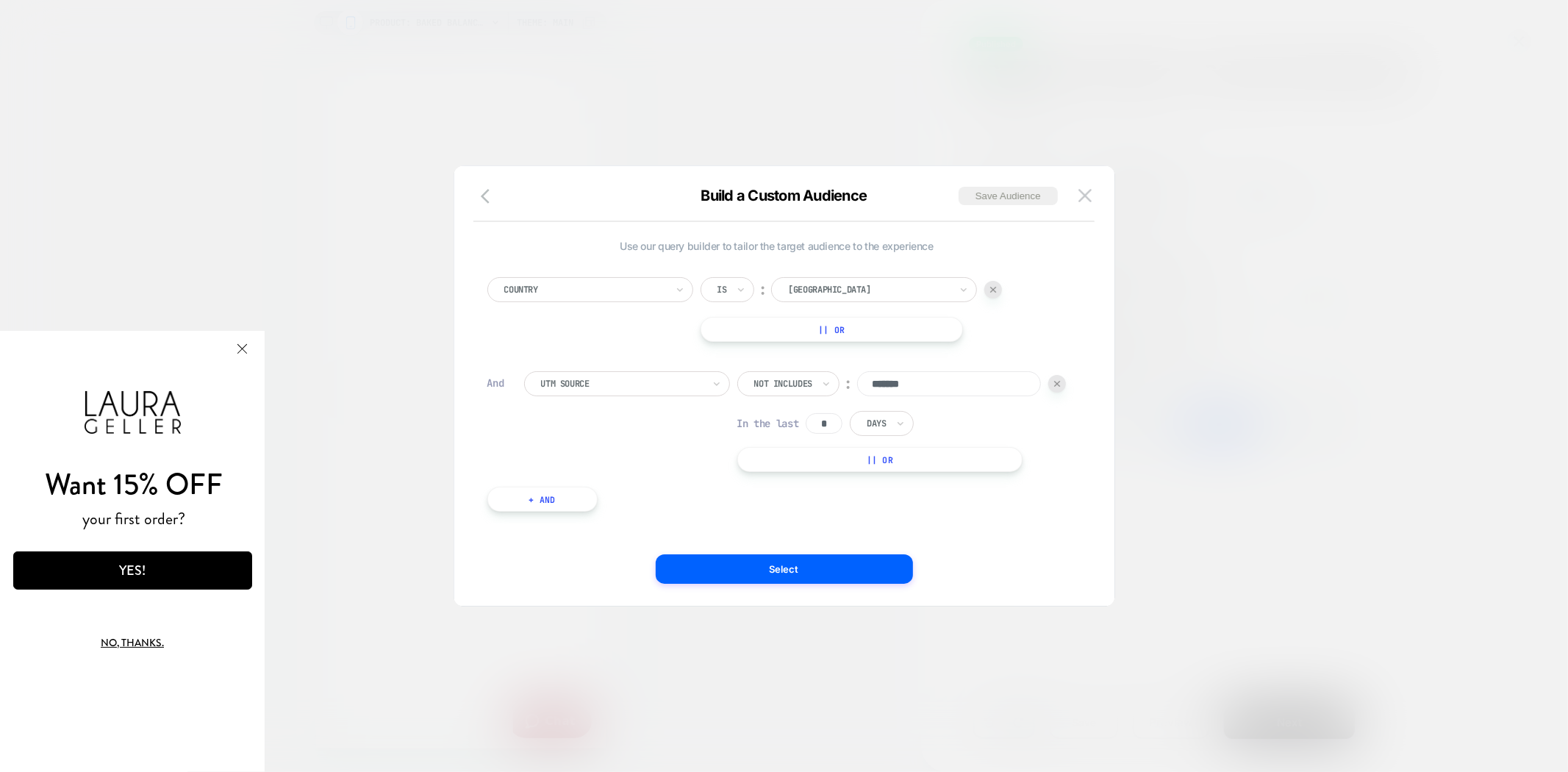
scroll to position [0, 0]
click at [1365, 332] on div at bounding box center [784, 386] width 1568 height 772
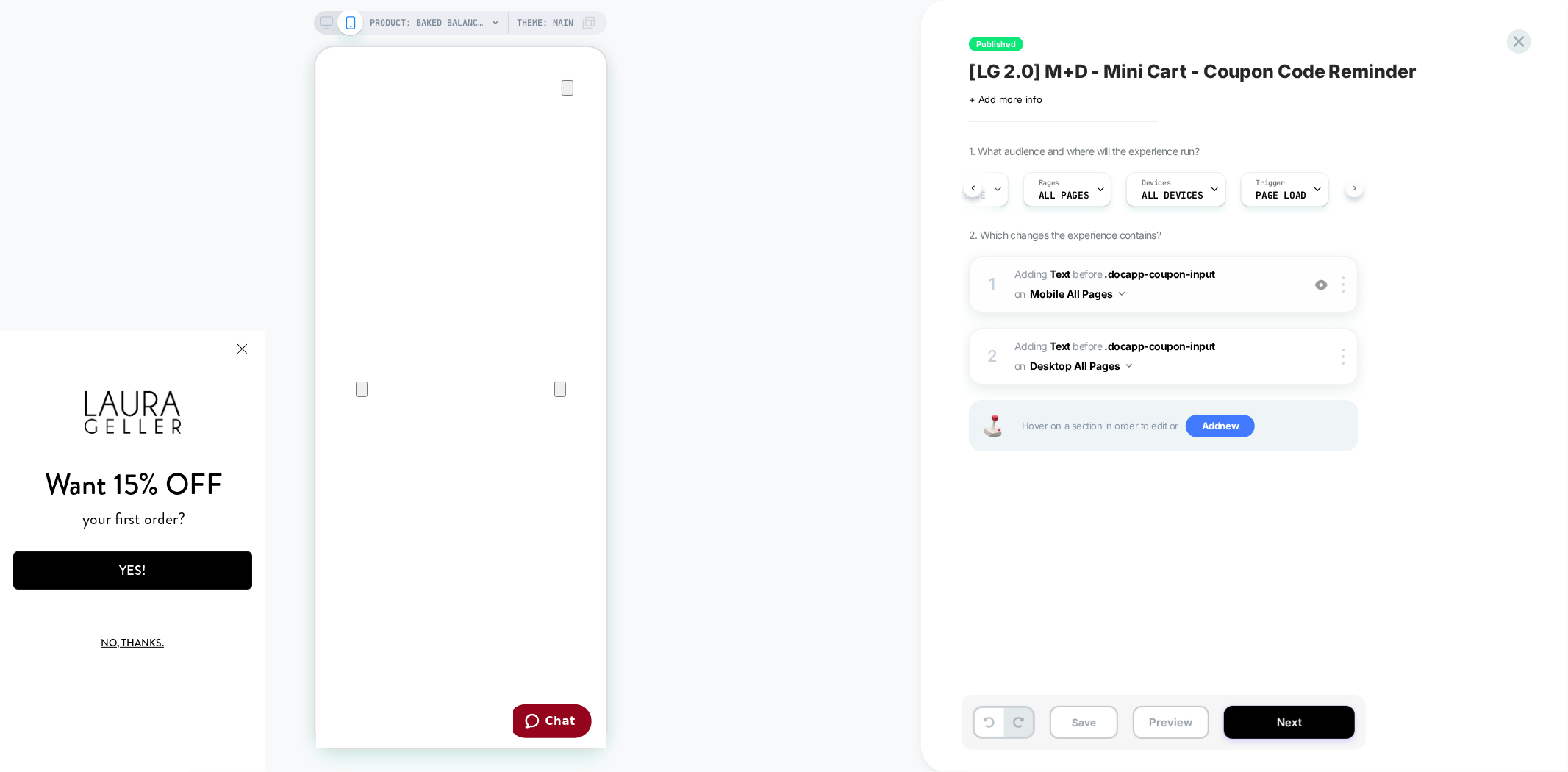
scroll to position [0, 204]
click at [0, 0] on button "Next" at bounding box center [0, 0] width 0 height 0
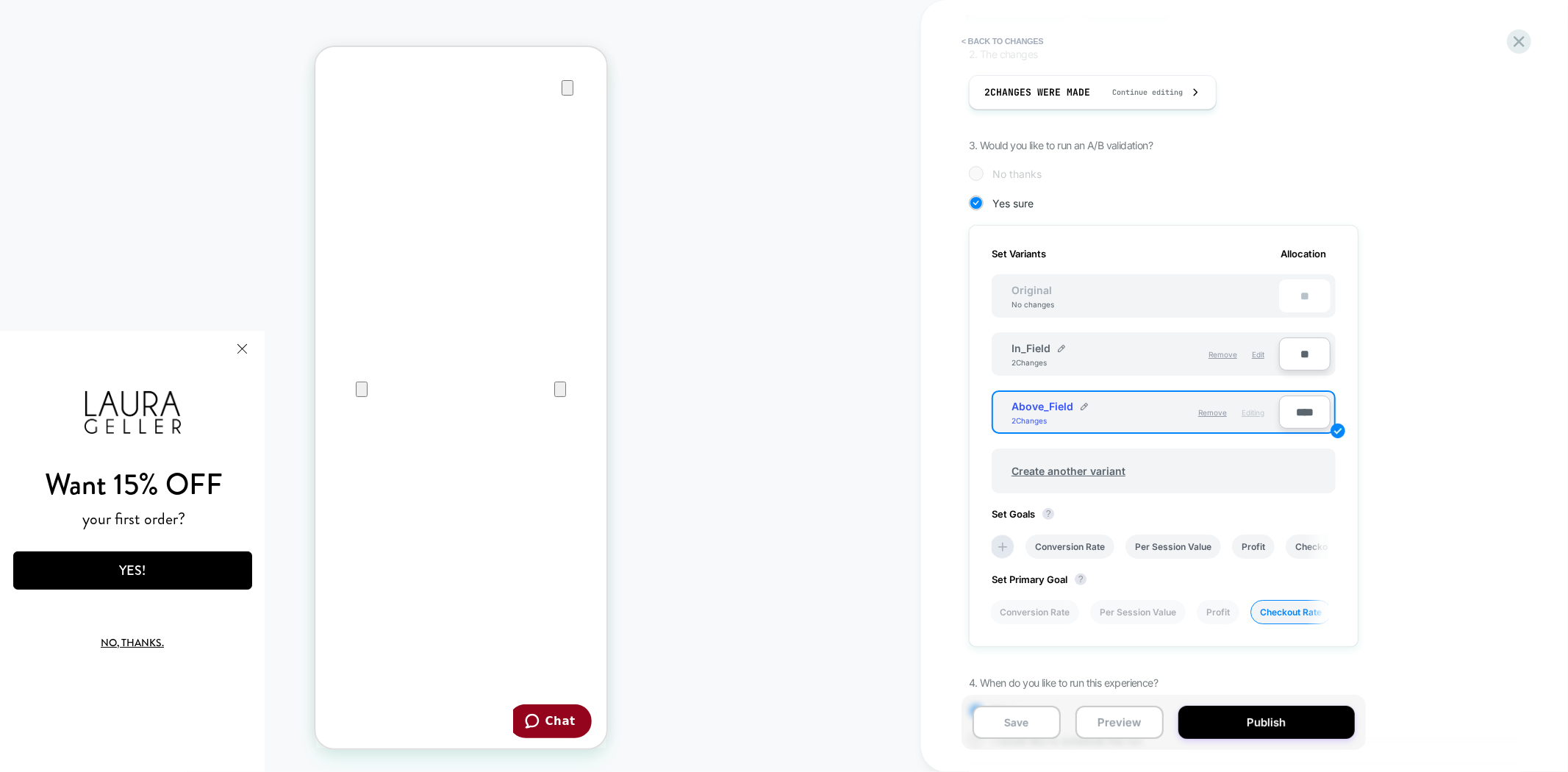
scroll to position [323, 0]
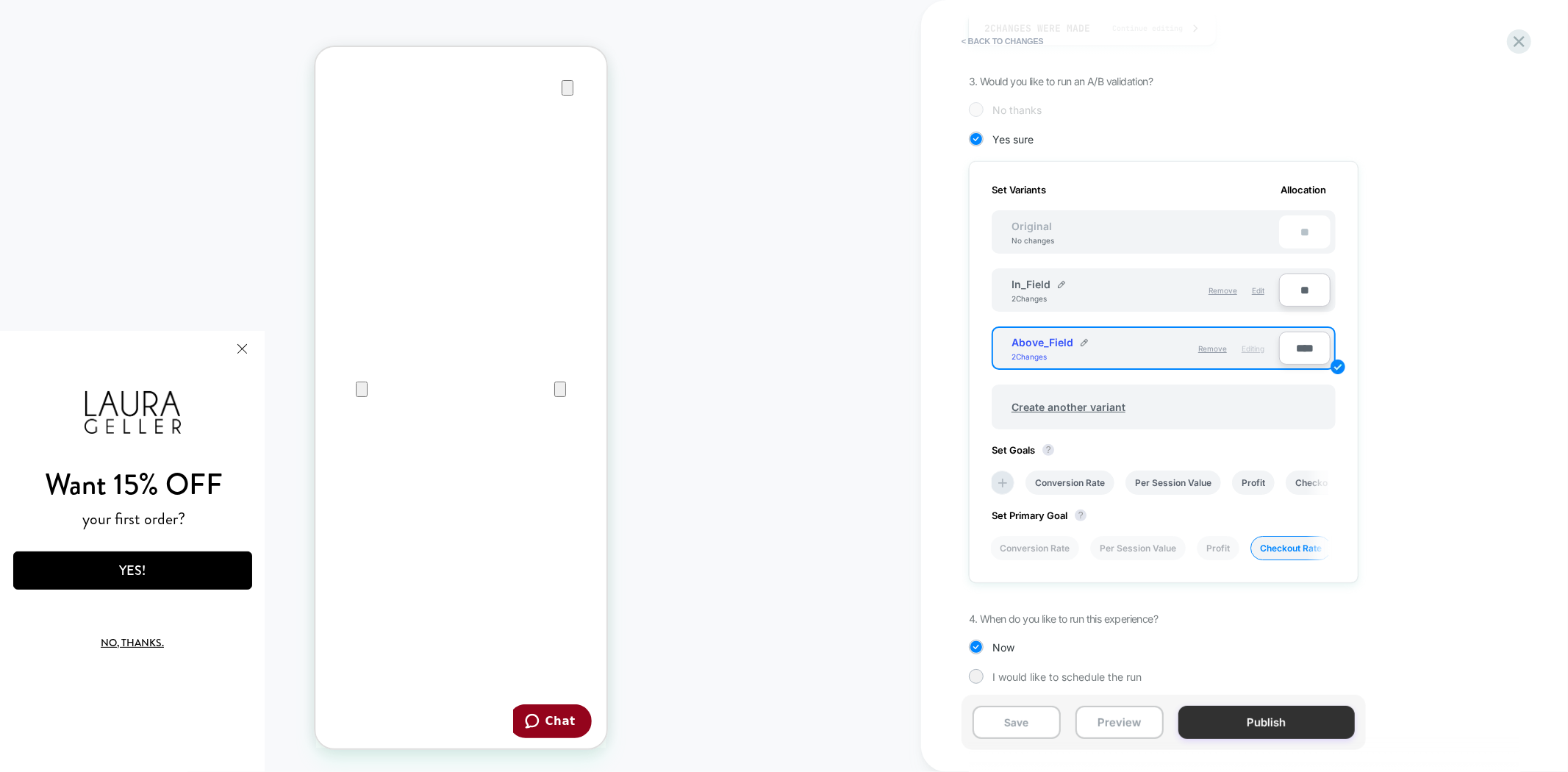
click at [1258, 726] on button "Publish" at bounding box center [1266, 722] width 177 height 33
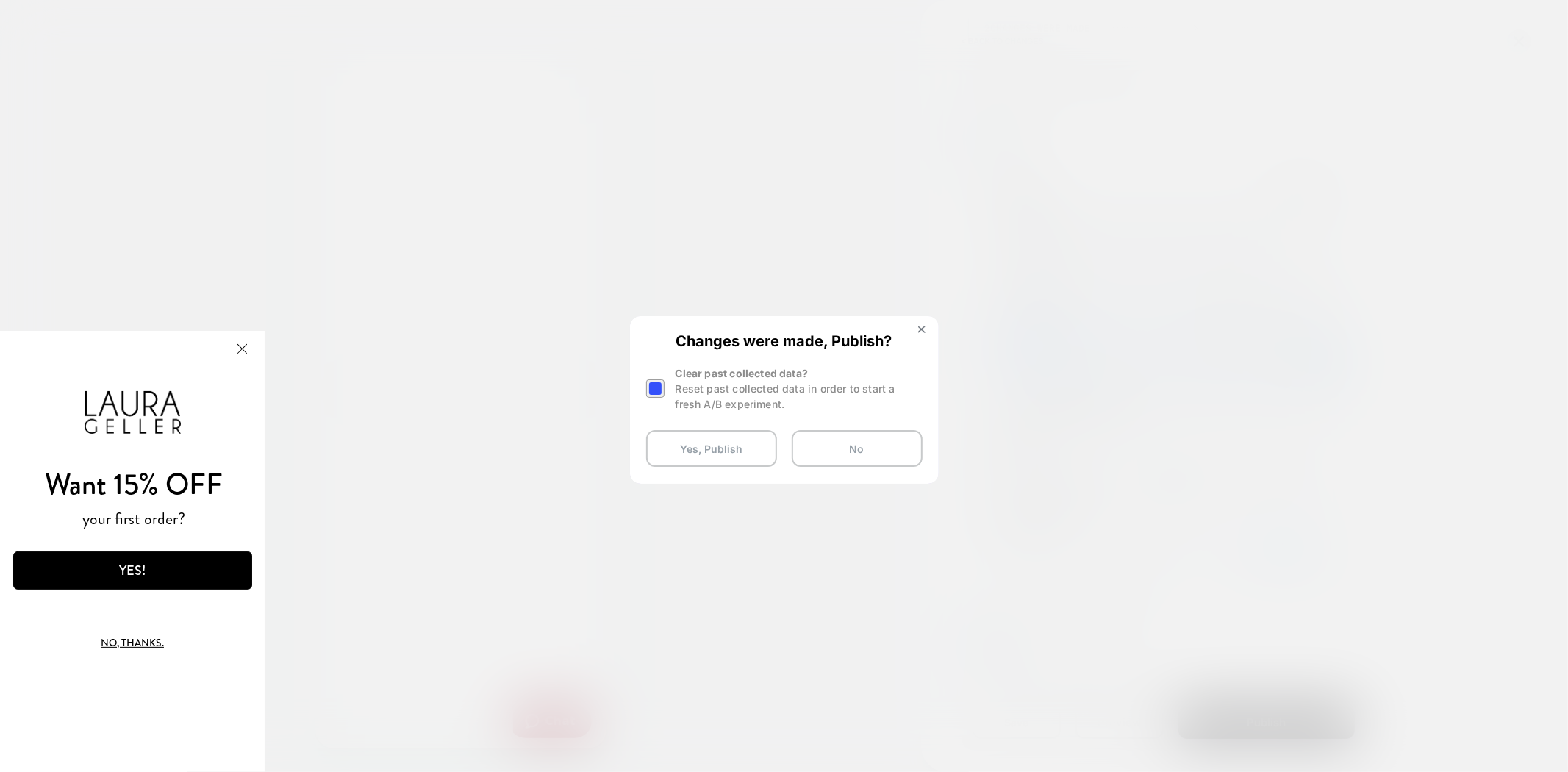
click at [648, 383] on div at bounding box center [655, 388] width 18 height 18
click at [700, 444] on button "Yes, Publish" at bounding box center [711, 449] width 131 height 37
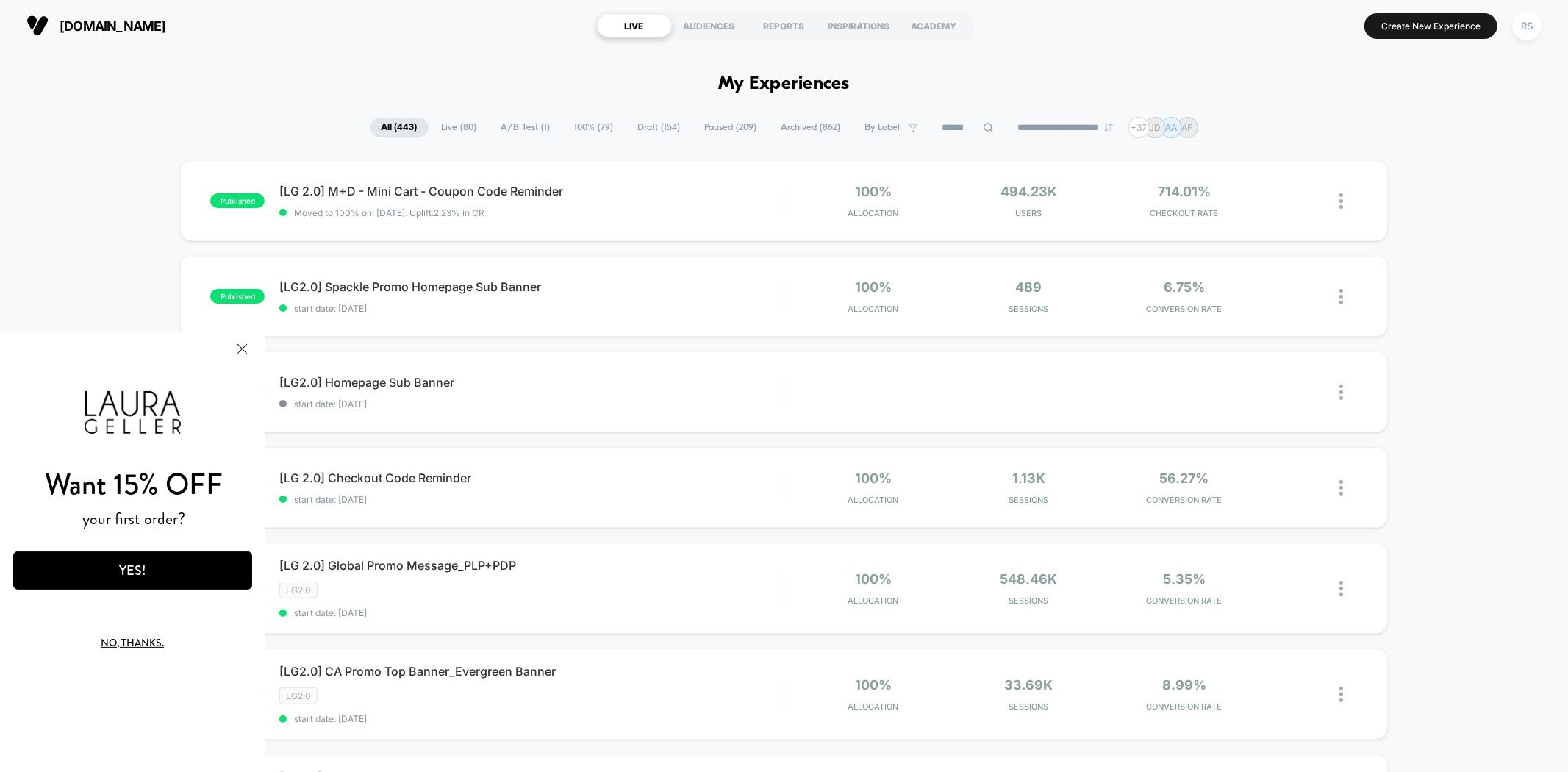
click at [240, 355] on button "Close Modal" at bounding box center [242, 348] width 40 height 36
click at [237, 348] on button "Close Modal" at bounding box center [242, 348] width 40 height 36
click at [245, 348] on button "Close Modal" at bounding box center [242, 348] width 40 height 36
drag, startPoint x: 148, startPoint y: 636, endPoint x: 133, endPoint y: 569, distance: 68.7
click at [150, 635] on button "No, thanks." at bounding box center [132, 642] width 187 height 35
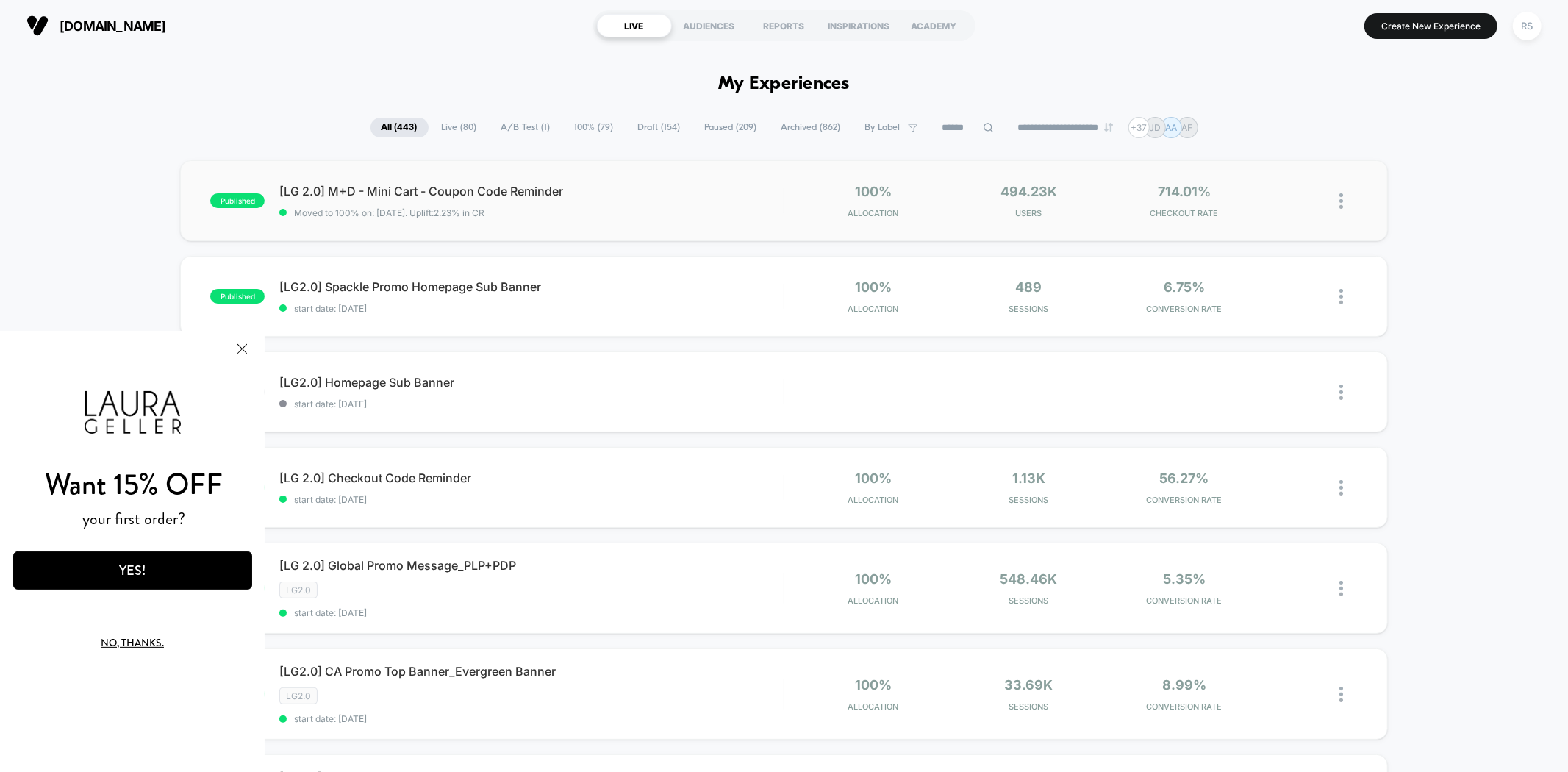
drag, startPoint x: 77, startPoint y: 207, endPoint x: 222, endPoint y: 196, distance: 145.4
click at [510, 189] on span "[LG 2.0] M+D - Mini Cart - Coupon Code Reminder Click to edit experience details" at bounding box center [530, 190] width 504 height 15
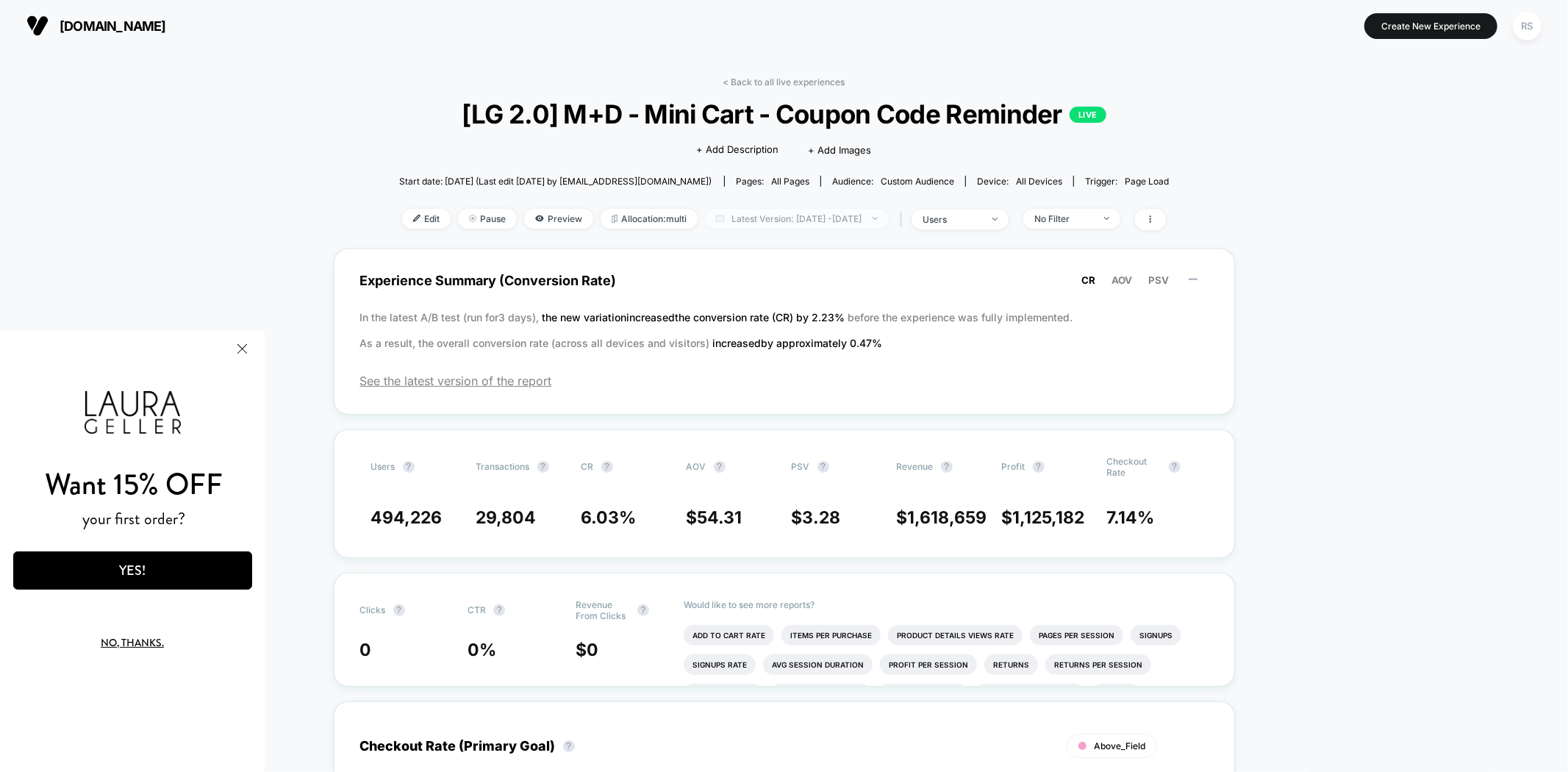
click at [860, 222] on span "Latest Version: [DATE] - [DATE]" at bounding box center [797, 218] width 183 height 20
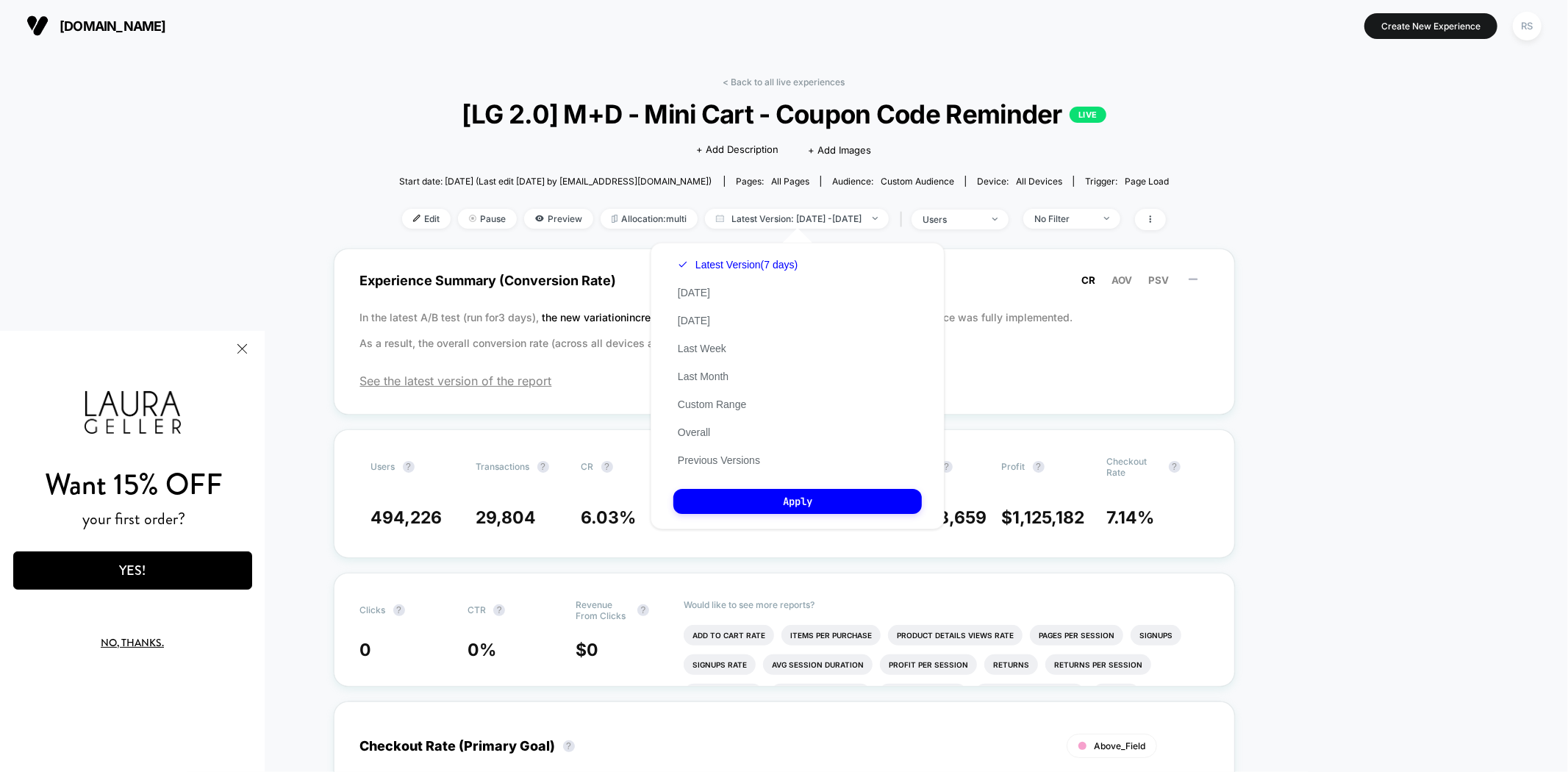
click at [721, 447] on div "Latest Version (7 days) [DATE] [DATE] Last Week Last Month Custom Range Overall…" at bounding box center [737, 362] width 129 height 223
click at [724, 454] on button "Previous Versions" at bounding box center [718, 460] width 91 height 13
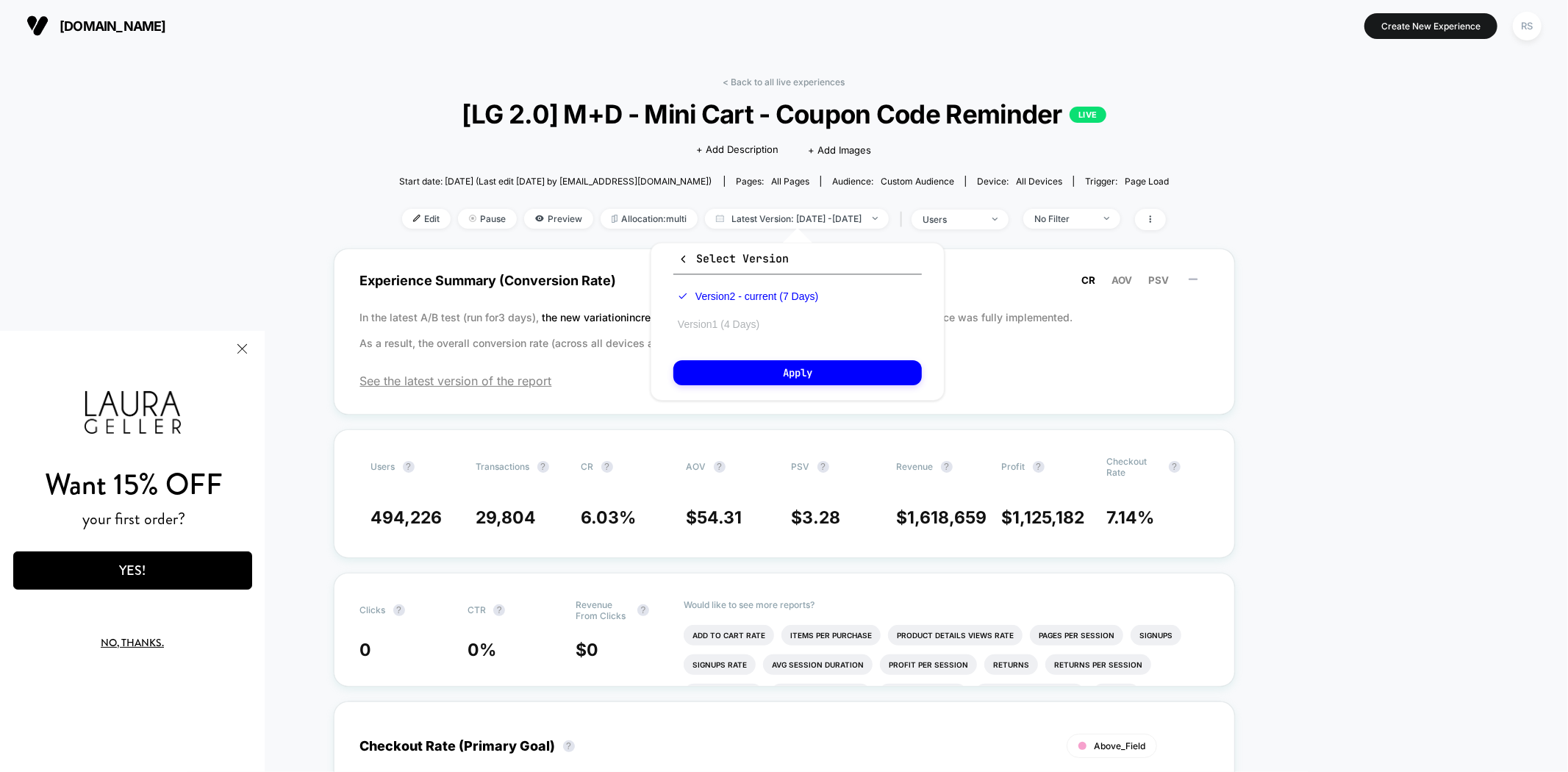
click at [737, 320] on button "Version 1 (4 Days)" at bounding box center [718, 323] width 90 height 13
click at [759, 364] on button "Apply" at bounding box center [797, 372] width 249 height 25
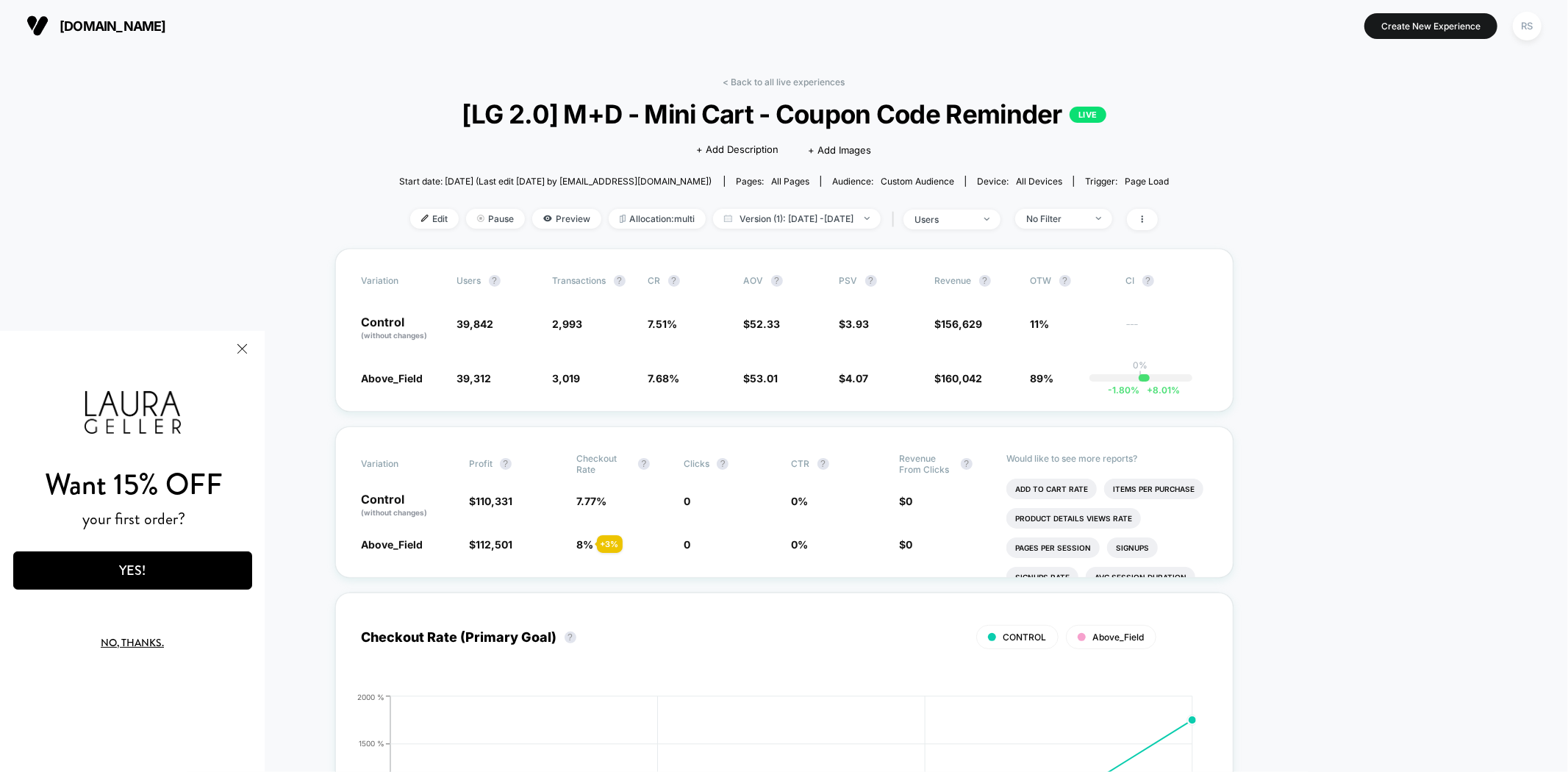
click at [1076, 207] on div "< Back to all live experiences [LG 2.0] M+D - Mini Cart - Coupon Code Reminder …" at bounding box center [784, 163] width 771 height 172
click at [1076, 209] on span "No Filter" at bounding box center [1064, 218] width 97 height 20
click at [1078, 356] on span "New Visitors" at bounding box center [1074, 361] width 60 height 12
click at [1079, 428] on button "Save" at bounding box center [1088, 432] width 135 height 24
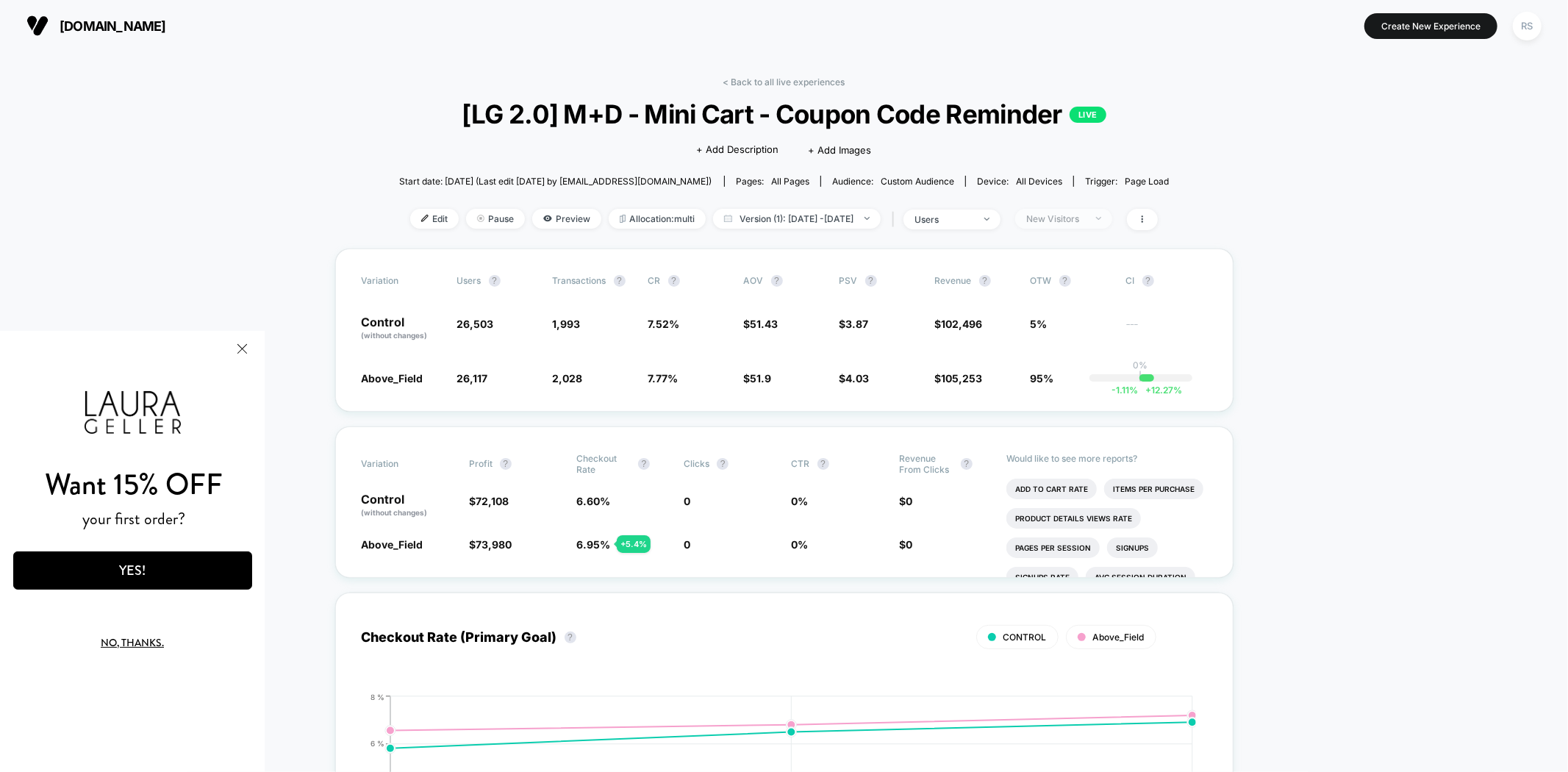
click at [1085, 222] on div "New Visitors" at bounding box center [1056, 218] width 59 height 11
drag, startPoint x: 1084, startPoint y: 336, endPoint x: 1078, endPoint y: 384, distance: 48.4
click at [1083, 336] on span "Returning Visitors" at bounding box center [1086, 332] width 84 height 12
click at [1079, 429] on button "Save" at bounding box center [1088, 432] width 135 height 24
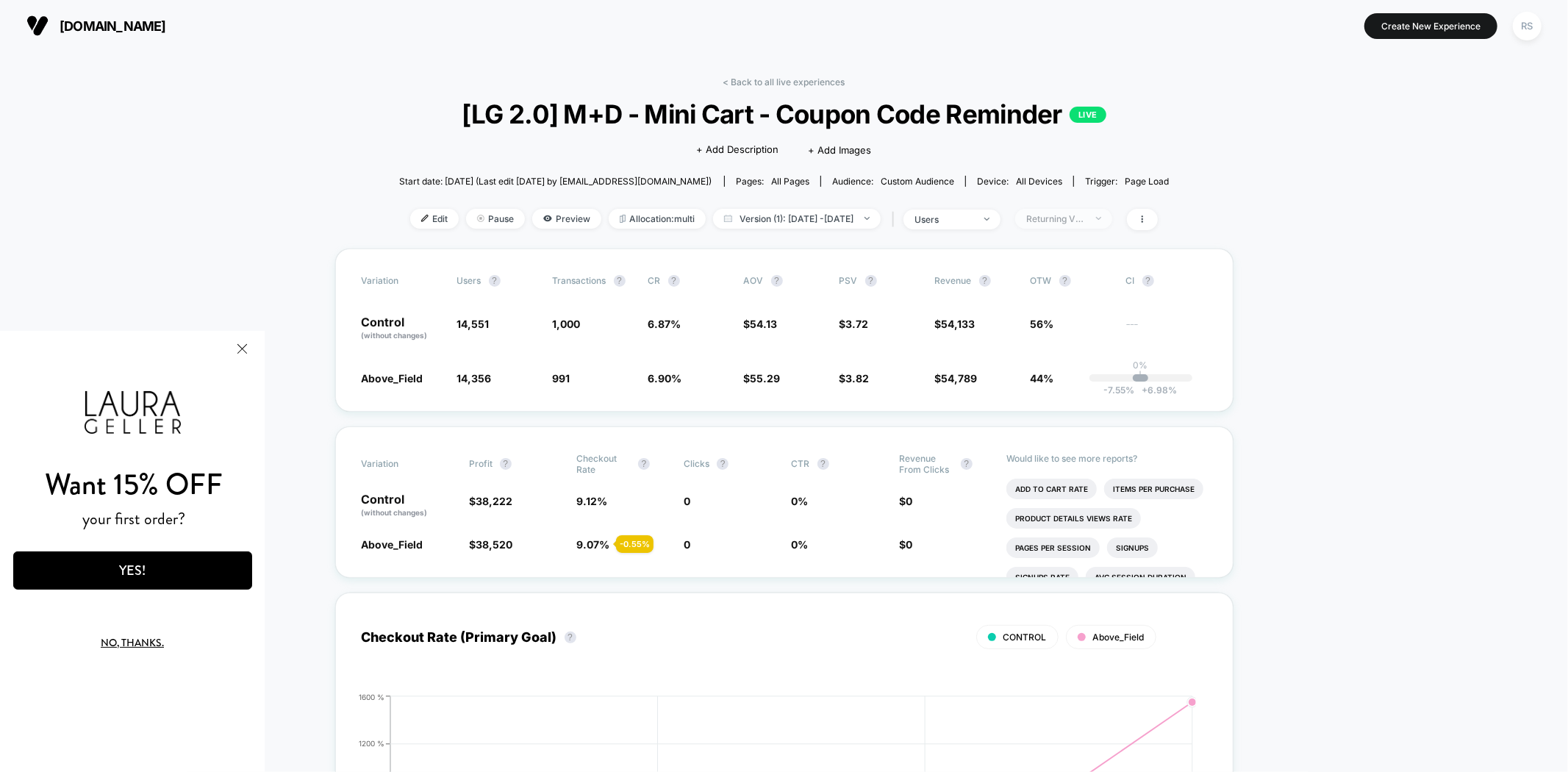
click at [1085, 216] on div "Returning Visitors" at bounding box center [1056, 218] width 59 height 11
click at [1081, 363] on span "New Visitors" at bounding box center [1074, 361] width 60 height 12
click at [1081, 443] on button "Save" at bounding box center [1088, 432] width 135 height 24
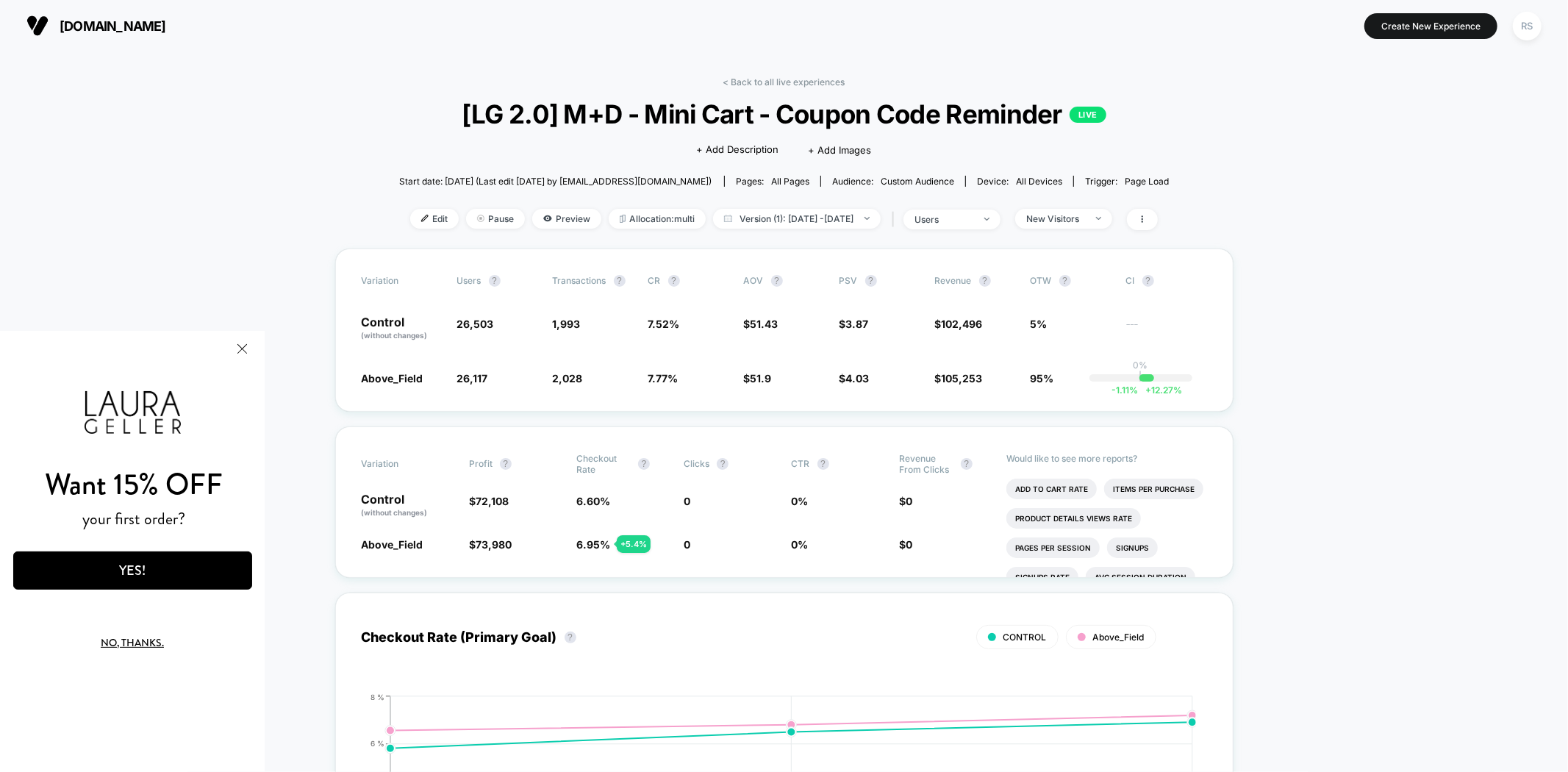
click at [246, 347] on button "Close Modal" at bounding box center [242, 348] width 40 height 36
click at [244, 349] on button "Close Modal" at bounding box center [242, 348] width 40 height 36
